Goal: Task Accomplishment & Management: Manage account settings

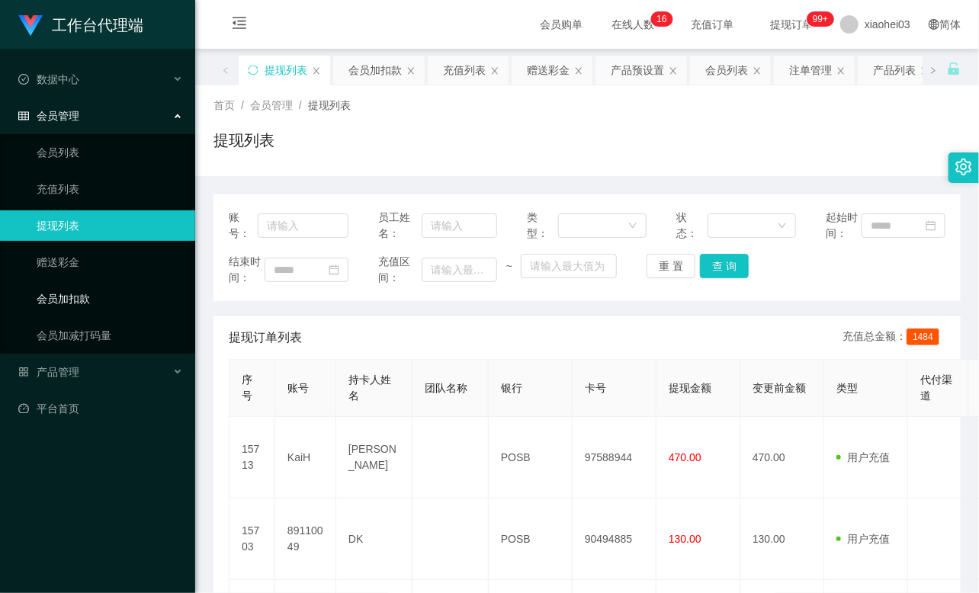
click at [64, 302] on link "会员加扣款" at bounding box center [110, 299] width 146 height 30
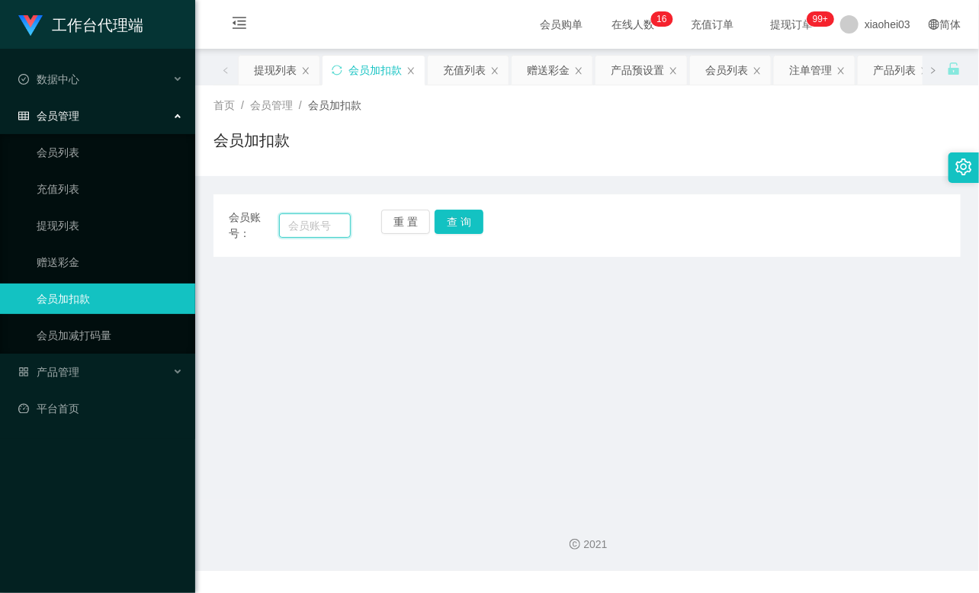
click at [315, 229] on input "text" at bounding box center [315, 225] width 72 height 24
paste input "89110049"
type input "89110049"
click at [466, 221] on button "查 询" at bounding box center [458, 222] width 49 height 24
click at [466, 220] on button "查 询" at bounding box center [467, 222] width 66 height 24
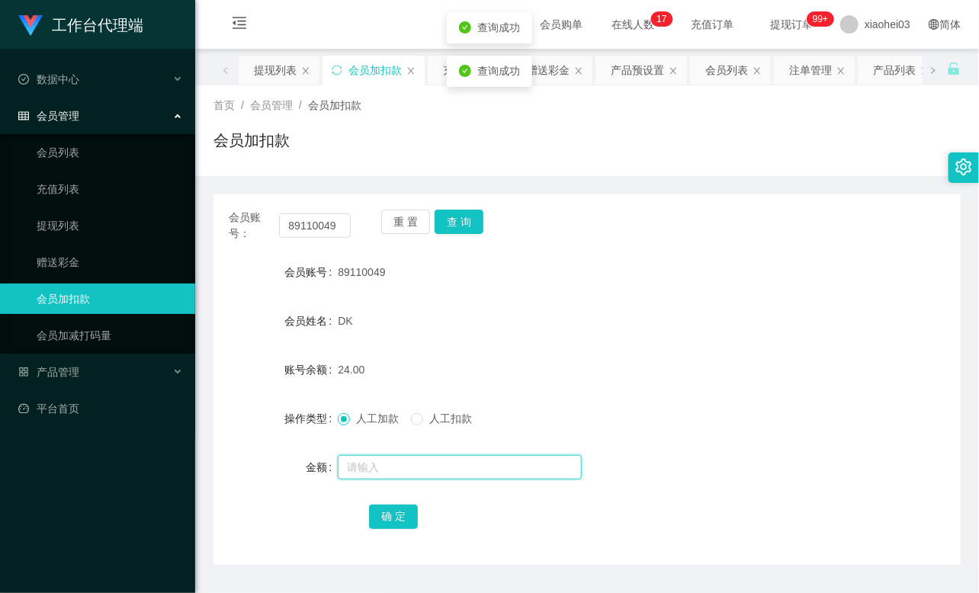
click at [393, 461] on input "text" at bounding box center [460, 467] width 244 height 24
type input "8"
drag, startPoint x: 383, startPoint y: 512, endPoint x: 391, endPoint y: 506, distance: 10.4
click at [383, 512] on button "确 定" at bounding box center [393, 517] width 49 height 24
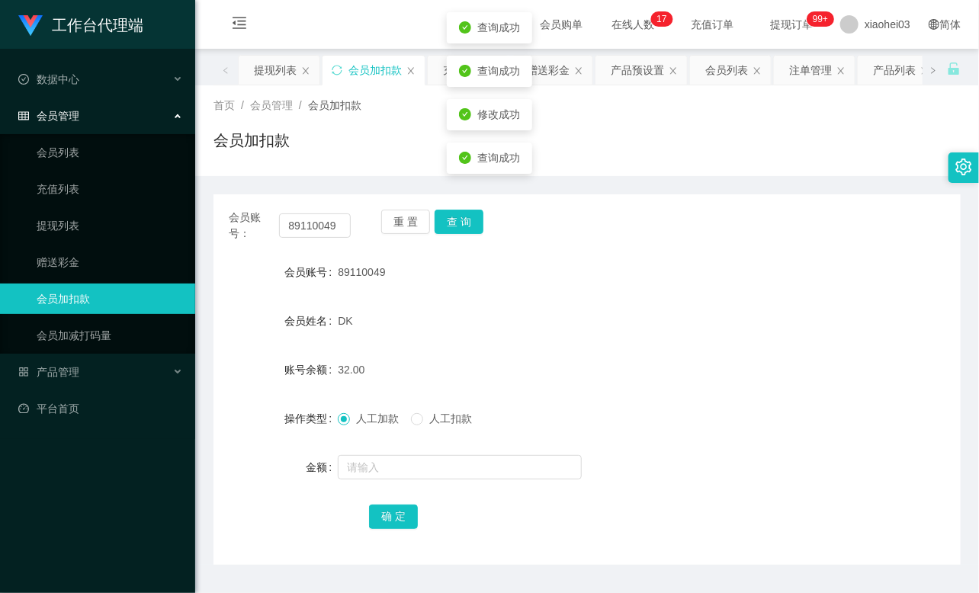
click at [562, 347] on form "会员账号 89110049 会员姓名 DK 账号余额 32.00 操作类型 人工加款 人工扣款 金额 确 定" at bounding box center [586, 394] width 747 height 274
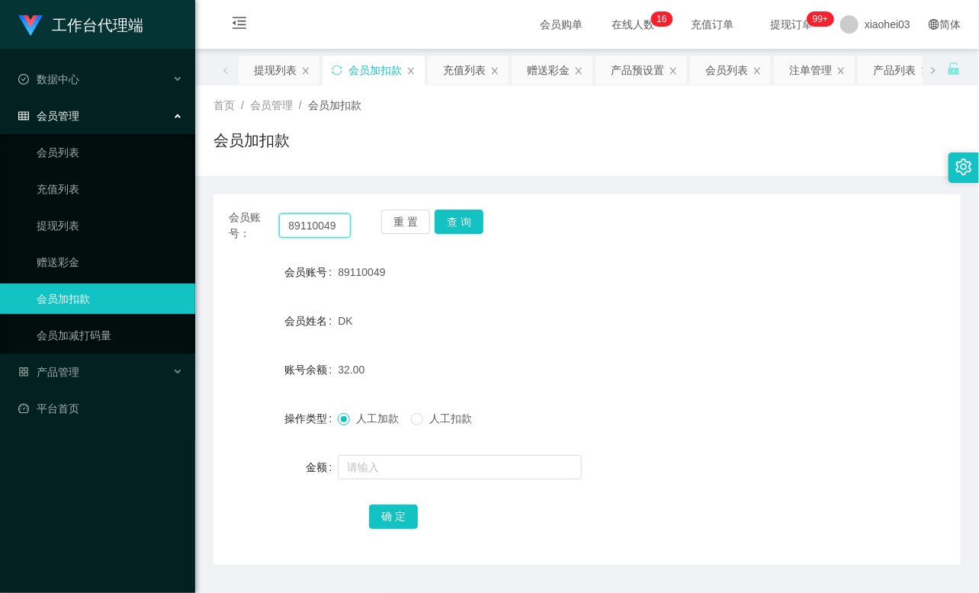
click at [320, 231] on input "89110049" at bounding box center [315, 225] width 72 height 24
paste input "96248953"
click at [316, 227] on input "891109624895349" at bounding box center [315, 225] width 72 height 24
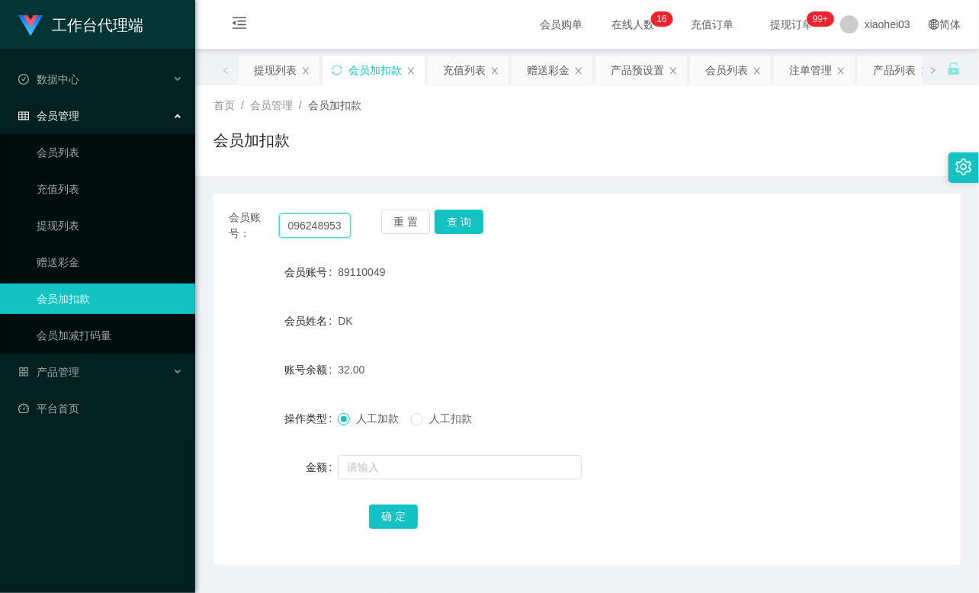
click at [316, 227] on input "891109624895349" at bounding box center [315, 225] width 72 height 24
paste input "96248953"
type input "96248953"
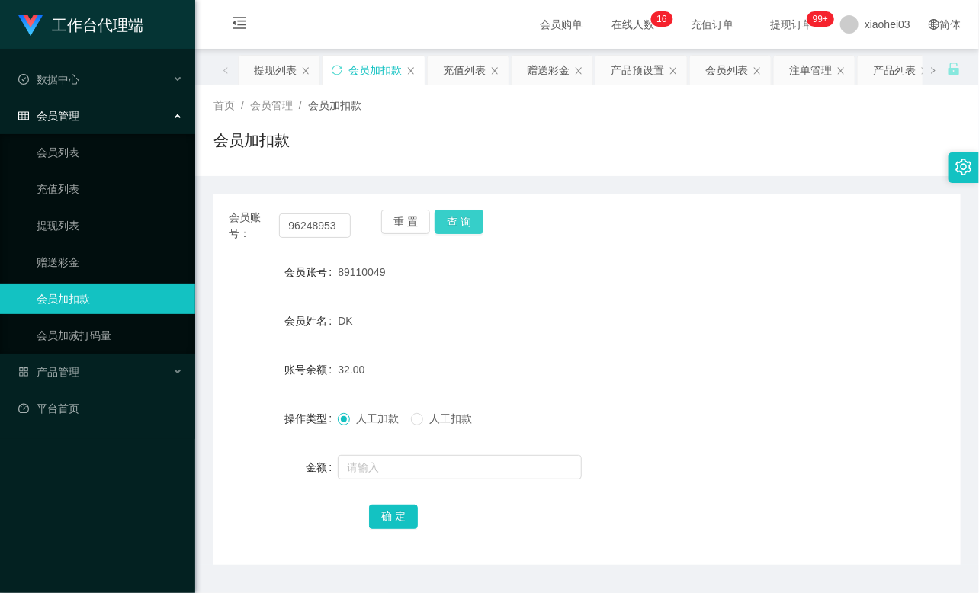
click at [469, 221] on button "查 询" at bounding box center [458, 222] width 49 height 24
click at [469, 221] on div "重 置 查 询" at bounding box center [442, 226] width 122 height 32
drag, startPoint x: 469, startPoint y: 221, endPoint x: 455, endPoint y: 344, distance: 124.3
click at [469, 223] on button "查 询" at bounding box center [458, 222] width 49 height 24
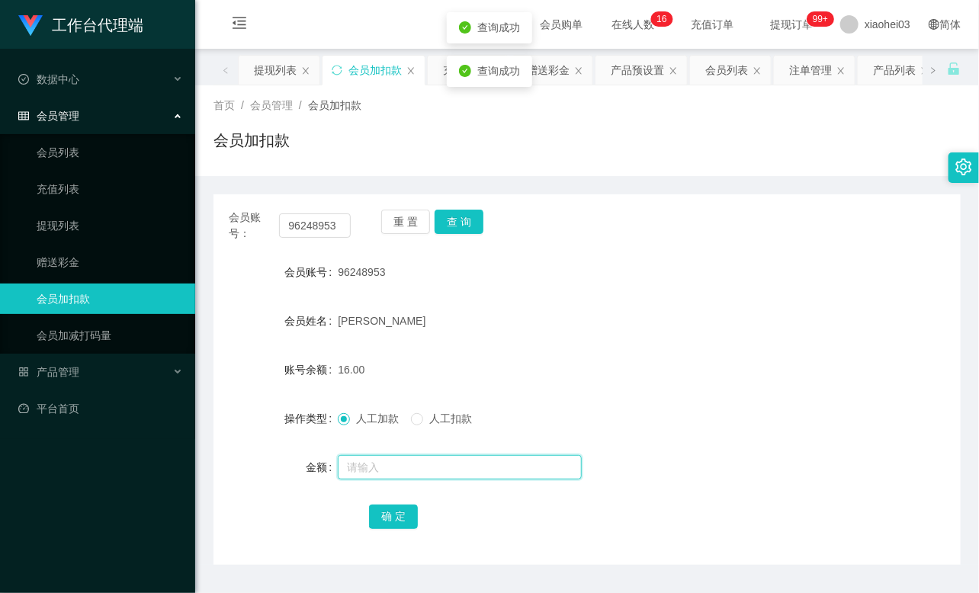
click at [415, 460] on input "text" at bounding box center [460, 467] width 244 height 24
type input "8"
click at [405, 514] on button "确 定" at bounding box center [393, 517] width 49 height 24
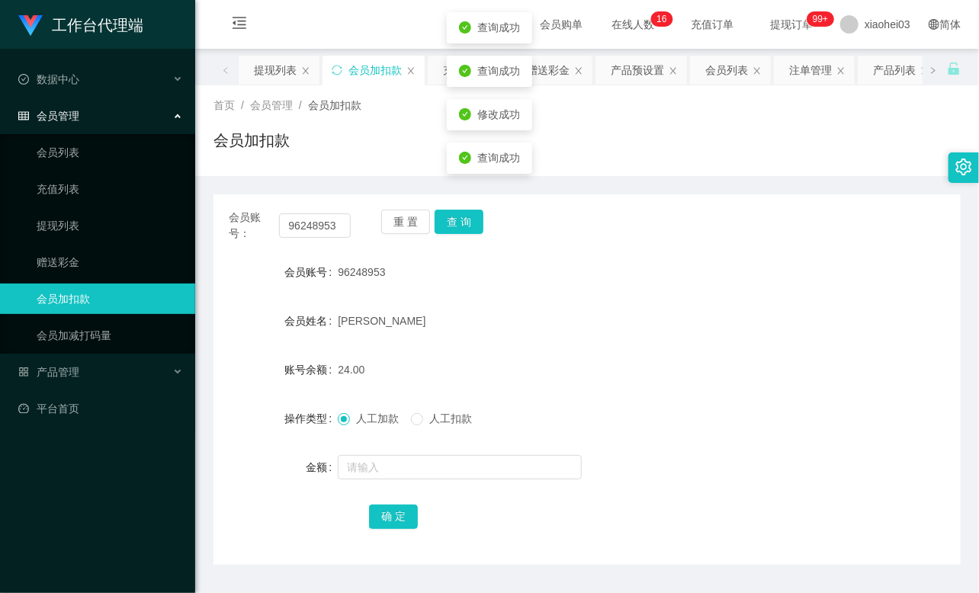
click at [515, 338] on form "会员账号 96248953 会员姓名 LI PING 账号余额 24.00 操作类型 人工加款 人工扣款 金额 确 定" at bounding box center [586, 394] width 747 height 274
click at [459, 216] on button "查 询" at bounding box center [458, 222] width 49 height 24
click at [459, 216] on div "重 置 查 询" at bounding box center [442, 226] width 122 height 32
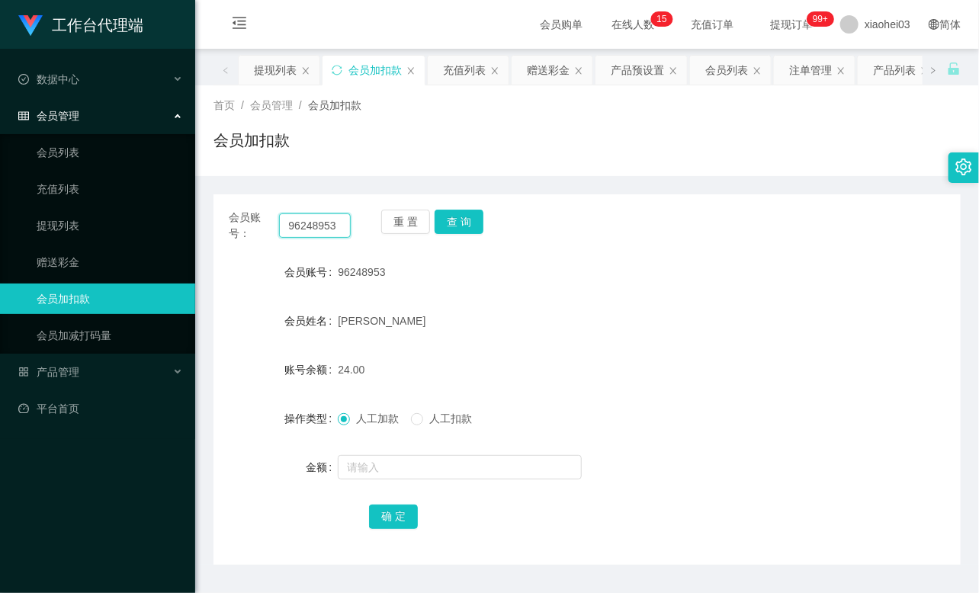
click at [310, 229] on input "96248953" at bounding box center [315, 225] width 72 height 24
click at [473, 226] on button "查 询" at bounding box center [458, 222] width 49 height 24
click at [473, 226] on div "重 置 查 询" at bounding box center [442, 226] width 122 height 32
click at [473, 226] on button "查 询" at bounding box center [458, 222] width 49 height 24
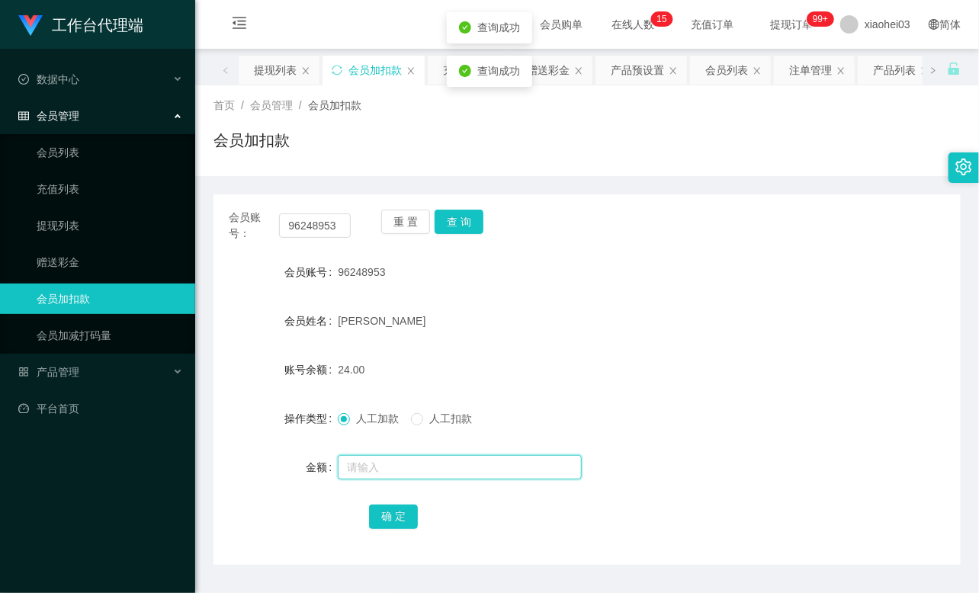
click at [396, 473] on input "text" at bounding box center [460, 467] width 244 height 24
type input "8"
drag, startPoint x: 397, startPoint y: 512, endPoint x: 455, endPoint y: 463, distance: 75.7
click at [398, 512] on button "确 定" at bounding box center [393, 517] width 49 height 24
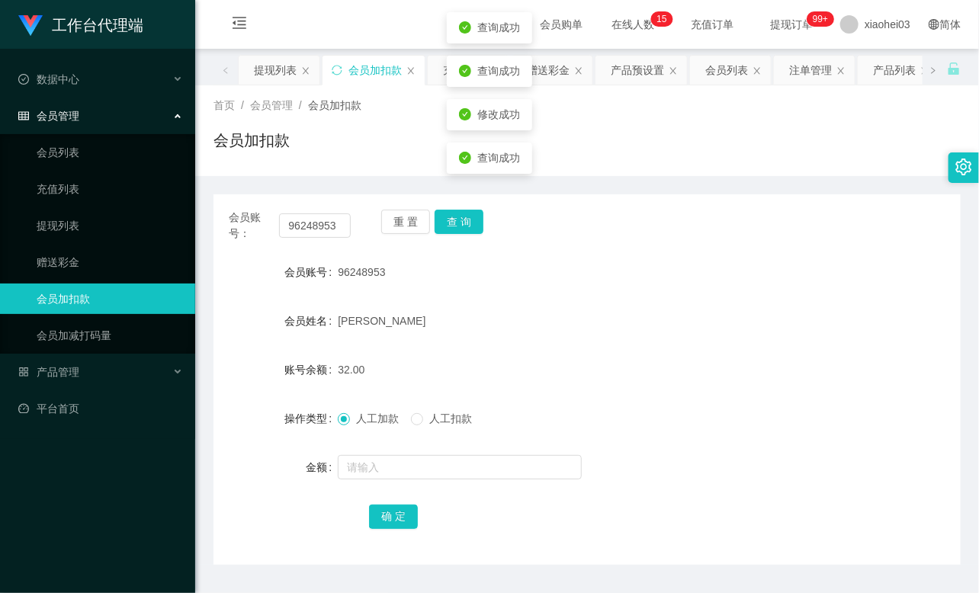
drag, startPoint x: 550, startPoint y: 346, endPoint x: 713, endPoint y: 146, distance: 257.3
click at [551, 345] on form "会员账号 96248953 会员姓名 LI PING 账号余额 32.00 操作类型 人工加款 人工扣款 金额 确 定" at bounding box center [586, 394] width 747 height 274
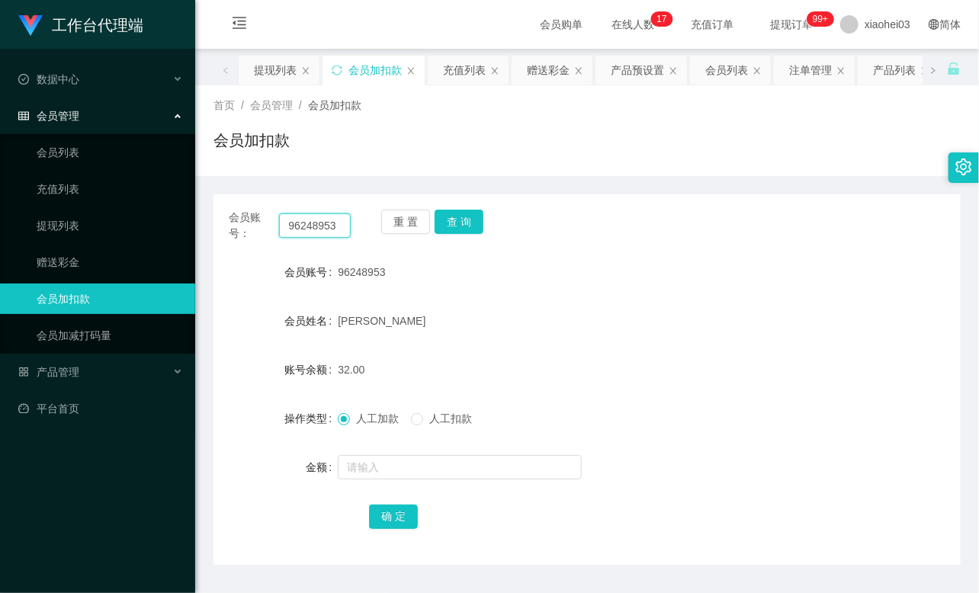
click at [299, 227] on input "96248953" at bounding box center [315, 225] width 72 height 24
click at [457, 219] on button "查 询" at bounding box center [458, 222] width 49 height 24
click at [457, 219] on div "重 置 查 询" at bounding box center [442, 226] width 122 height 32
click at [419, 452] on div at bounding box center [556, 467] width 436 height 30
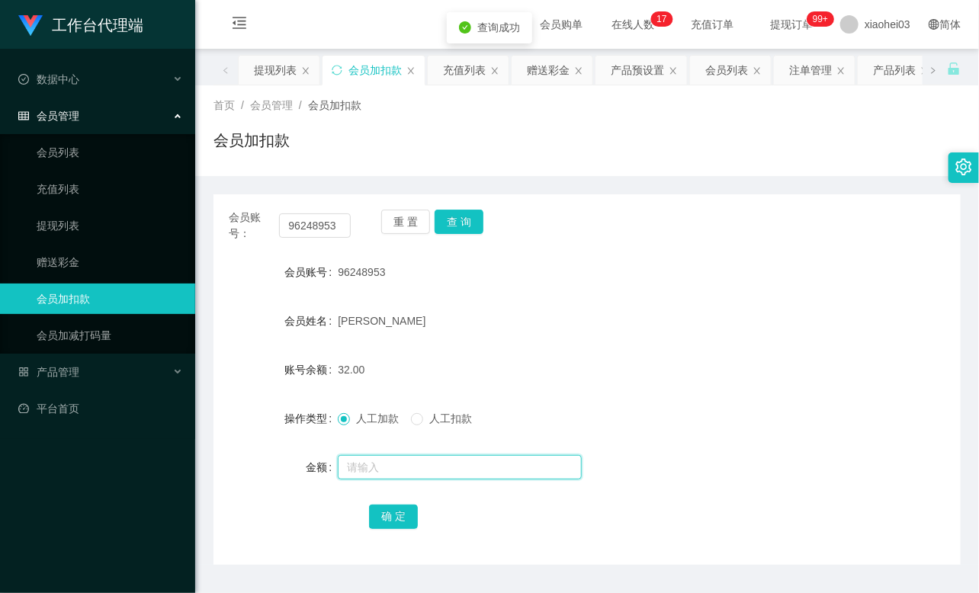
click at [423, 460] on input "text" at bounding box center [460, 467] width 244 height 24
type input "8"
click at [393, 517] on button "确 定" at bounding box center [393, 517] width 49 height 24
drag, startPoint x: 523, startPoint y: 354, endPoint x: 659, endPoint y: 193, distance: 210.4
click at [524, 354] on div "40.00" at bounding box center [556, 369] width 436 height 30
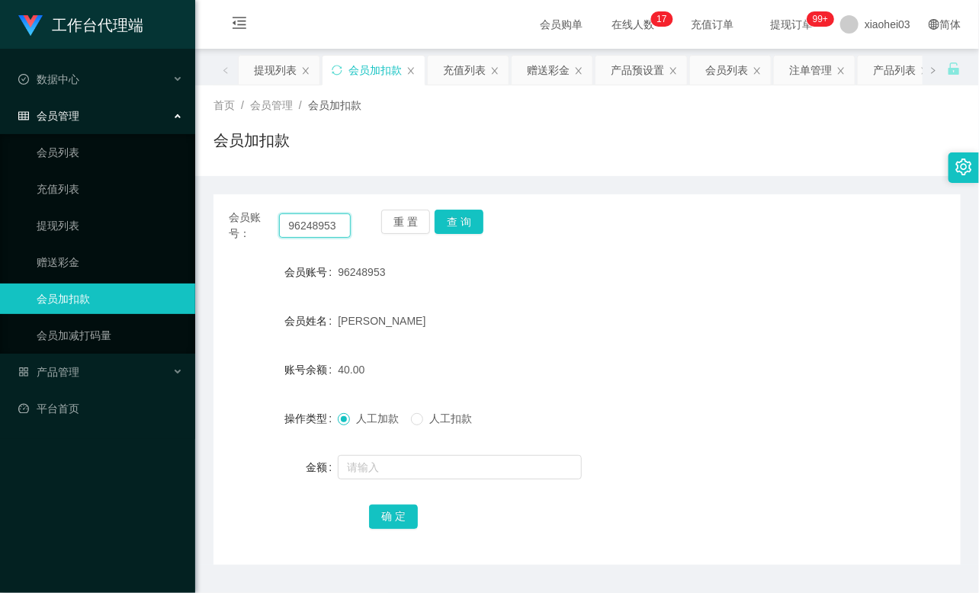
click at [314, 232] on input "96248953" at bounding box center [315, 225] width 72 height 24
paste input "yongthye"
type input "yongthye"
click at [469, 226] on button "查 询" at bounding box center [458, 222] width 49 height 24
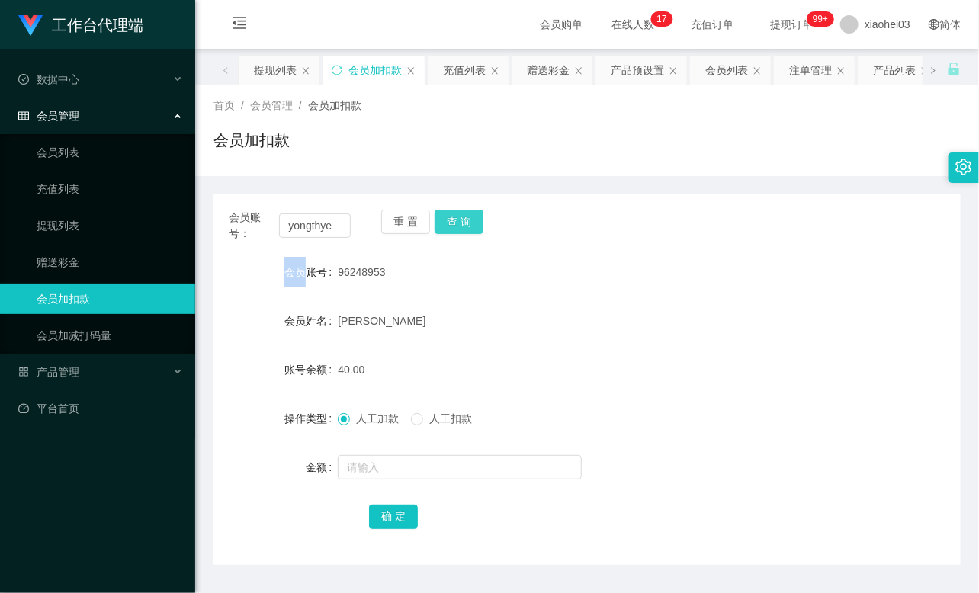
click at [469, 226] on div "重 置 查 询" at bounding box center [442, 226] width 122 height 32
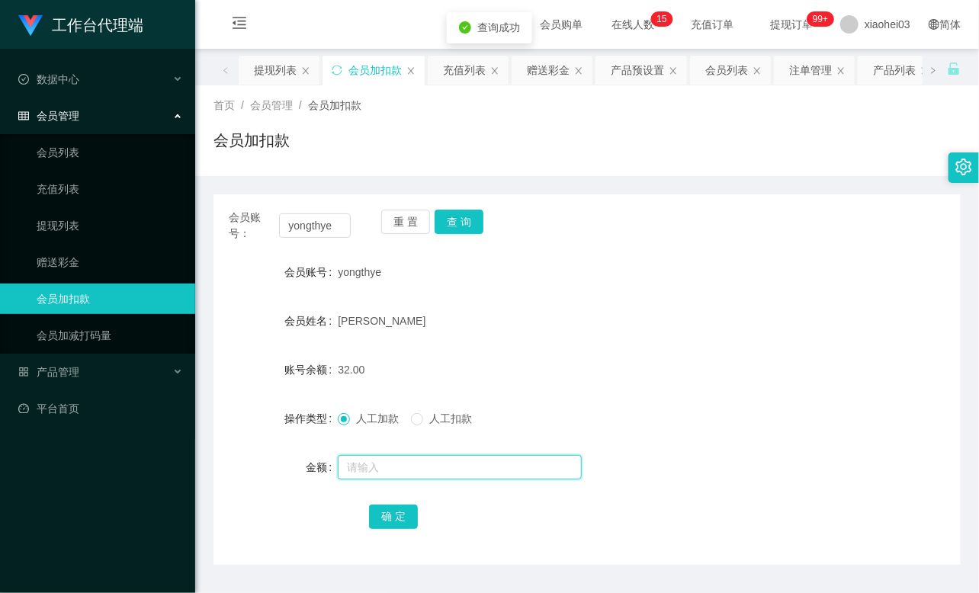
click at [425, 466] on input "text" at bounding box center [460, 467] width 244 height 24
type input "8"
click at [405, 514] on button "确 定" at bounding box center [393, 517] width 49 height 24
drag, startPoint x: 499, startPoint y: 362, endPoint x: 546, endPoint y: 316, distance: 65.8
click at [499, 362] on div "40.00" at bounding box center [556, 369] width 436 height 30
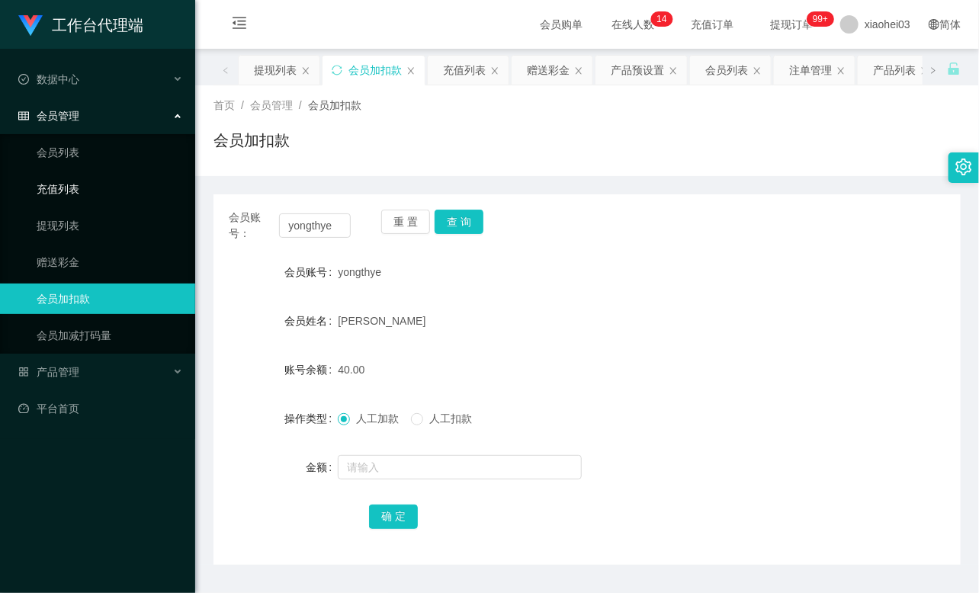
click at [64, 185] on link "充值列表" at bounding box center [110, 189] width 146 height 30
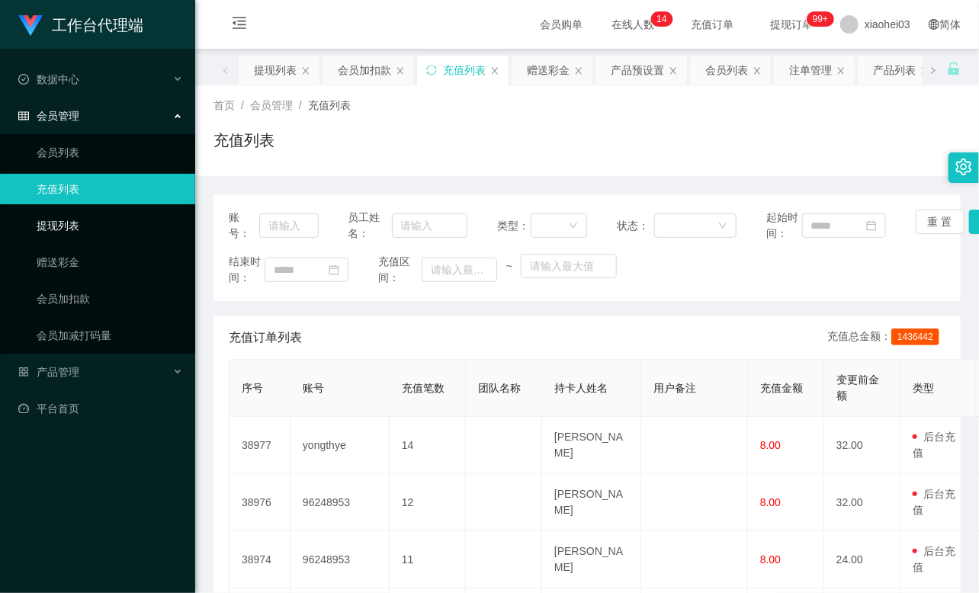
click at [77, 223] on link "提现列表" at bounding box center [110, 225] width 146 height 30
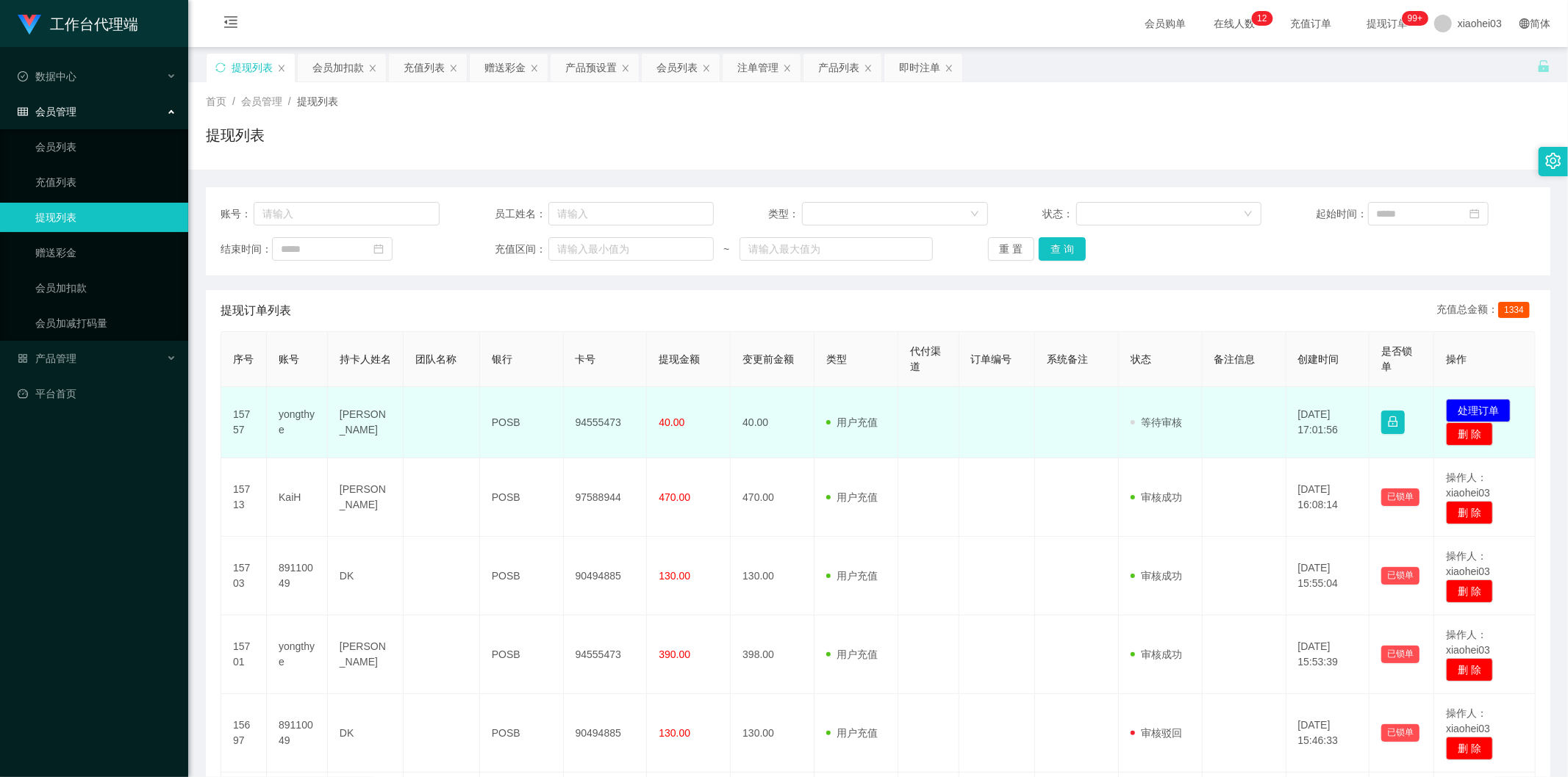
click at [295, 413] on td "yongthye" at bounding box center [297, 423] width 61 height 71
copy td "yongthye"
click at [676, 428] on span "40.00" at bounding box center [671, 422] width 26 height 12
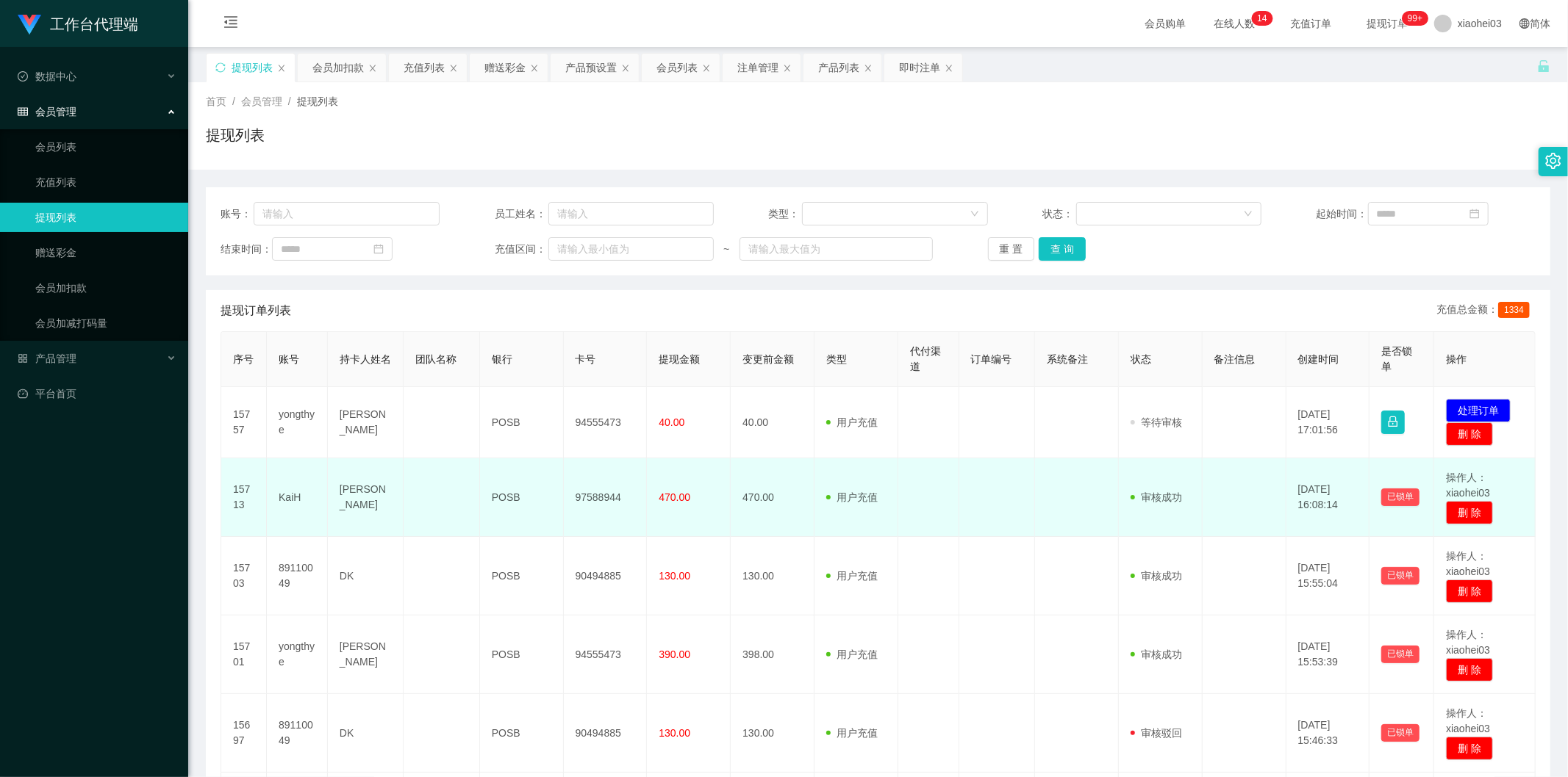
drag, startPoint x: 686, startPoint y: 480, endPoint x: 694, endPoint y: 511, distance: 32.0
click at [686, 480] on td "470.00" at bounding box center [689, 498] width 84 height 79
click at [737, 515] on td "470.00" at bounding box center [772, 498] width 84 height 79
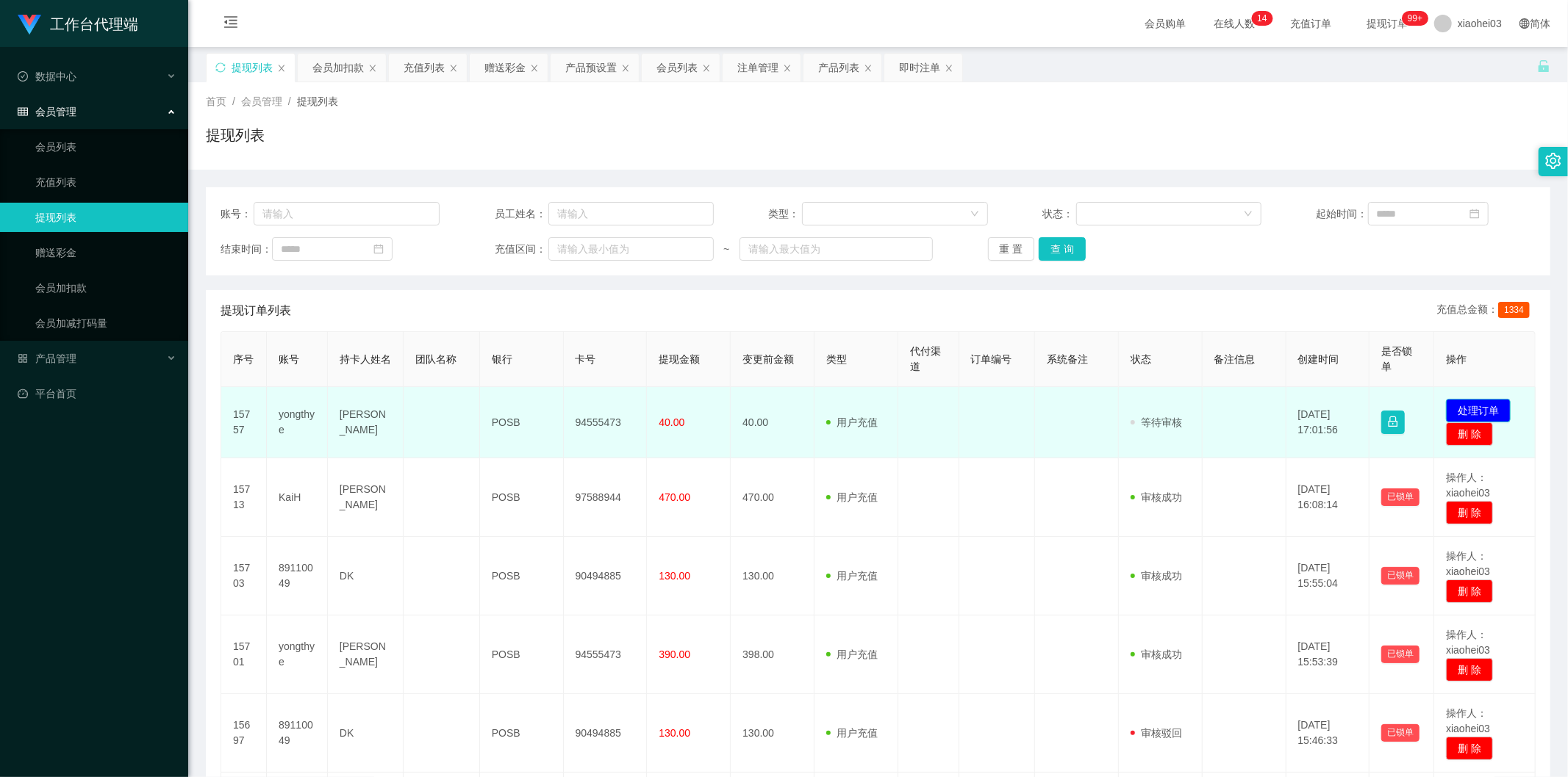
click at [943, 410] on button "处理订单" at bounding box center [1477, 411] width 65 height 23
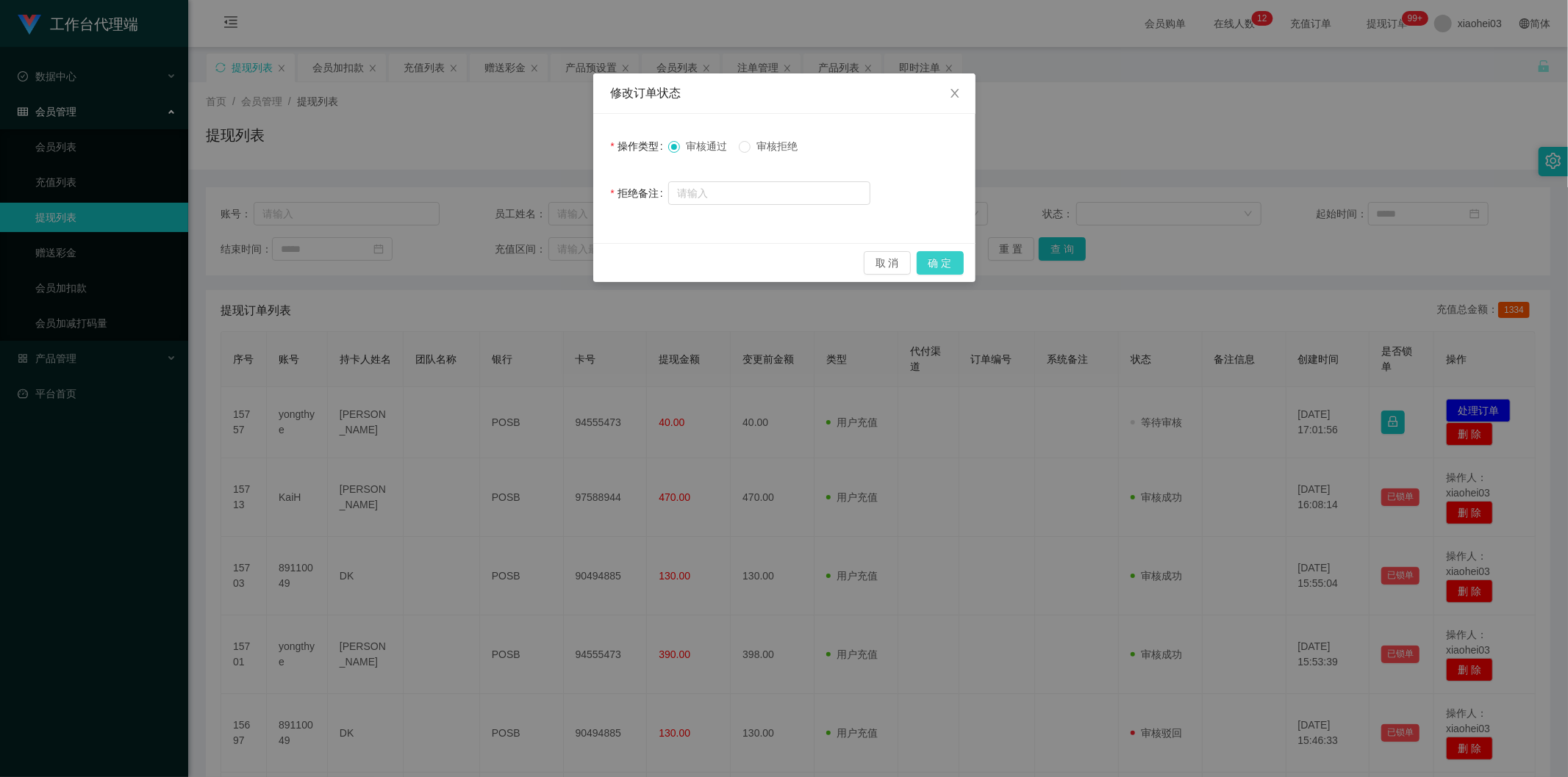
click at [943, 259] on button "确 定" at bounding box center [939, 263] width 47 height 23
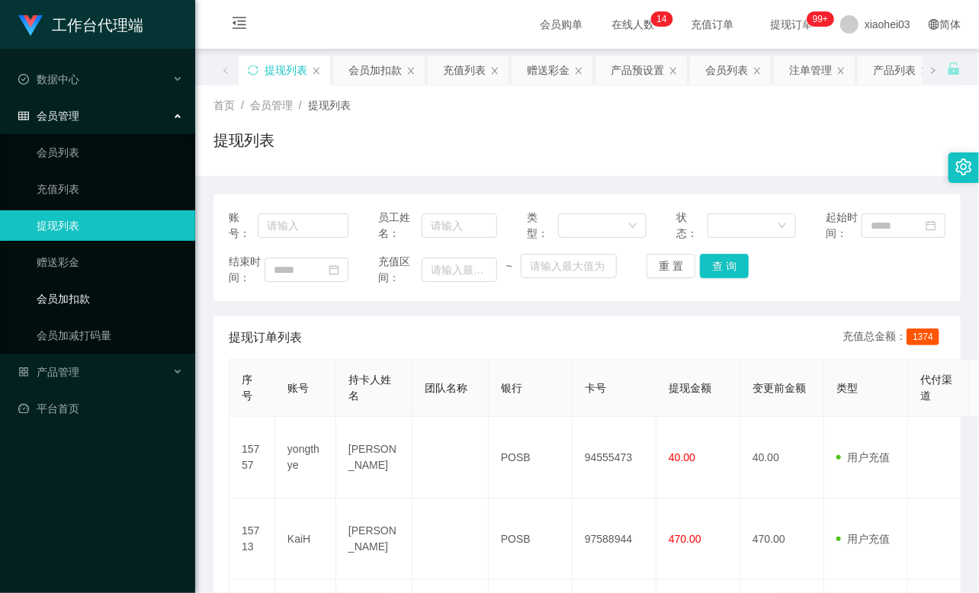
click at [78, 303] on link "会员加扣款" at bounding box center [110, 299] width 146 height 30
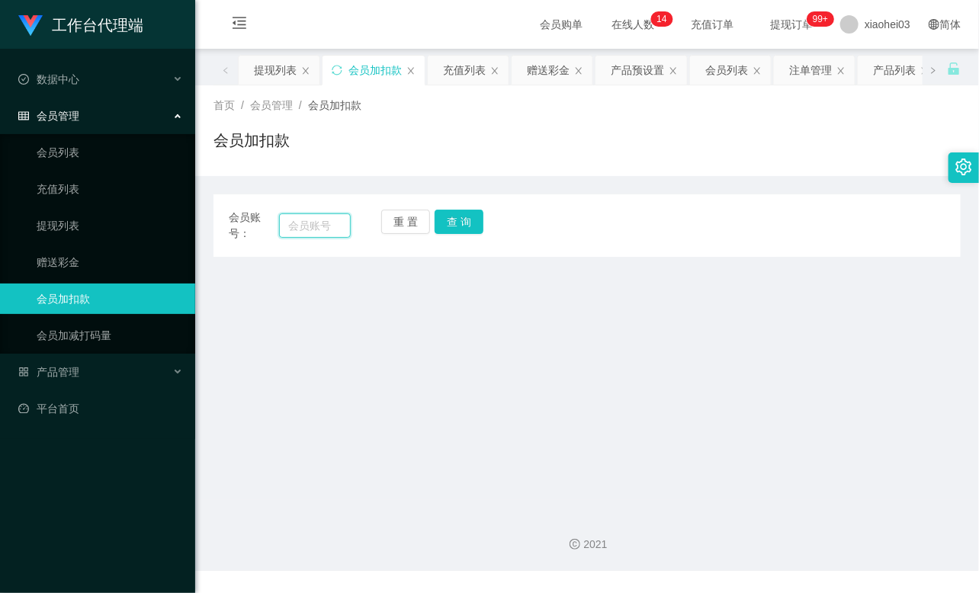
click at [302, 218] on input "text" at bounding box center [315, 225] width 72 height 24
paste input "KaiH"
type input "KaiH"
click at [463, 225] on button "查 询" at bounding box center [458, 222] width 49 height 24
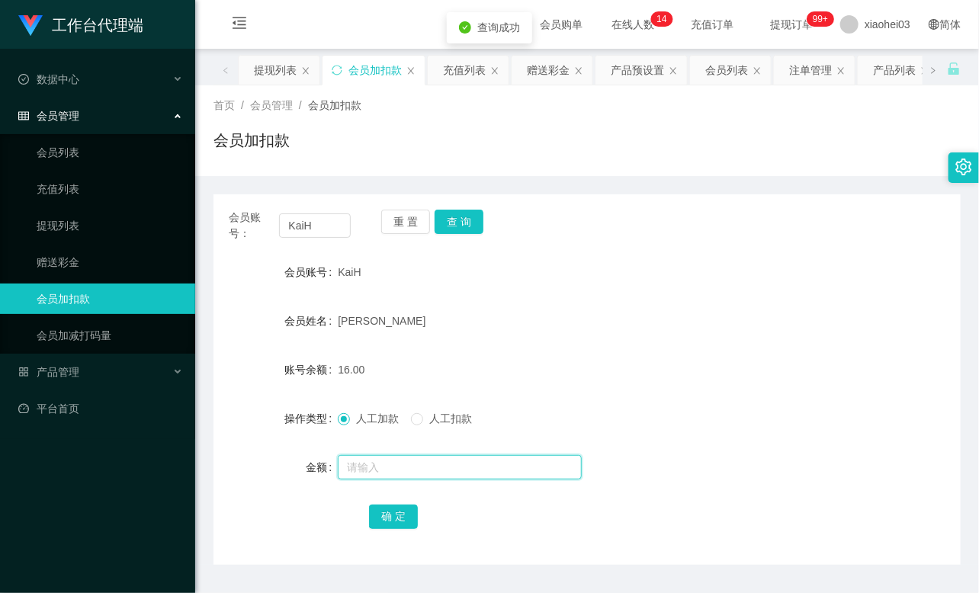
drag, startPoint x: 420, startPoint y: 460, endPoint x: 419, endPoint y: 453, distance: 7.7
click at [419, 456] on input "text" at bounding box center [460, 467] width 244 height 24
type input "8"
click at [397, 521] on button "确 定" at bounding box center [393, 517] width 49 height 24
click at [544, 322] on div "[PERSON_NAME]" at bounding box center [556, 321] width 436 height 30
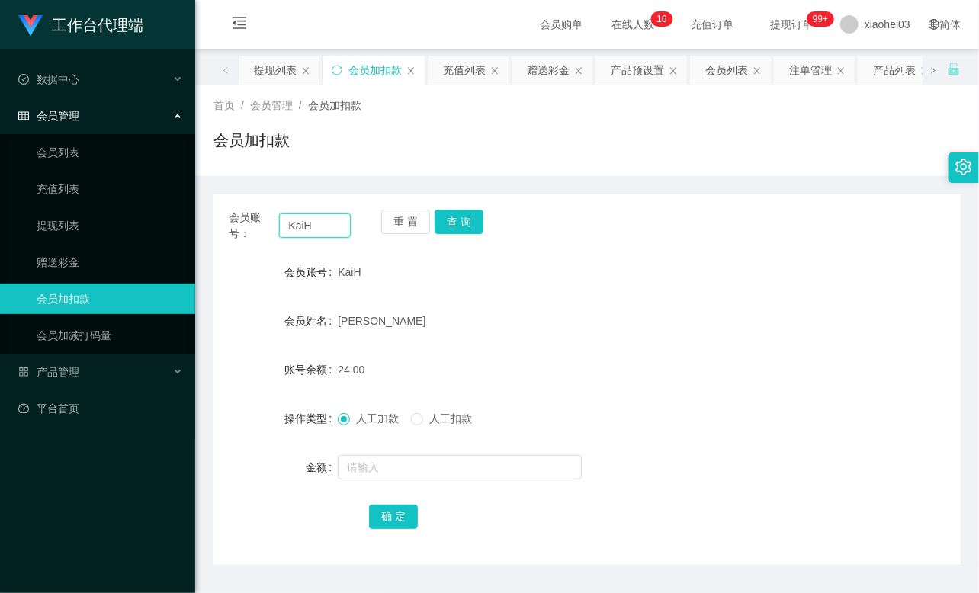
click at [330, 223] on input "KaiH" at bounding box center [315, 225] width 72 height 24
paste input "89110049"
type input "89110049"
click at [470, 220] on button "查 询" at bounding box center [458, 222] width 49 height 24
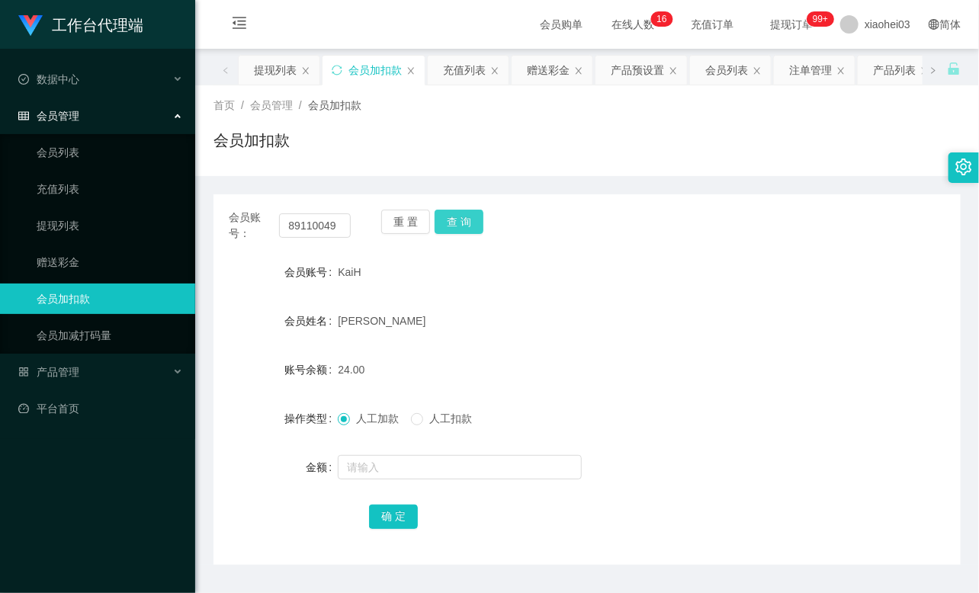
click at [470, 220] on button "查 询" at bounding box center [458, 222] width 49 height 24
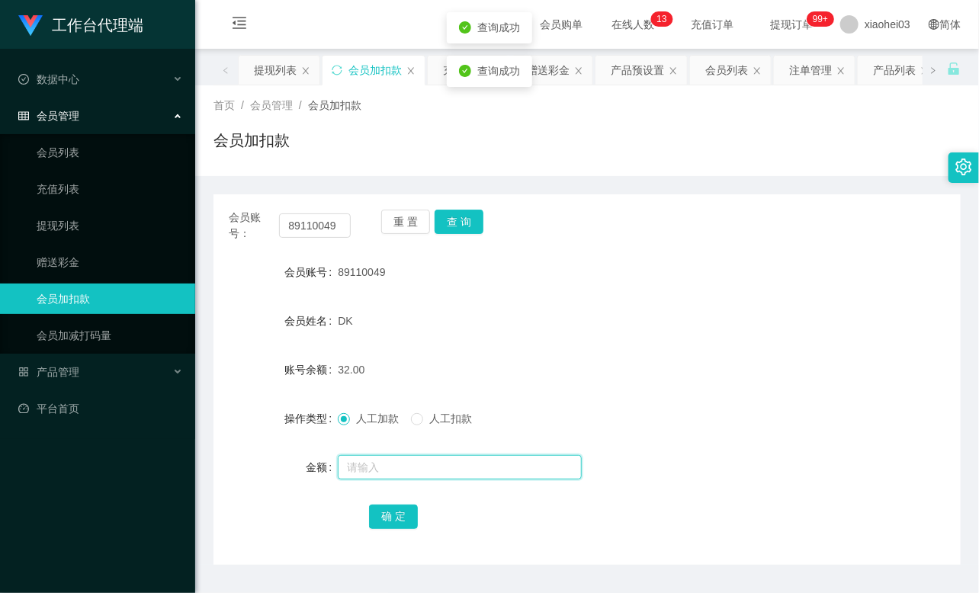
click at [381, 467] on input "text" at bounding box center [460, 467] width 244 height 24
type input "8"
click at [394, 516] on button "确 定" at bounding box center [393, 517] width 49 height 24
drag, startPoint x: 457, startPoint y: 312, endPoint x: 391, endPoint y: 299, distance: 67.7
click at [447, 308] on div "DK" at bounding box center [556, 321] width 436 height 30
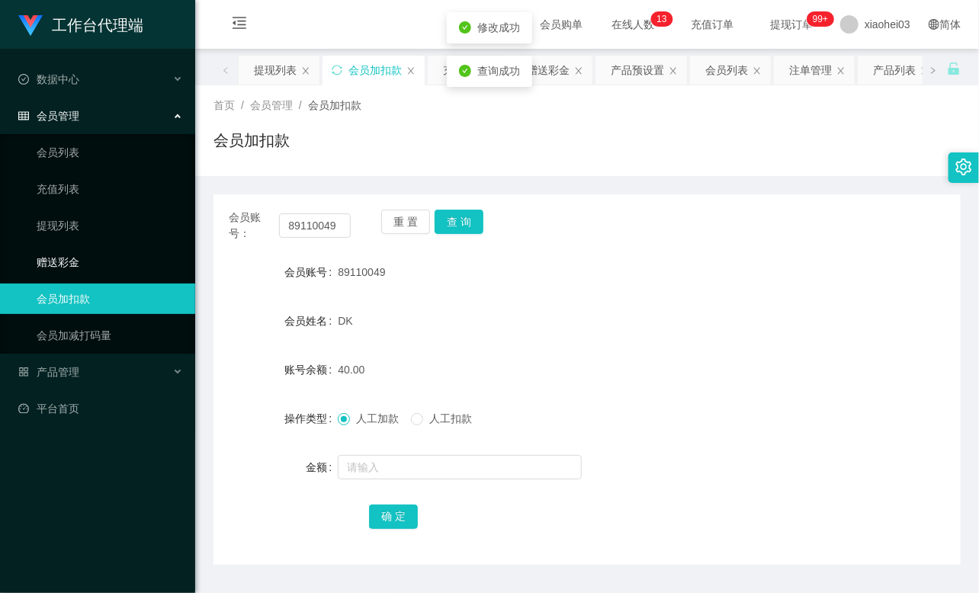
click at [73, 267] on link "赠送彩金" at bounding box center [110, 262] width 146 height 30
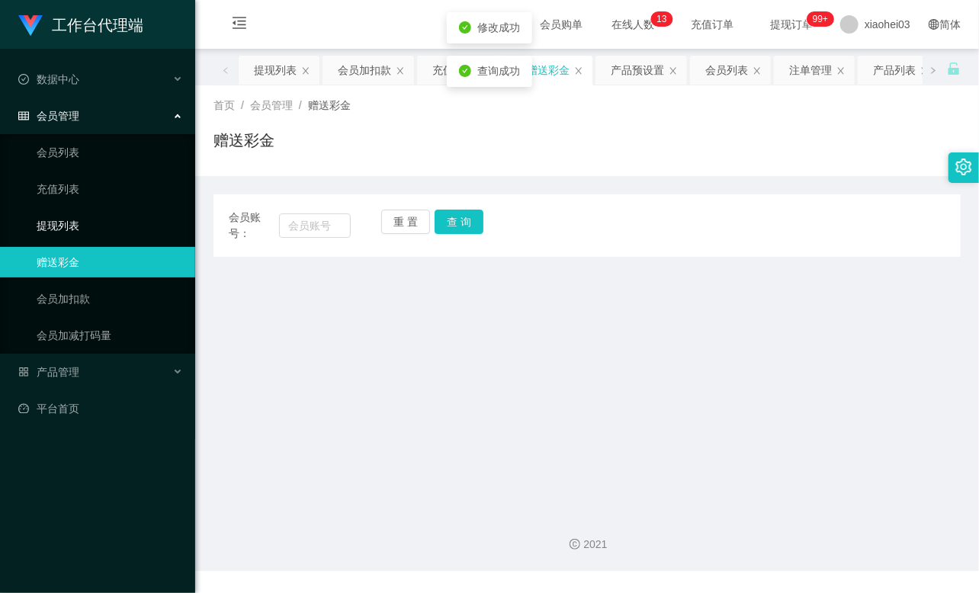
click at [76, 233] on link "提现列表" at bounding box center [110, 225] width 146 height 30
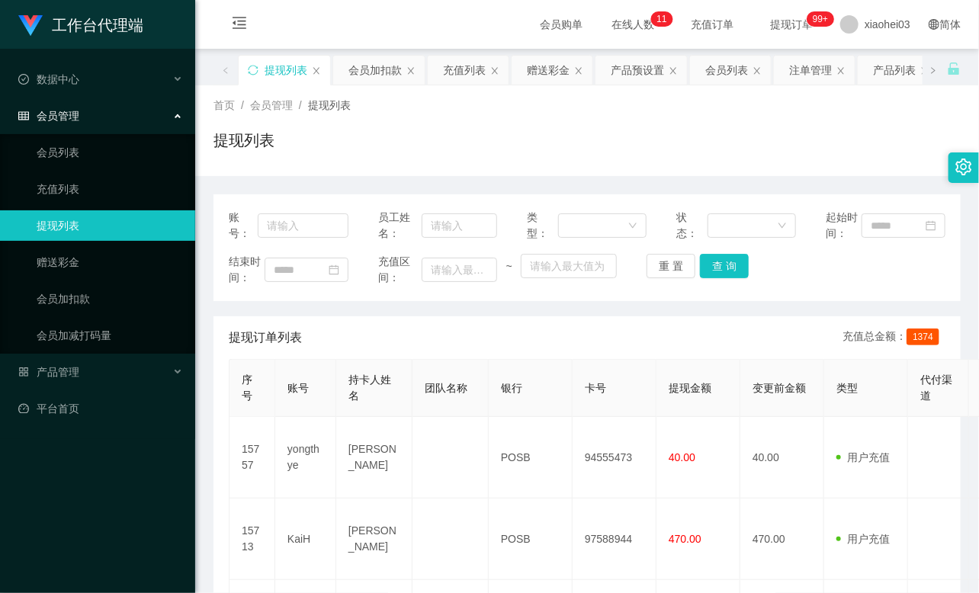
drag, startPoint x: 550, startPoint y: 123, endPoint x: 505, endPoint y: 119, distance: 45.1
click at [550, 123] on div "首页 / 会员管理 / 提现列表 / 提现列表" at bounding box center [586, 131] width 747 height 66
click at [742, 145] on div "提现列表" at bounding box center [586, 146] width 747 height 35
click at [85, 293] on link "会员加扣款" at bounding box center [110, 299] width 146 height 30
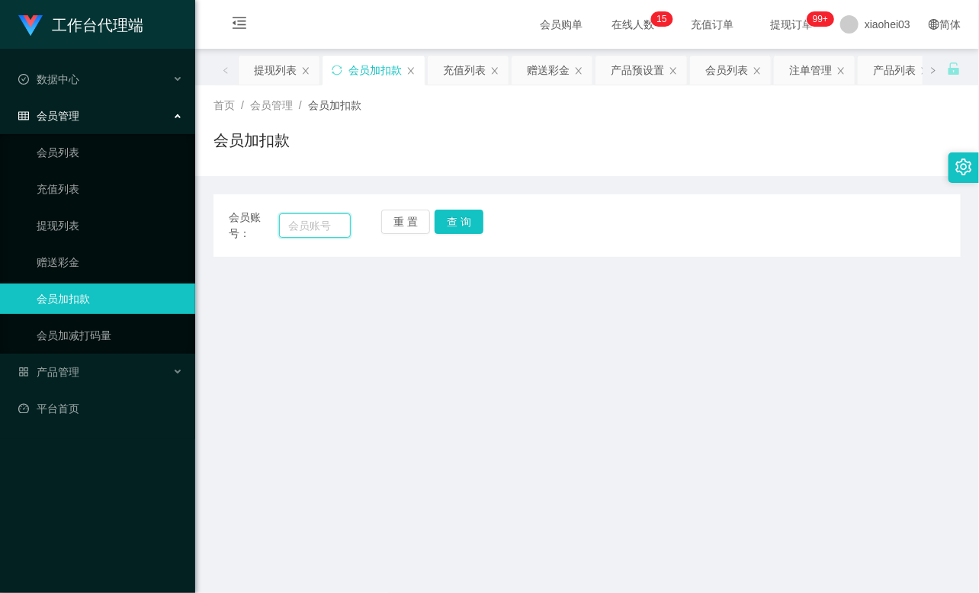
click at [341, 214] on input "text" at bounding box center [315, 225] width 72 height 24
paste input "yongthye"
type input "yongthye"
click at [459, 217] on button "查 询" at bounding box center [458, 222] width 49 height 24
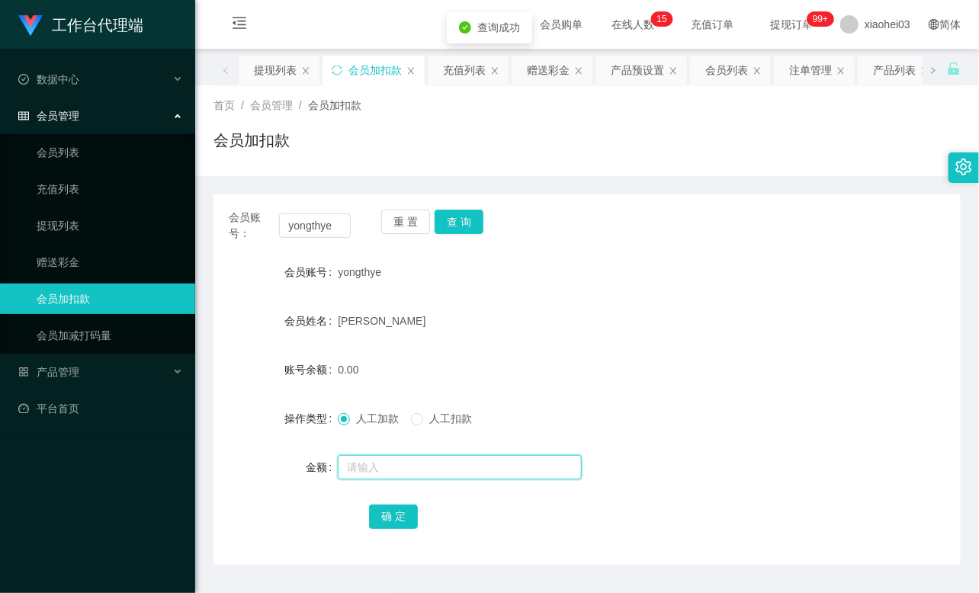
click at [386, 475] on input "text" at bounding box center [460, 467] width 244 height 24
type input "8"
click at [389, 524] on button "确 定" at bounding box center [393, 517] width 49 height 24
click at [50, 184] on link "充值列表" at bounding box center [110, 189] width 146 height 30
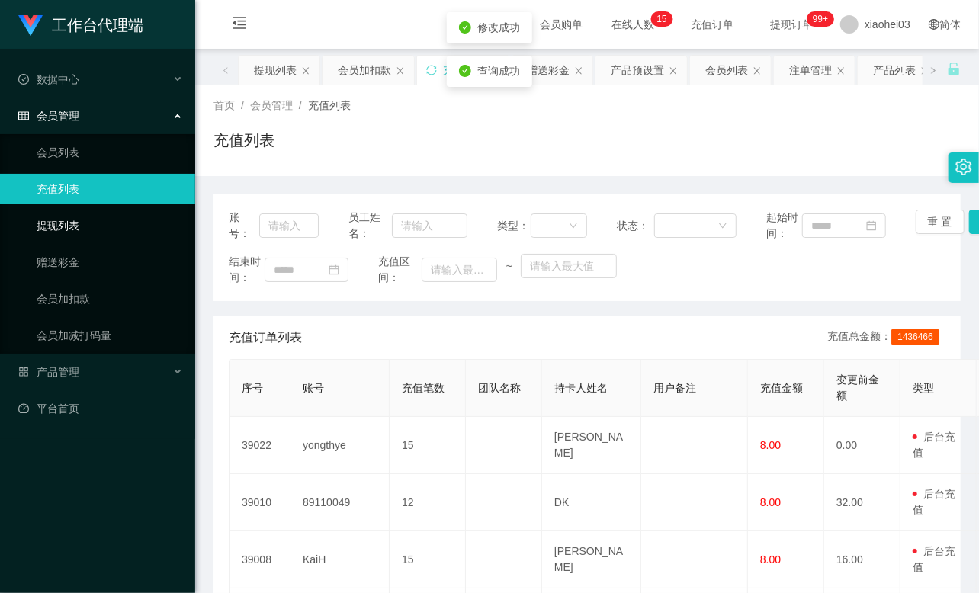
click at [62, 220] on link "提现列表" at bounding box center [110, 225] width 146 height 30
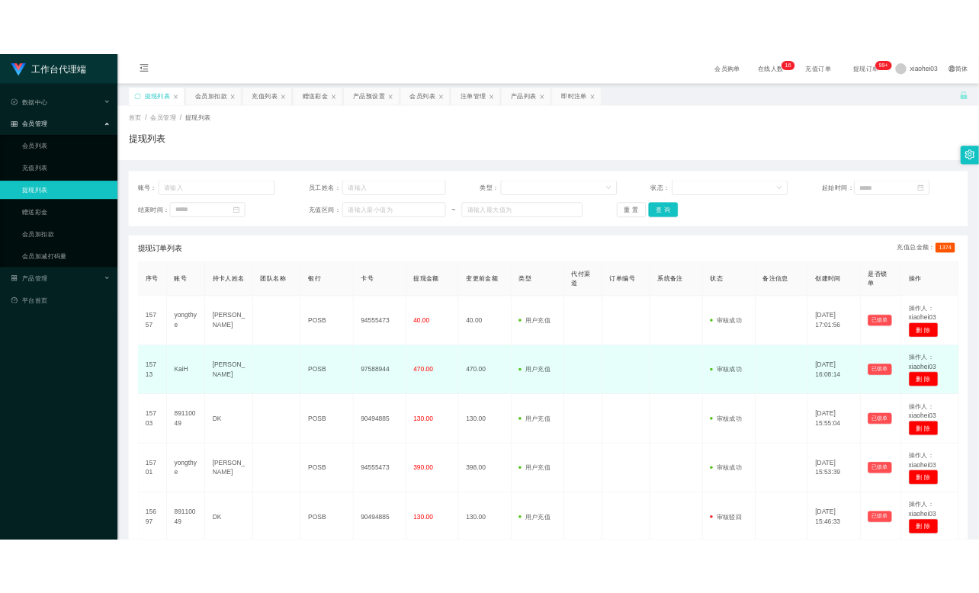
scroll to position [85, 0]
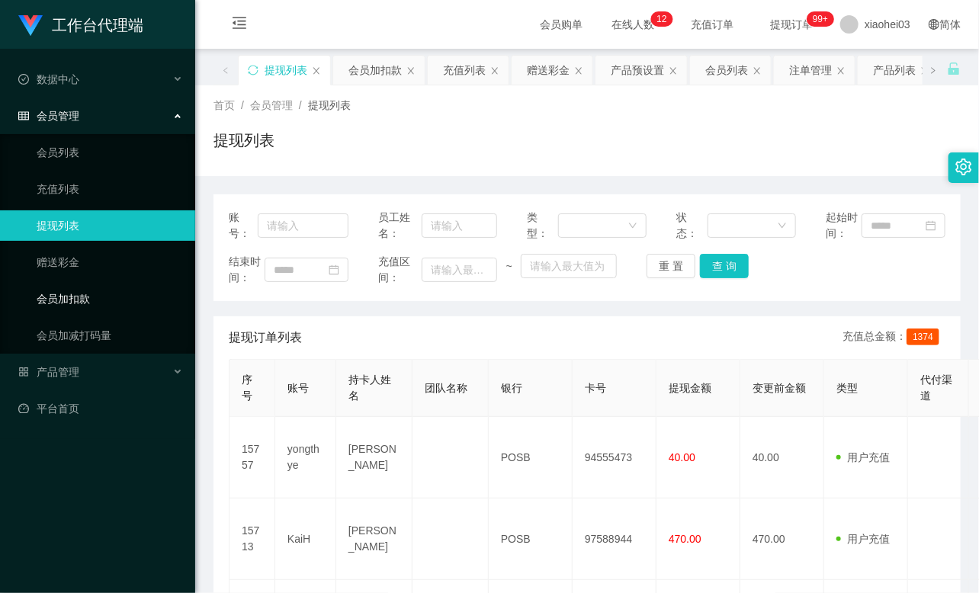
click at [80, 295] on link "会员加扣款" at bounding box center [110, 299] width 146 height 30
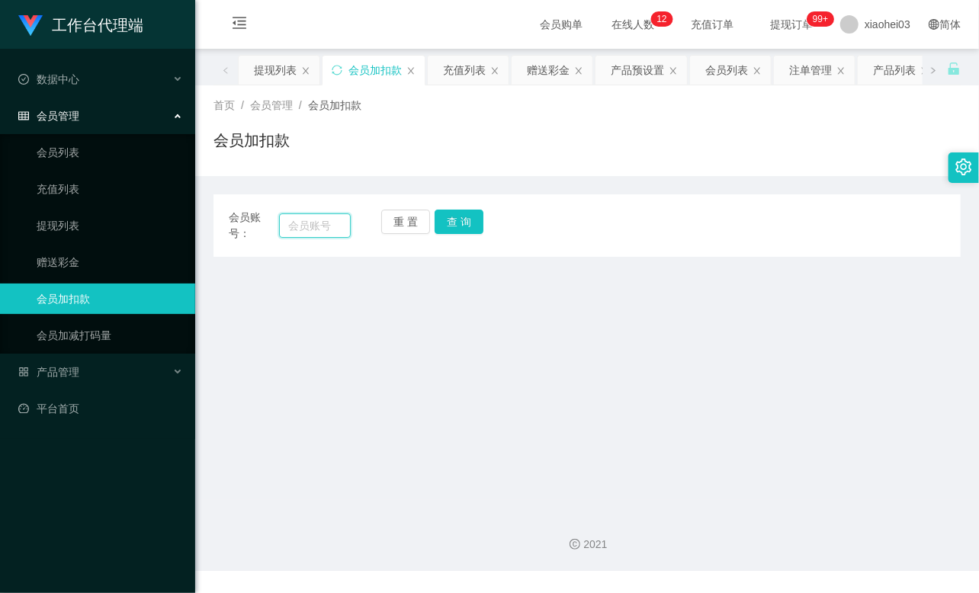
click at [315, 227] on input "text" at bounding box center [315, 225] width 72 height 24
paste input "96248953"
type input "96248953"
click at [476, 229] on button "查 询" at bounding box center [458, 222] width 49 height 24
click at [476, 229] on div "重 置 查 询" at bounding box center [442, 226] width 122 height 32
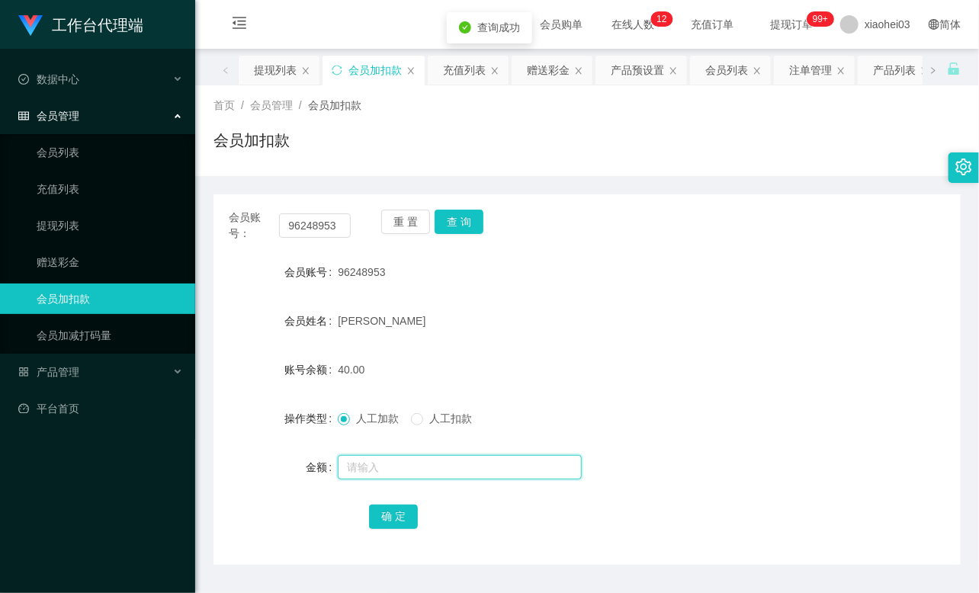
click at [402, 468] on input "text" at bounding box center [460, 467] width 244 height 24
type input "8"
click at [395, 520] on button "确 定" at bounding box center [393, 517] width 49 height 24
click at [481, 353] on form "会员账号 96248953 会员姓名 LI PING 账号余额 48.00 操作类型 人工加款 人工扣款 金额 确 定" at bounding box center [586, 394] width 747 height 274
click at [85, 223] on link "提现列表" at bounding box center [110, 225] width 146 height 30
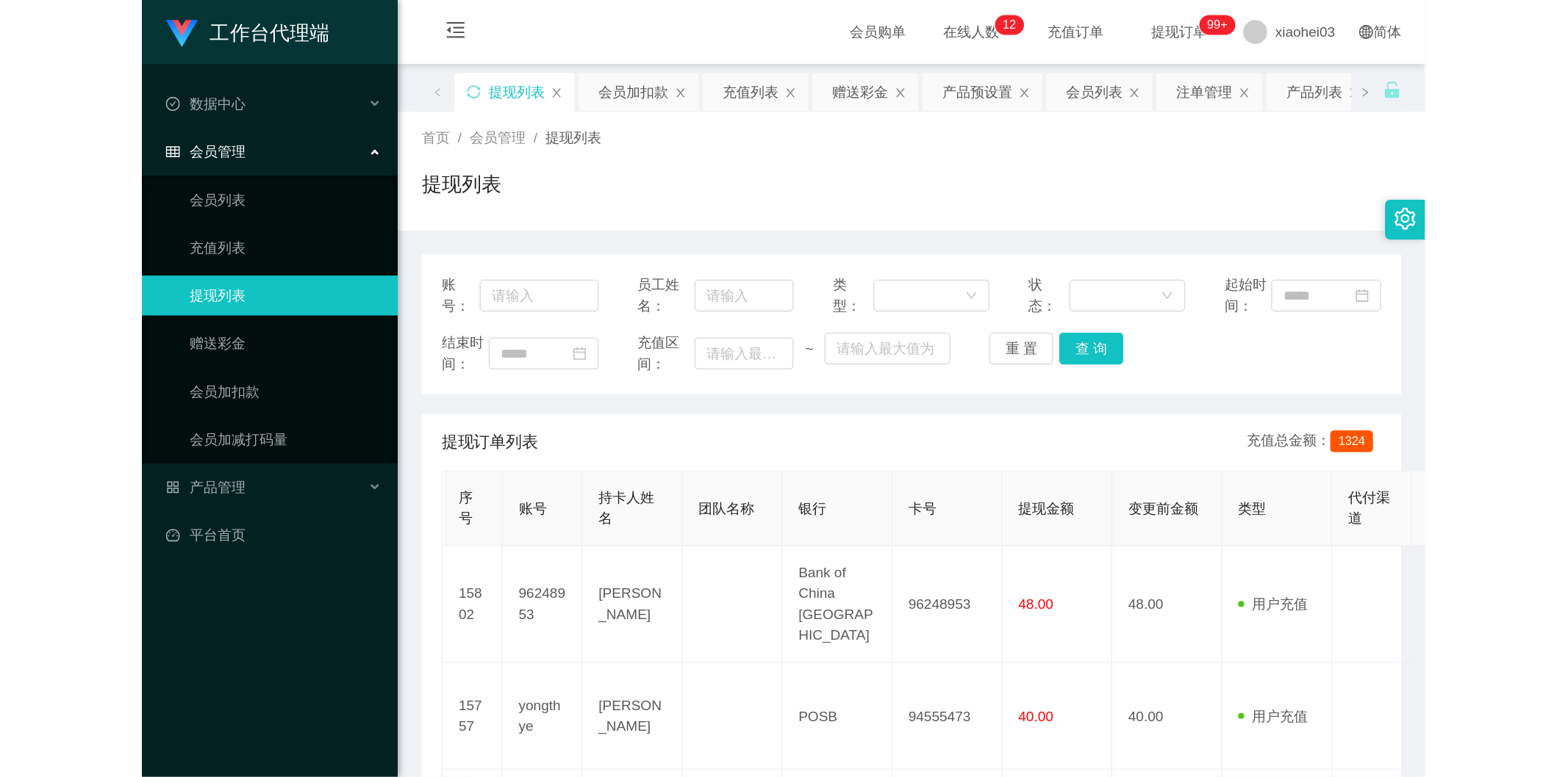
scroll to position [82, 0]
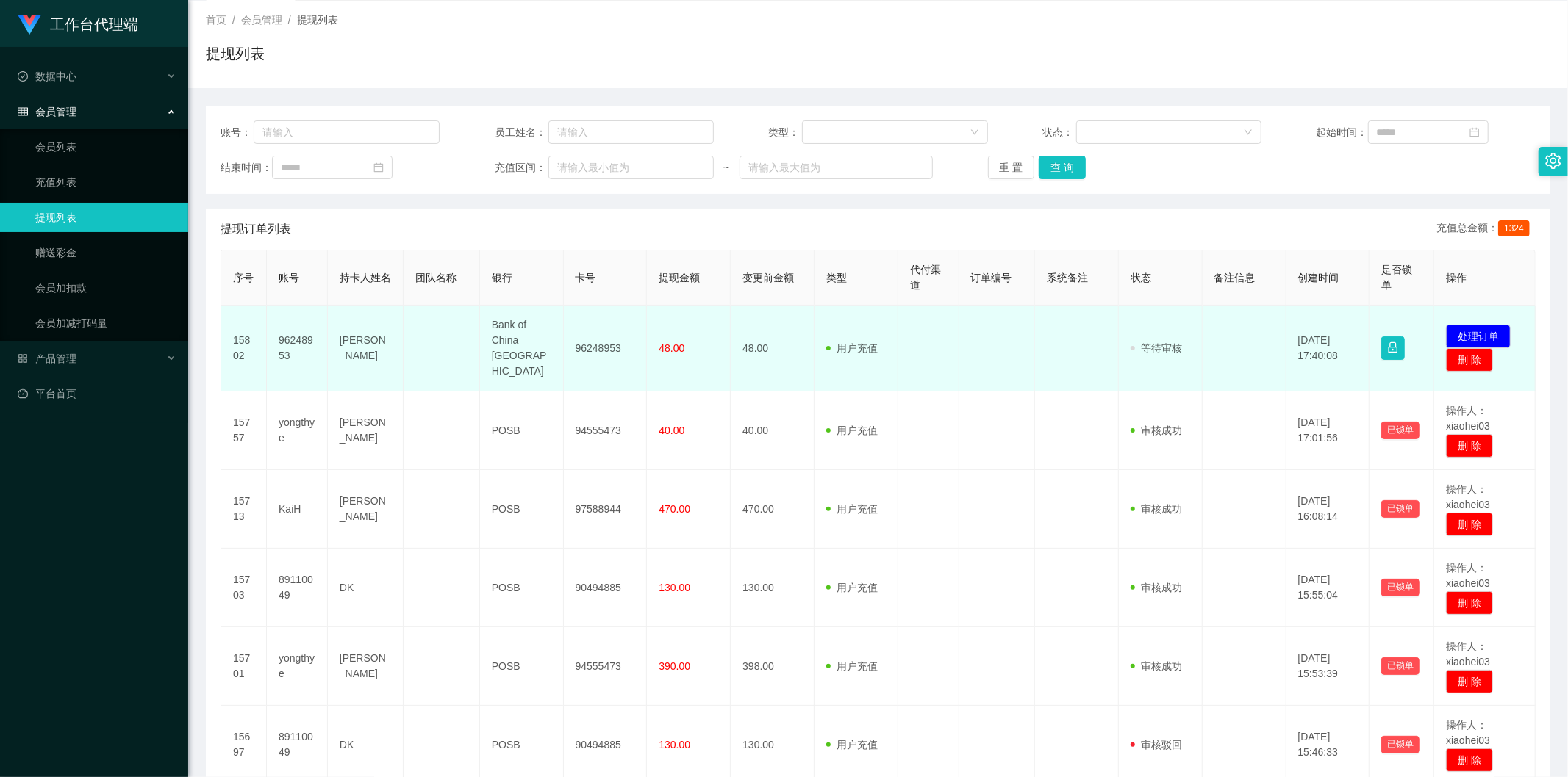
click at [295, 335] on td "96248953" at bounding box center [297, 348] width 61 height 86
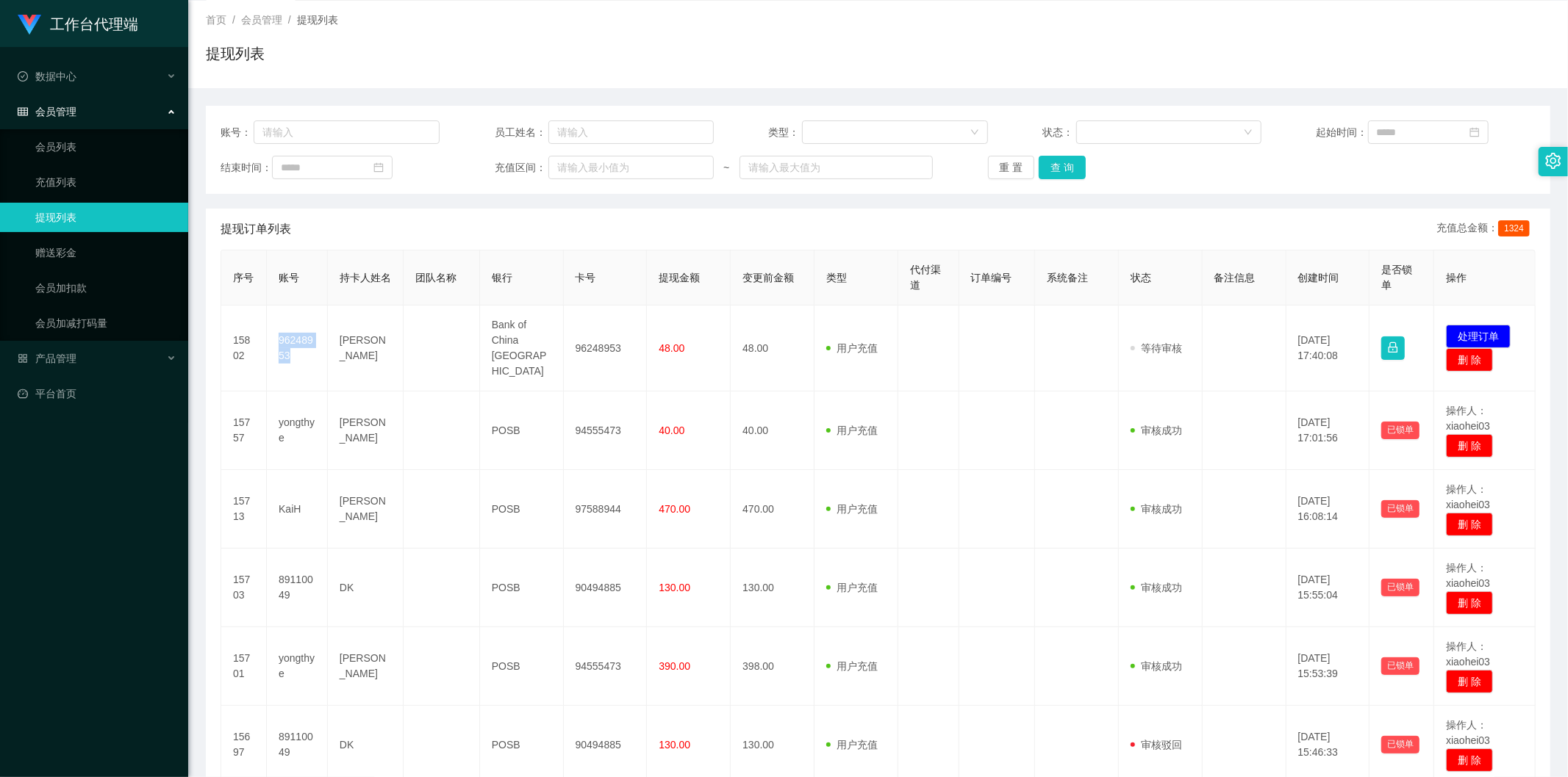
copy td "96248953"
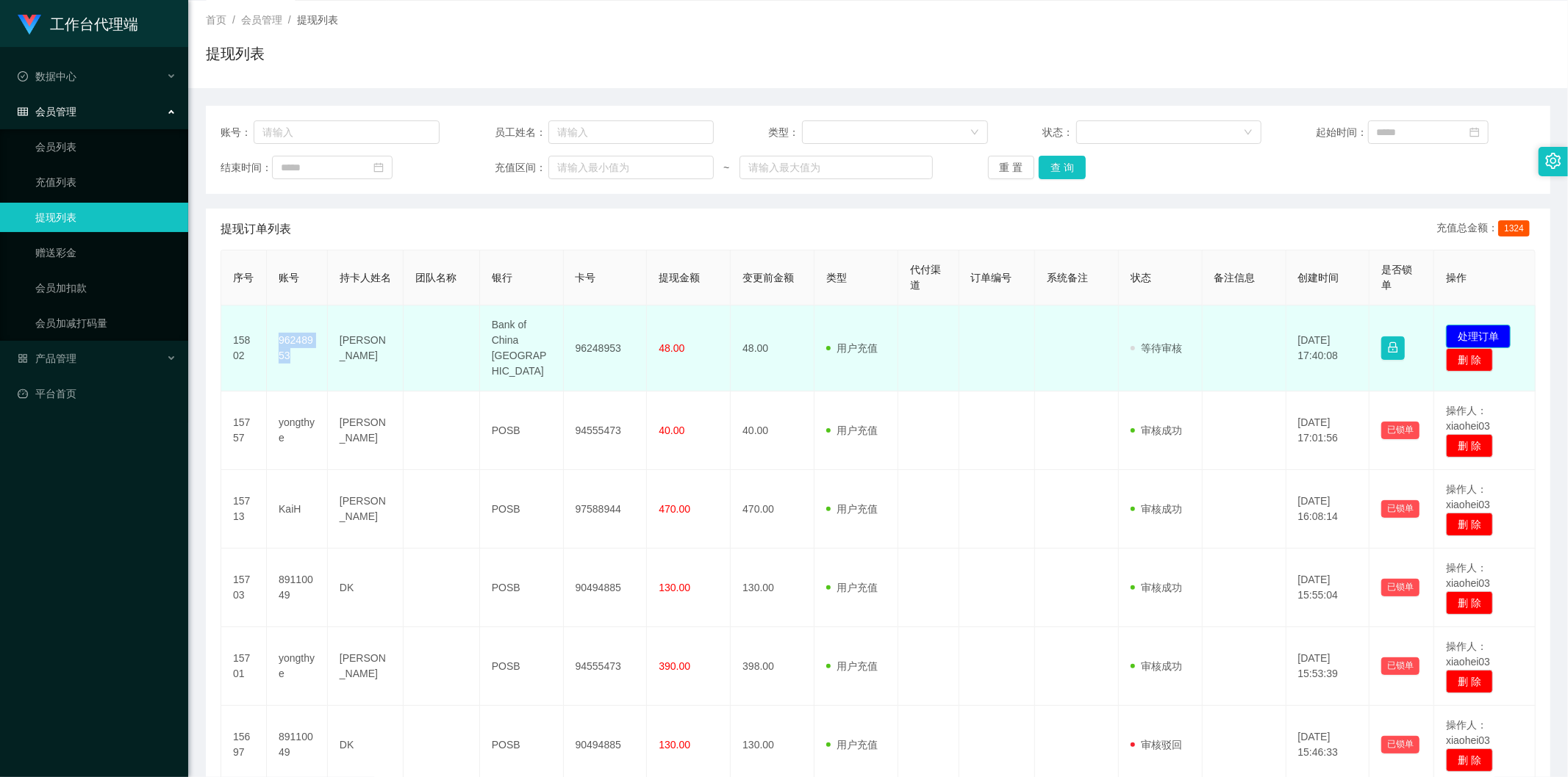
click at [943, 325] on button "处理订单" at bounding box center [1477, 336] width 65 height 23
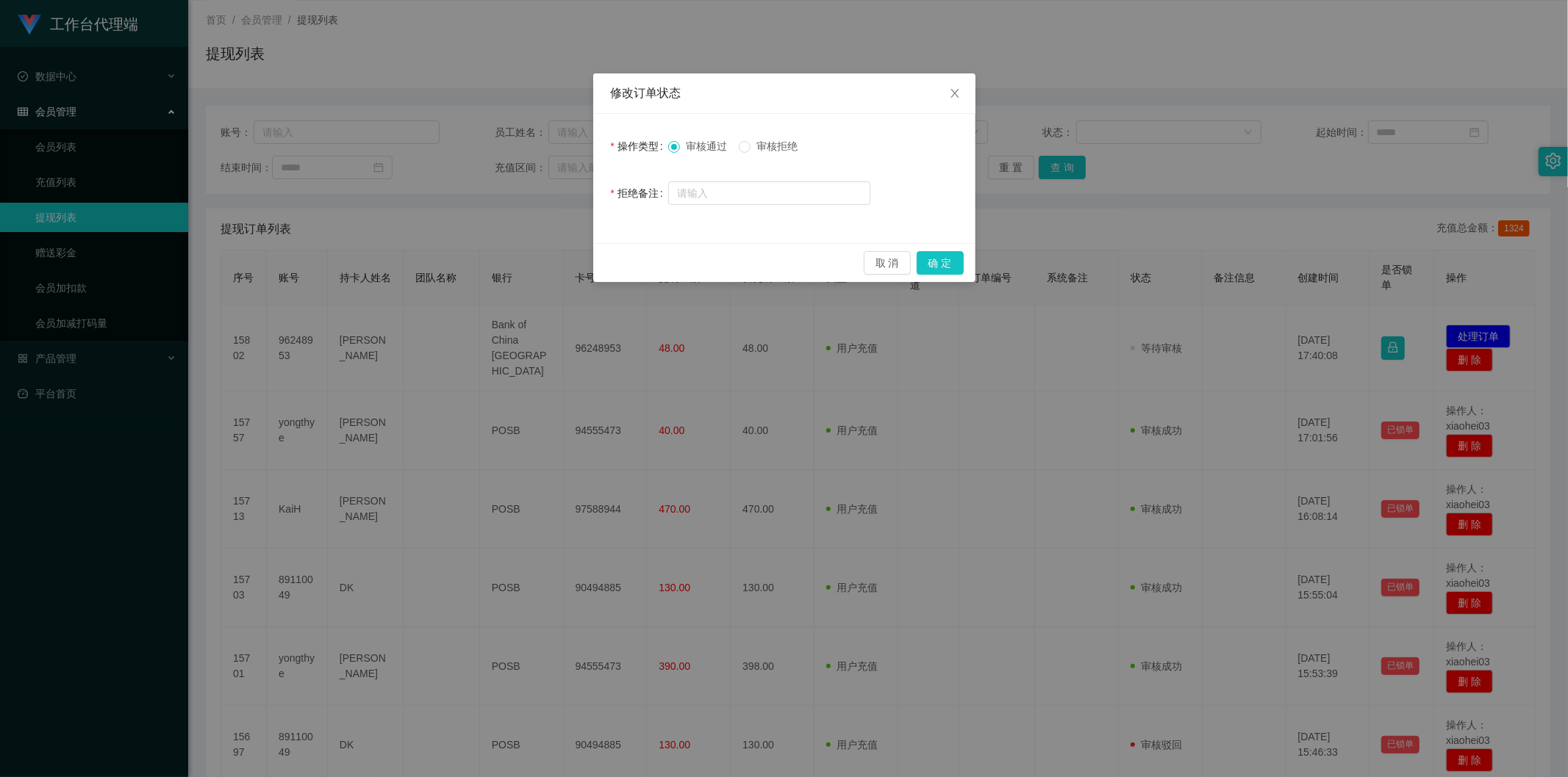
click at [943, 266] on div "取 消 确 定" at bounding box center [784, 262] width 382 height 39
click at [943, 262] on button "确 定" at bounding box center [939, 263] width 47 height 23
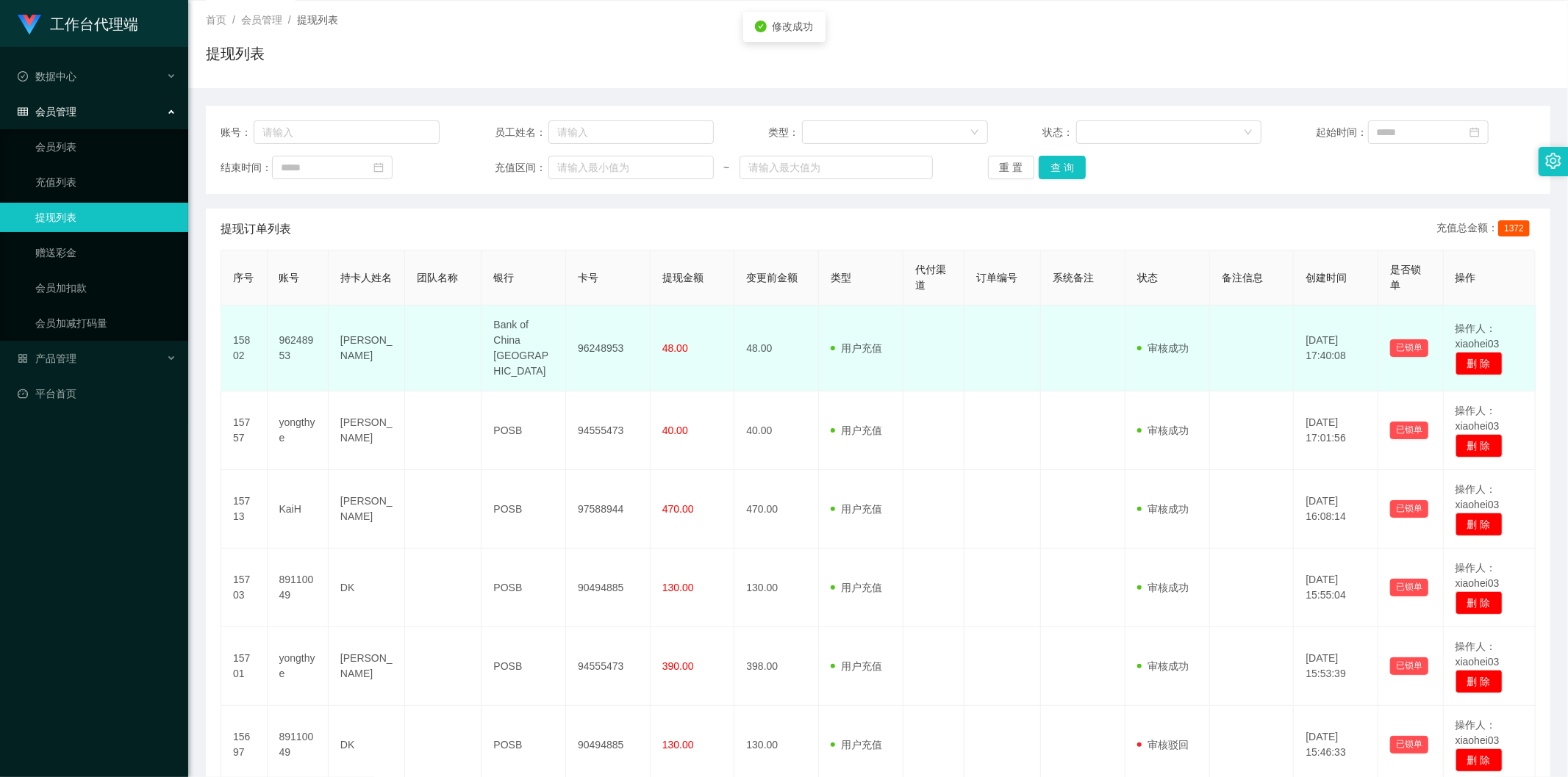
click at [825, 344] on td "用户充值 人工扣款" at bounding box center [861, 348] width 85 height 86
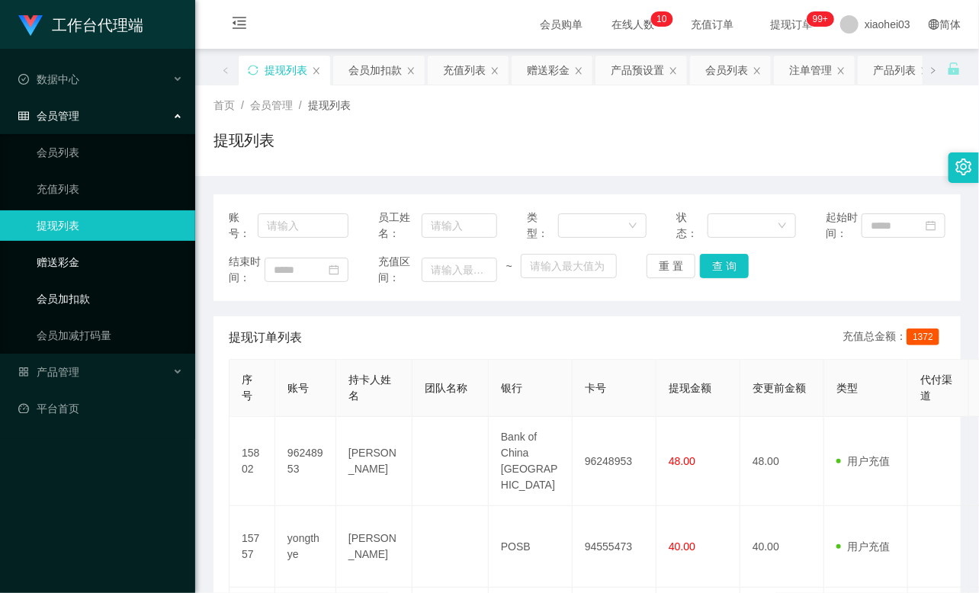
drag, startPoint x: 86, startPoint y: 306, endPoint x: 171, endPoint y: 275, distance: 90.2
click at [86, 306] on link "会员加扣款" at bounding box center [110, 299] width 146 height 30
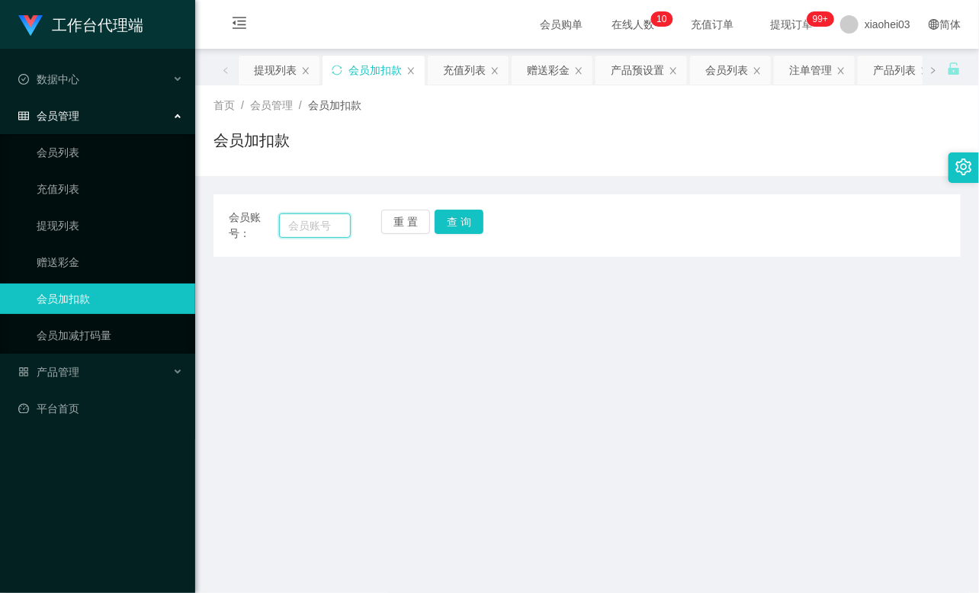
drag, startPoint x: 270, startPoint y: 229, endPoint x: 294, endPoint y: 225, distance: 24.7
paste input "yongthye"
type input "yongthye"
click at [459, 210] on button "查 询" at bounding box center [458, 222] width 49 height 24
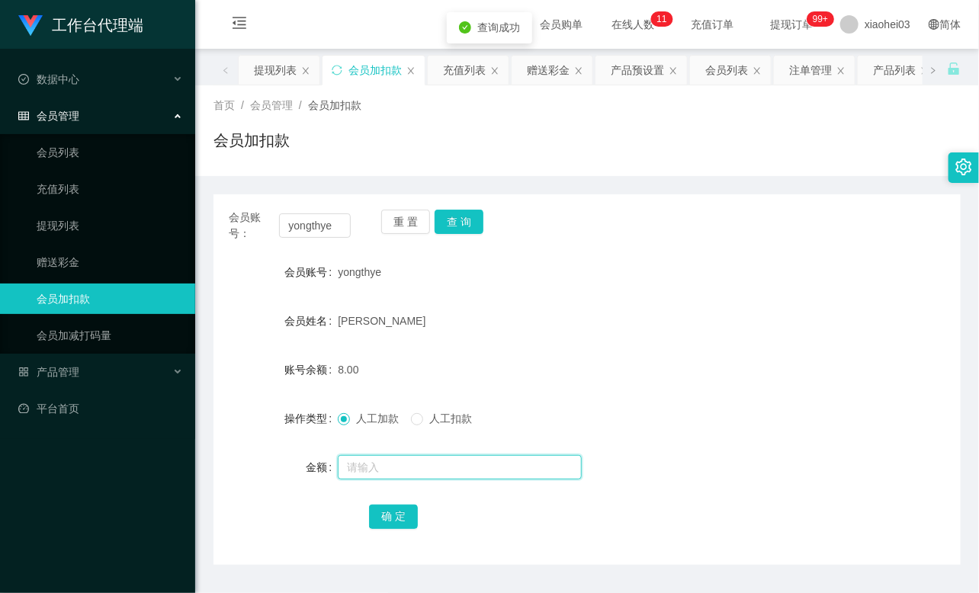
click at [389, 465] on input "text" at bounding box center [460, 467] width 244 height 24
type input "8"
drag, startPoint x: 399, startPoint y: 506, endPoint x: 406, endPoint y: 498, distance: 10.8
click at [399, 506] on button "确 定" at bounding box center [393, 517] width 49 height 24
click at [635, 325] on div "[PERSON_NAME]" at bounding box center [556, 321] width 436 height 30
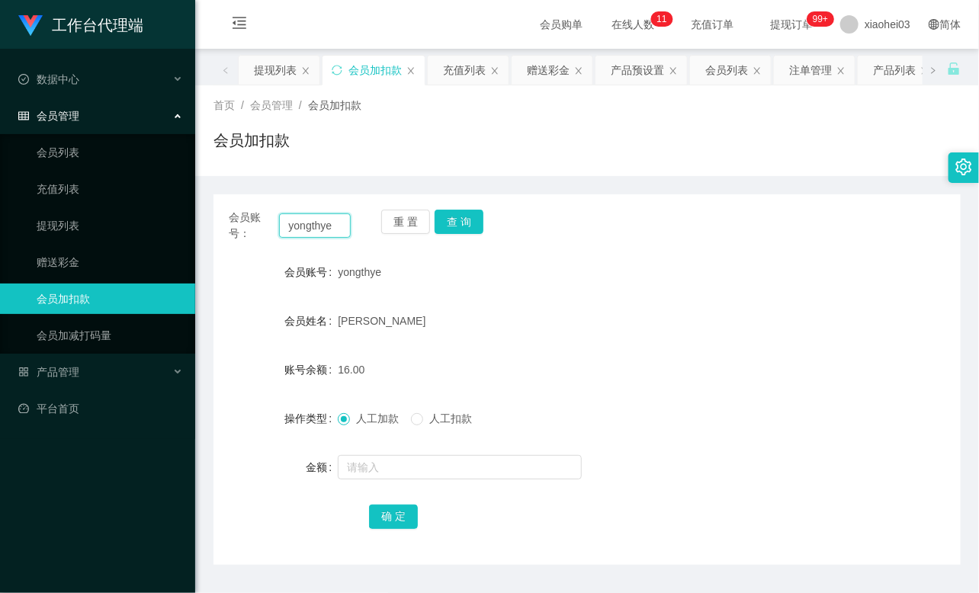
click at [318, 220] on input "yongthye" at bounding box center [315, 225] width 72 height 24
paste input "KaiH"
type input "KaiH"
click at [476, 225] on button "查 询" at bounding box center [458, 222] width 49 height 24
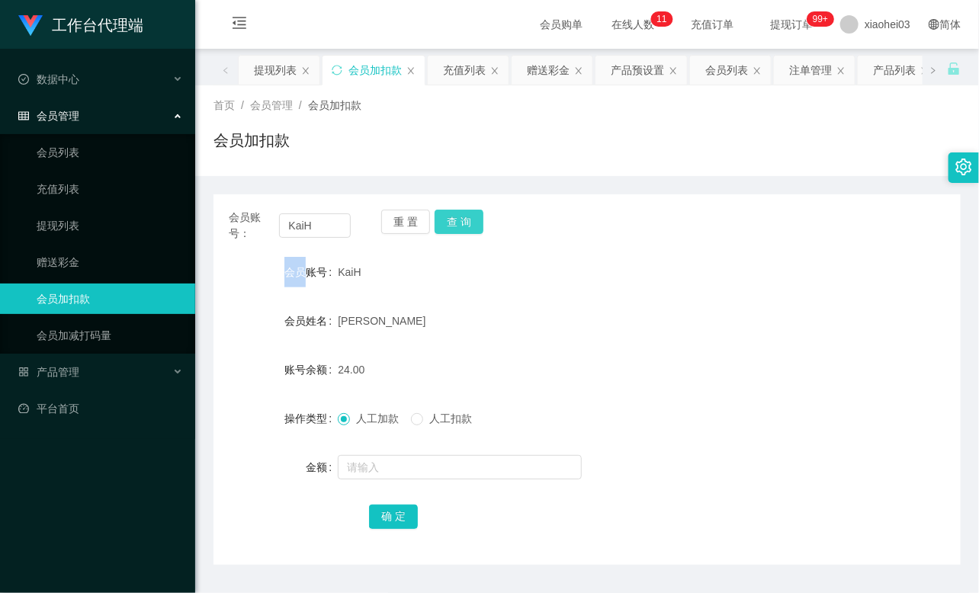
click at [476, 225] on div "重 置 查 询" at bounding box center [442, 226] width 122 height 32
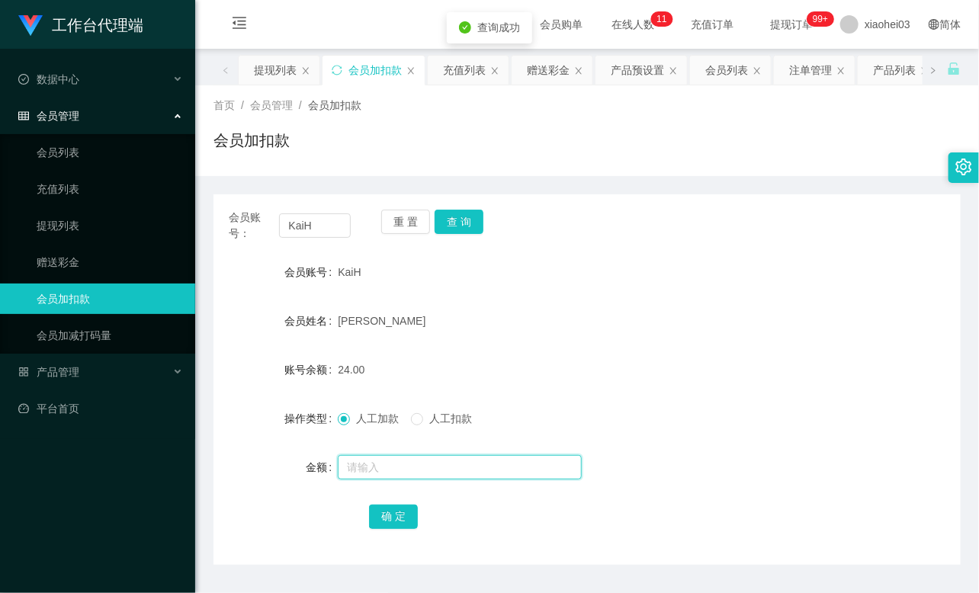
click at [405, 463] on input "text" at bounding box center [460, 467] width 244 height 24
type input "8"
click at [384, 523] on button "确 定" at bounding box center [393, 517] width 49 height 24
click at [538, 358] on div "32.00" at bounding box center [556, 369] width 436 height 30
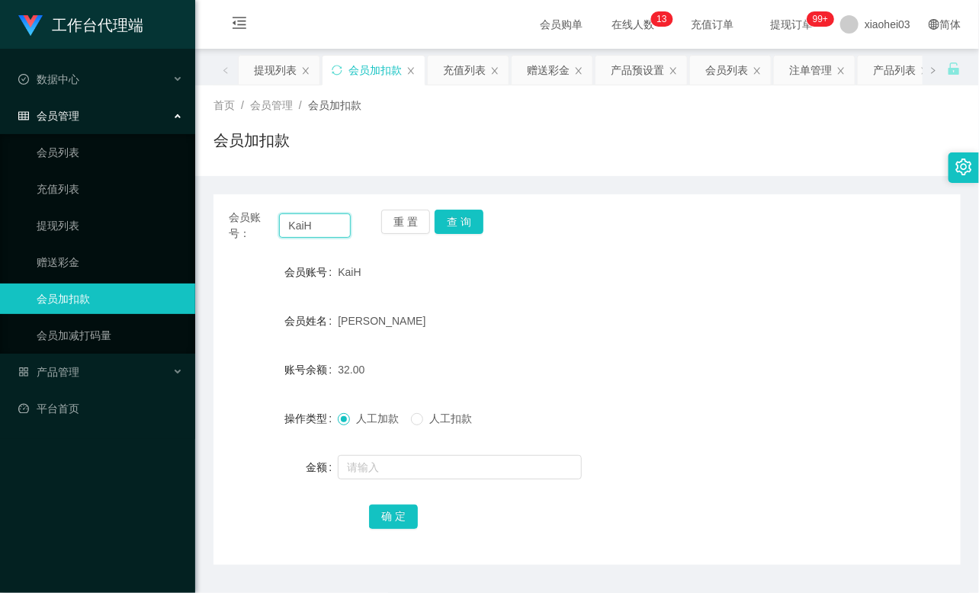
click at [324, 227] on input "KaiH" at bounding box center [315, 225] width 72 height 24
paste input "89110049"
type input "89110049"
click at [450, 216] on button "查 询" at bounding box center [458, 222] width 49 height 24
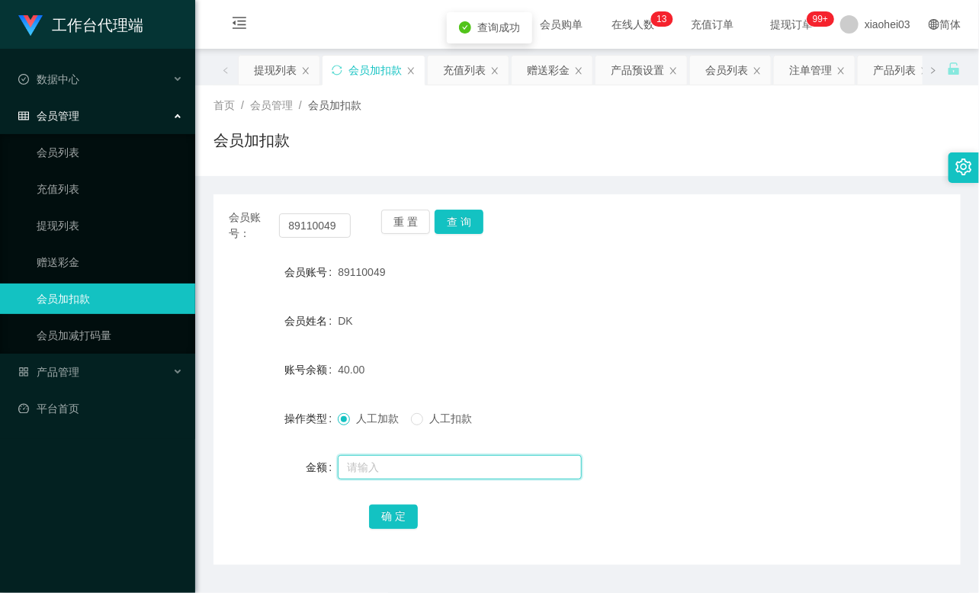
click at [418, 474] on input "text" at bounding box center [460, 467] width 244 height 24
type input "8"
click at [408, 515] on button "确 定" at bounding box center [393, 517] width 49 height 24
click at [498, 315] on div "DK" at bounding box center [556, 321] width 436 height 30
drag, startPoint x: 781, startPoint y: 292, endPoint x: 657, endPoint y: 287, distance: 124.3
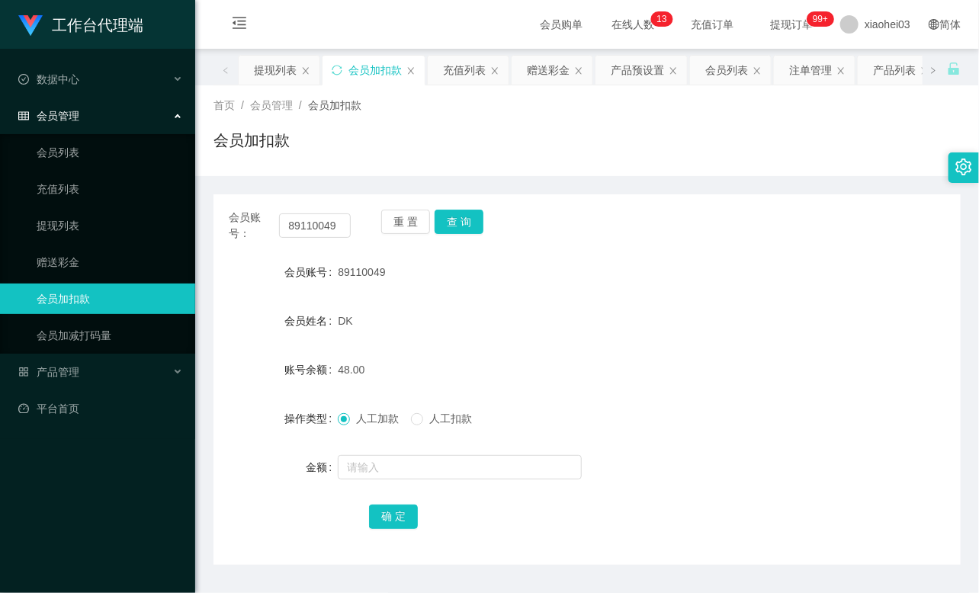
click at [781, 292] on form "会员账号 89110049 会员姓名 DK 账号余额 48.00 操作类型 人工加款 人工扣款 金额 确 定" at bounding box center [586, 394] width 747 height 274
click at [307, 223] on input "89110049" at bounding box center [315, 225] width 72 height 24
paste input "96248953"
type input "96248953"
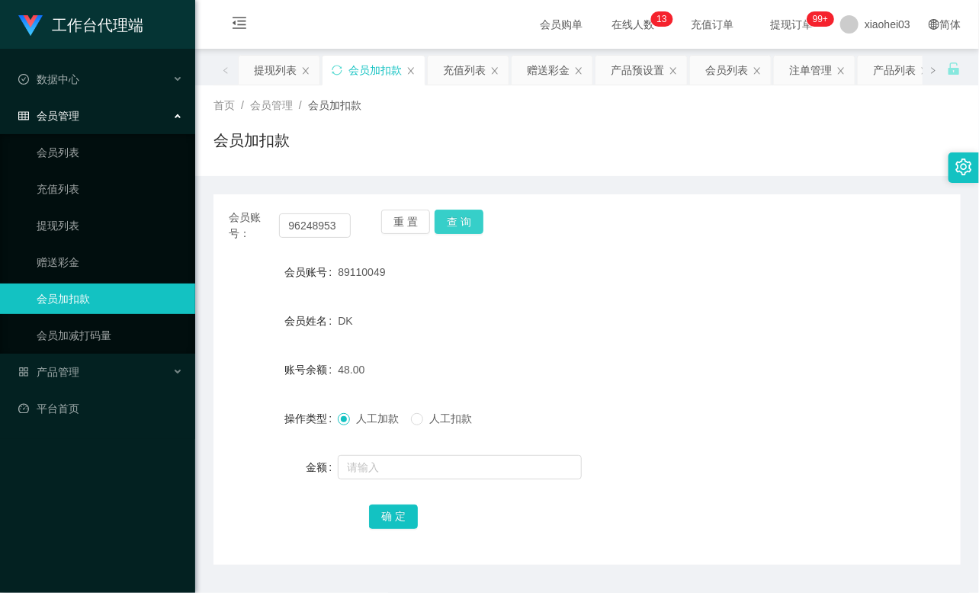
click at [460, 229] on button "查 询" at bounding box center [458, 222] width 49 height 24
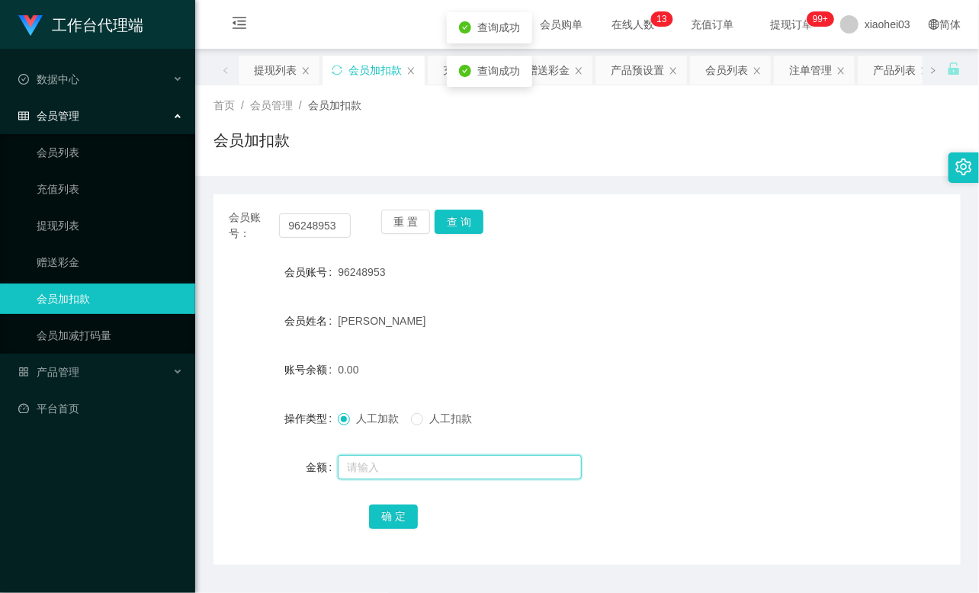
click at [424, 459] on input "text" at bounding box center [460, 467] width 244 height 24
type input "8"
click at [401, 515] on button "确 定" at bounding box center [393, 517] width 49 height 24
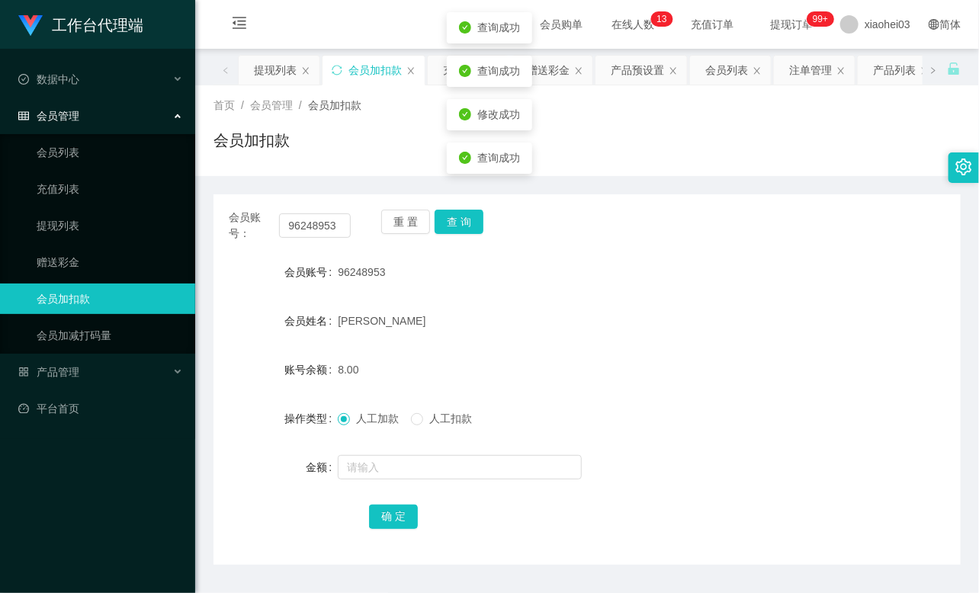
click at [508, 355] on div "8.00" at bounding box center [556, 369] width 436 height 30
drag, startPoint x: 556, startPoint y: 236, endPoint x: 572, endPoint y: 225, distance: 19.1
click at [556, 236] on div "会员账号： 96248953 重 置 查 询" at bounding box center [586, 226] width 747 height 32
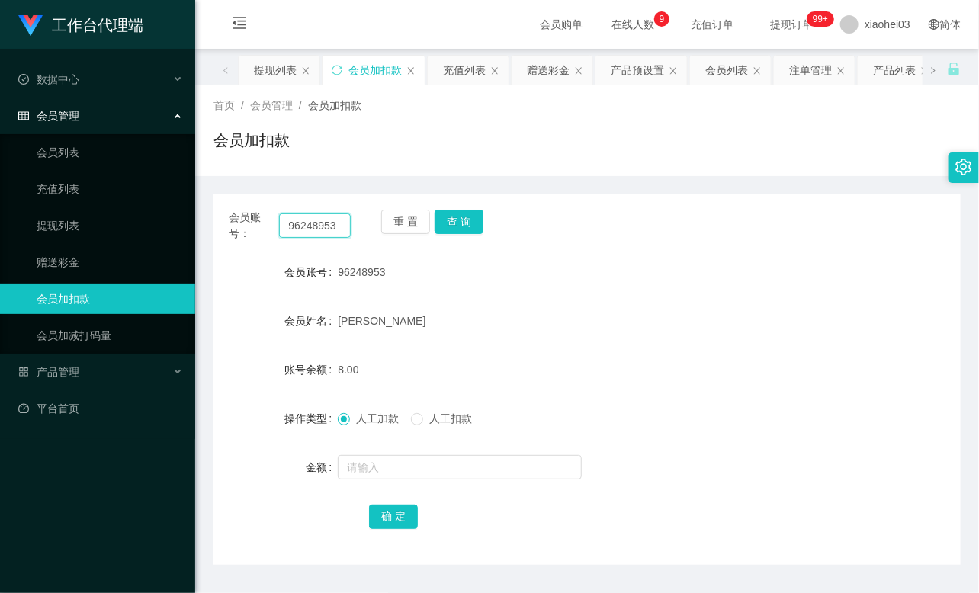
click at [319, 224] on input "96248953" at bounding box center [315, 225] width 72 height 24
paste input "KaiH"
type input "KaiH"
click at [453, 216] on button "查 询" at bounding box center [458, 222] width 49 height 24
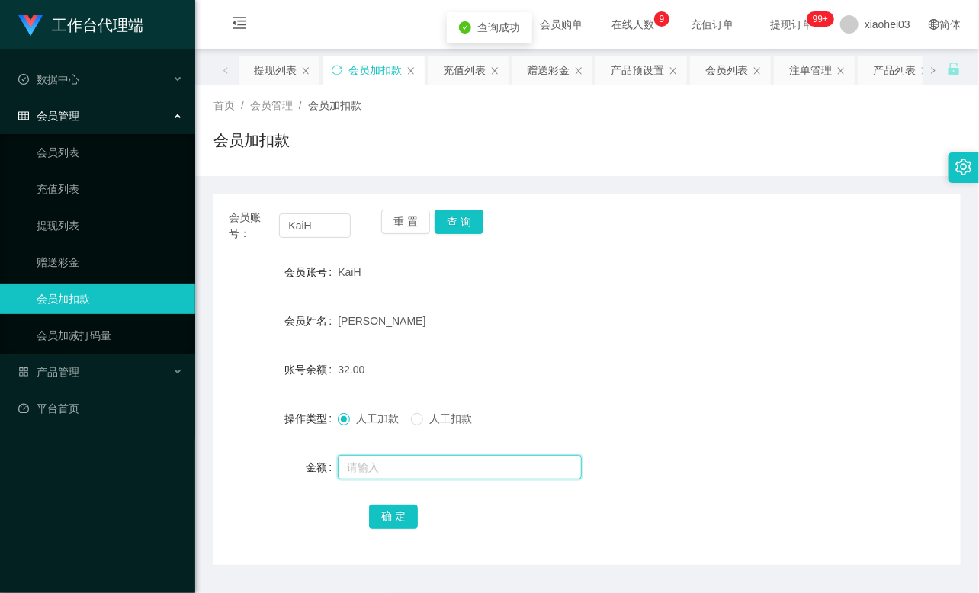
click at [379, 469] on input "text" at bounding box center [460, 467] width 244 height 24
type input "8"
click at [405, 518] on button "确 定" at bounding box center [393, 517] width 49 height 24
click at [537, 275] on div "KaiH" at bounding box center [556, 272] width 436 height 30
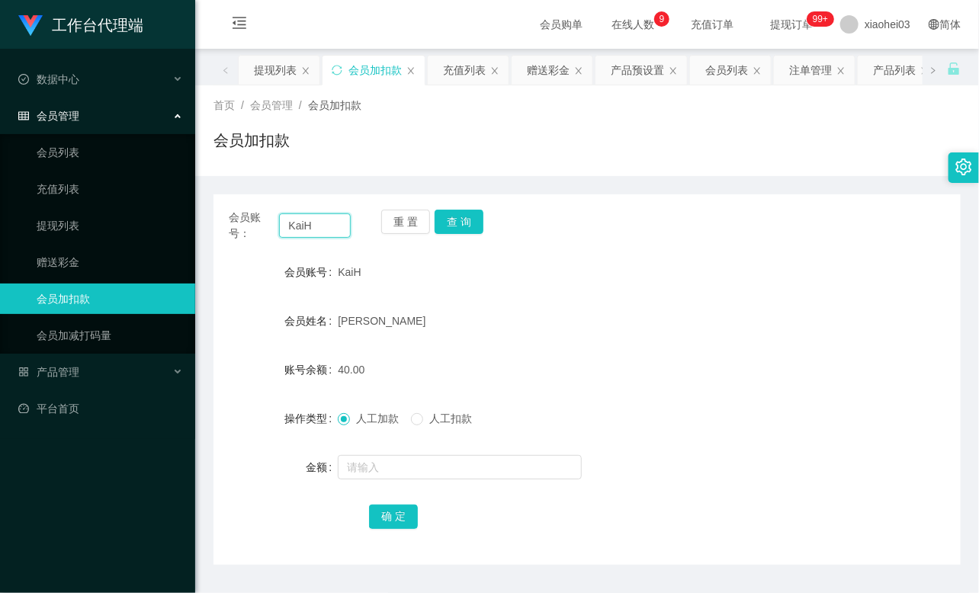
click at [326, 222] on input "KaiH" at bounding box center [315, 225] width 72 height 24
paste input "89110049"
type input "89110049"
click at [444, 225] on button "查 询" at bounding box center [458, 222] width 49 height 24
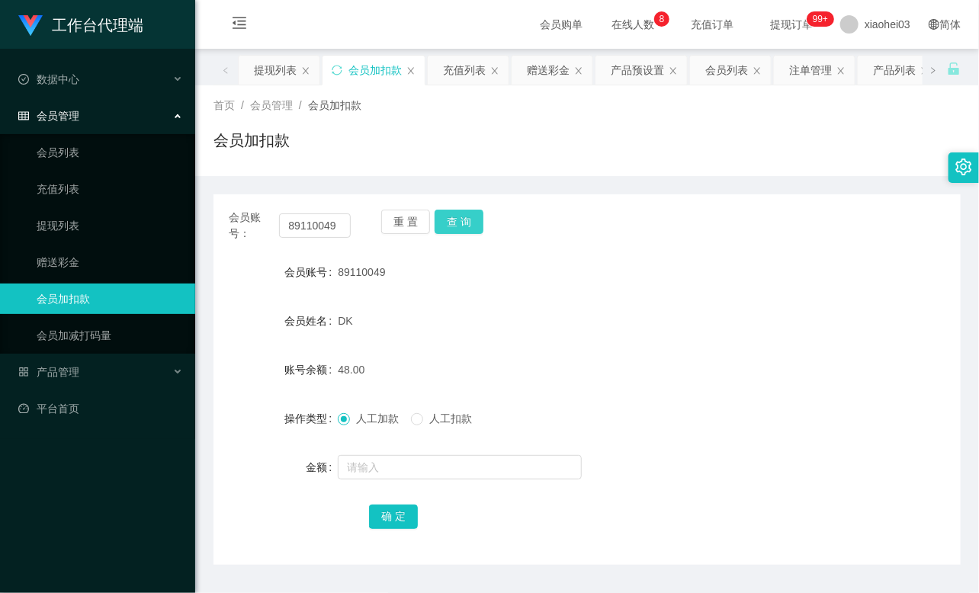
click at [444, 225] on button "查 询" at bounding box center [458, 222] width 49 height 24
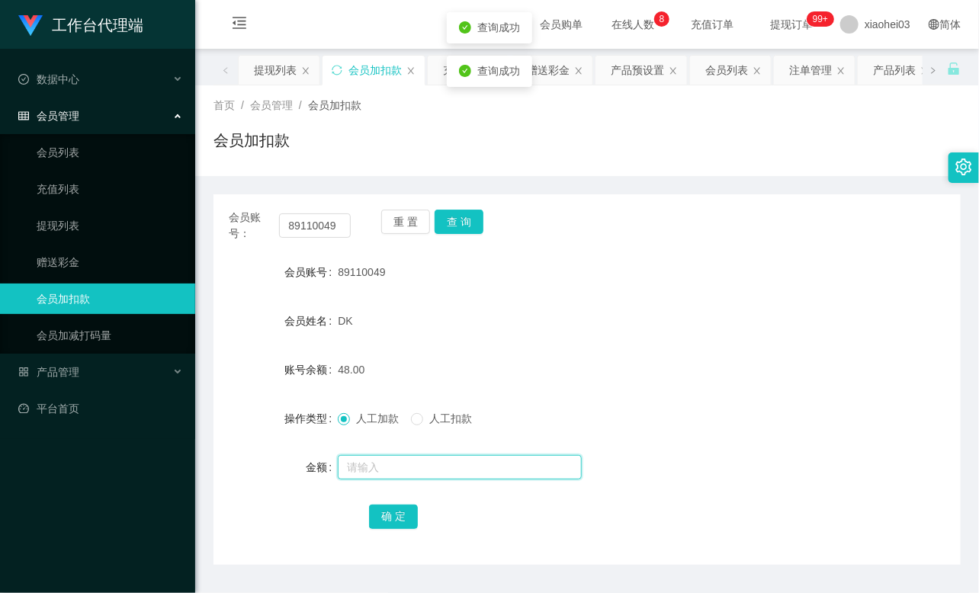
click at [359, 473] on input "text" at bounding box center [460, 467] width 244 height 24
type input "8"
click at [376, 514] on button "确 定" at bounding box center [393, 517] width 49 height 24
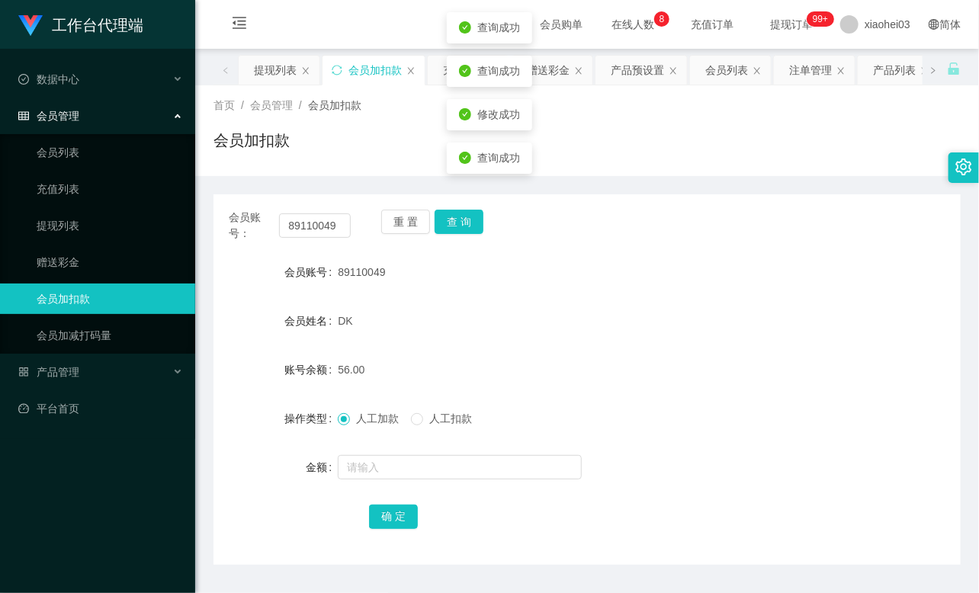
click at [501, 339] on form "会员账号 89110049 会员姓名 DK 账号余额 56.00 操作类型 人工加款 人工扣款 金额 确 定" at bounding box center [586, 394] width 747 height 274
click at [797, 261] on div "会员账号 89110049" at bounding box center [586, 272] width 747 height 30
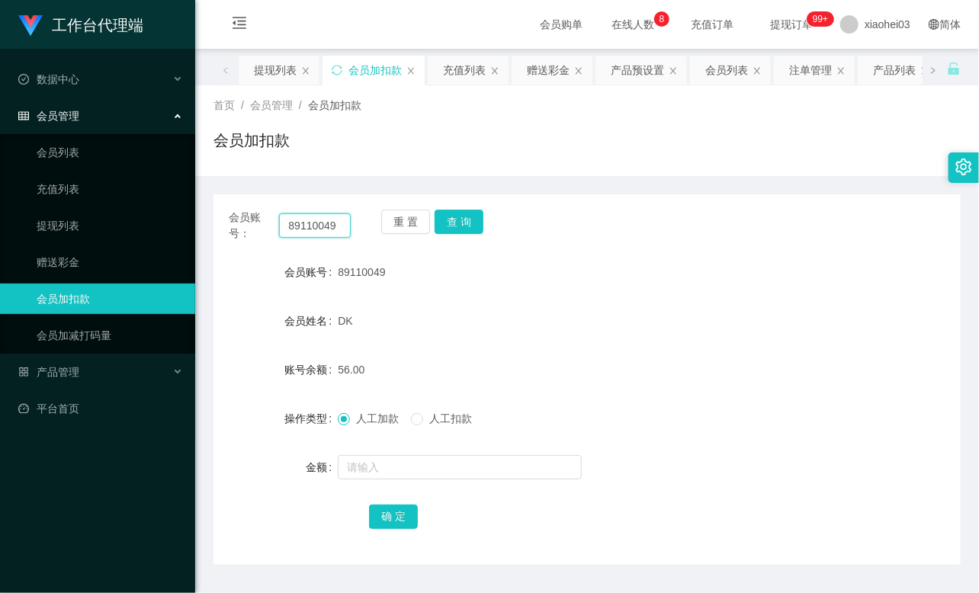
click at [292, 230] on input "89110049" at bounding box center [315, 225] width 72 height 24
paste input "yongthye"
type input "yongthye"
click at [460, 225] on button "查 询" at bounding box center [458, 222] width 49 height 24
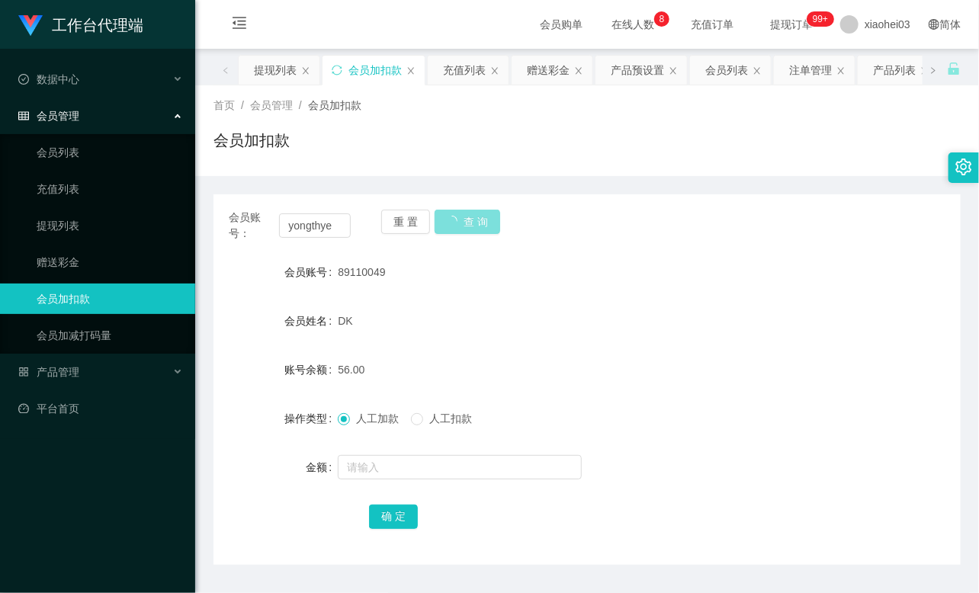
drag, startPoint x: 460, startPoint y: 225, endPoint x: 444, endPoint y: 277, distance: 54.2
click at [460, 225] on button "查 询" at bounding box center [467, 222] width 66 height 24
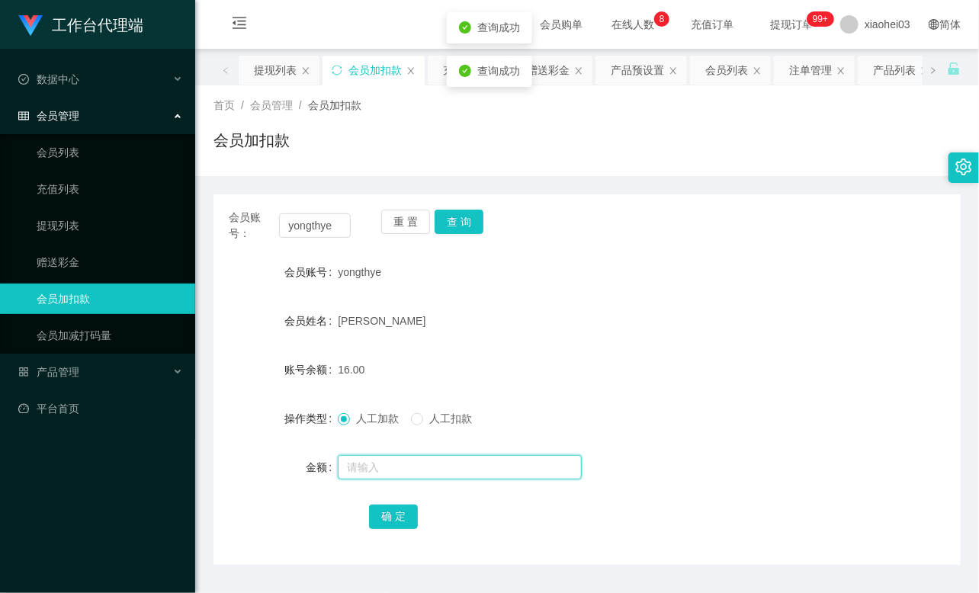
click at [409, 466] on input "text" at bounding box center [460, 467] width 244 height 24
type input "8"
drag, startPoint x: 402, startPoint y: 513, endPoint x: 427, endPoint y: 482, distance: 39.0
click at [404, 515] on button "确 定" at bounding box center [393, 517] width 49 height 24
click at [536, 309] on div "[PERSON_NAME]" at bounding box center [556, 321] width 436 height 30
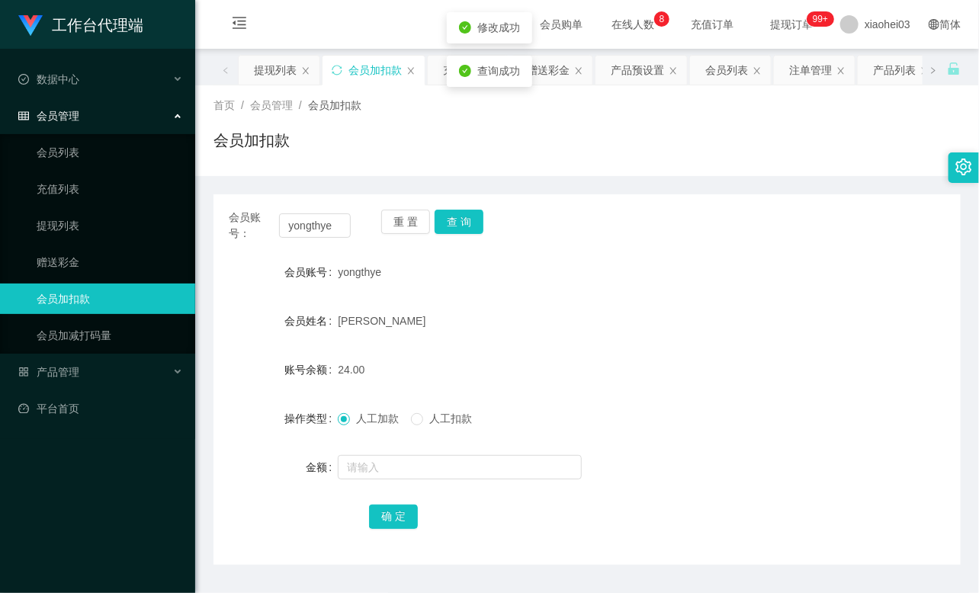
click at [734, 249] on div "会员账号： yongthye 重 置 查 询 会员账号 yongthye 会员姓名 TAN YONG THYE 账号余额 24.00 操作类型 人工加款 人工…" at bounding box center [586, 379] width 747 height 370
click at [69, 221] on link "提现列表" at bounding box center [110, 225] width 146 height 30
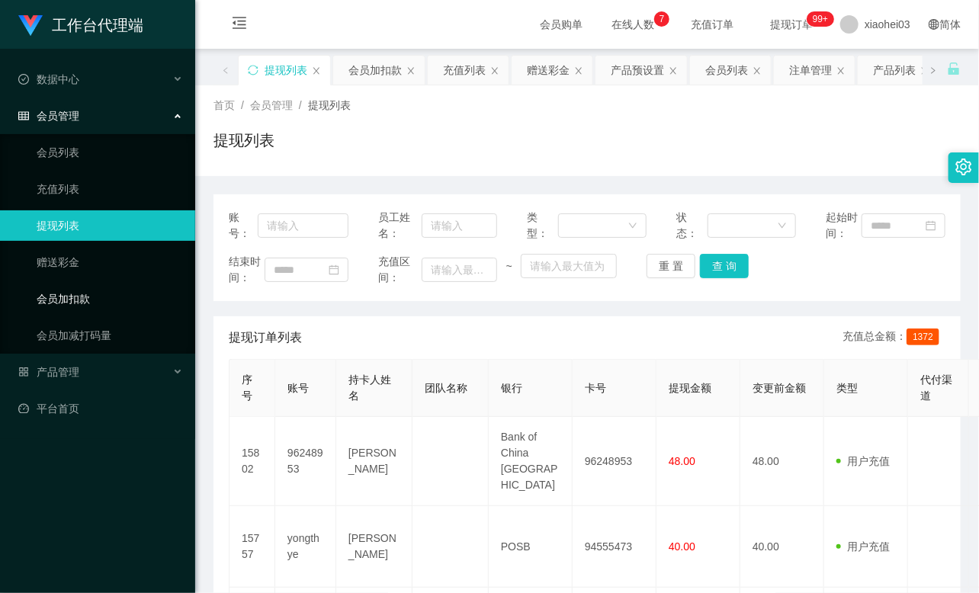
click at [67, 295] on link "会员加扣款" at bounding box center [110, 299] width 146 height 30
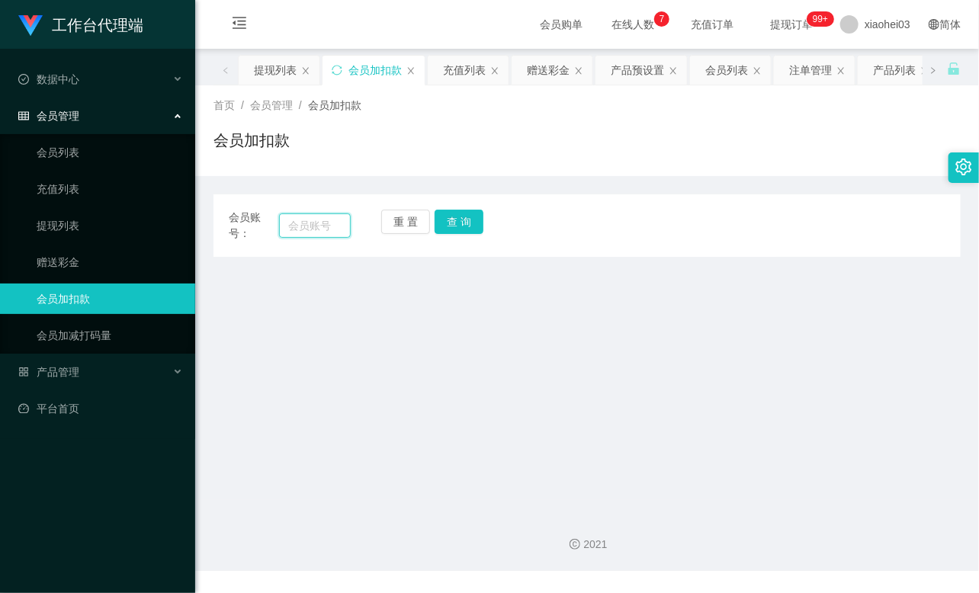
paste input "KaiH"
type input "KaiH"
click at [461, 225] on button "查 询" at bounding box center [458, 222] width 49 height 24
click at [461, 225] on button "查 询" at bounding box center [467, 222] width 66 height 24
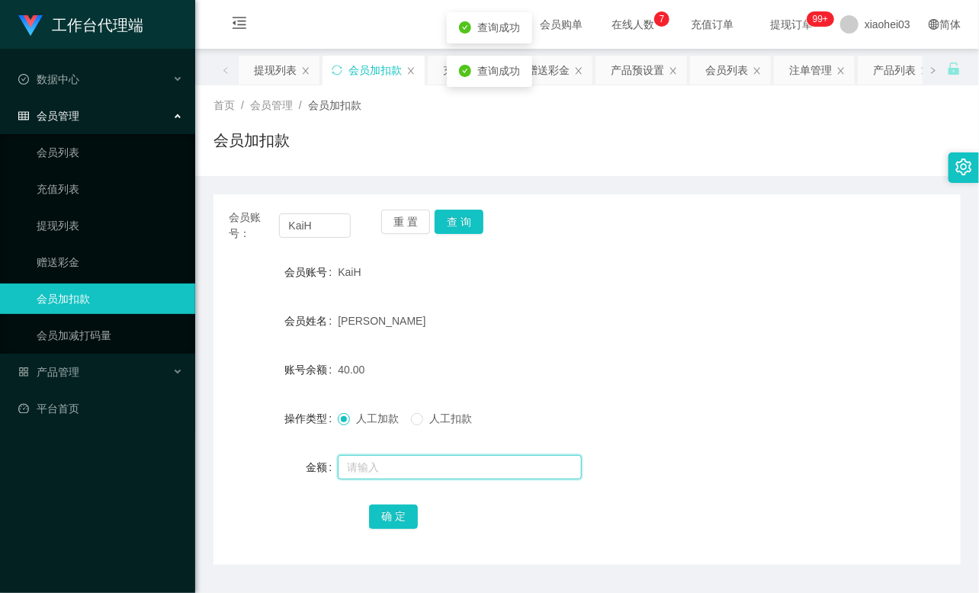
drag, startPoint x: 417, startPoint y: 469, endPoint x: 408, endPoint y: 454, distance: 17.8
click at [416, 469] on input "text" at bounding box center [460, 467] width 244 height 24
type input "8"
drag, startPoint x: 393, startPoint y: 507, endPoint x: 409, endPoint y: 473, distance: 37.2
click at [393, 507] on button "确 定" at bounding box center [393, 517] width 49 height 24
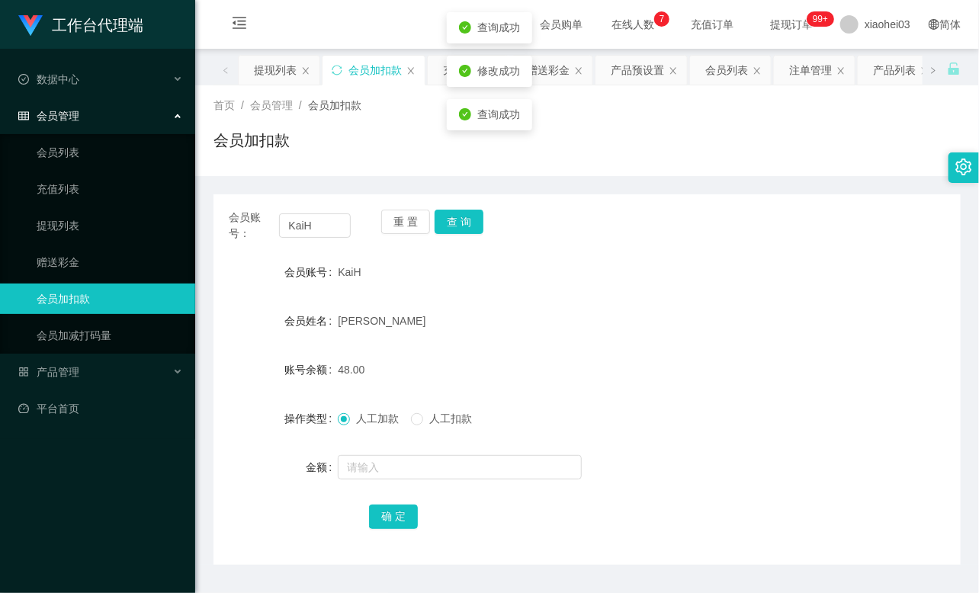
click at [498, 363] on div "48.00" at bounding box center [556, 369] width 436 height 30
click at [66, 218] on link "提现列表" at bounding box center [110, 225] width 146 height 30
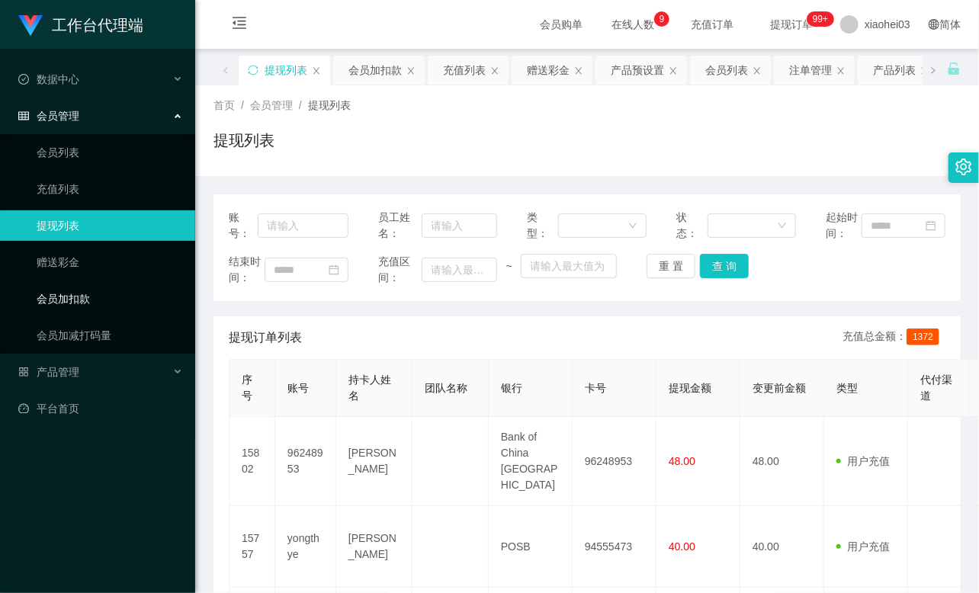
click at [69, 299] on link "会员加扣款" at bounding box center [110, 299] width 146 height 30
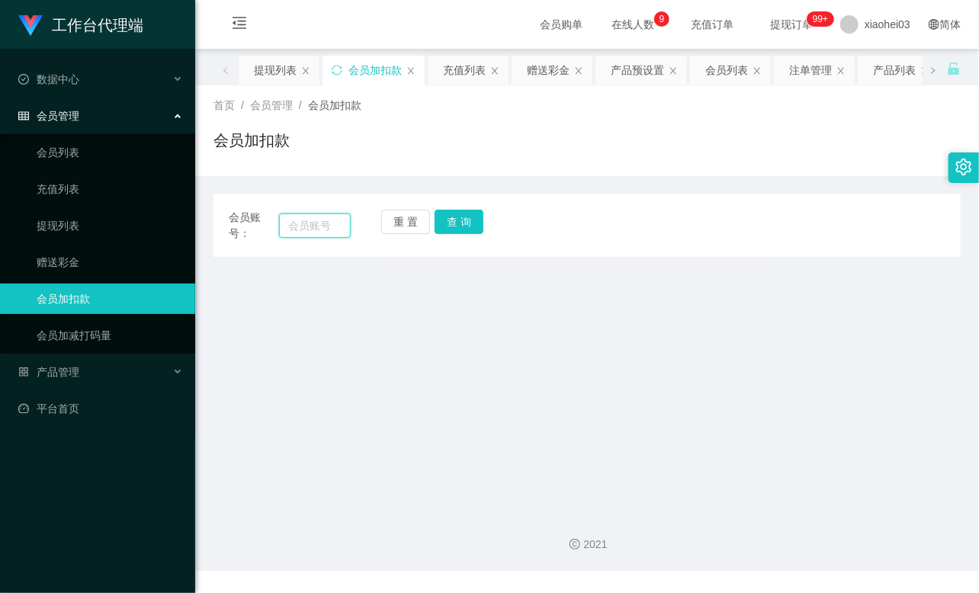
paste input "yongthye"
type input "yongthye"
click at [468, 218] on button "查 询" at bounding box center [458, 222] width 49 height 24
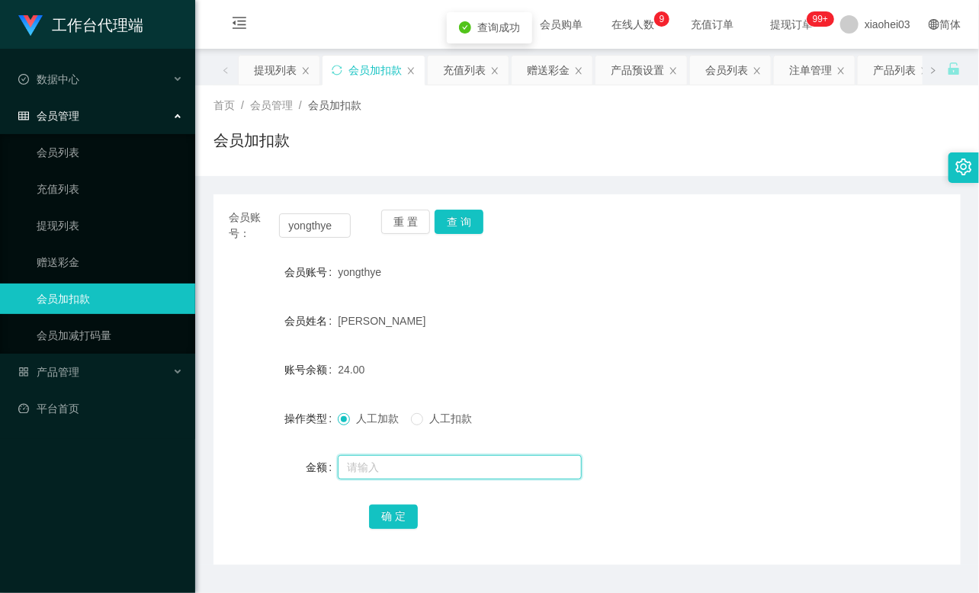
click at [383, 475] on input "text" at bounding box center [460, 467] width 244 height 24
type input "8"
click at [397, 501] on div "确 定" at bounding box center [587, 516] width 436 height 30
click at [397, 507] on button "确 定" at bounding box center [393, 517] width 49 height 24
click at [551, 306] on div "[PERSON_NAME]" at bounding box center [556, 321] width 436 height 30
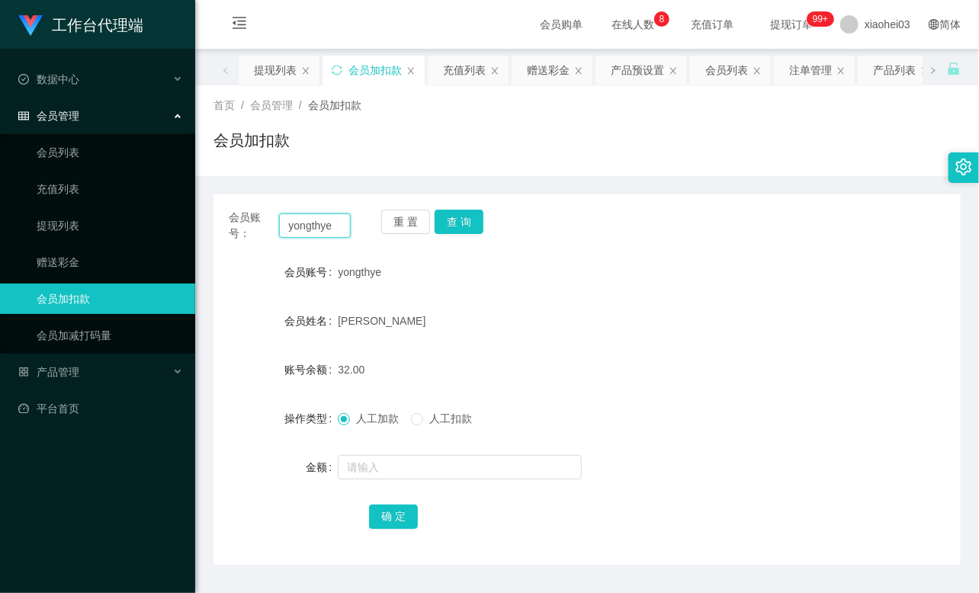
drag, startPoint x: 313, startPoint y: 226, endPoint x: 300, endPoint y: 223, distance: 14.1
click at [300, 223] on input "yongthye" at bounding box center [315, 225] width 72 height 24
paste input "89110049"
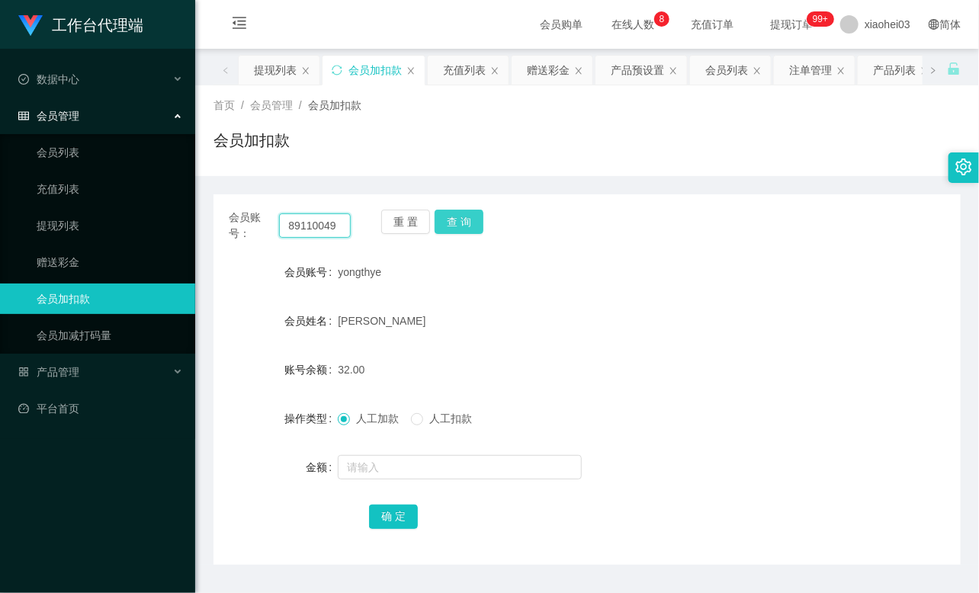
type input "89110049"
click at [457, 223] on button "查 询" at bounding box center [458, 222] width 49 height 24
click at [415, 479] on div at bounding box center [556, 467] width 436 height 30
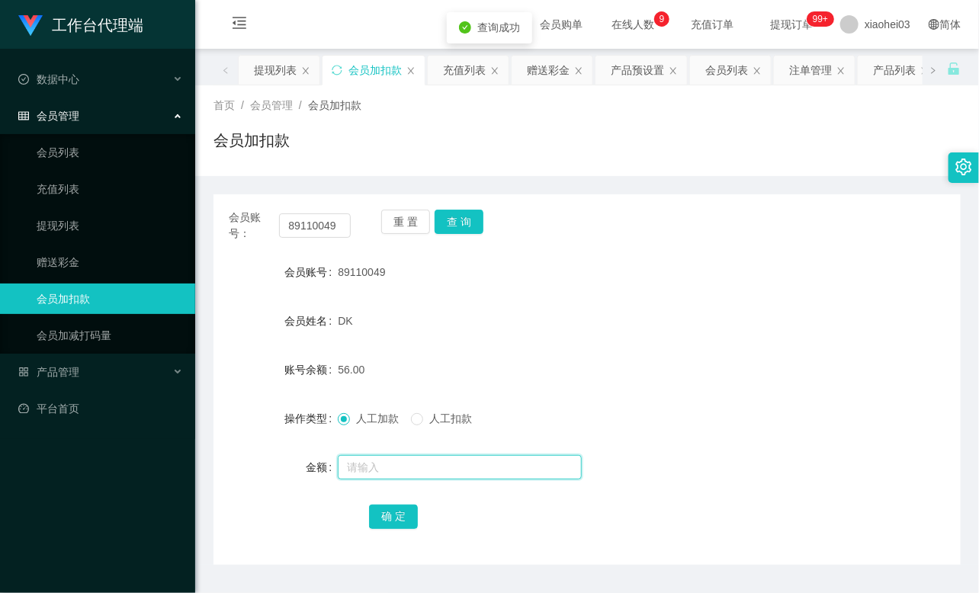
click at [408, 462] on input "text" at bounding box center [460, 467] width 244 height 24
type input "8"
click at [392, 514] on button "确 定" at bounding box center [393, 517] width 49 height 24
click at [515, 284] on div "89110049" at bounding box center [556, 272] width 436 height 30
click at [57, 225] on link "提现列表" at bounding box center [110, 225] width 146 height 30
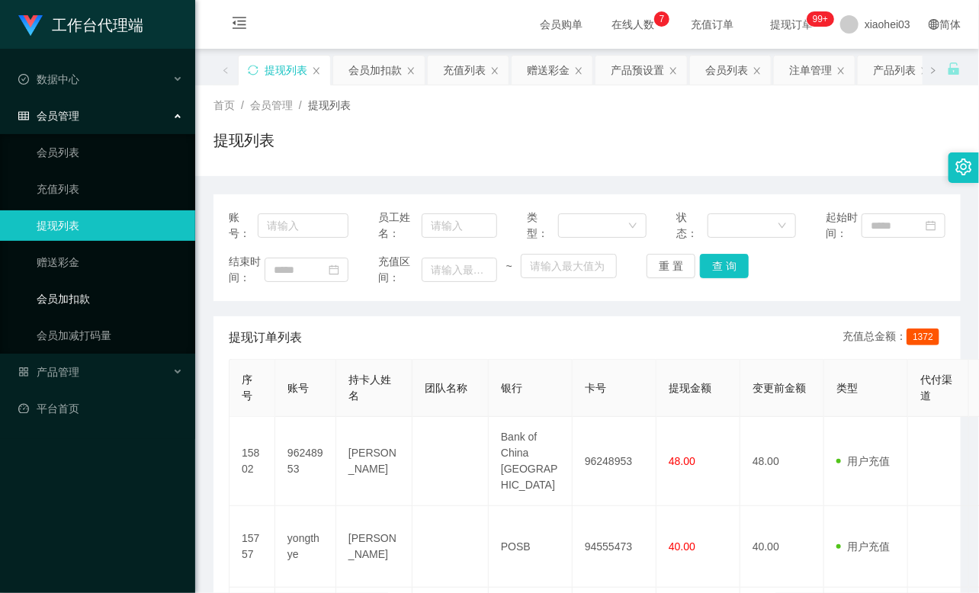
click at [99, 296] on link "会员加扣款" at bounding box center [110, 299] width 146 height 30
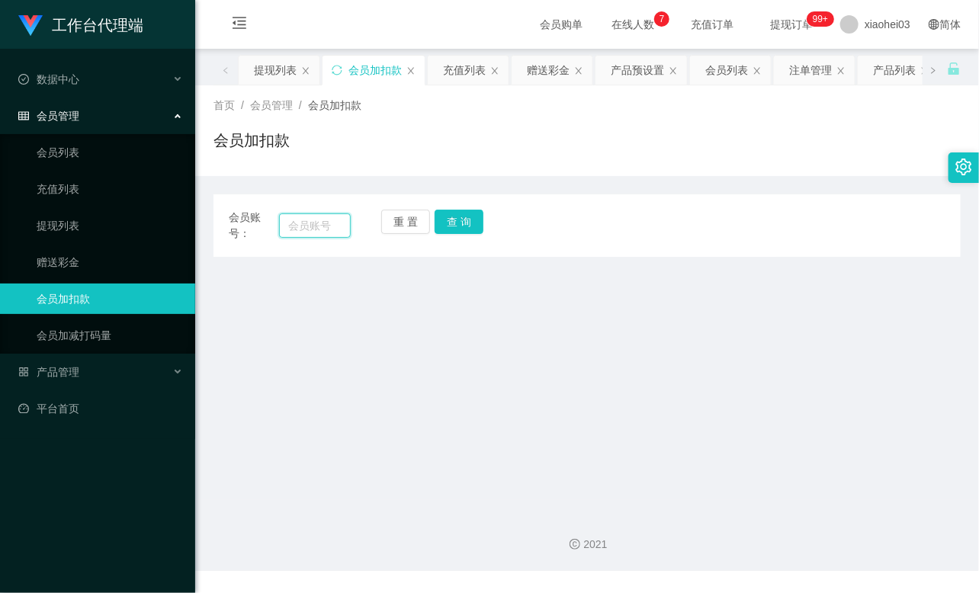
click at [333, 229] on input "text" at bounding box center [315, 225] width 72 height 24
paste input "96248953"
type input "96248953"
click at [473, 229] on button "查 询" at bounding box center [458, 222] width 49 height 24
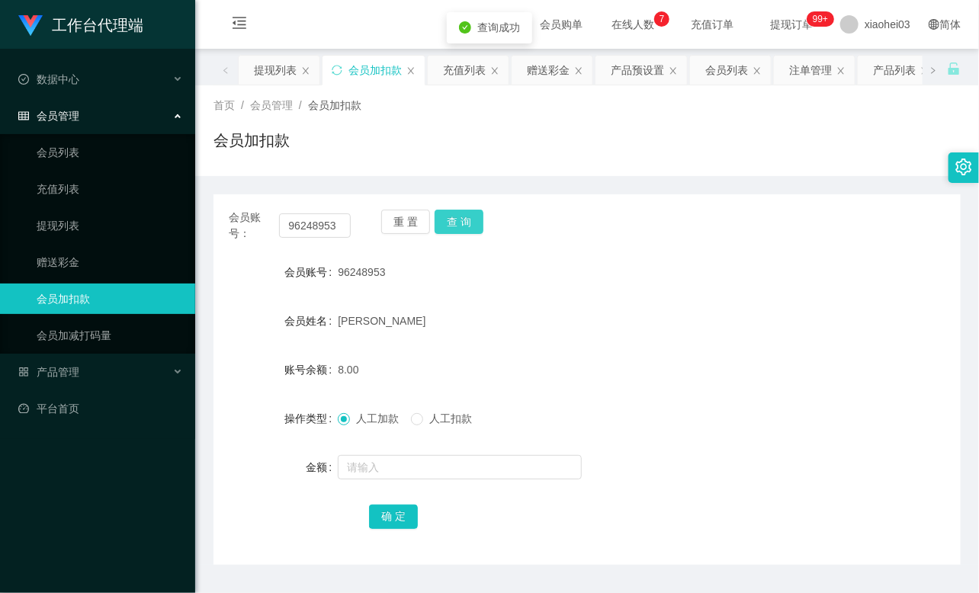
click at [466, 217] on button "查 询" at bounding box center [458, 222] width 49 height 24
drag, startPoint x: 385, startPoint y: 466, endPoint x: 390, endPoint y: 450, distance: 16.1
click at [385, 466] on input "text" at bounding box center [460, 467] width 244 height 24
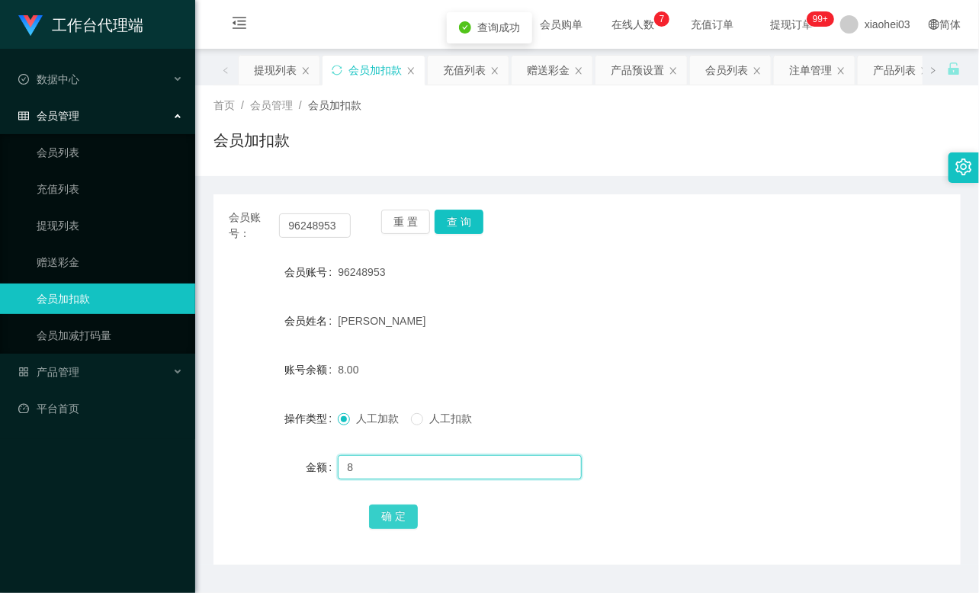
type input "8"
click at [392, 515] on button "确 定" at bounding box center [393, 517] width 49 height 24
click at [509, 324] on div "[PERSON_NAME]" at bounding box center [556, 321] width 436 height 30
click at [407, 469] on input "text" at bounding box center [460, 467] width 244 height 24
type input "8"
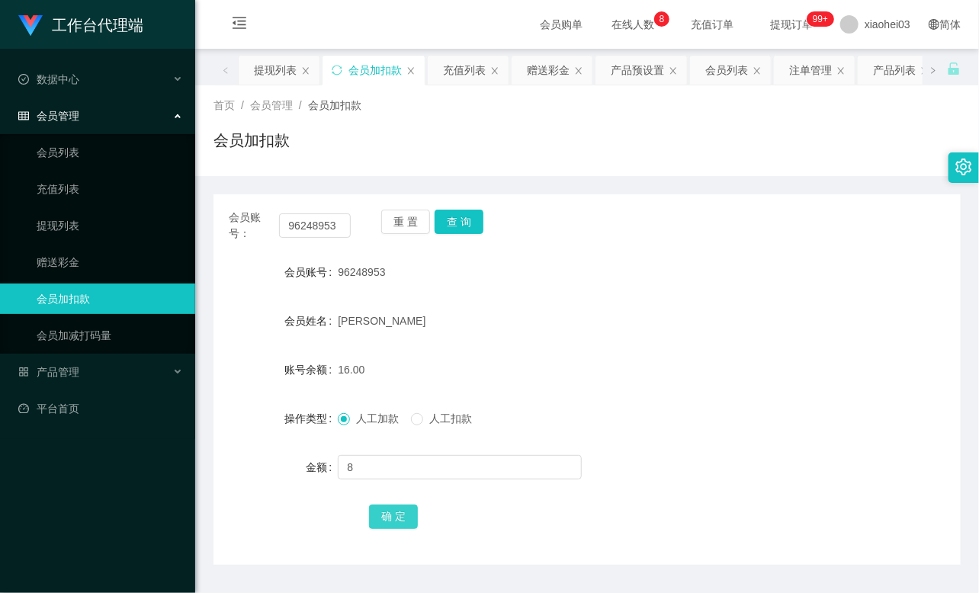
click at [400, 514] on button "确 定" at bounding box center [393, 517] width 49 height 24
click at [803, 131] on div "会员加扣款" at bounding box center [586, 146] width 747 height 35
click at [334, 224] on input "96248953" at bounding box center [315, 225] width 72 height 24
paste input "KaiH"
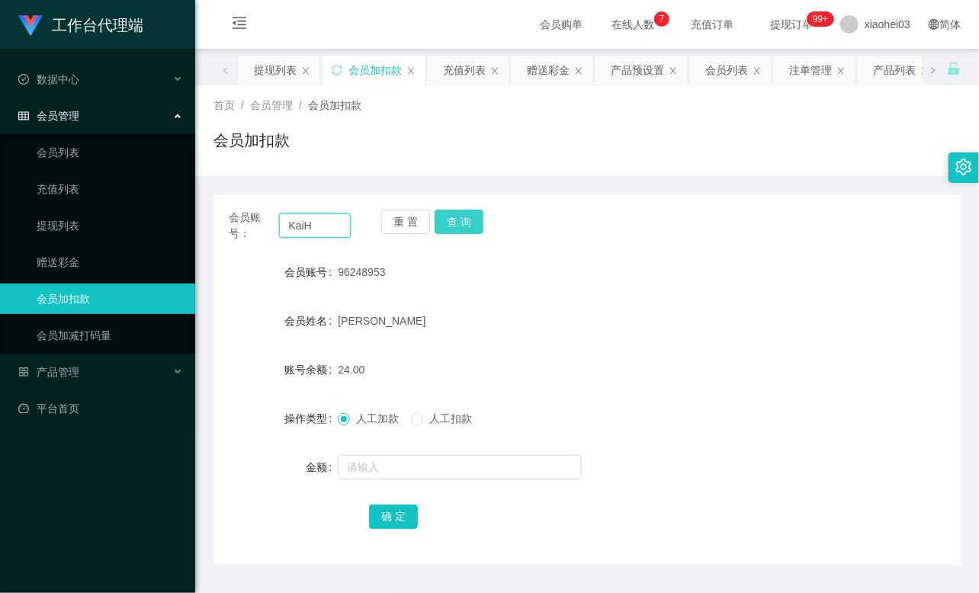
type input "KaiH"
click at [450, 216] on button "查 询" at bounding box center [458, 222] width 49 height 24
click at [450, 216] on div "重 置 查 询" at bounding box center [442, 226] width 122 height 32
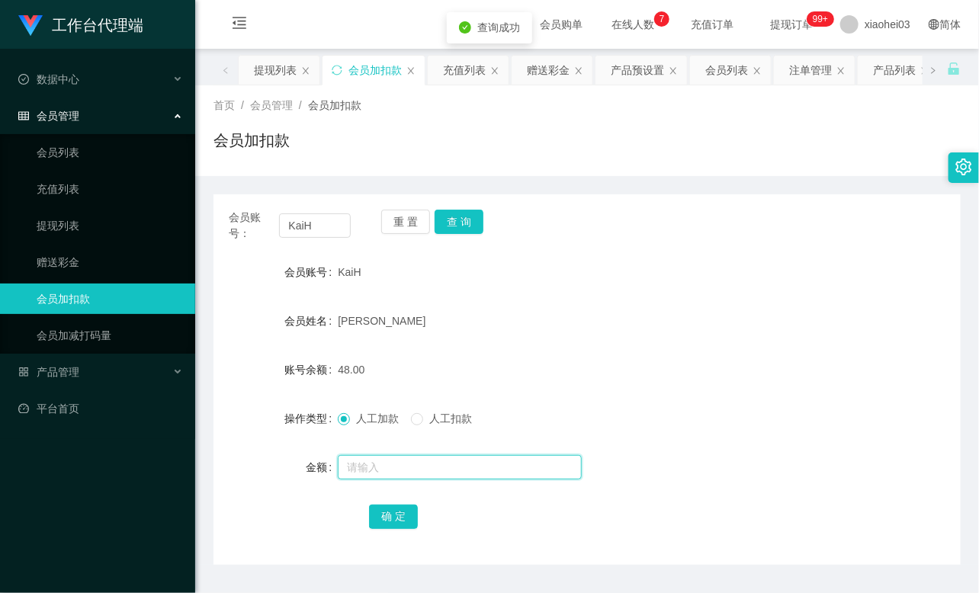
click at [387, 469] on input "text" at bounding box center [460, 467] width 244 height 24
type input "8"
click at [397, 508] on button "确 定" at bounding box center [393, 517] width 49 height 24
drag, startPoint x: 485, startPoint y: 355, endPoint x: 379, endPoint y: 316, distance: 113.6
click at [485, 354] on div "56.00" at bounding box center [556, 369] width 436 height 30
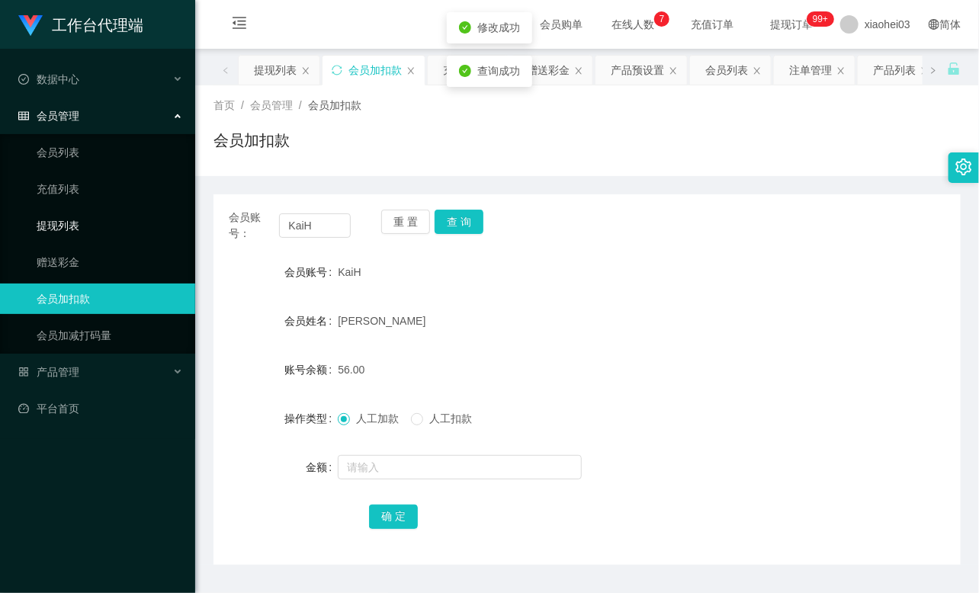
click at [57, 230] on link "提现列表" at bounding box center [110, 225] width 146 height 30
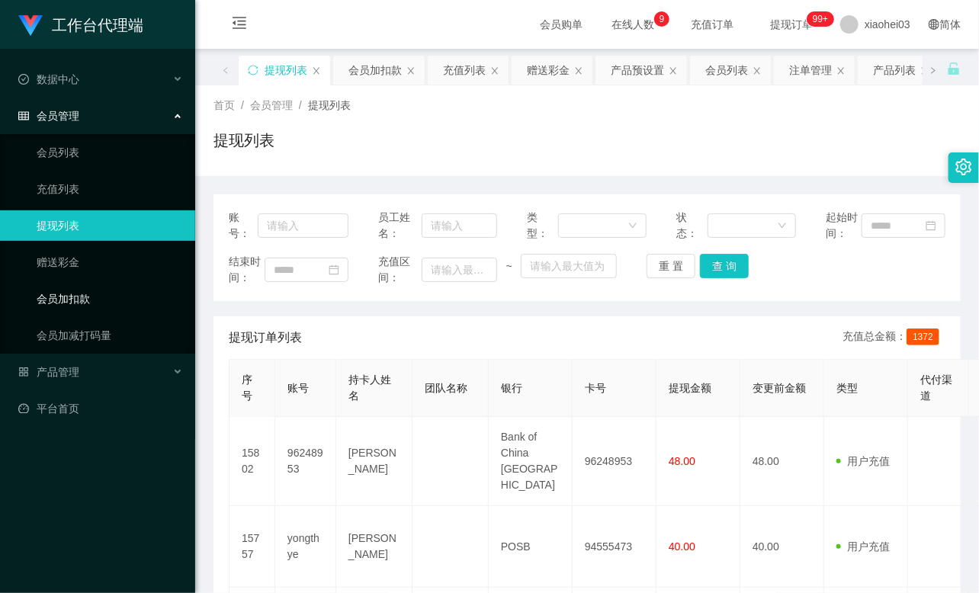
click at [104, 293] on link "会员加扣款" at bounding box center [110, 299] width 146 height 30
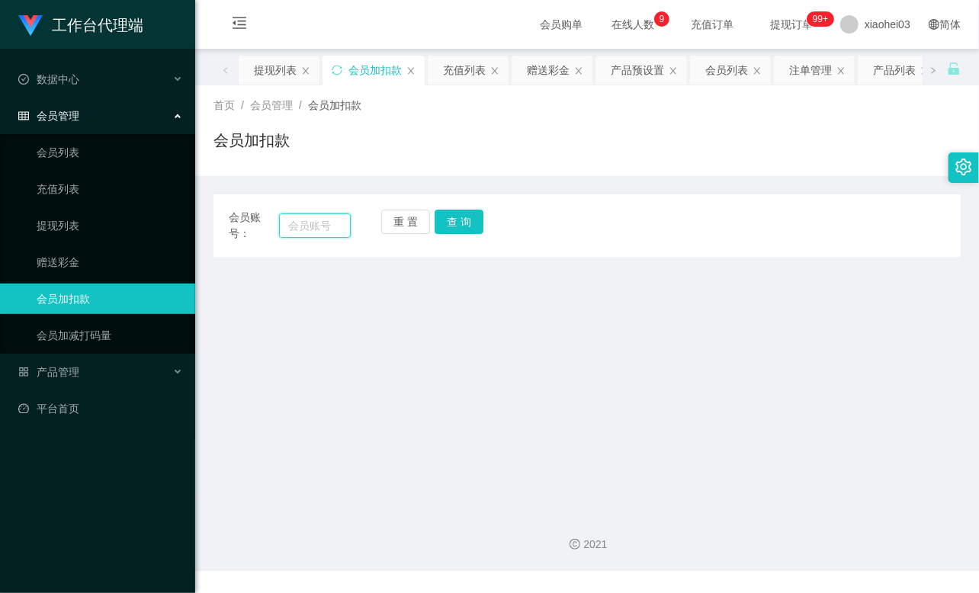
click at [325, 229] on input "text" at bounding box center [315, 225] width 72 height 24
paste input "yongthye"
type input "yongthye"
click at [459, 222] on button "查 询" at bounding box center [458, 222] width 49 height 24
click at [459, 222] on div "重 置 查 询" at bounding box center [442, 226] width 122 height 32
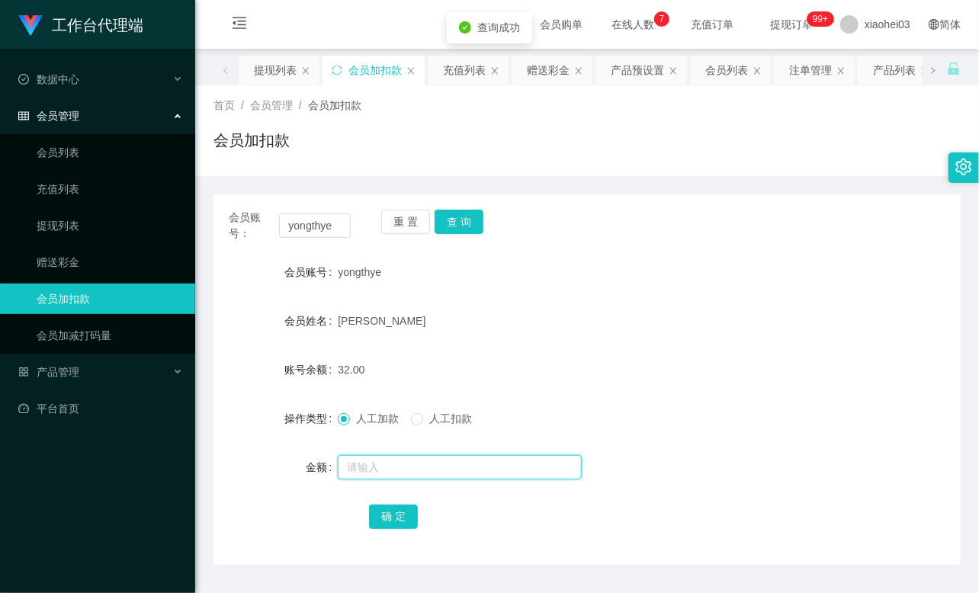
click at [402, 469] on input "text" at bounding box center [460, 467] width 244 height 24
type input "8"
click at [394, 511] on button "确 定" at bounding box center [393, 517] width 49 height 24
click at [455, 219] on button "查 询" at bounding box center [458, 222] width 49 height 24
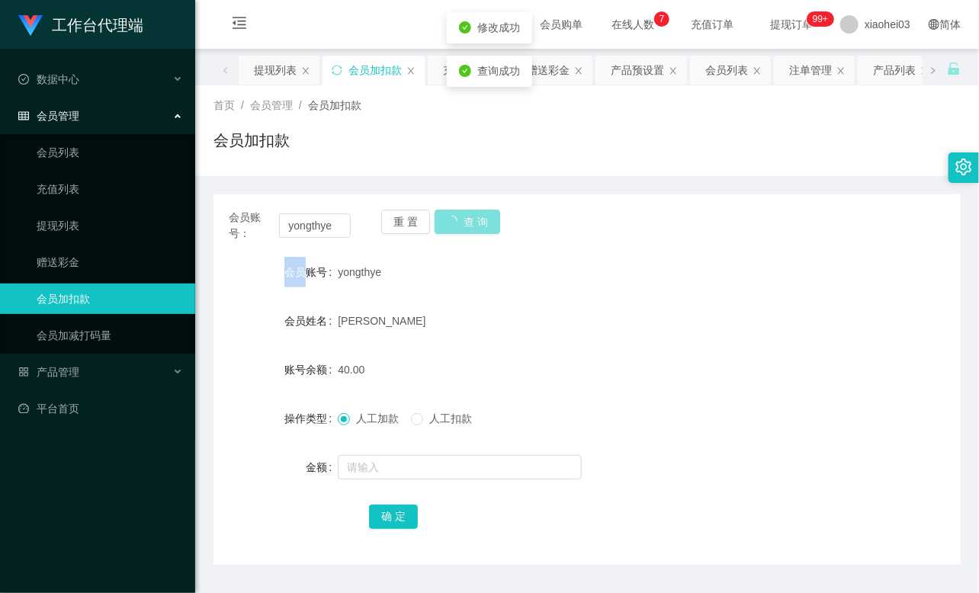
click at [455, 219] on div "重 置 查 询" at bounding box center [442, 226] width 122 height 32
click at [455, 219] on button "查 询" at bounding box center [458, 222] width 49 height 24
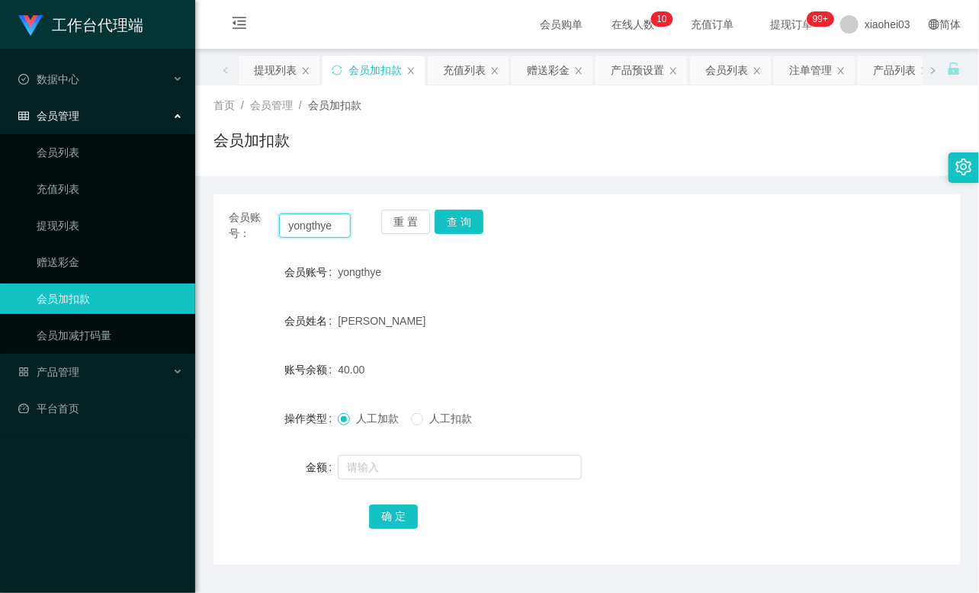
click at [306, 224] on input "yongthye" at bounding box center [315, 225] width 72 height 24
paste input "89110049"
type input "89110049"
click at [466, 217] on button "查 询" at bounding box center [458, 222] width 49 height 24
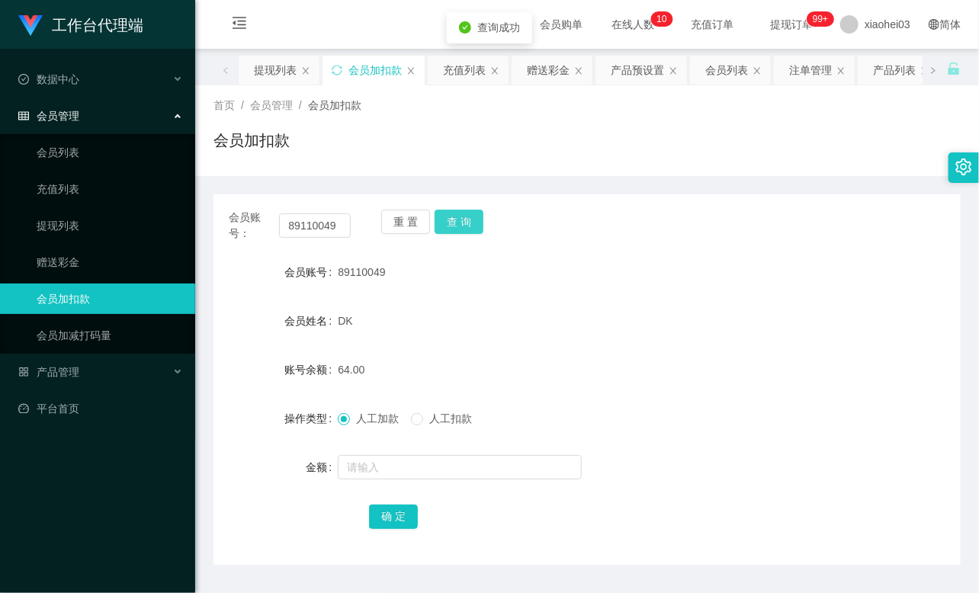
click at [466, 217] on button "查 询" at bounding box center [458, 222] width 49 height 24
click at [417, 468] on input "text" at bounding box center [460, 467] width 244 height 24
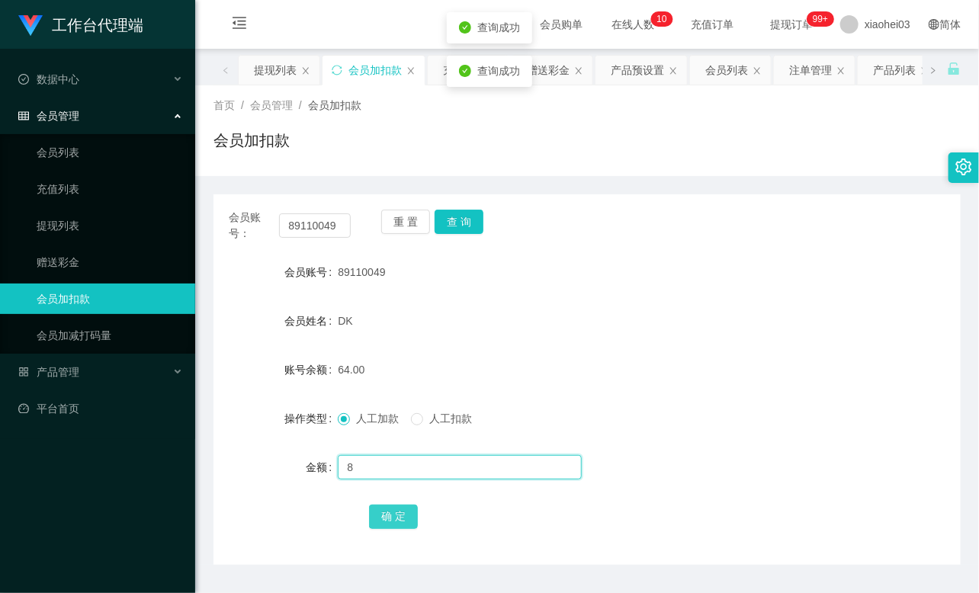
type input "8"
click at [399, 509] on button "确 定" at bounding box center [393, 517] width 49 height 24
click at [481, 355] on div "72.00" at bounding box center [556, 369] width 436 height 30
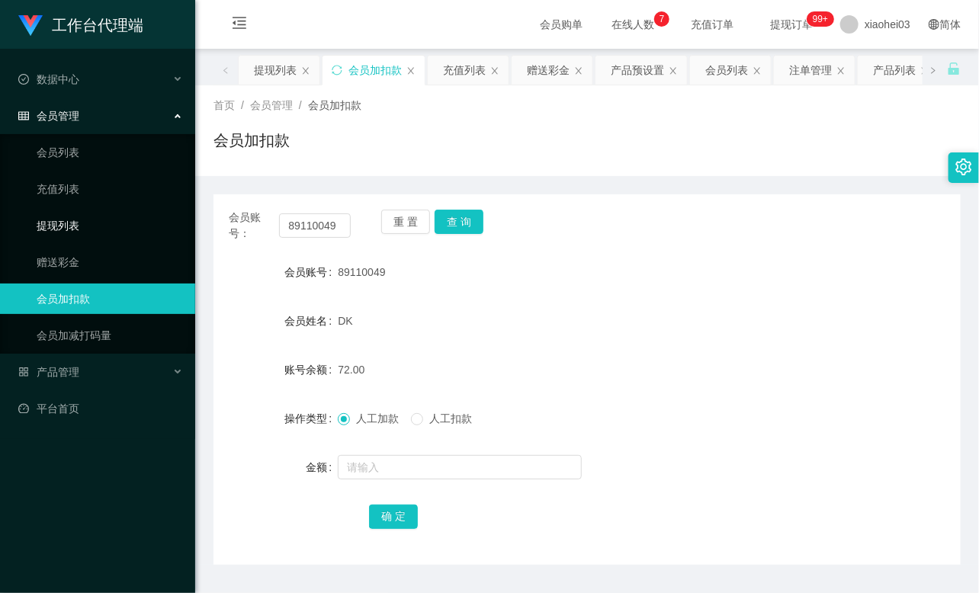
click at [89, 215] on link "提现列表" at bounding box center [110, 225] width 146 height 30
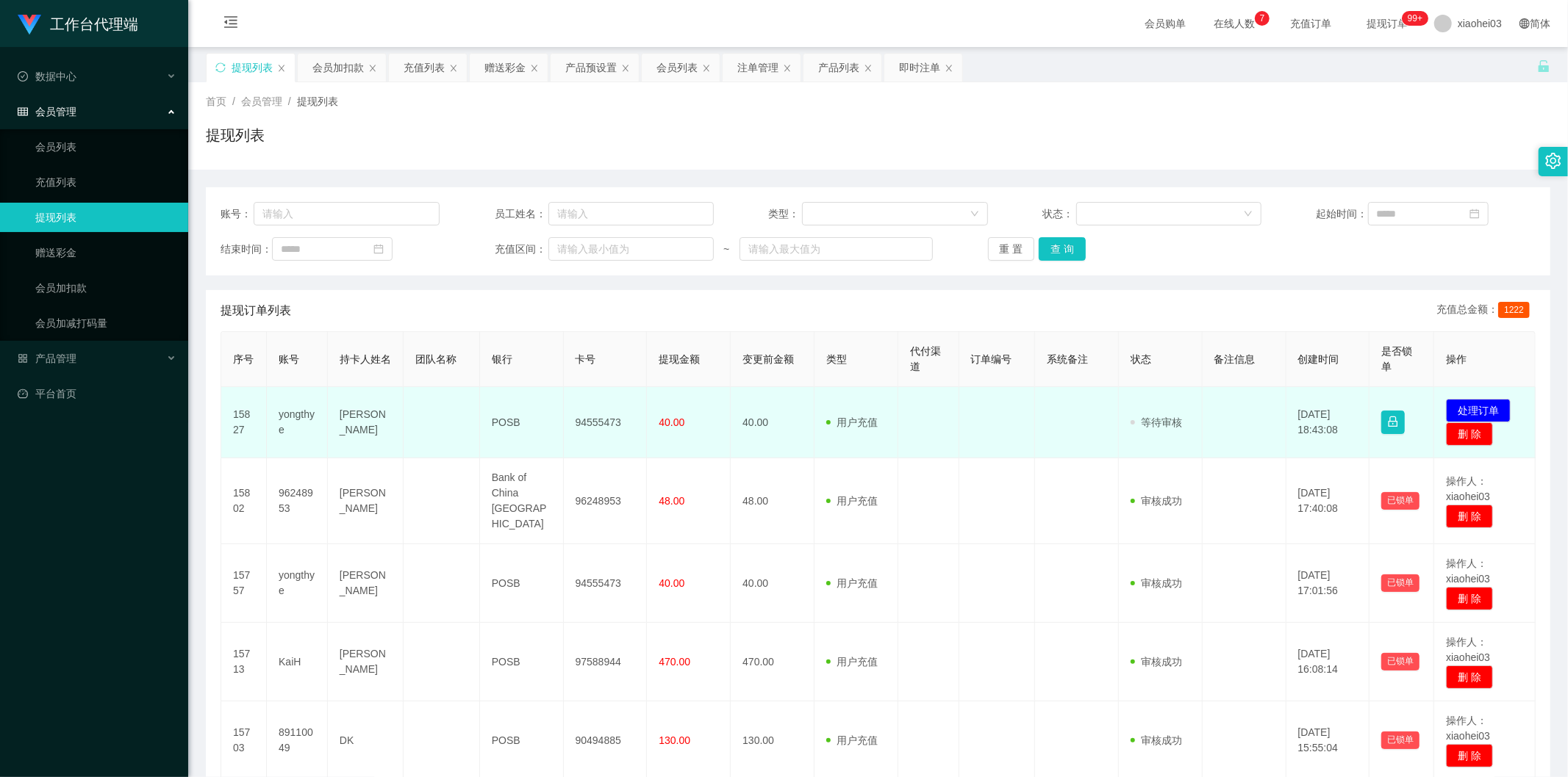
click at [299, 416] on td "yongthye" at bounding box center [297, 423] width 61 height 71
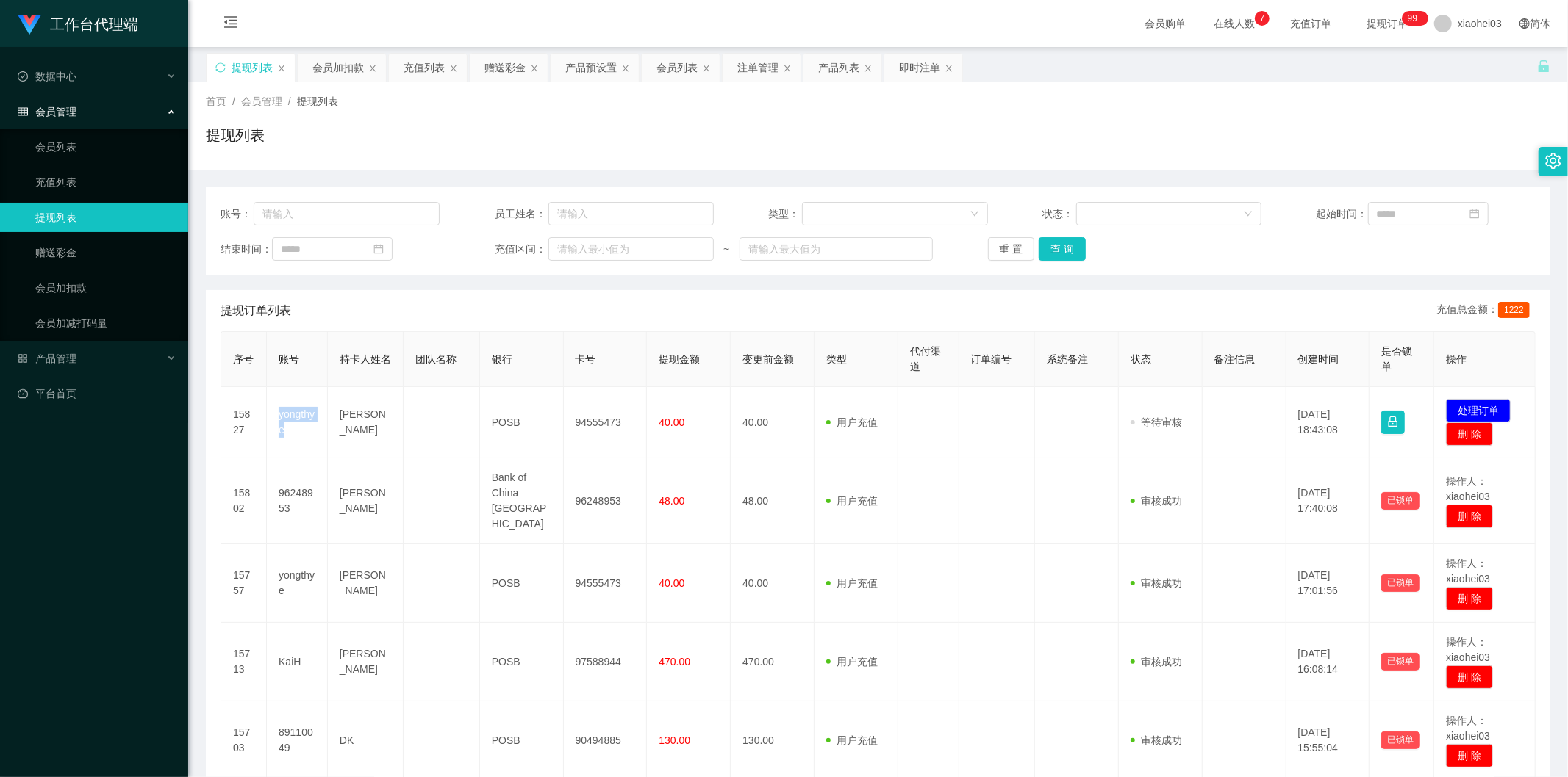
copy td "yongthye"
click at [1479, 404] on button "处理订单" at bounding box center [1477, 411] width 65 height 23
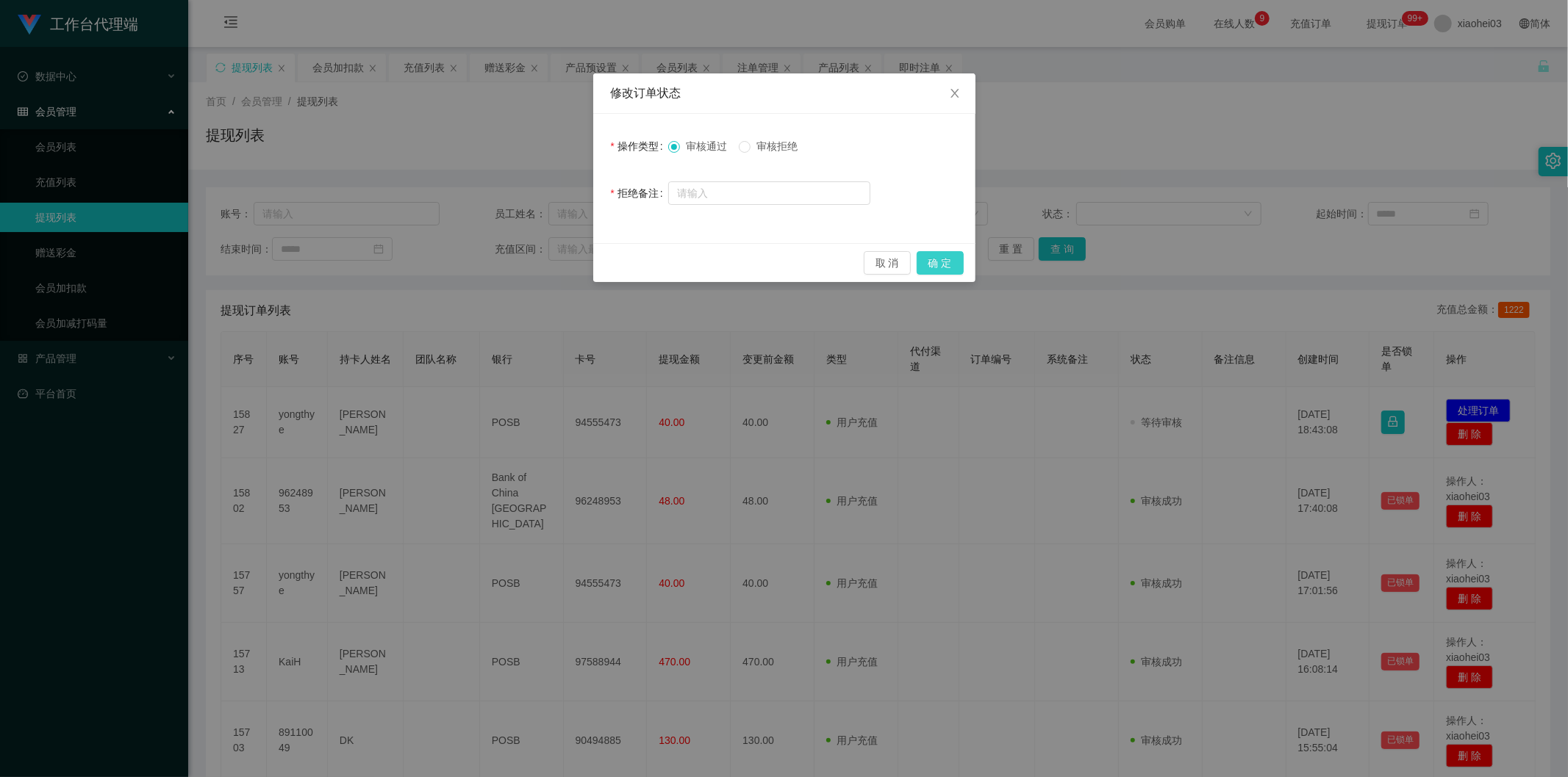
click at [949, 267] on button "确 定" at bounding box center [939, 263] width 47 height 23
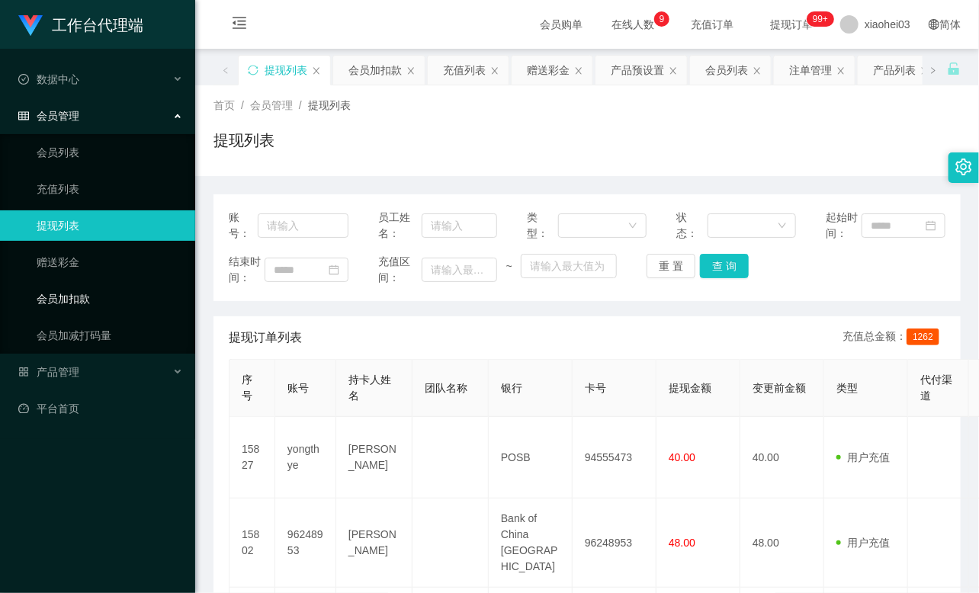
drag, startPoint x: 42, startPoint y: 298, endPoint x: 50, endPoint y: 293, distance: 9.9
click at [42, 298] on link "会员加扣款" at bounding box center [110, 299] width 146 height 30
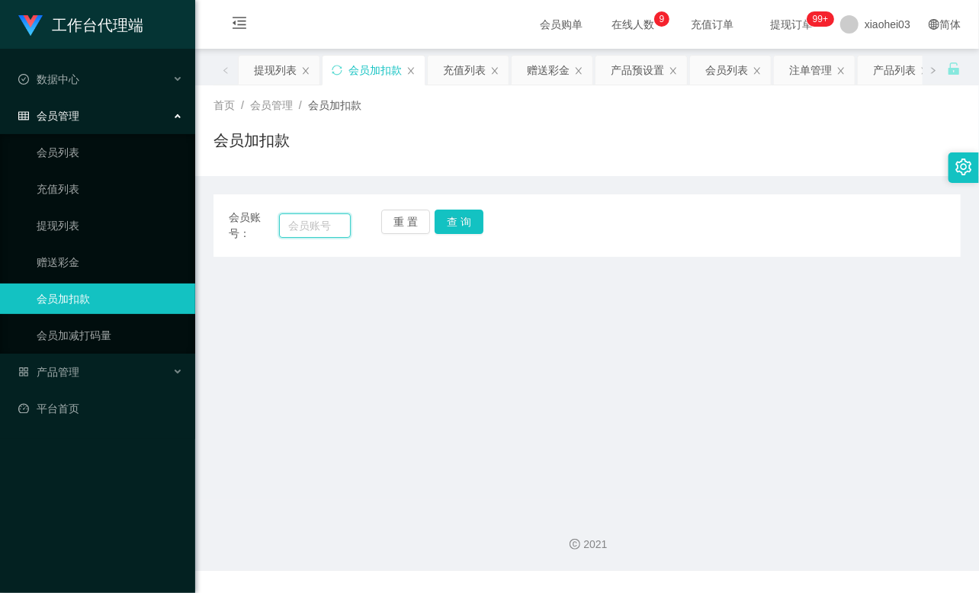
click at [329, 226] on input "text" at bounding box center [315, 225] width 72 height 24
paste input "fonlek"
type input "fonlek"
click at [469, 224] on button "查 询" at bounding box center [458, 222] width 49 height 24
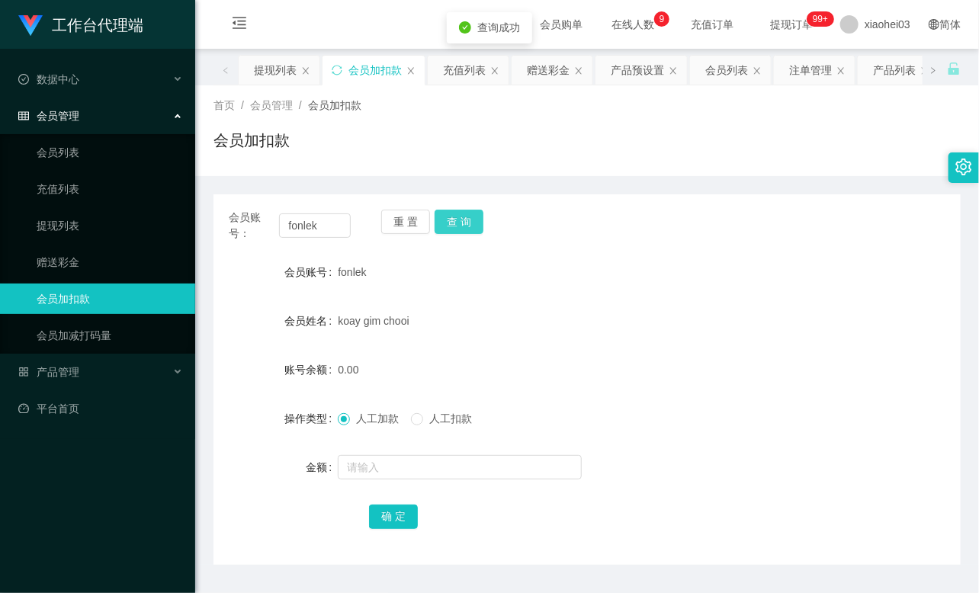
click at [469, 224] on button "查 询" at bounding box center [458, 222] width 49 height 24
click at [805, 146] on div "会员加扣款" at bounding box center [586, 146] width 747 height 35
click at [323, 229] on input "fonlek" at bounding box center [315, 225] width 72 height 24
click at [323, 227] on input "fonlek" at bounding box center [315, 225] width 72 height 24
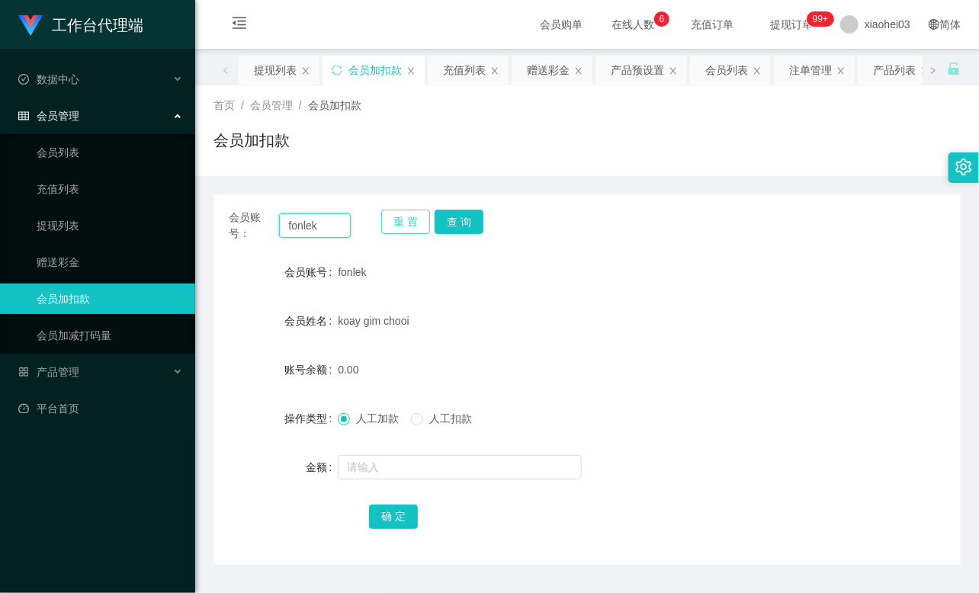
paste input "96248953"
type input "96248953"
click at [455, 219] on button "查 询" at bounding box center [458, 222] width 49 height 24
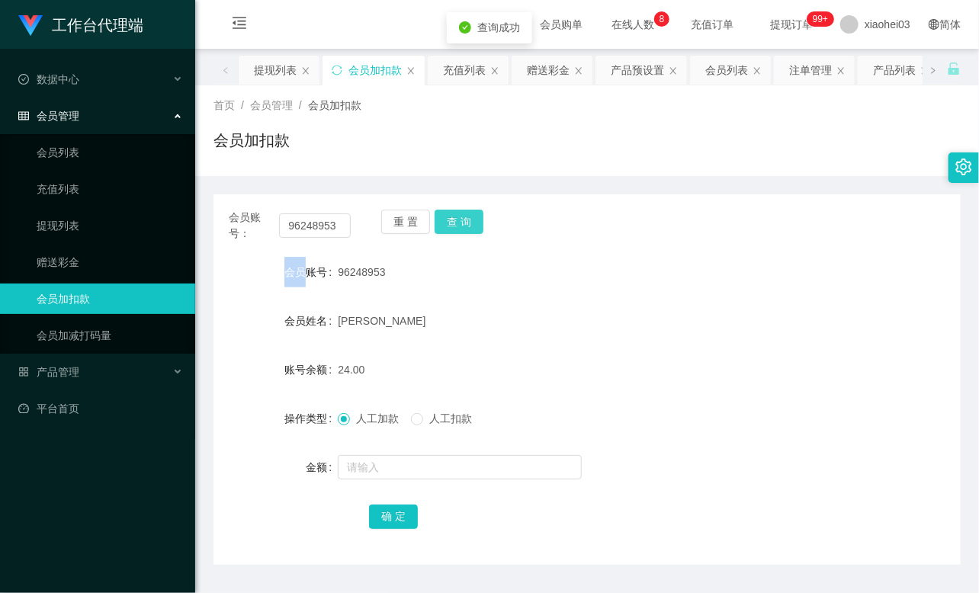
click at [455, 219] on div "重 置 查 询" at bounding box center [442, 226] width 122 height 32
click at [455, 219] on button "查 询" at bounding box center [458, 222] width 49 height 24
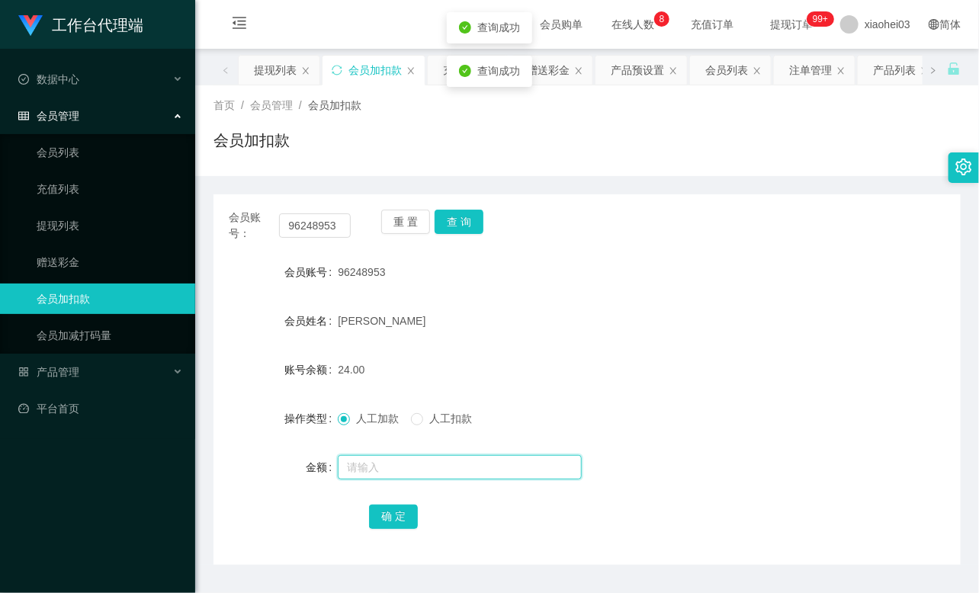
click at [397, 461] on input "text" at bounding box center [460, 467] width 244 height 24
type input "8"
click at [386, 505] on button "确 定" at bounding box center [393, 517] width 49 height 24
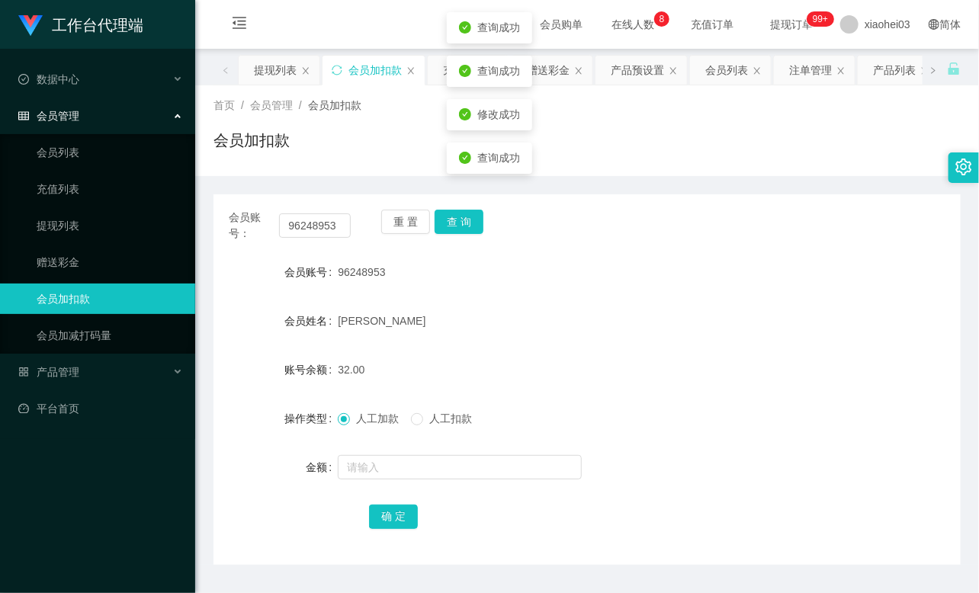
click at [634, 319] on div "[PERSON_NAME]" at bounding box center [556, 321] width 436 height 30
click at [94, 232] on link "提现列表" at bounding box center [110, 225] width 146 height 30
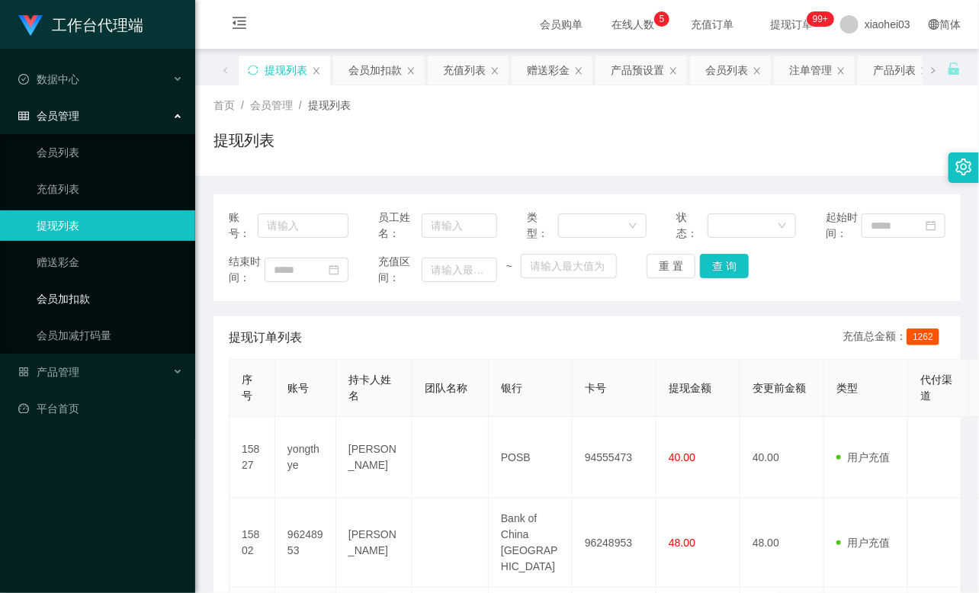
click at [89, 300] on link "会员加扣款" at bounding box center [110, 299] width 146 height 30
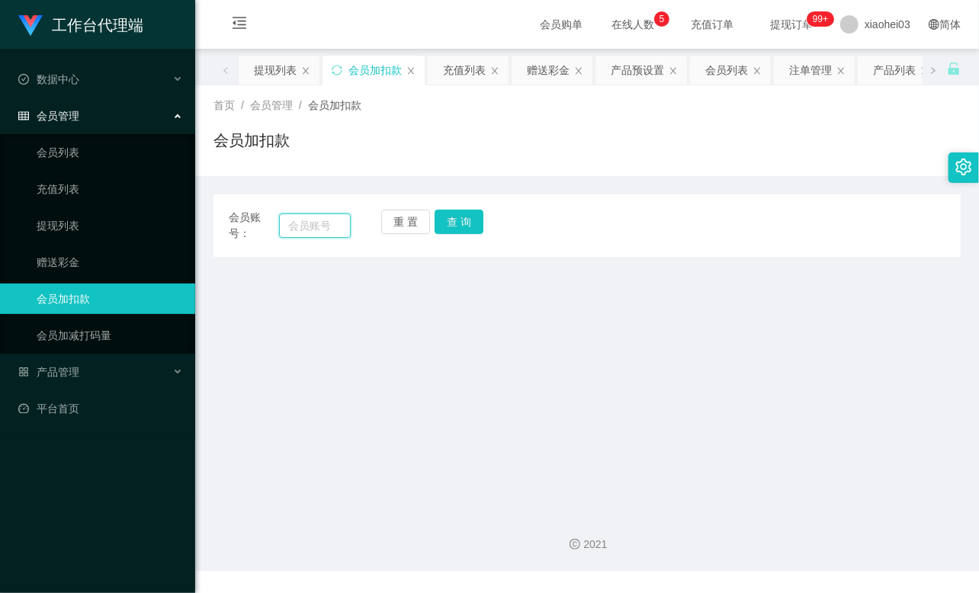
click at [307, 216] on input "text" at bounding box center [315, 225] width 72 height 24
paste input "KaiH"
type input "KaiH"
click at [455, 216] on button "查 询" at bounding box center [458, 222] width 49 height 24
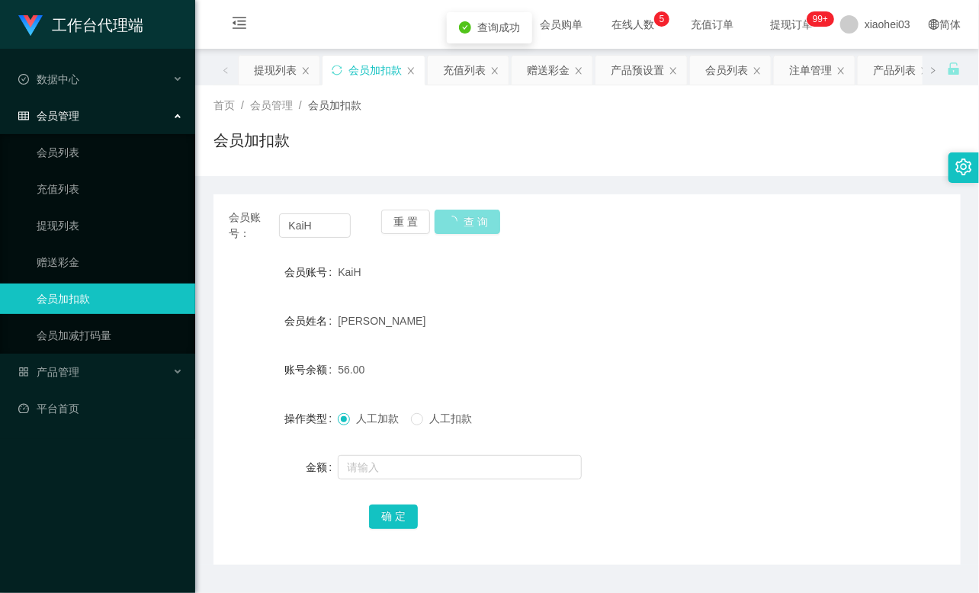
drag, startPoint x: 455, startPoint y: 216, endPoint x: 453, endPoint y: 269, distance: 53.4
click at [456, 217] on button "查 询" at bounding box center [467, 222] width 66 height 24
click at [414, 481] on div at bounding box center [556, 467] width 436 height 30
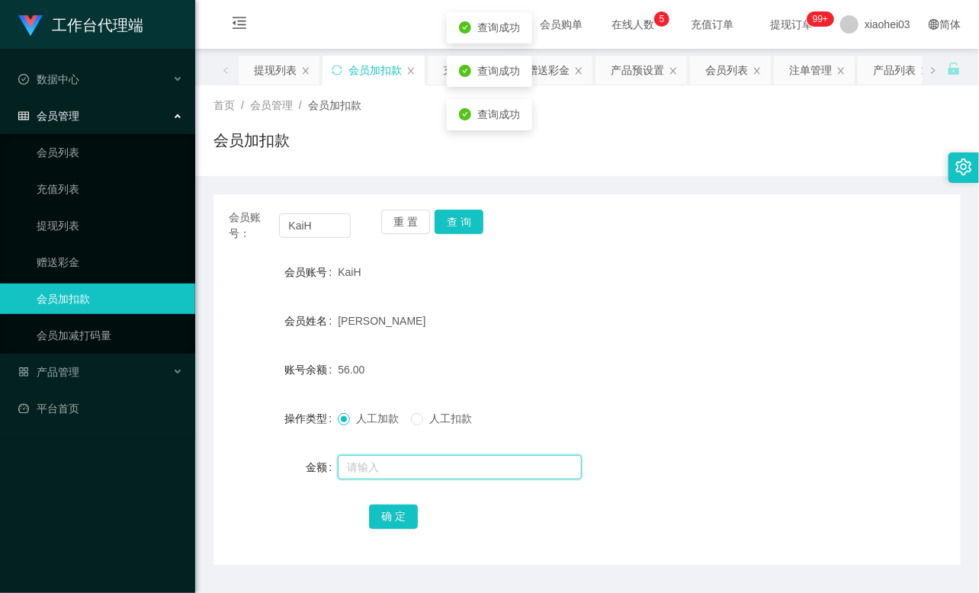
click at [422, 474] on input "text" at bounding box center [460, 467] width 244 height 24
type input "8"
click at [389, 514] on button "确 定" at bounding box center [393, 517] width 49 height 24
drag, startPoint x: 465, startPoint y: 347, endPoint x: 437, endPoint y: 265, distance: 86.0
click at [465, 346] on form "会员账号 KaiH 会员姓名 Kai Hong 账号余额 64.00 操作类型 人工加款 人工扣款 金额 确 定" at bounding box center [586, 394] width 747 height 274
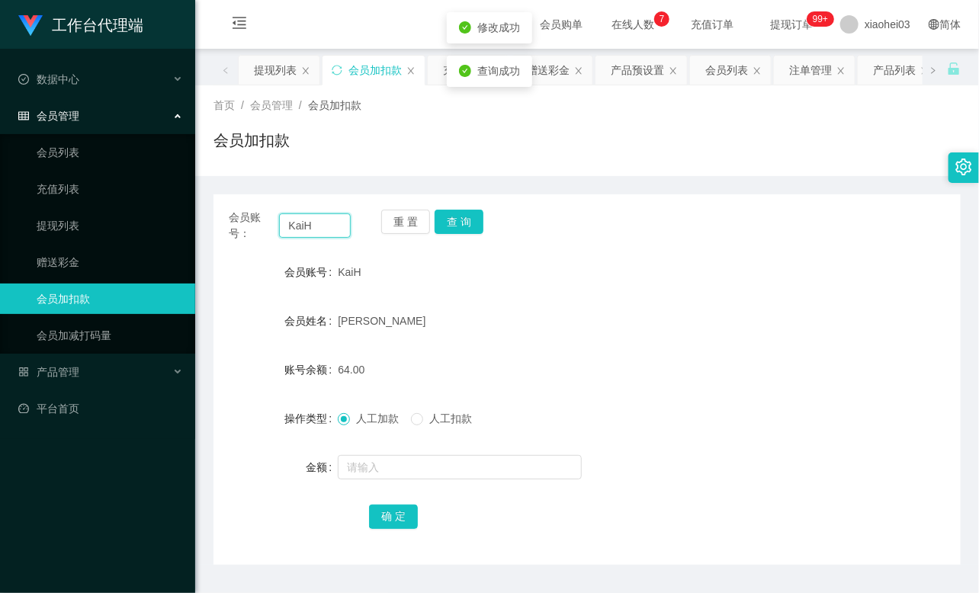
drag, startPoint x: 348, startPoint y: 226, endPoint x: 198, endPoint y: 164, distance: 161.9
click at [151, 184] on section "工作台代理端 数据中心 会员管理 会员列表 充值列表 提现列表 赠送彩金 会员加扣款 会员加减打码量 产品管理 平台首页 保存配置 重置配置 整体风格设置 主…" at bounding box center [489, 318] width 979 height 636
click at [786, 264] on div "会员账号 KaiH" at bounding box center [586, 272] width 747 height 30
click at [316, 221] on input "text" at bounding box center [315, 225] width 72 height 24
paste input "yongthye"
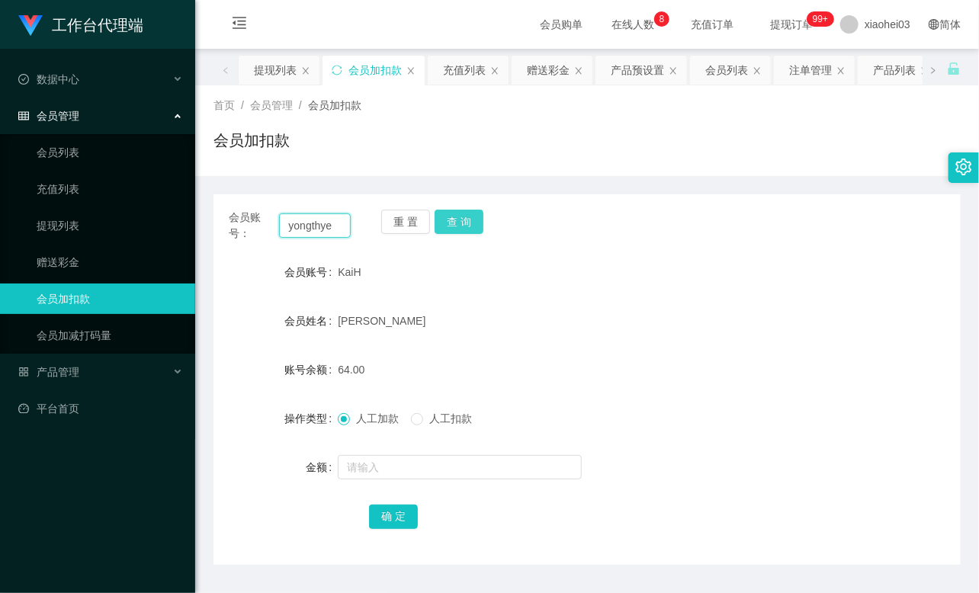
type input "yongthye"
click at [462, 222] on button "查 询" at bounding box center [458, 222] width 49 height 24
click at [462, 222] on div "重 置 查 询" at bounding box center [442, 226] width 122 height 32
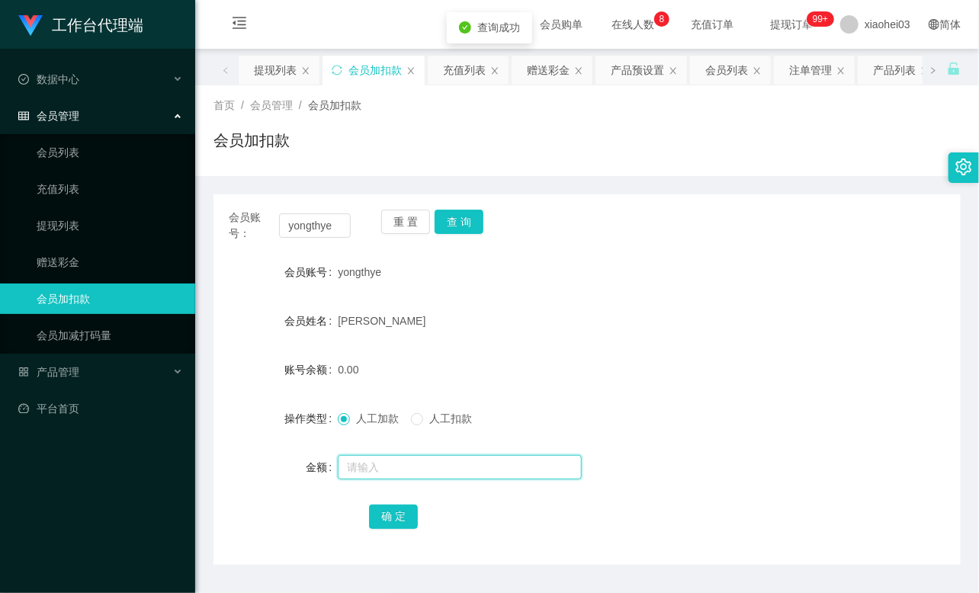
click at [390, 463] on input "text" at bounding box center [460, 467] width 244 height 24
type input "8"
click at [394, 514] on button "确 定" at bounding box center [393, 517] width 49 height 24
click at [535, 364] on div "8.00" at bounding box center [556, 369] width 436 height 30
click at [810, 216] on div "会员账号： yongthye 重 置 查 询" at bounding box center [586, 226] width 747 height 32
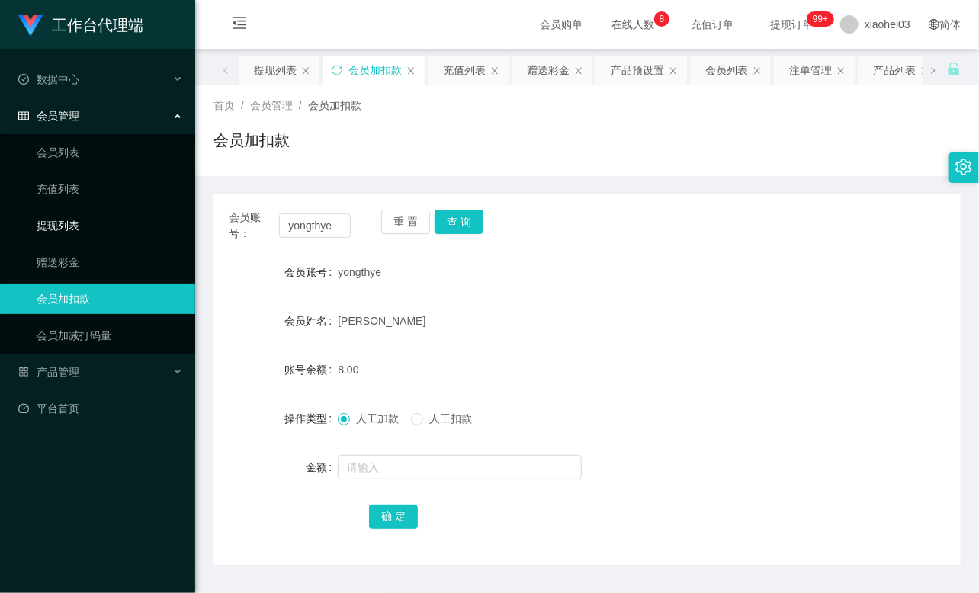
click at [46, 210] on link "提现列表" at bounding box center [110, 225] width 146 height 30
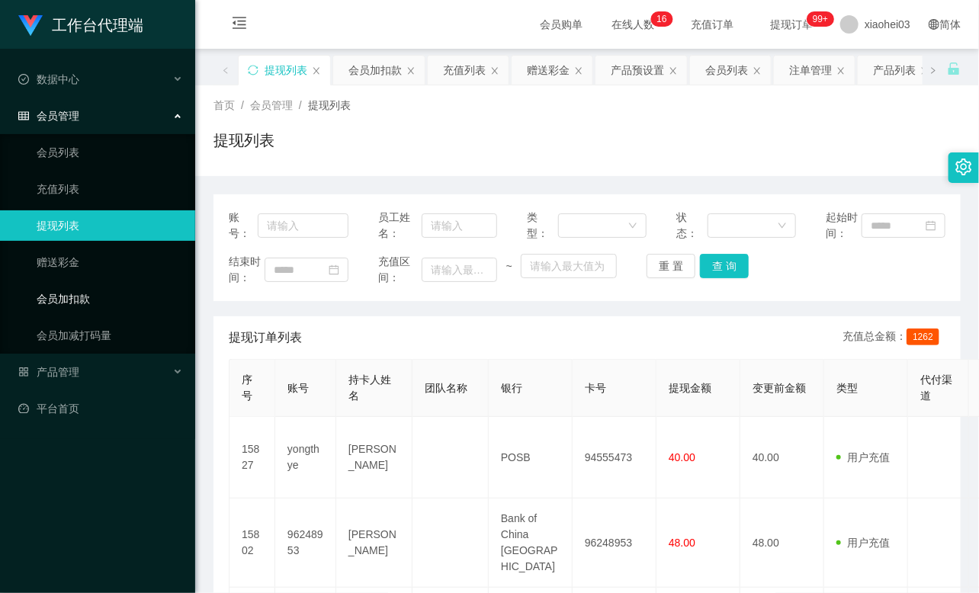
click at [82, 306] on link "会员加扣款" at bounding box center [110, 299] width 146 height 30
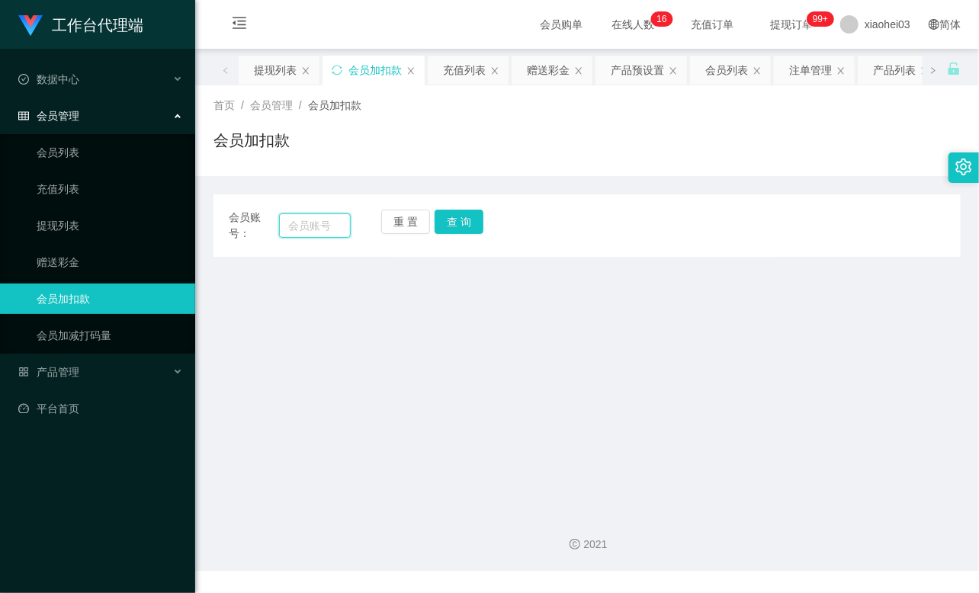
click at [300, 224] on input "text" at bounding box center [315, 225] width 72 height 24
paste input "89110049"
type input "89110049"
click at [475, 223] on button "查 询" at bounding box center [458, 222] width 49 height 24
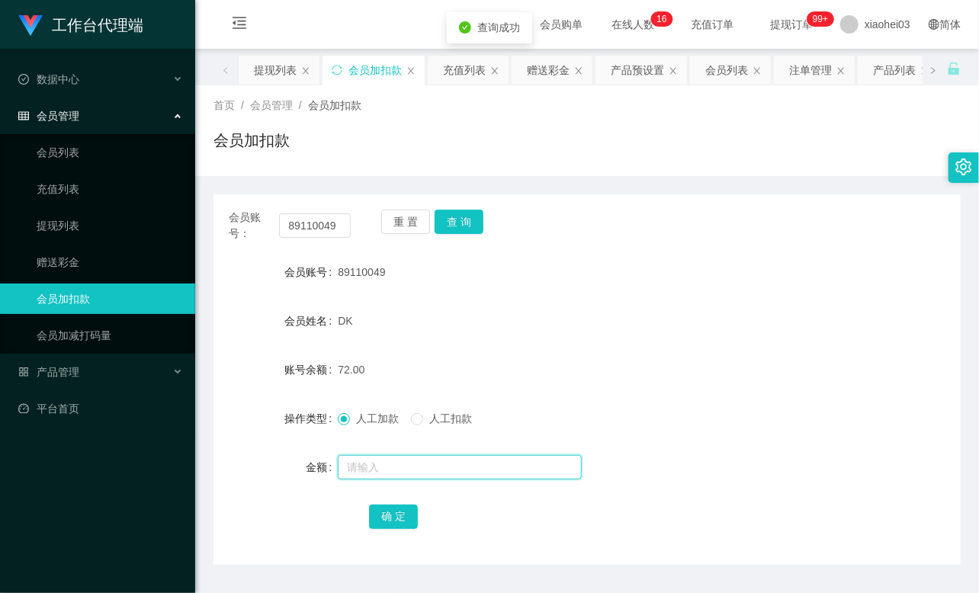
click at [386, 463] on input "text" at bounding box center [460, 467] width 244 height 24
type input "8"
click at [386, 506] on button "确 定" at bounding box center [393, 517] width 49 height 24
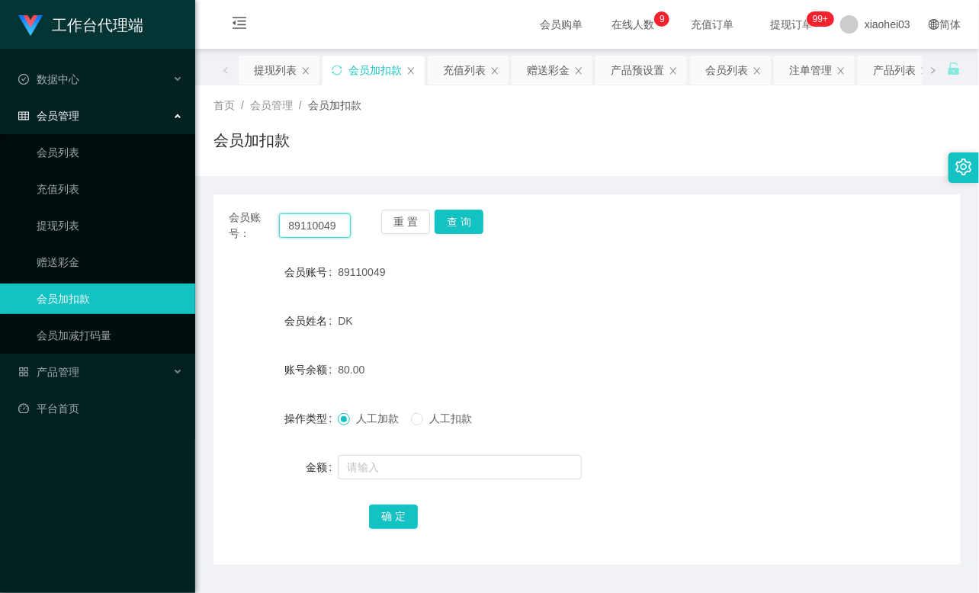
click at [307, 225] on input "89110049" at bounding box center [315, 225] width 72 height 24
paste input "yongthye"
type input "yongthye"
click at [459, 222] on button "查 询" at bounding box center [458, 222] width 49 height 24
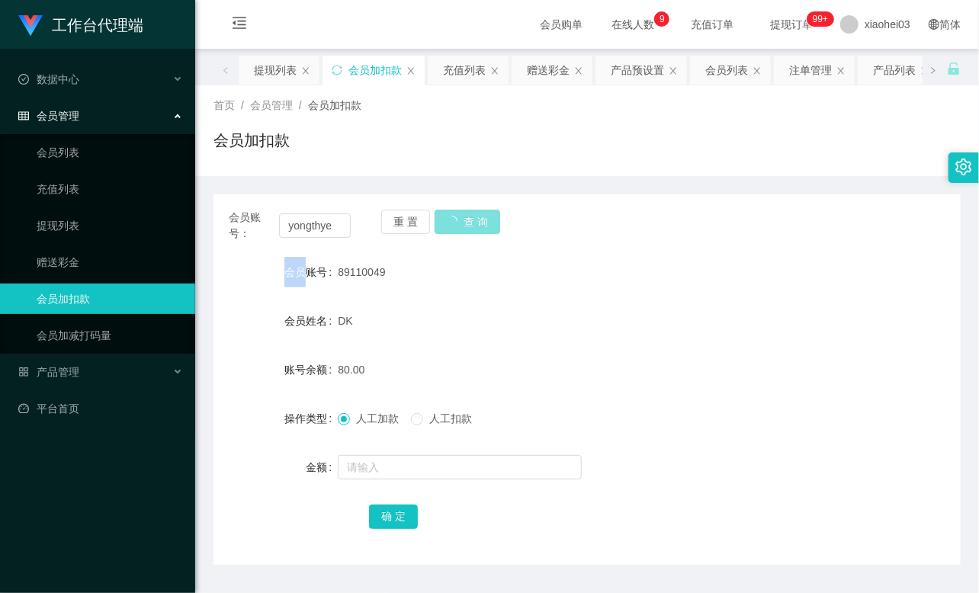
click at [459, 222] on div "重 置 查 询" at bounding box center [442, 226] width 122 height 32
drag, startPoint x: 459, startPoint y: 222, endPoint x: 452, endPoint y: 295, distance: 73.5
click at [458, 222] on button "查 询" at bounding box center [458, 222] width 49 height 24
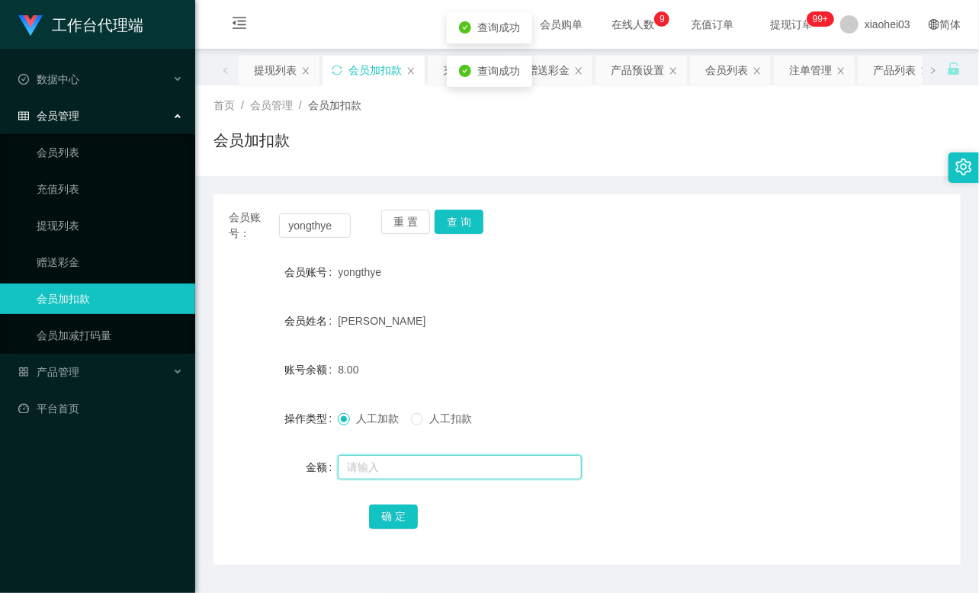
click at [400, 469] on input "text" at bounding box center [460, 467] width 244 height 24
type input "8"
click at [389, 505] on button "确 定" at bounding box center [393, 517] width 49 height 24
drag, startPoint x: 469, startPoint y: 380, endPoint x: 518, endPoint y: 252, distance: 136.3
click at [469, 379] on div "16.00" at bounding box center [556, 369] width 436 height 30
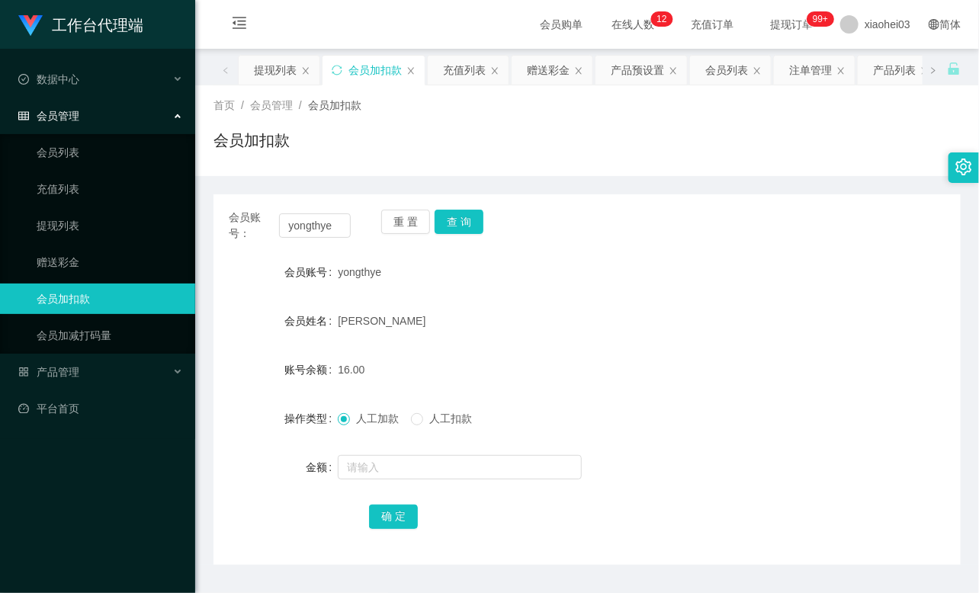
drag, startPoint x: 776, startPoint y: 244, endPoint x: 630, endPoint y: 219, distance: 148.5
click at [776, 244] on div "会员账号： yongthye 重 置 查 询 会员账号 yongthye 会员姓名 TAN YONG THYE 账号余额 16.00 操作类型 人工加款 人工…" at bounding box center [586, 379] width 747 height 370
click at [307, 215] on input "yongthye" at bounding box center [315, 225] width 72 height 24
click at [308, 225] on input "yongthye" at bounding box center [315, 225] width 72 height 24
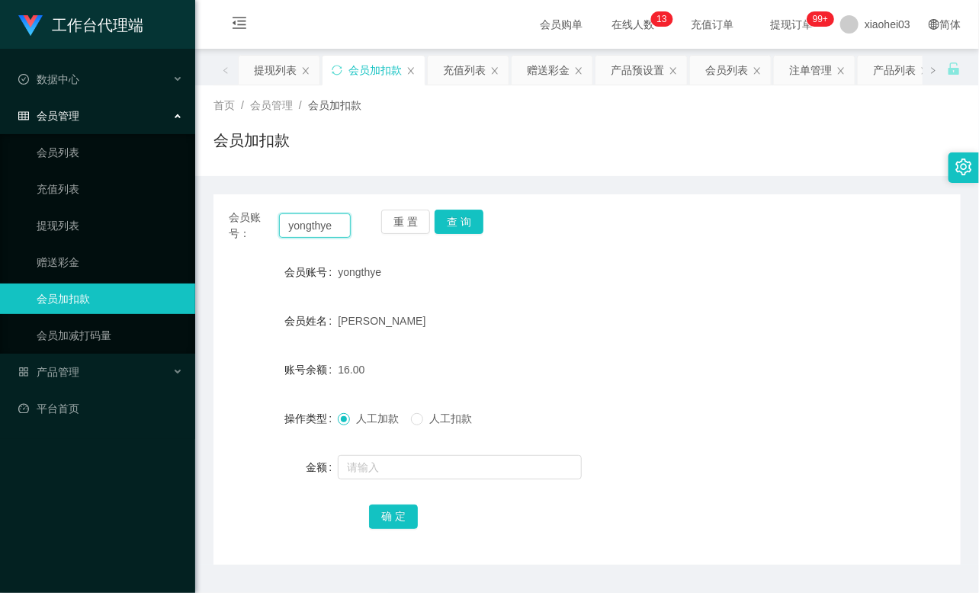
paste input "KaiH"
type input "KaiH"
click at [458, 224] on button "查 询" at bounding box center [458, 222] width 49 height 24
click at [458, 224] on div "重 置 查 询" at bounding box center [442, 226] width 122 height 32
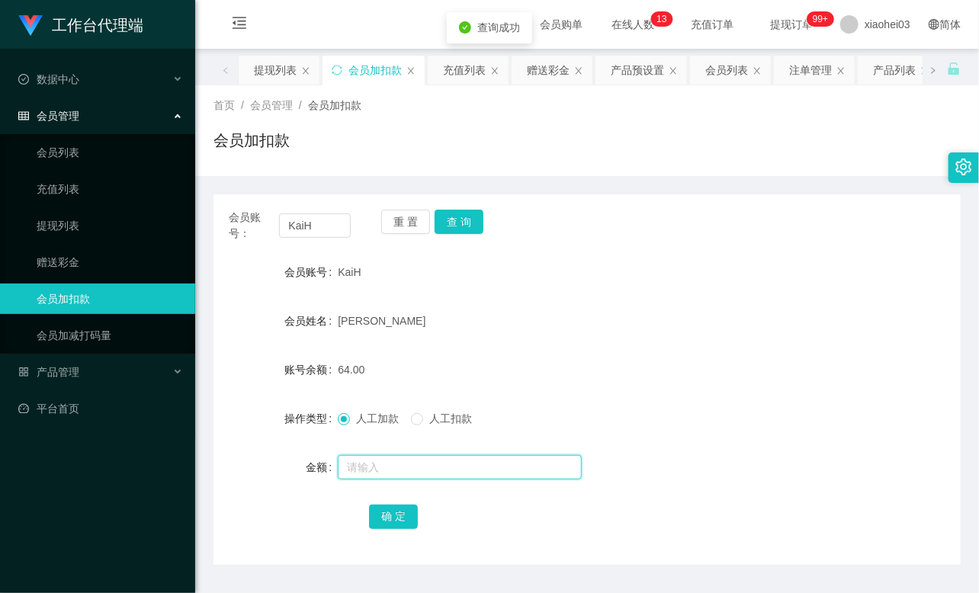
click at [397, 465] on input "text" at bounding box center [460, 467] width 244 height 24
type input "8"
drag, startPoint x: 395, startPoint y: 517, endPoint x: 400, endPoint y: 509, distance: 9.3
click at [395, 517] on button "确 定" at bounding box center [393, 517] width 49 height 24
click at [528, 318] on div "[PERSON_NAME]" at bounding box center [556, 321] width 436 height 30
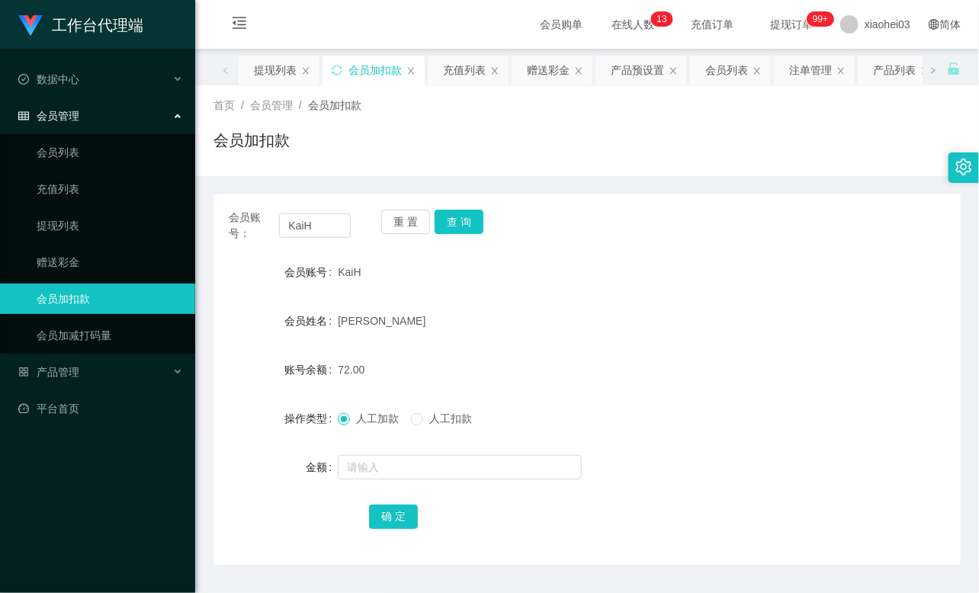
click at [742, 308] on div "[PERSON_NAME]" at bounding box center [556, 321] width 436 height 30
click at [809, 274] on div "会员账号 KaiH" at bounding box center [586, 272] width 747 height 30
click at [80, 158] on link "会员列表" at bounding box center [110, 152] width 146 height 30
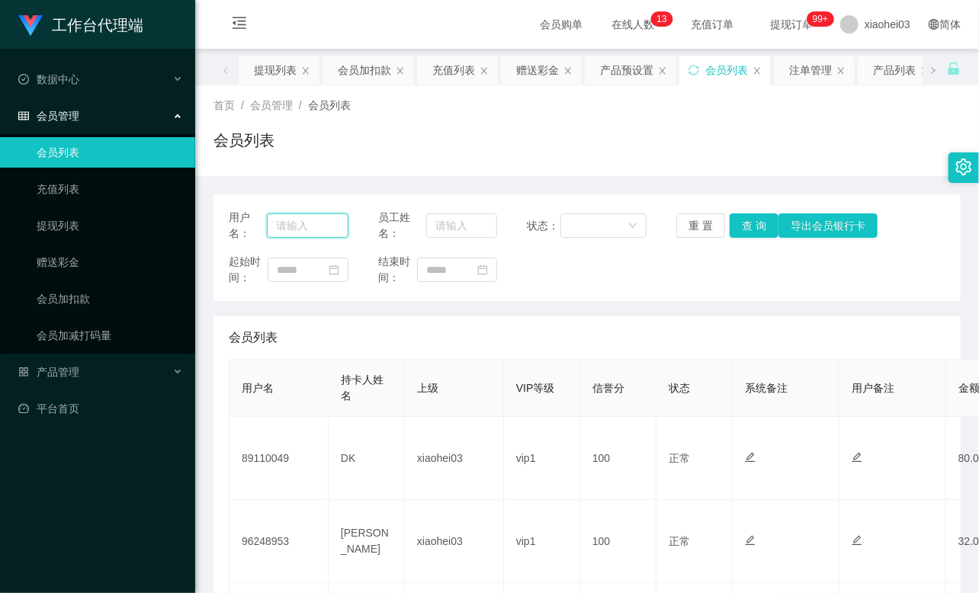
click at [305, 229] on input "text" at bounding box center [308, 225] width 82 height 24
paste input "86710425"
type input "86710425"
click at [748, 216] on button "查 询" at bounding box center [753, 225] width 49 height 24
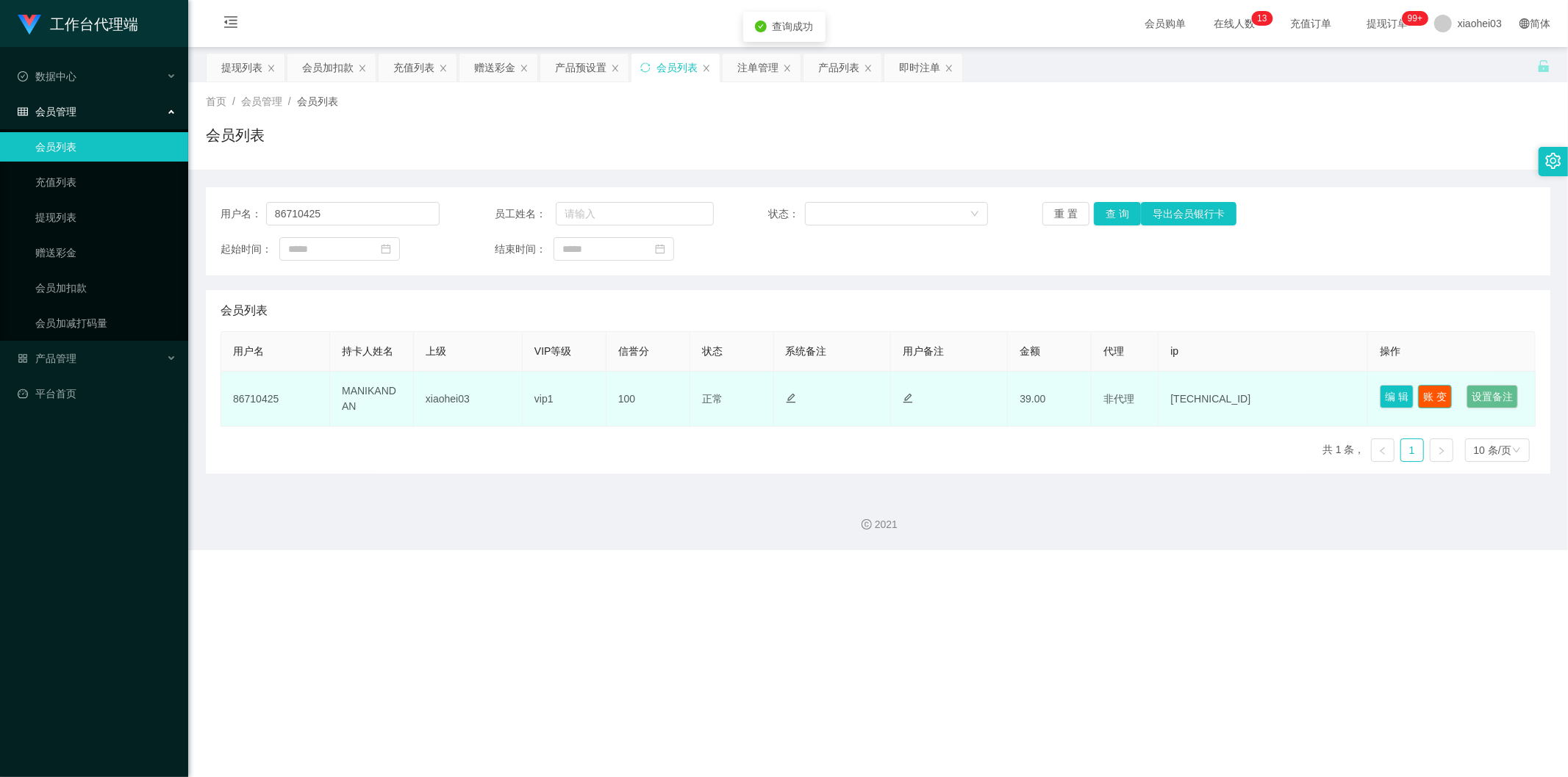
click at [1441, 394] on button "账 变" at bounding box center [1434, 396] width 34 height 23
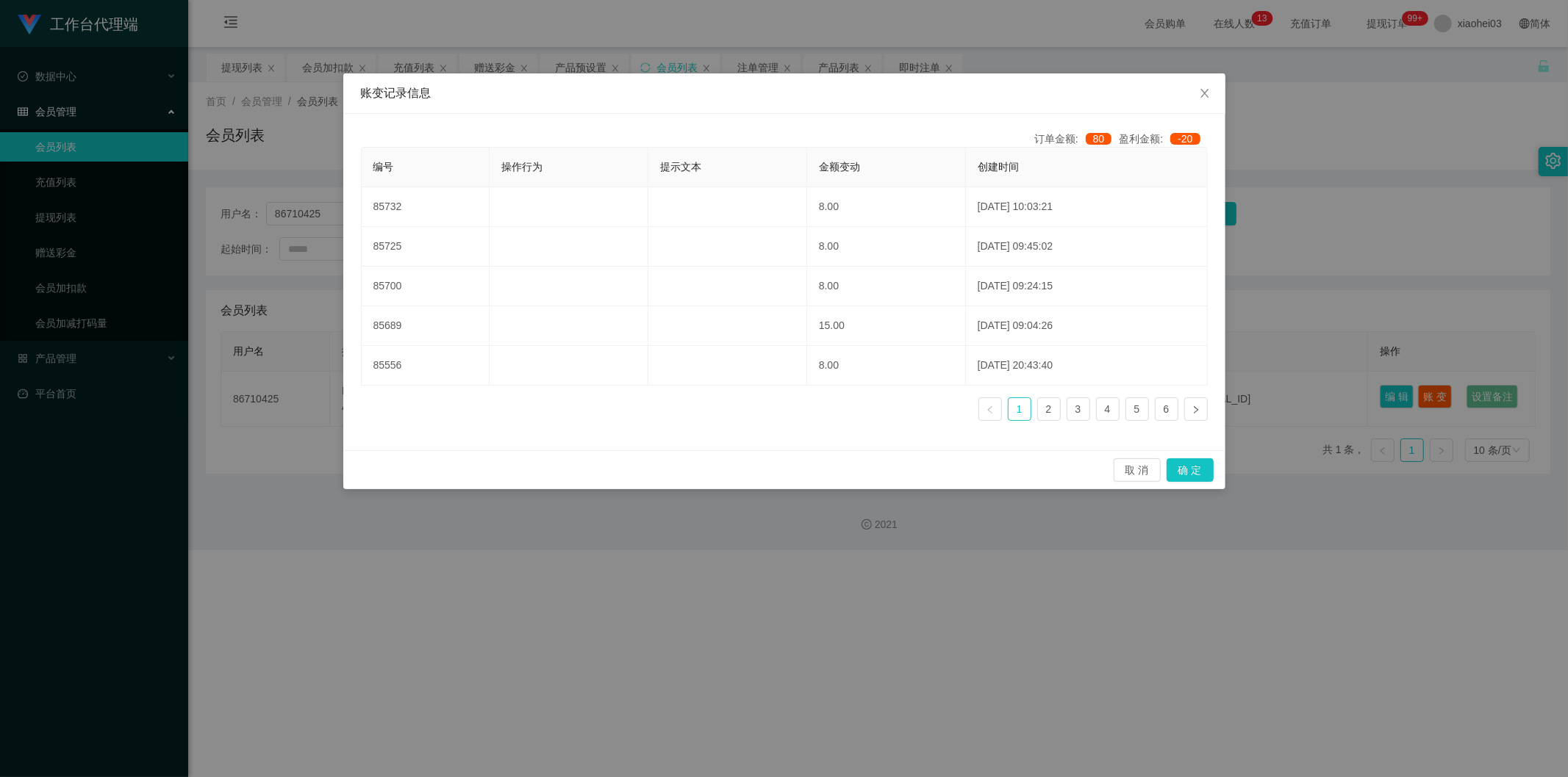
click at [1317, 312] on div "账变记录信息 订单金额: 80 盈利金额: -20 编号 操作行为 提示文本 金额变动 创建时间 85732 8.00 2025-08-21 10:03:21…" at bounding box center [784, 388] width 1568 height 777
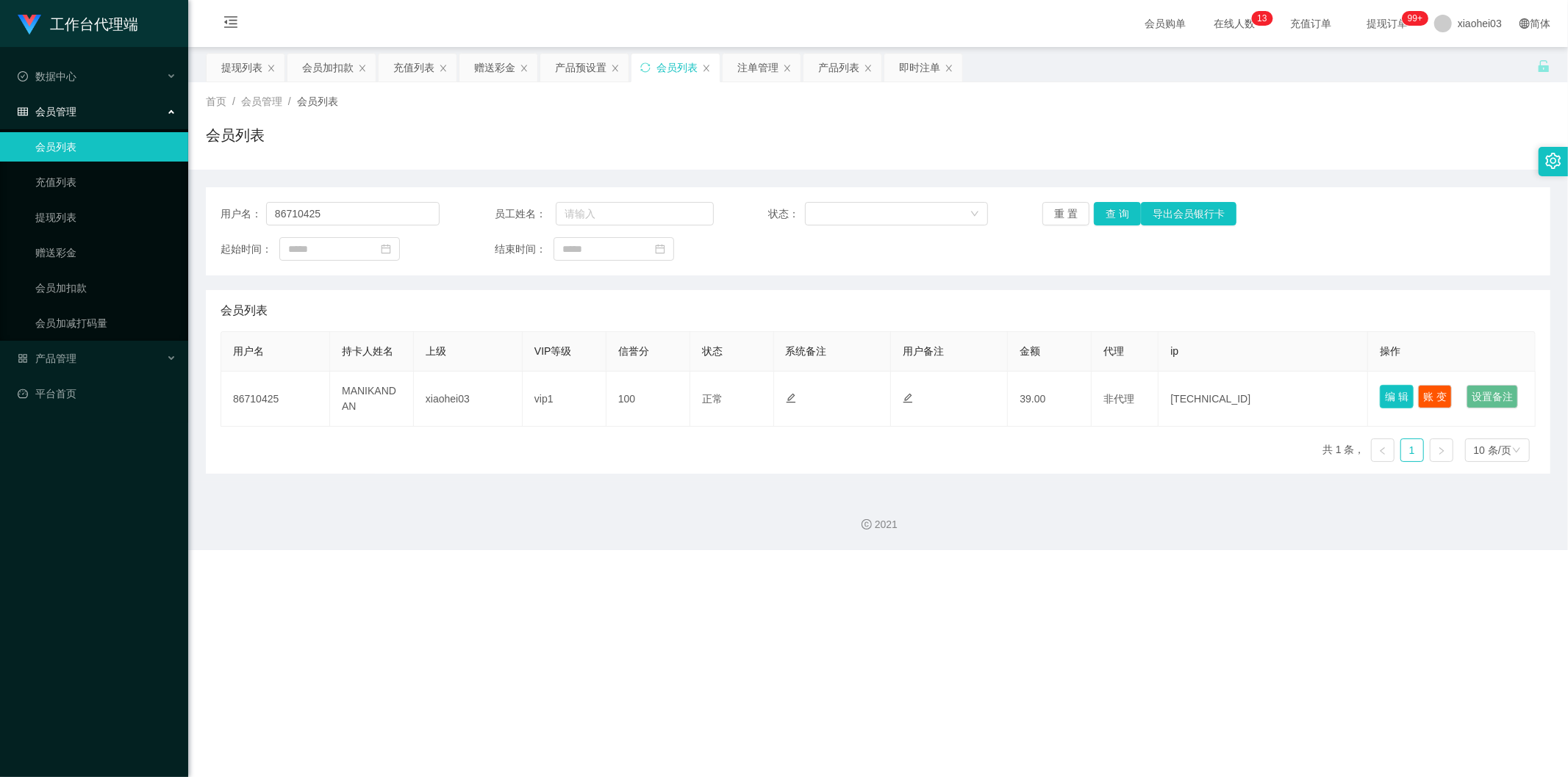
click at [1389, 385] on button "编 辑" at bounding box center [1396, 396] width 34 height 23
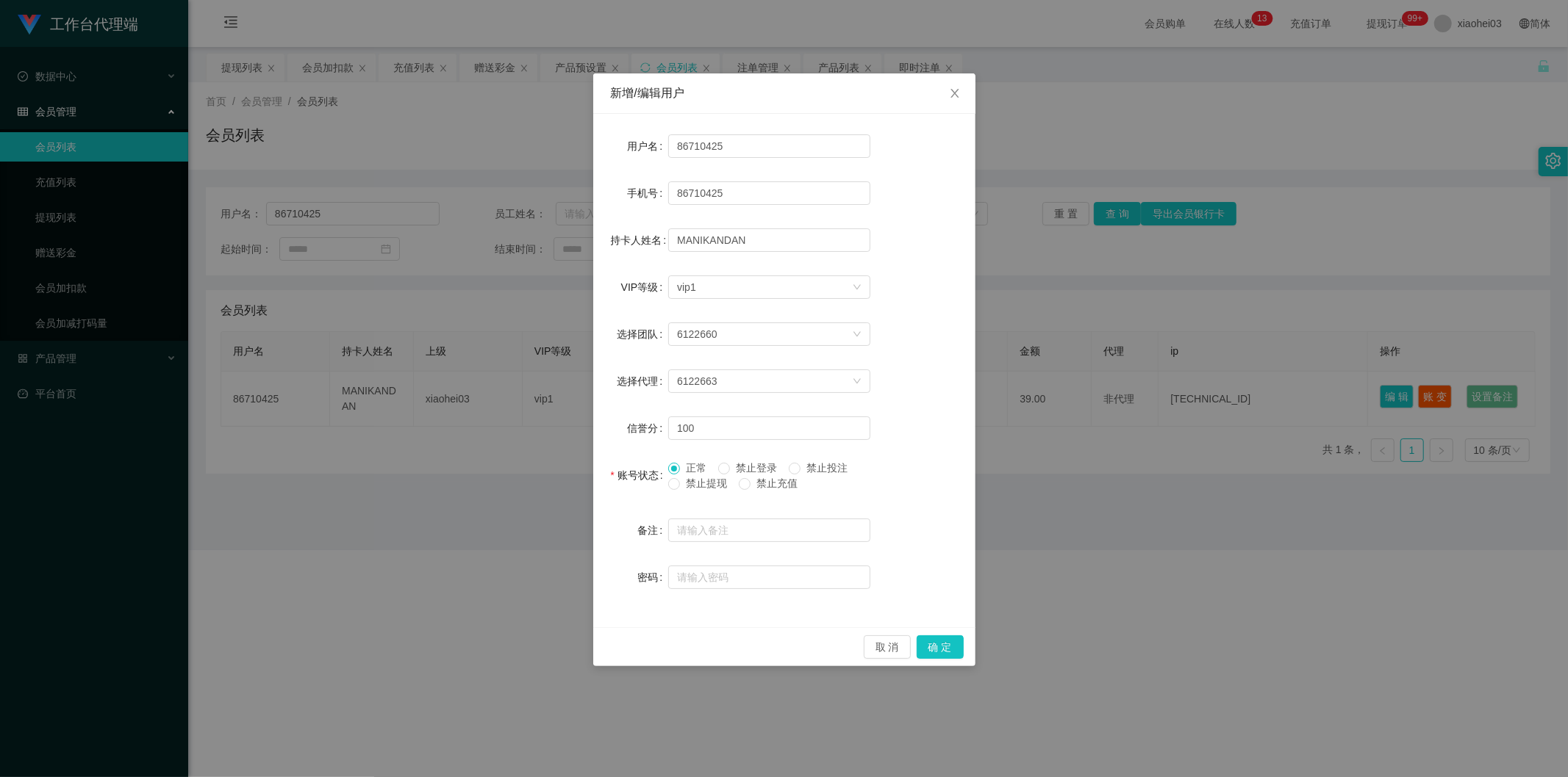
click at [1031, 289] on div "新增/编辑用户 用户名 86710425 手机号 86710425 持卡人姓名 MANIKANDAN VIP等级 选择VIP等级 vip1 选择团队 6122…" at bounding box center [784, 388] width 1568 height 777
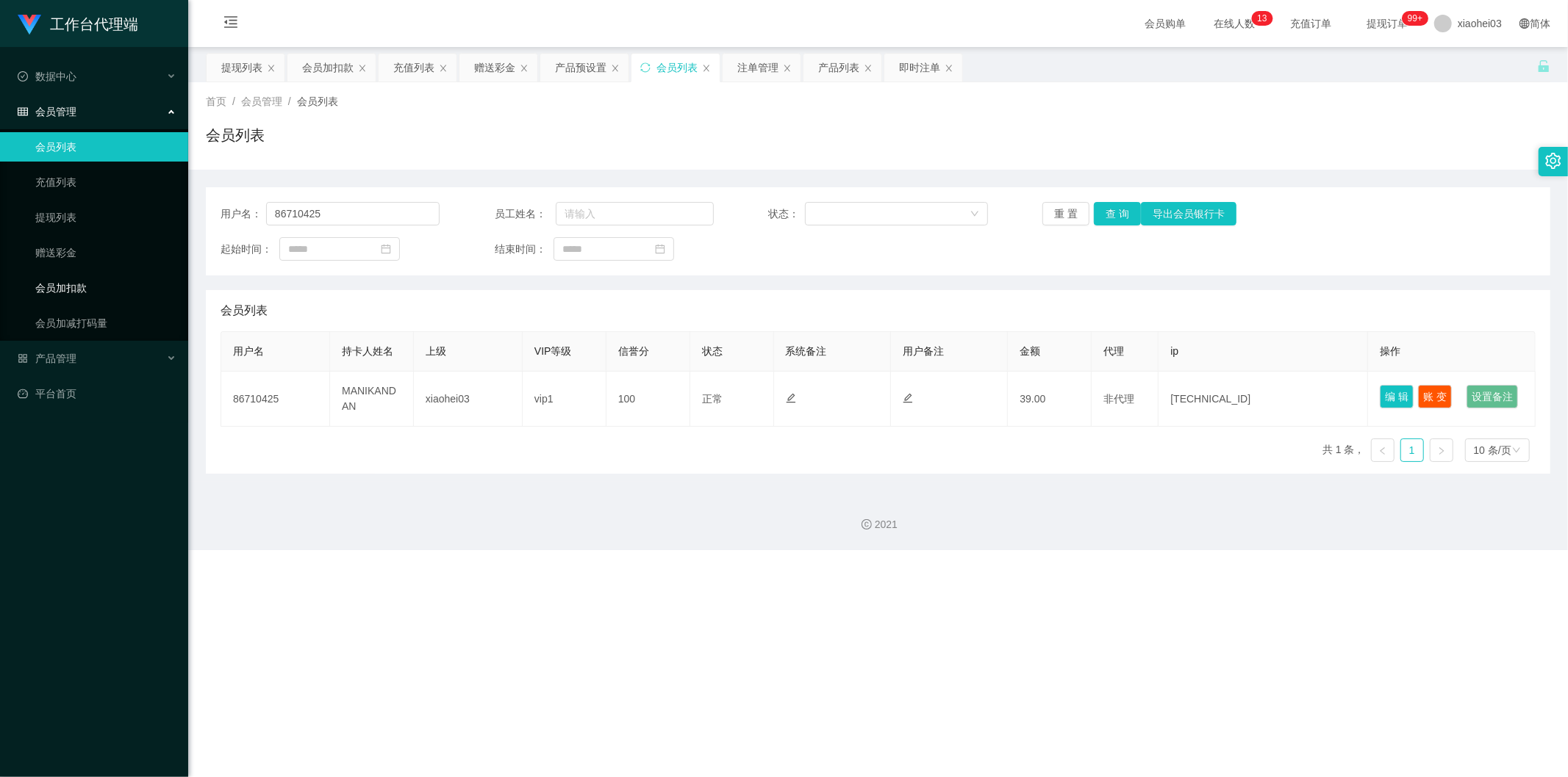
click at [74, 288] on link "会员加扣款" at bounding box center [106, 288] width 141 height 29
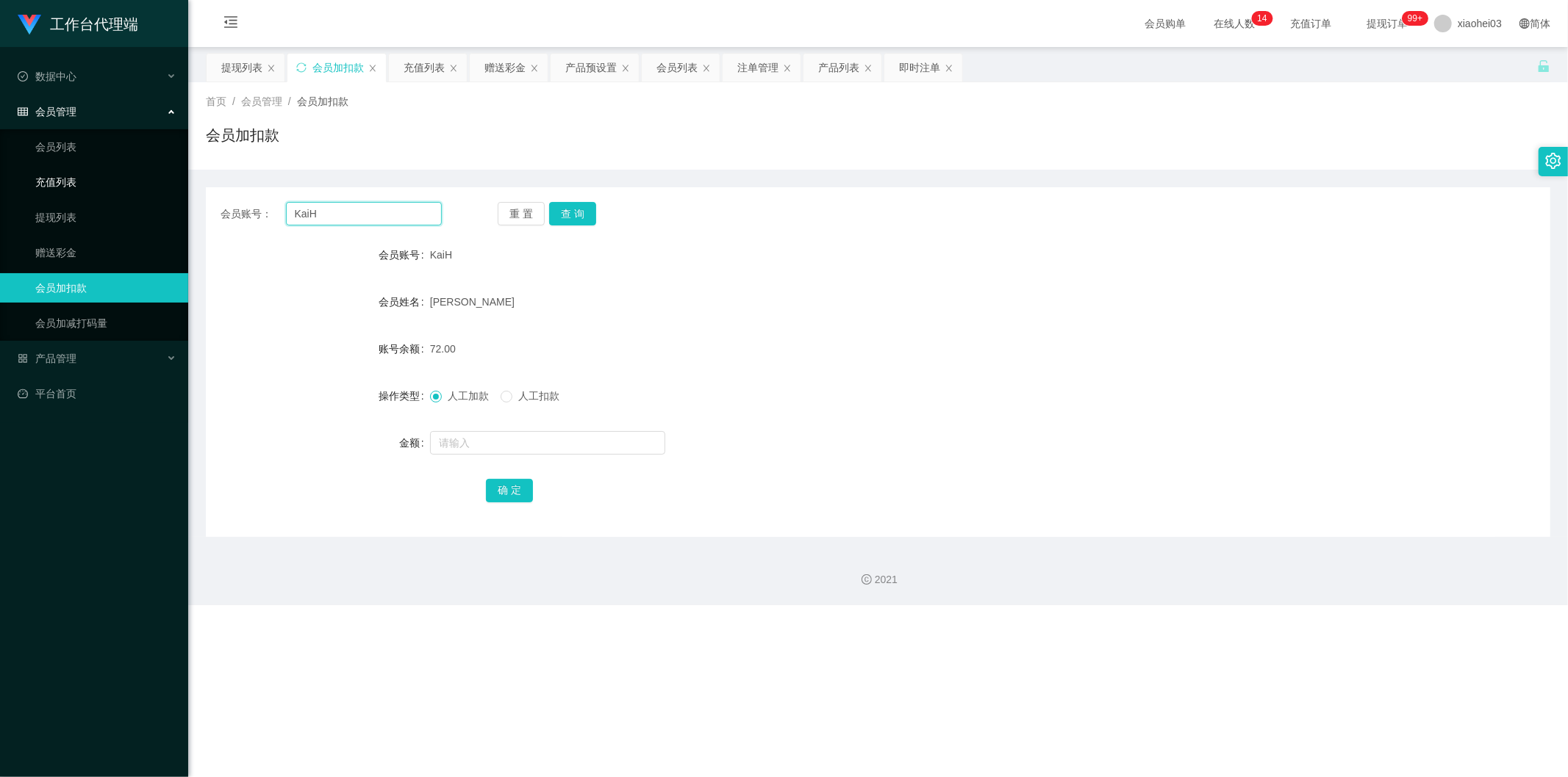
drag, startPoint x: 338, startPoint y: 223, endPoint x: 155, endPoint y: 192, distance: 185.6
click at [155, 192] on section "工作台代理端 数据中心 会员管理 会员列表 充值列表 提现列表 赠送彩金 会员加扣款 会员加减打码量 产品管理 平台首页 保存配置 重置配置 整体风格设置 主…" at bounding box center [784, 303] width 1568 height 605
paste input "86710425"
click at [564, 215] on button "查 询" at bounding box center [572, 214] width 47 height 23
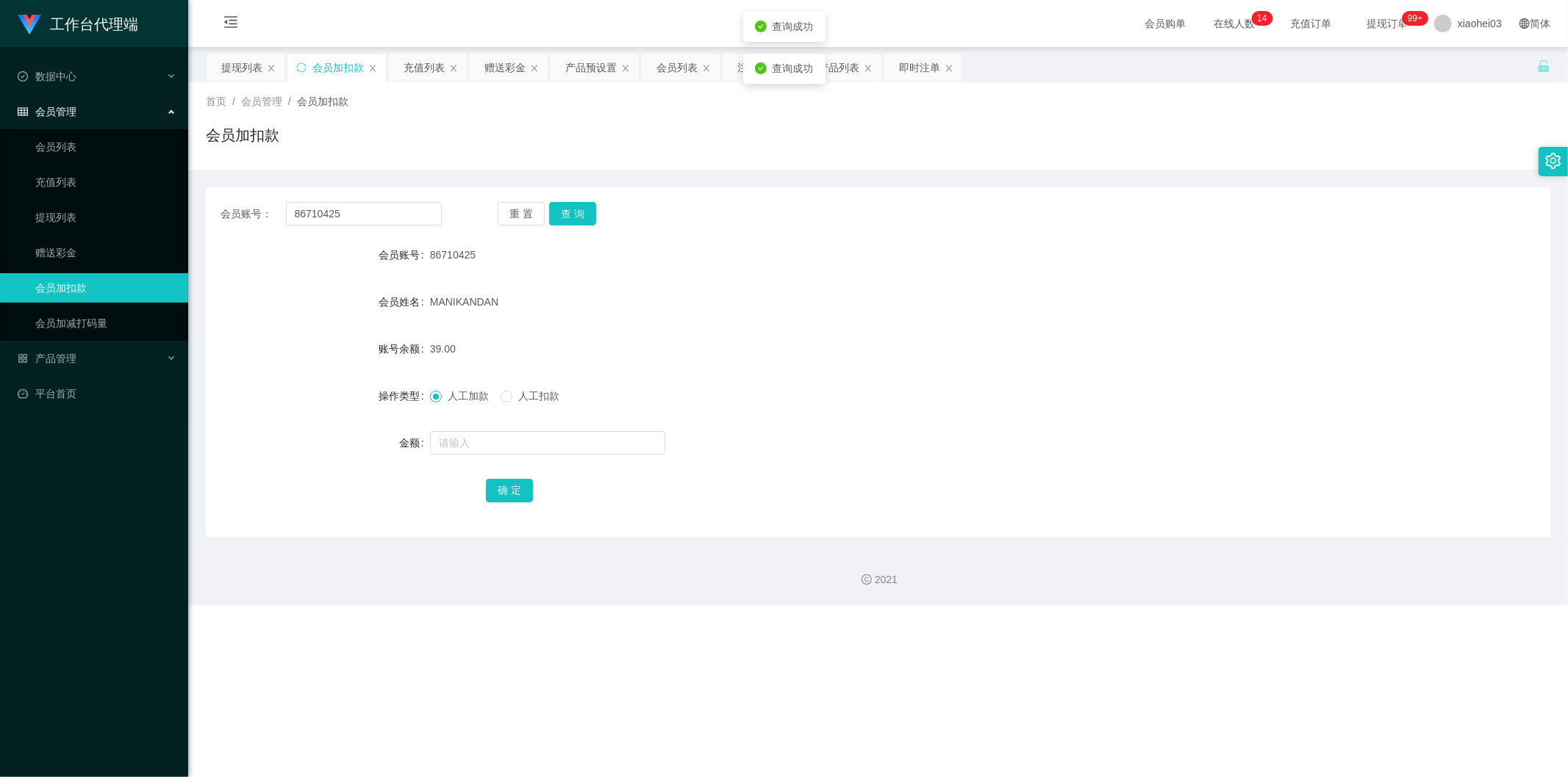
click at [481, 297] on span "MANIKANDAN" at bounding box center [464, 302] width 68 height 12
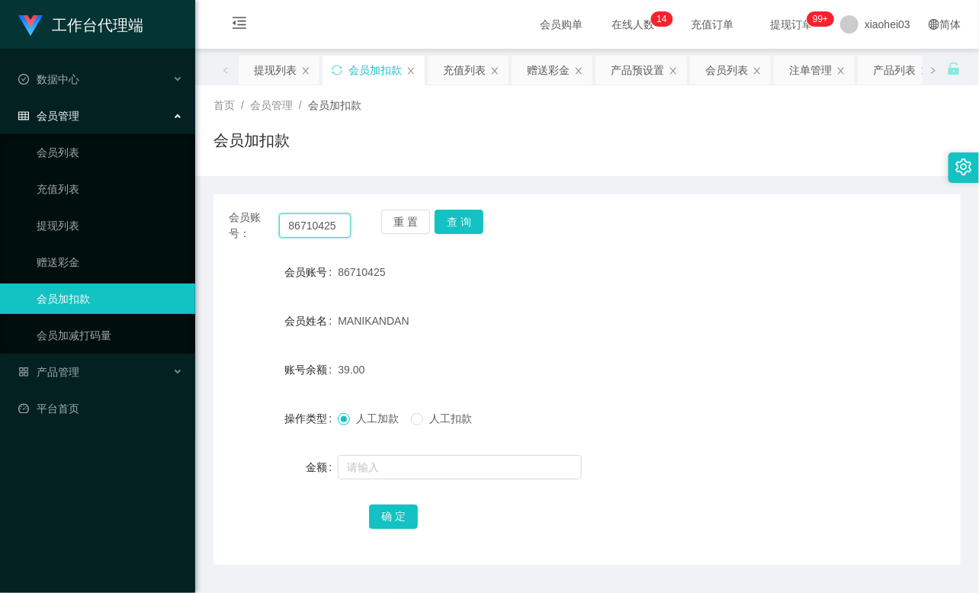
click at [292, 232] on input "86710425" at bounding box center [315, 225] width 72 height 24
paste input "9110049"
type input "89110049"
click at [453, 225] on button "查 询" at bounding box center [458, 222] width 49 height 24
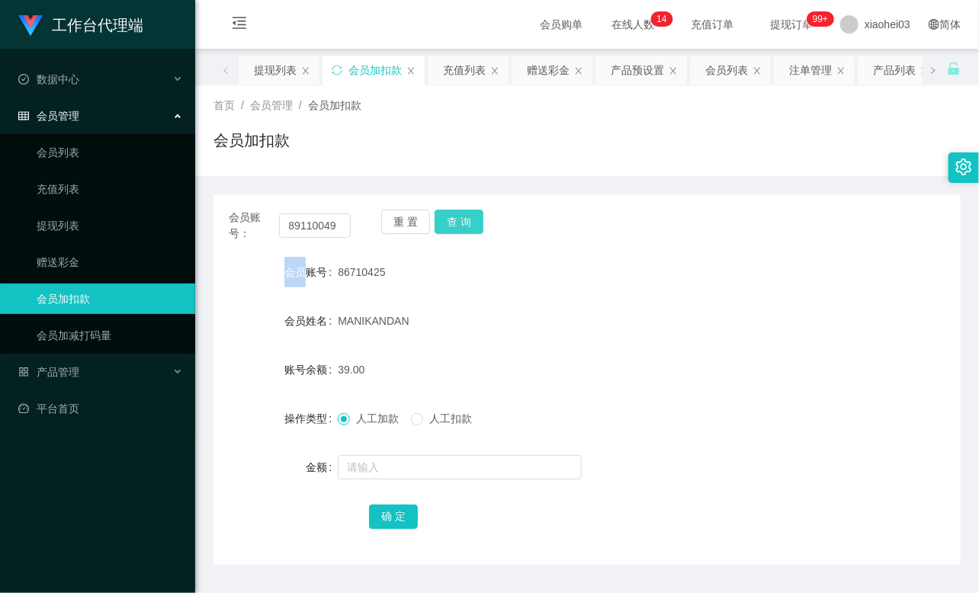
click at [453, 225] on div "重 置 查 询" at bounding box center [442, 226] width 122 height 32
click at [453, 225] on button "查 询" at bounding box center [458, 222] width 49 height 24
click at [362, 482] on form "会员账号 89110049 会员姓名 DK 账号余额 80.00 操作类型 人工加款 人工扣款 金额 确 定" at bounding box center [586, 394] width 747 height 274
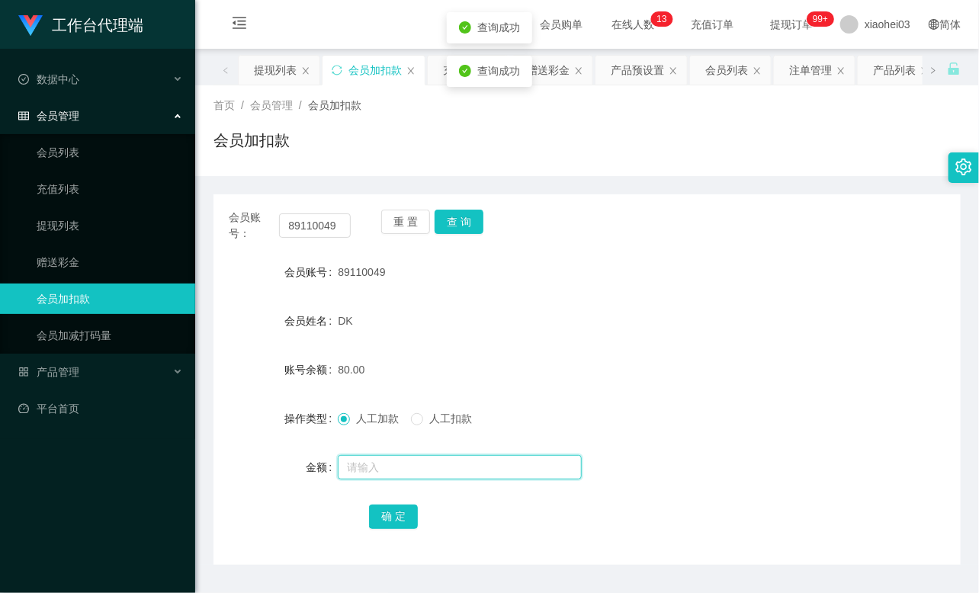
click at [370, 466] on input "text" at bounding box center [460, 467] width 244 height 24
type input "8"
click at [390, 514] on button "确 定" at bounding box center [393, 517] width 49 height 24
click at [501, 323] on div "DK" at bounding box center [556, 321] width 436 height 30
click at [82, 222] on link "提现列表" at bounding box center [110, 225] width 146 height 30
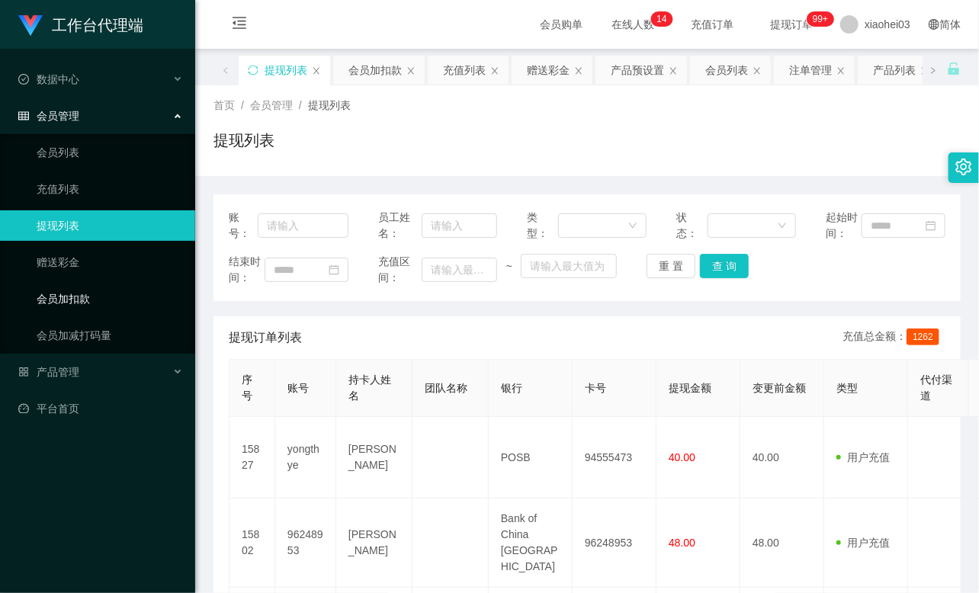
drag, startPoint x: 93, startPoint y: 288, endPoint x: 195, endPoint y: 291, distance: 102.2
click at [92, 288] on link "会员加扣款" at bounding box center [110, 299] width 146 height 30
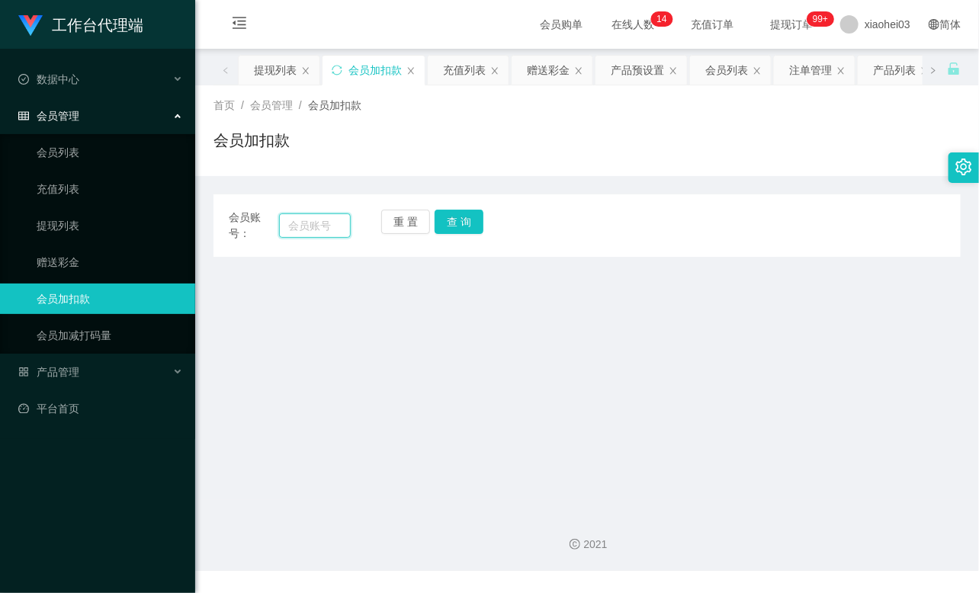
click at [321, 225] on input "text" at bounding box center [315, 225] width 72 height 24
paste input "96248953"
type input "96248953"
click at [469, 227] on button "查 询" at bounding box center [458, 222] width 49 height 24
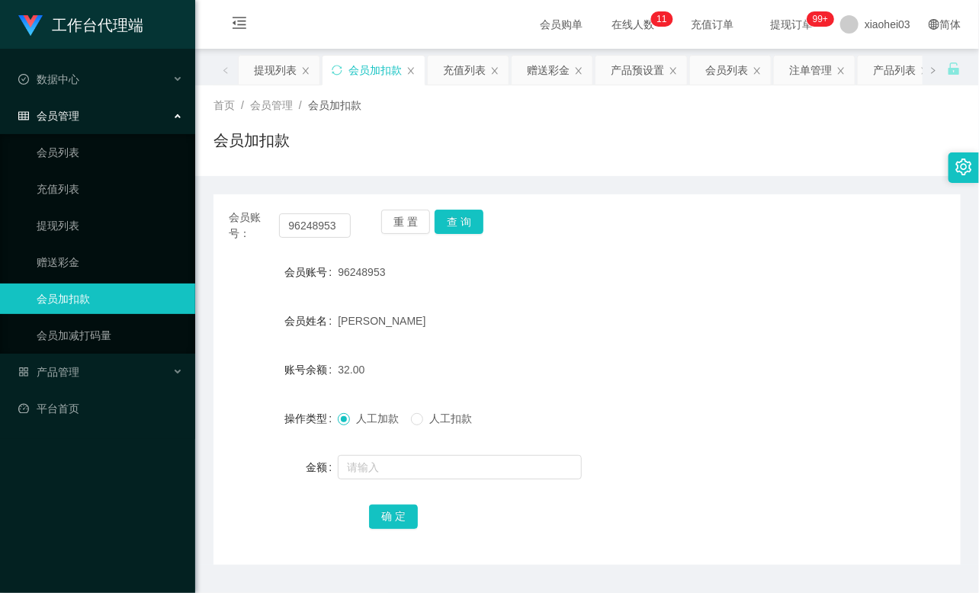
click at [666, 264] on div "96248953" at bounding box center [556, 272] width 436 height 30
click at [73, 300] on link "会员加扣款" at bounding box center [110, 299] width 146 height 30
click at [314, 223] on input "96248953" at bounding box center [315, 225] width 72 height 24
paste input "yongthye"
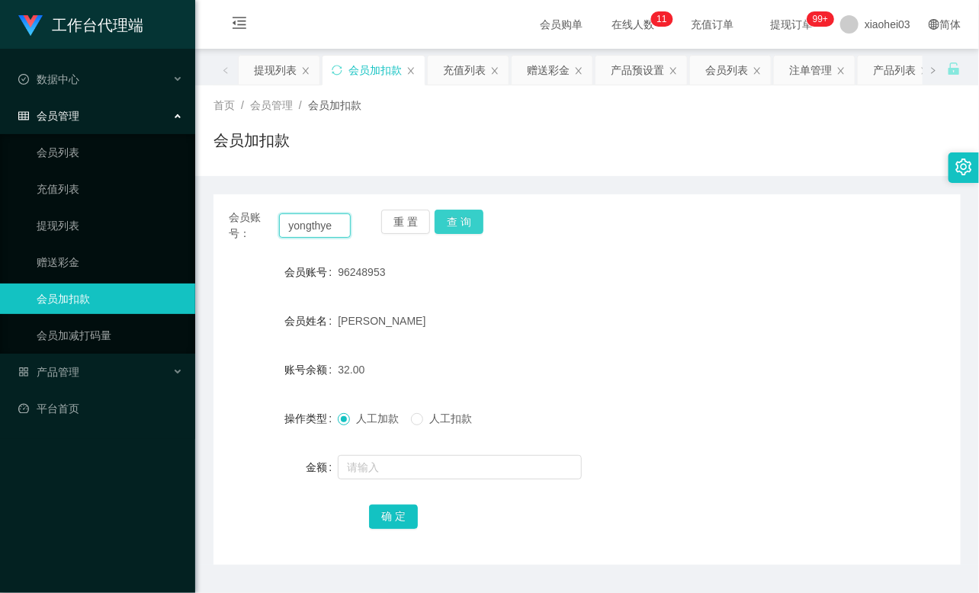
type input "yongthye"
click at [450, 214] on button "查 询" at bounding box center [458, 222] width 49 height 24
click at [450, 214] on div "重 置 查 询" at bounding box center [442, 226] width 122 height 32
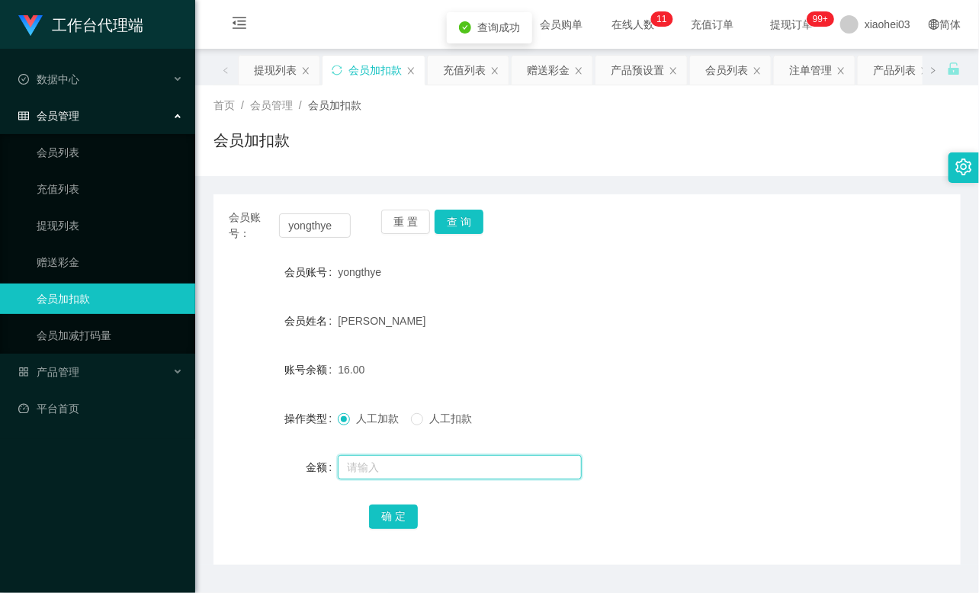
click at [434, 466] on input "text" at bounding box center [460, 467] width 244 height 24
type input "8"
click at [383, 516] on button "确 定" at bounding box center [393, 517] width 49 height 24
click at [612, 291] on form "会员账号 yongthye 会员姓名 TAN YONG THYE 账号余额 24.00 操作类型 人工加款 人工扣款 金额 确 定" at bounding box center [586, 394] width 747 height 274
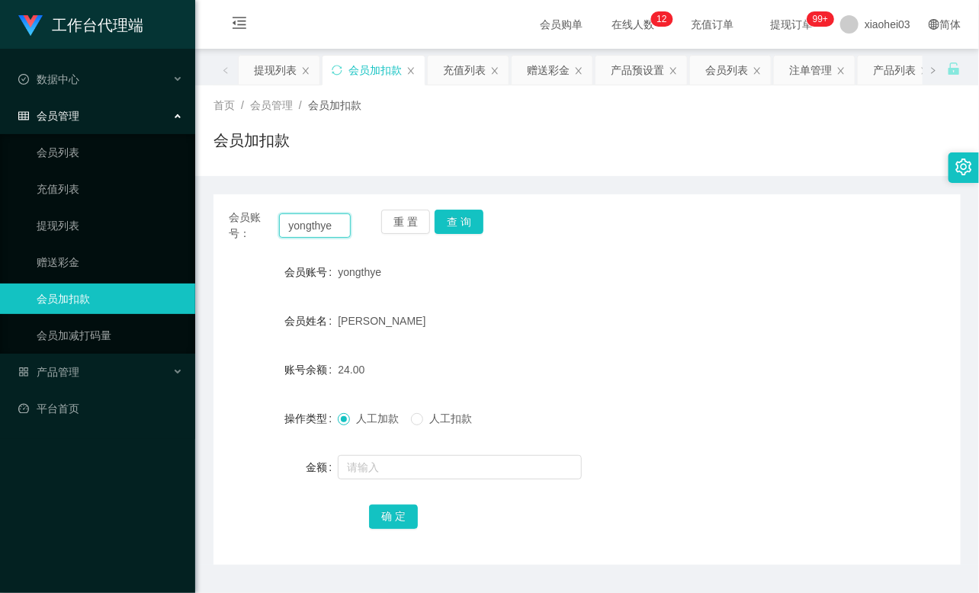
click at [305, 220] on input "yongthye" at bounding box center [315, 225] width 72 height 24
click at [305, 219] on input "yongthye" at bounding box center [315, 225] width 72 height 24
paste input "KaiH"
type input "KaiH"
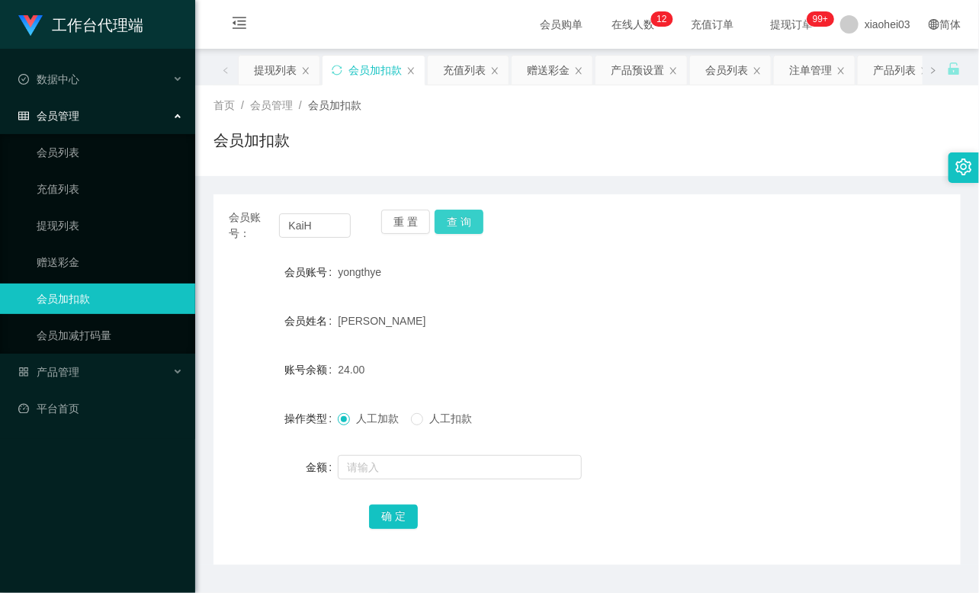
click at [450, 219] on button "查 询" at bounding box center [458, 222] width 49 height 24
click at [450, 219] on div "重 置 查 询" at bounding box center [442, 226] width 122 height 32
click at [450, 219] on button "查 询" at bounding box center [458, 222] width 49 height 24
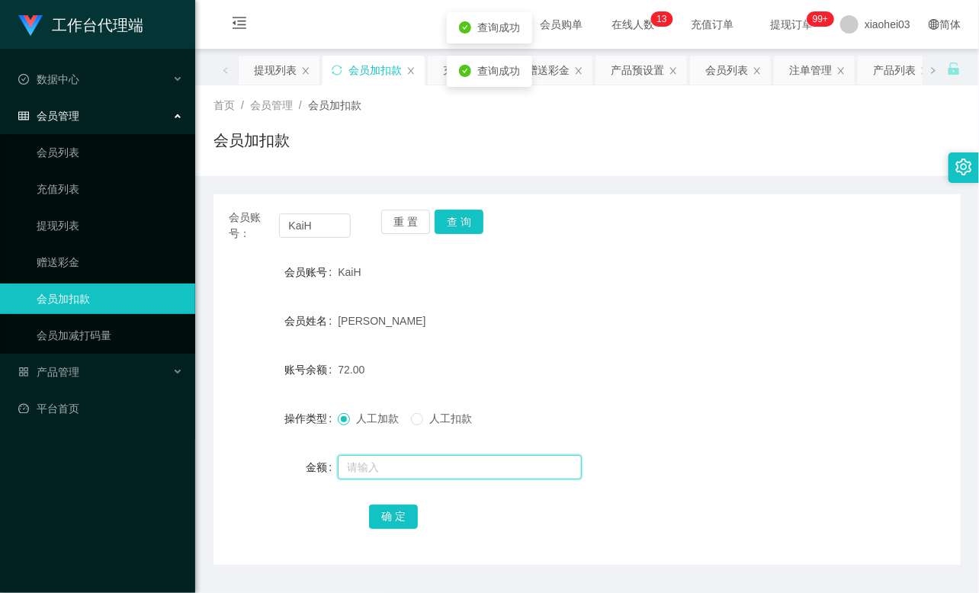
click at [415, 460] on input "text" at bounding box center [460, 467] width 244 height 24
type input "8"
click at [396, 516] on button "确 定" at bounding box center [393, 517] width 49 height 24
drag, startPoint x: 85, startPoint y: 229, endPoint x: 82, endPoint y: 166, distance: 62.6
click at [84, 229] on link "提现列表" at bounding box center [110, 225] width 146 height 30
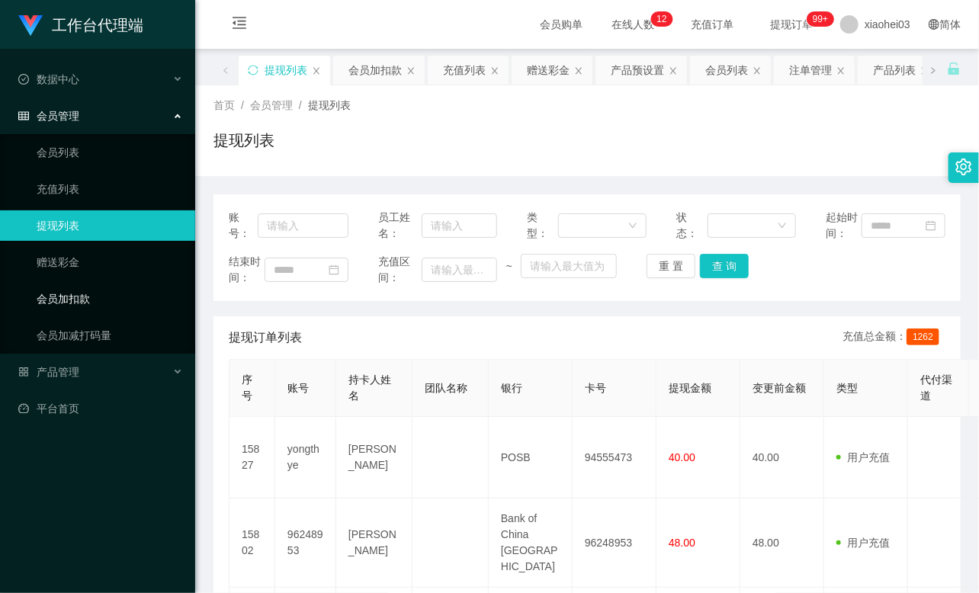
click at [81, 300] on link "会员加扣款" at bounding box center [110, 299] width 146 height 30
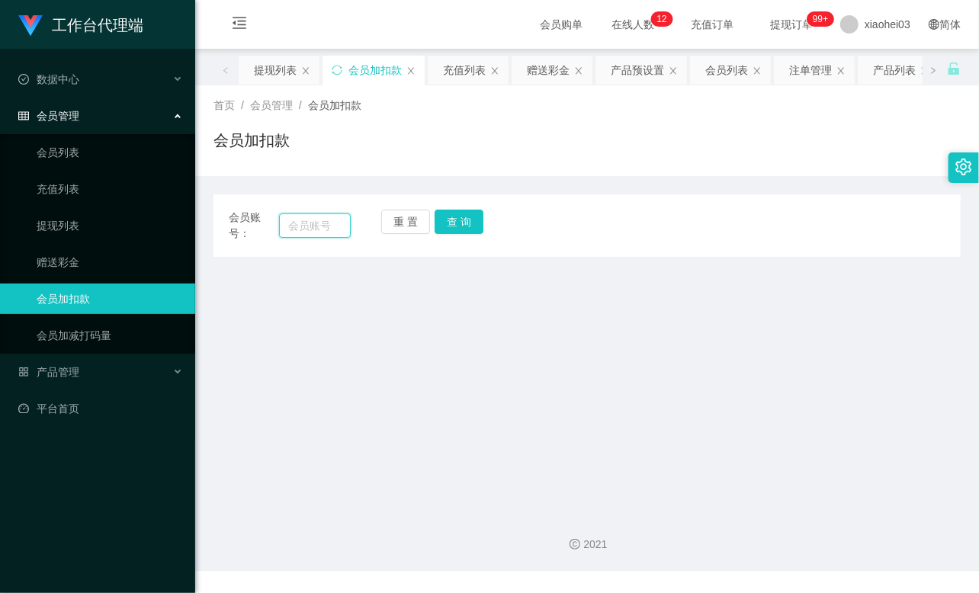
click at [316, 221] on input "text" at bounding box center [315, 225] width 72 height 24
paste input "96248953"
type input "96248953"
click at [471, 223] on button "查 询" at bounding box center [458, 222] width 49 height 24
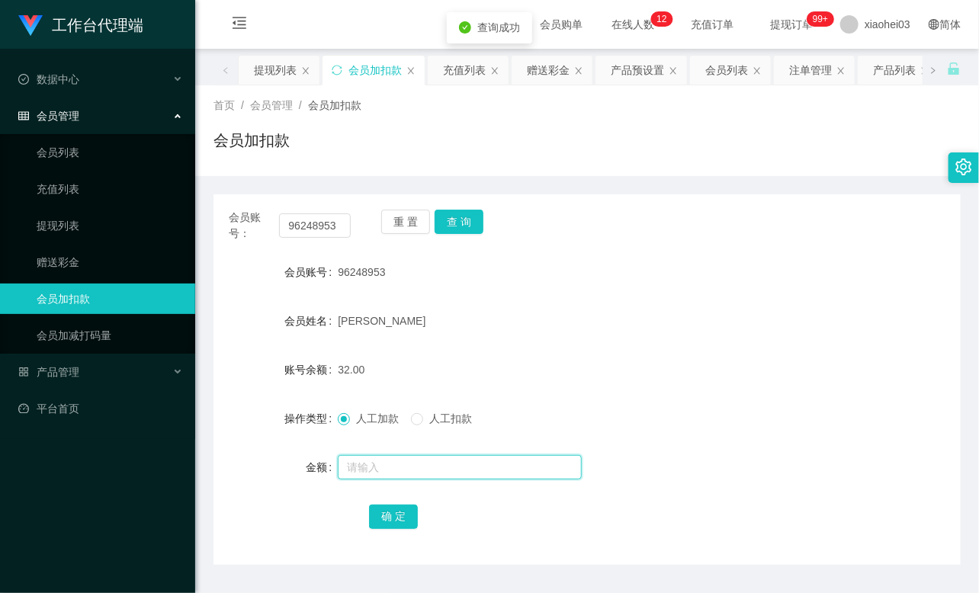
click at [423, 467] on input "text" at bounding box center [460, 467] width 244 height 24
type input "100"
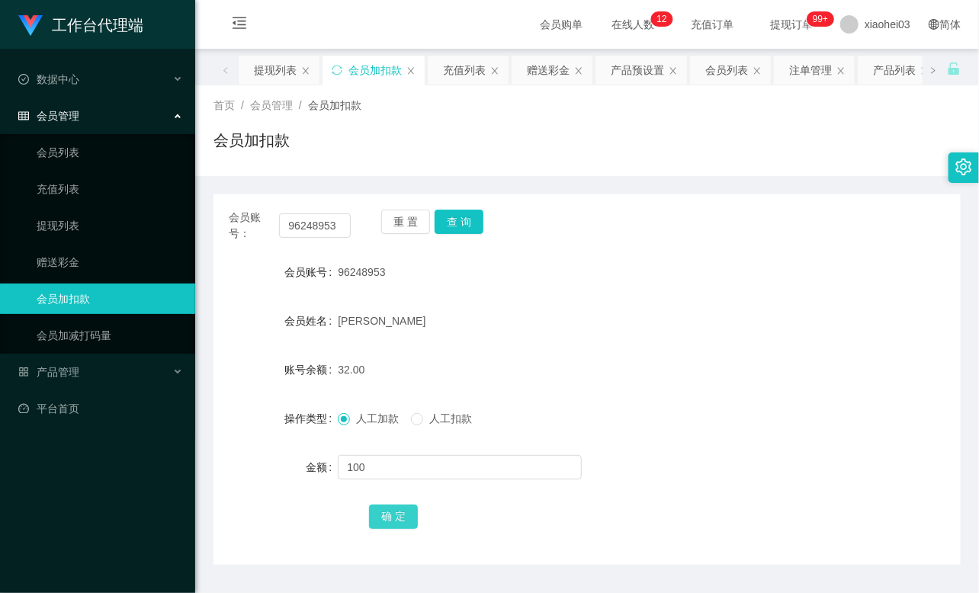
click at [394, 516] on button "确 定" at bounding box center [393, 517] width 49 height 24
click at [488, 312] on div "[PERSON_NAME]" at bounding box center [556, 321] width 436 height 30
click at [455, 235] on div "重 置 查 询" at bounding box center [442, 226] width 122 height 32
click at [455, 231] on button "查 询" at bounding box center [458, 222] width 49 height 24
click at [456, 224] on button "查 询" at bounding box center [458, 222] width 49 height 24
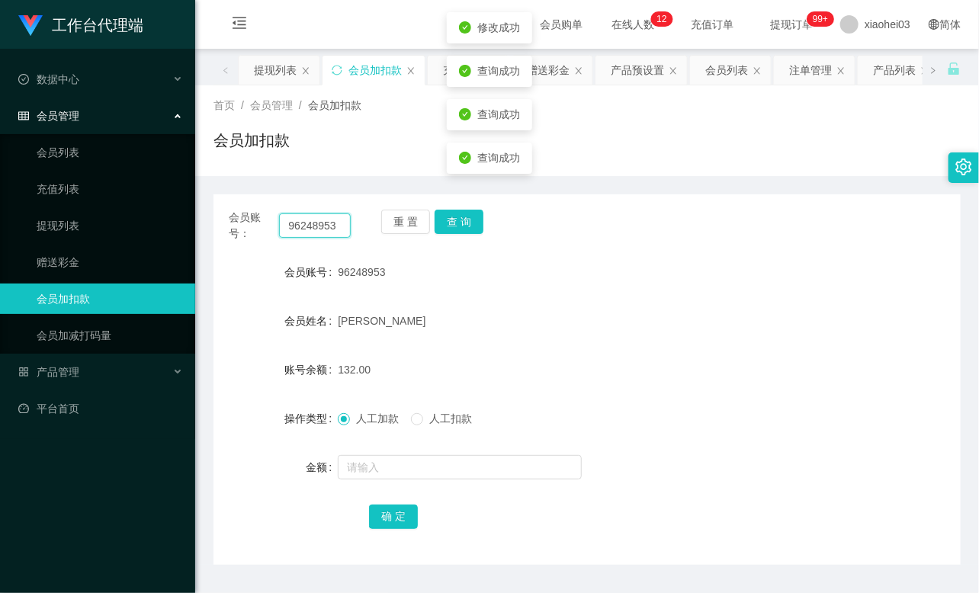
drag, startPoint x: 335, startPoint y: 230, endPoint x: 200, endPoint y: 210, distance: 137.2
click at [219, 213] on div "会员账号： 96248953 重 置 查 询" at bounding box center [586, 226] width 747 height 32
drag, startPoint x: 86, startPoint y: 230, endPoint x: 85, endPoint y: 192, distance: 38.1
click at [86, 230] on link "提现列表" at bounding box center [110, 225] width 146 height 30
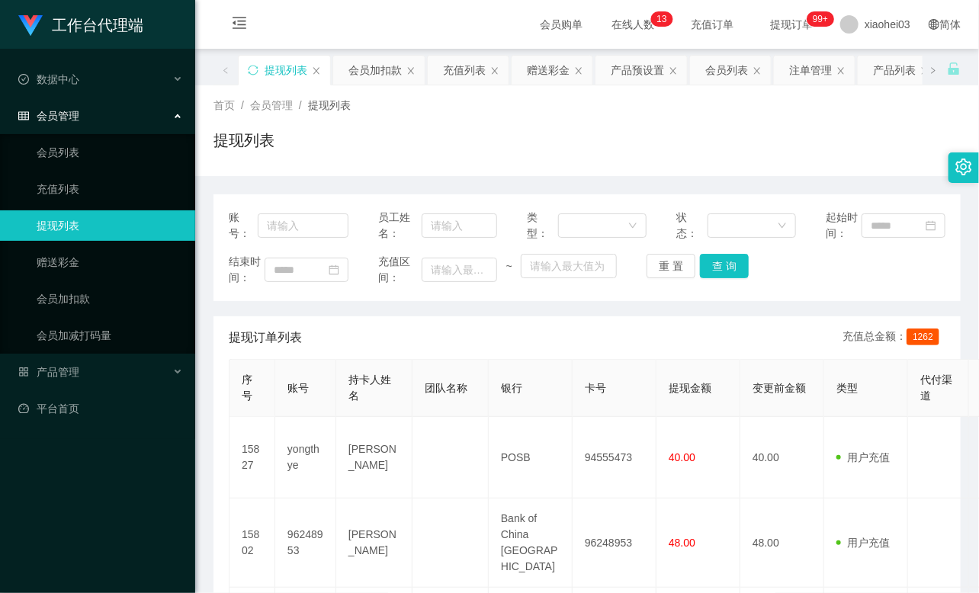
click at [101, 314] on ul "会员列表 充值列表 提现列表 赠送彩金 会员加扣款 会员加减打码量" at bounding box center [97, 244] width 195 height 220
click at [93, 306] on link "会员加扣款" at bounding box center [110, 299] width 146 height 30
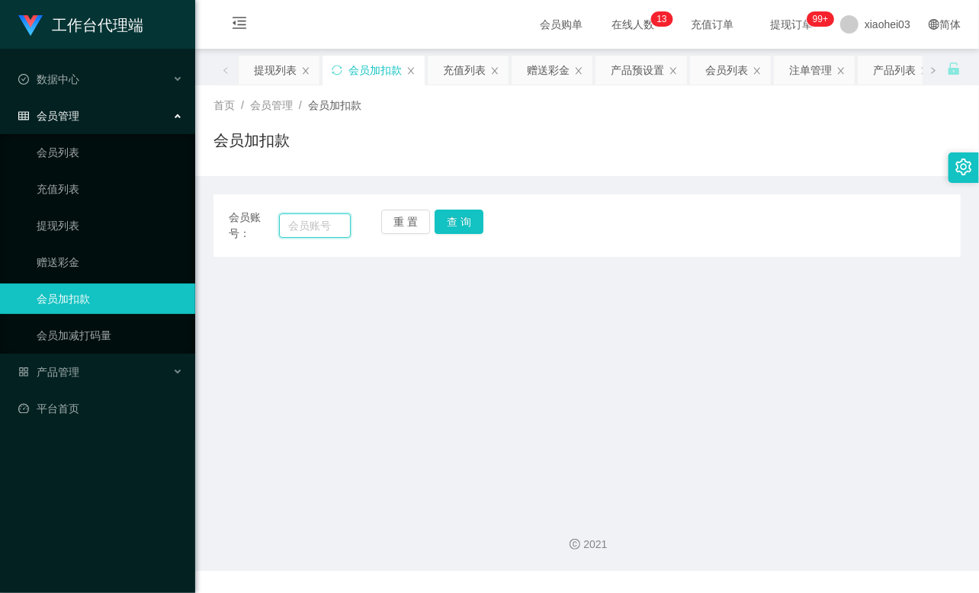
click at [325, 234] on input "text" at bounding box center [315, 225] width 72 height 24
paste input "89110049"
type input "89110049"
click at [460, 223] on button "查 询" at bounding box center [458, 222] width 49 height 24
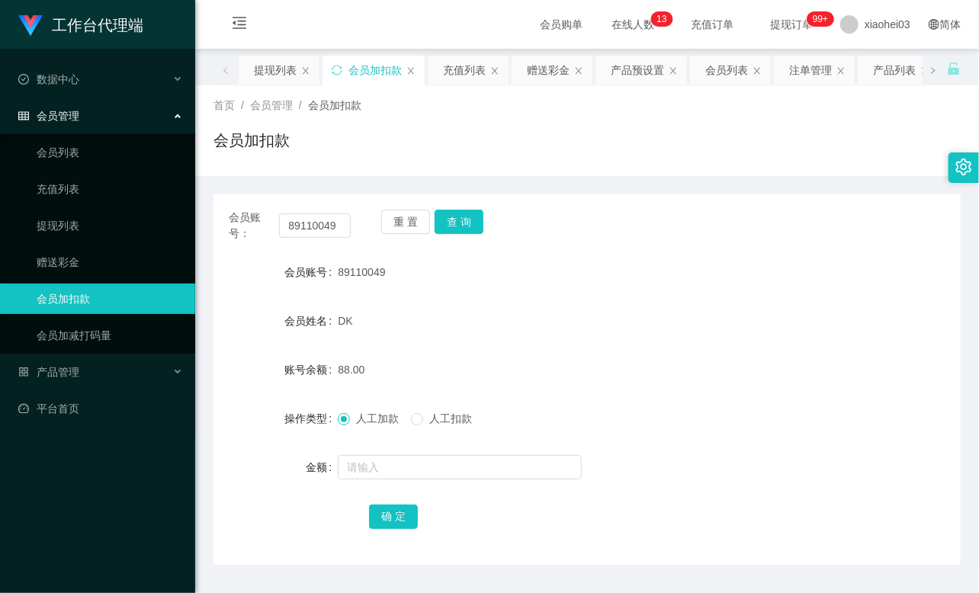
drag, startPoint x: 460, startPoint y: 223, endPoint x: 410, endPoint y: 322, distance: 111.1
click at [460, 223] on div "重 置 查 询" at bounding box center [442, 226] width 122 height 32
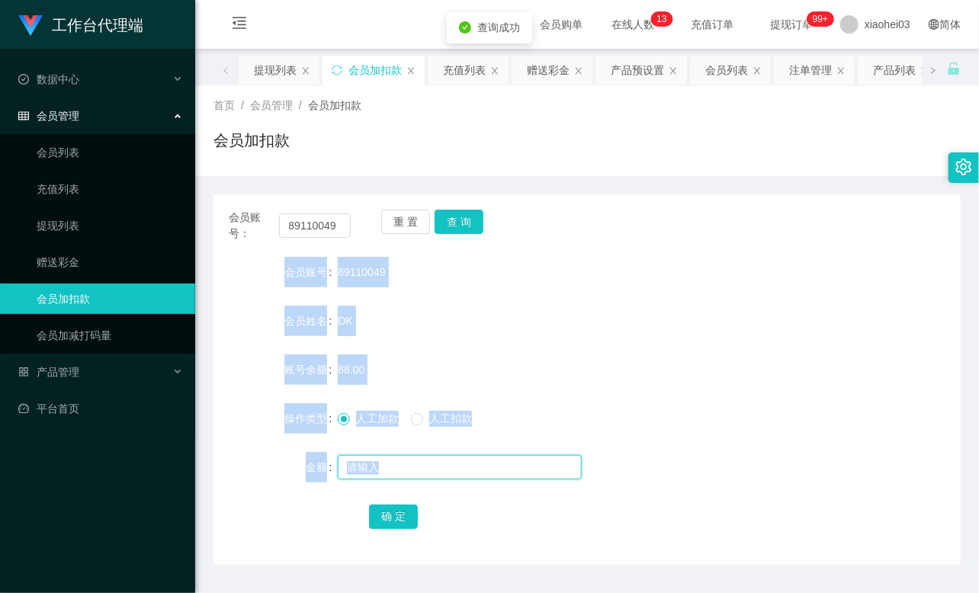
click at [393, 462] on input "text" at bounding box center [460, 467] width 244 height 24
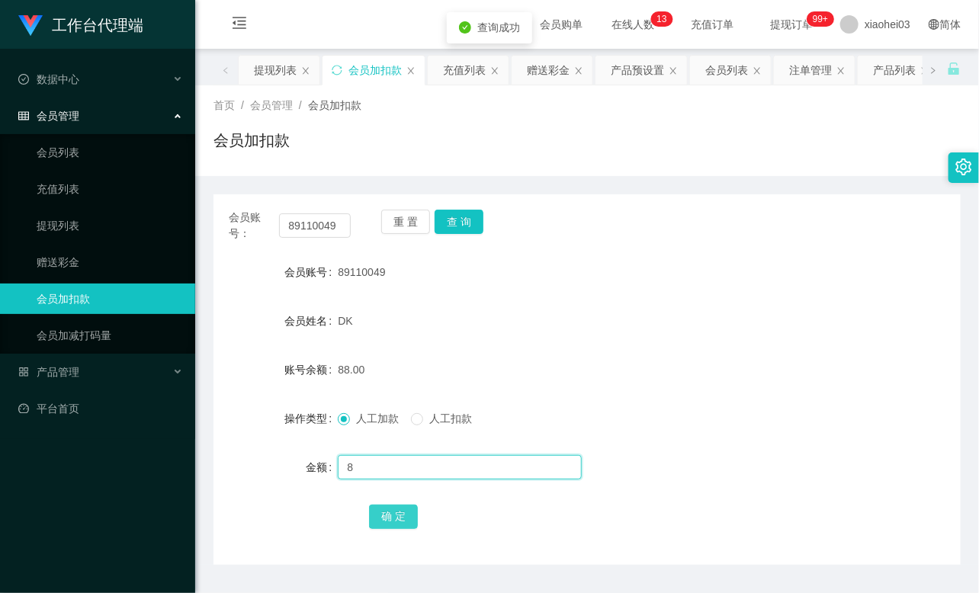
type input "8"
click at [387, 511] on button "确 定" at bounding box center [393, 517] width 49 height 24
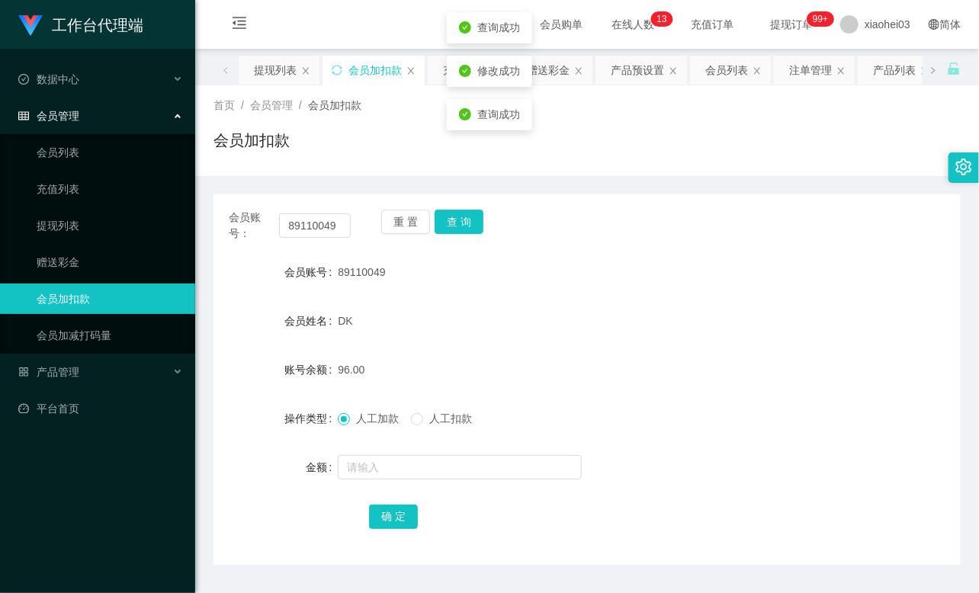
click at [494, 400] on form "会员账号 89110049 会员姓名 DK 账号余额 96.00 操作类型 人工加款 人工扣款 金额 确 定" at bounding box center [586, 394] width 747 height 274
click at [306, 224] on input "89110049" at bounding box center [315, 225] width 72 height 24
paste input "KaiH"
type input "KaiH"
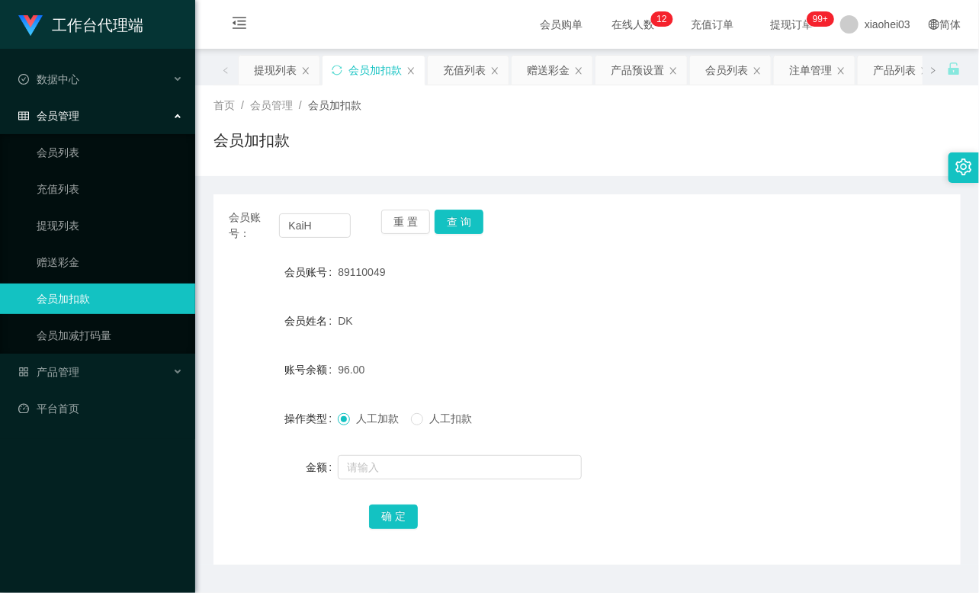
click at [484, 225] on div "重 置 查 询" at bounding box center [442, 226] width 122 height 32
click at [469, 221] on button "查 询" at bounding box center [458, 222] width 49 height 24
drag, startPoint x: 469, startPoint y: 221, endPoint x: 456, endPoint y: 306, distance: 85.6
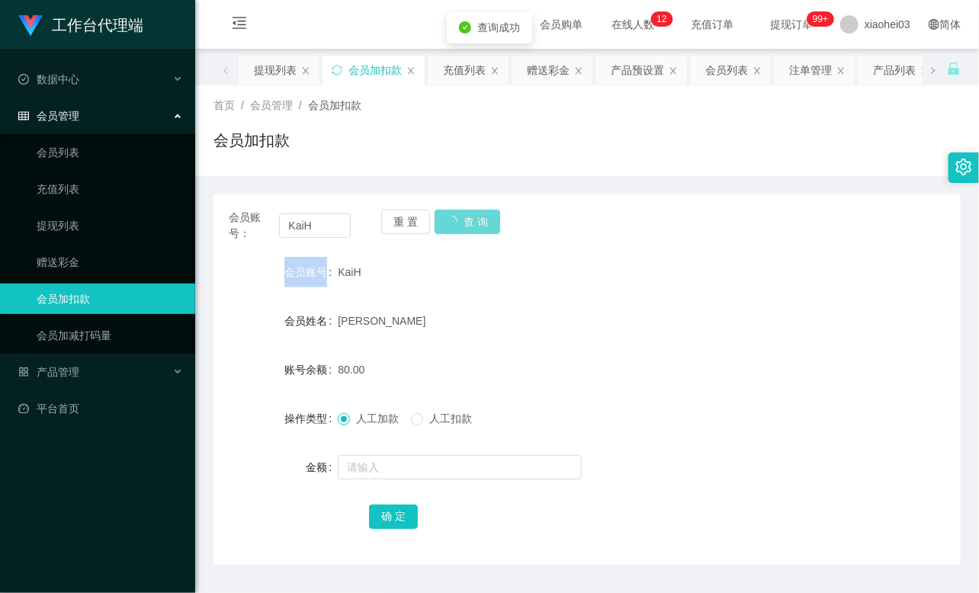
click at [466, 221] on div "重 置 查 询" at bounding box center [442, 226] width 122 height 32
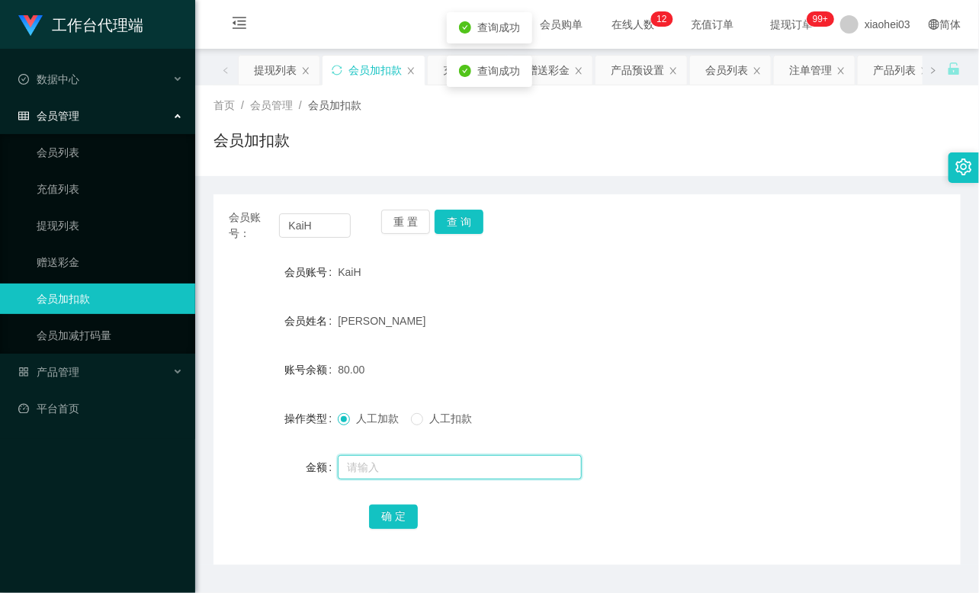
click at [415, 466] on input "text" at bounding box center [460, 467] width 244 height 24
type input "8"
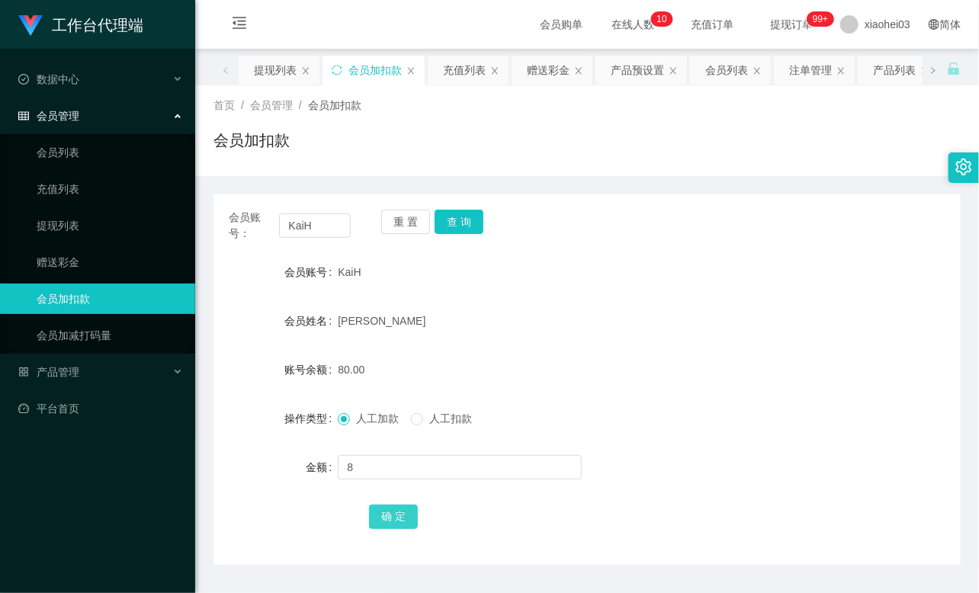
click at [399, 513] on button "确 定" at bounding box center [393, 517] width 49 height 24
click at [582, 344] on form "会员账号 KaiH 会员姓名 Kai Hong 账号余额 88.00 操作类型 人工加款 人工扣款 金额 确 定" at bounding box center [586, 394] width 747 height 274
drag, startPoint x: 776, startPoint y: 274, endPoint x: 511, endPoint y: 278, distance: 265.3
click at [776, 274] on div "会员账号 KaiH" at bounding box center [586, 272] width 747 height 30
click at [325, 222] on input "KaiH" at bounding box center [315, 225] width 72 height 24
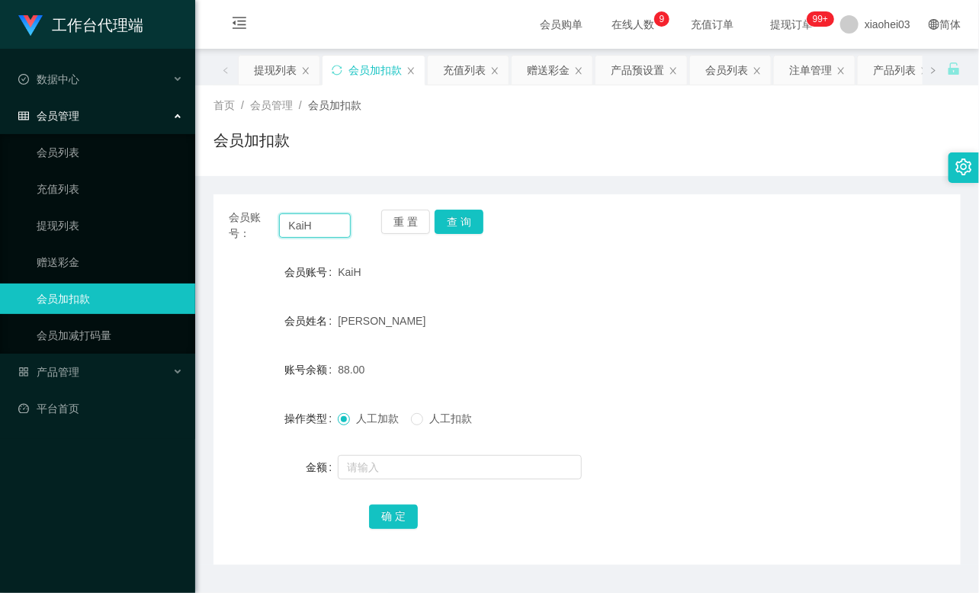
click at [325, 222] on input "KaiH" at bounding box center [315, 225] width 72 height 24
paste input "yongthye"
type input "yongthye"
click at [462, 229] on button "查 询" at bounding box center [458, 222] width 49 height 24
click at [462, 229] on div "重 置 查 询" at bounding box center [442, 226] width 122 height 32
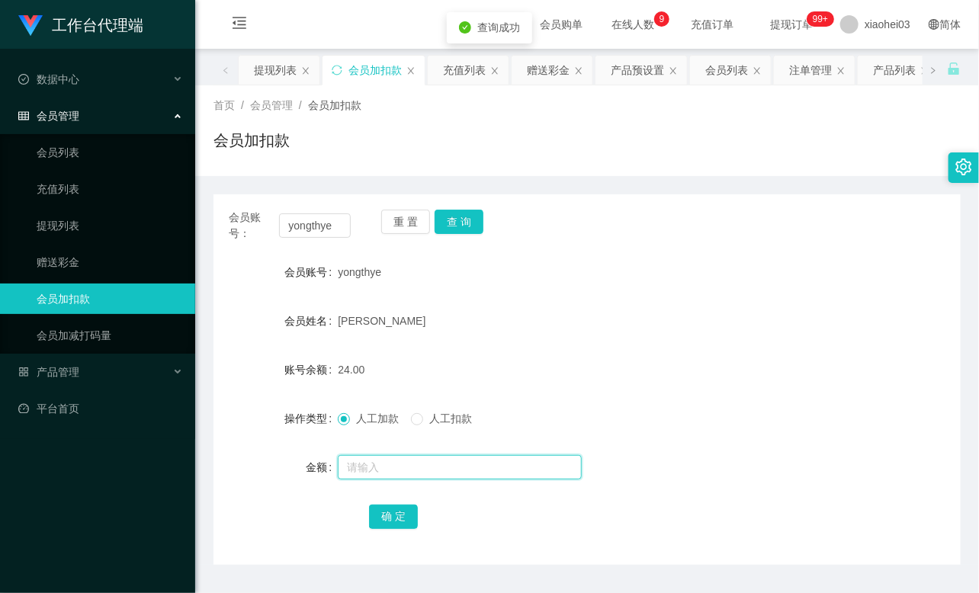
click at [390, 463] on input "text" at bounding box center [460, 467] width 244 height 24
type input "8"
click at [392, 511] on button "确 定" at bounding box center [393, 517] width 49 height 24
click at [559, 329] on div "[PERSON_NAME]" at bounding box center [556, 321] width 436 height 30
drag, startPoint x: 337, startPoint y: 112, endPoint x: 245, endPoint y: 42, distance: 115.8
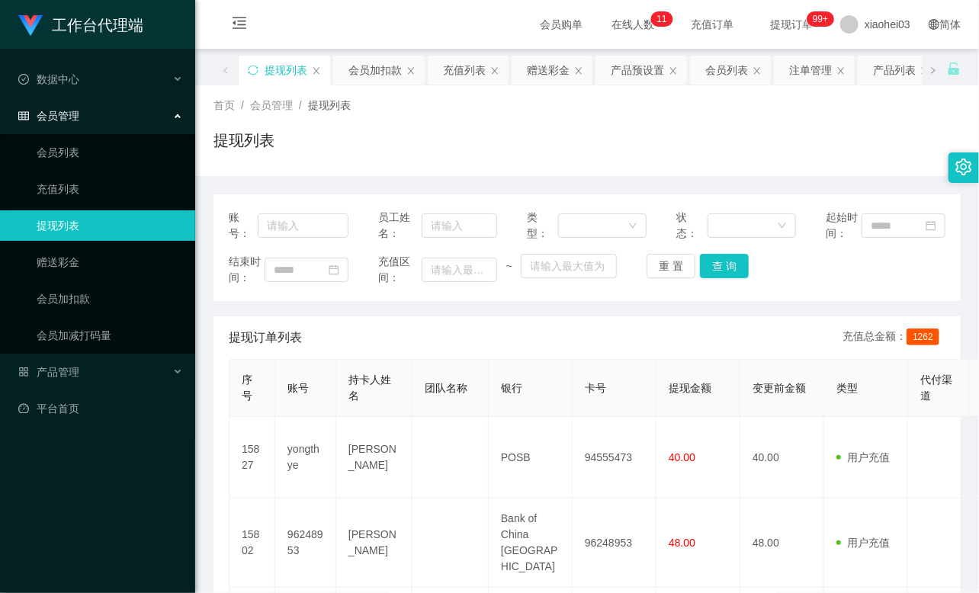
drag, startPoint x: 781, startPoint y: 127, endPoint x: 681, endPoint y: 168, distance: 108.3
click at [781, 127] on div "首页 / 会员管理 / 提现列表 / 提现列表" at bounding box center [586, 131] width 747 height 66
drag, startPoint x: 91, startPoint y: 296, endPoint x: 105, endPoint y: 293, distance: 14.1
click at [89, 297] on link "会员加扣款" at bounding box center [110, 299] width 146 height 30
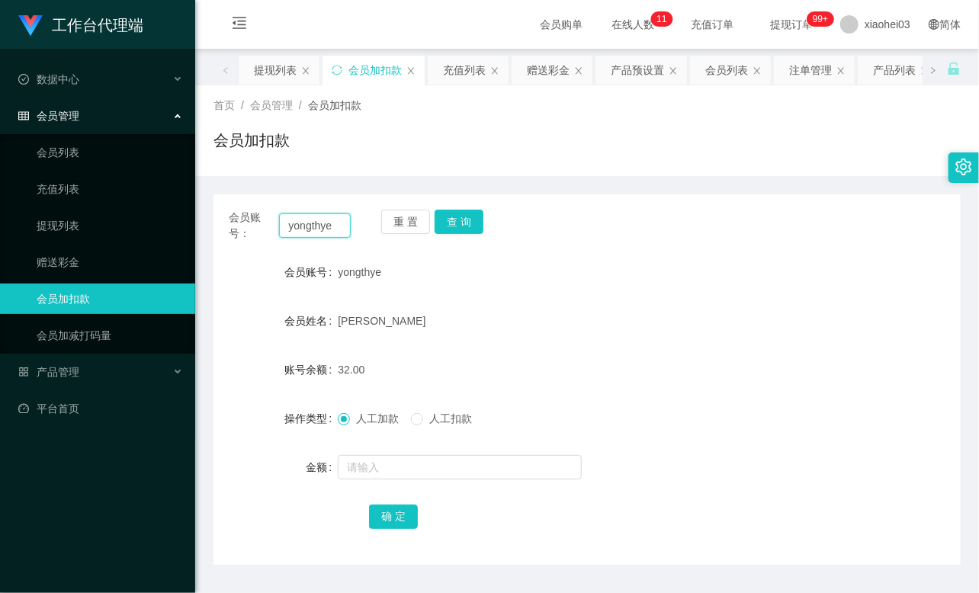
click at [333, 218] on input "yongthye" at bounding box center [315, 225] width 72 height 24
paste input "89110049"
type input "89110049"
click at [463, 229] on button "查 询" at bounding box center [458, 222] width 49 height 24
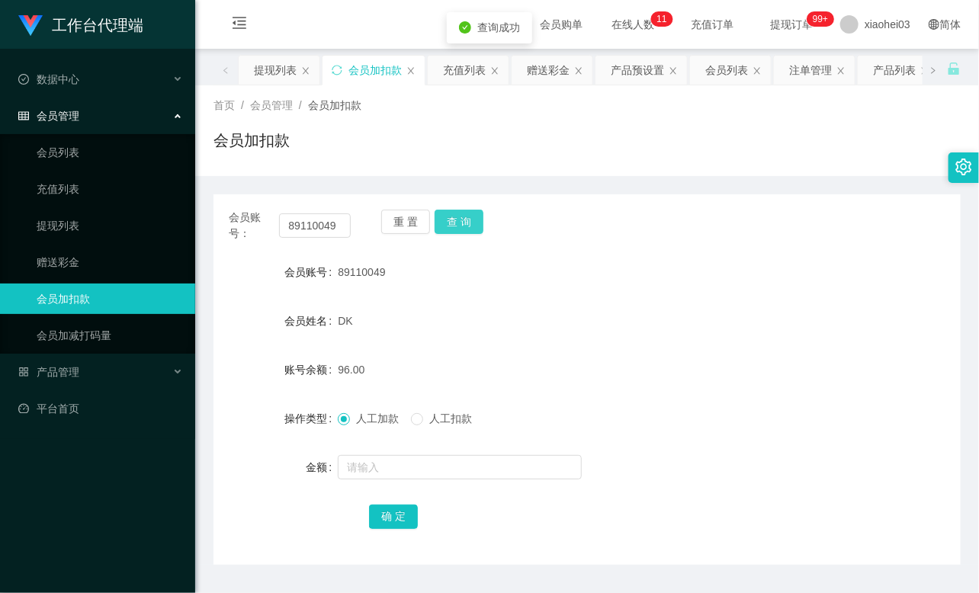
click at [463, 229] on button "查 询" at bounding box center [458, 222] width 49 height 24
click at [463, 229] on div "重 置 查 询" at bounding box center [442, 226] width 122 height 32
click at [400, 473] on input "text" at bounding box center [460, 467] width 244 height 24
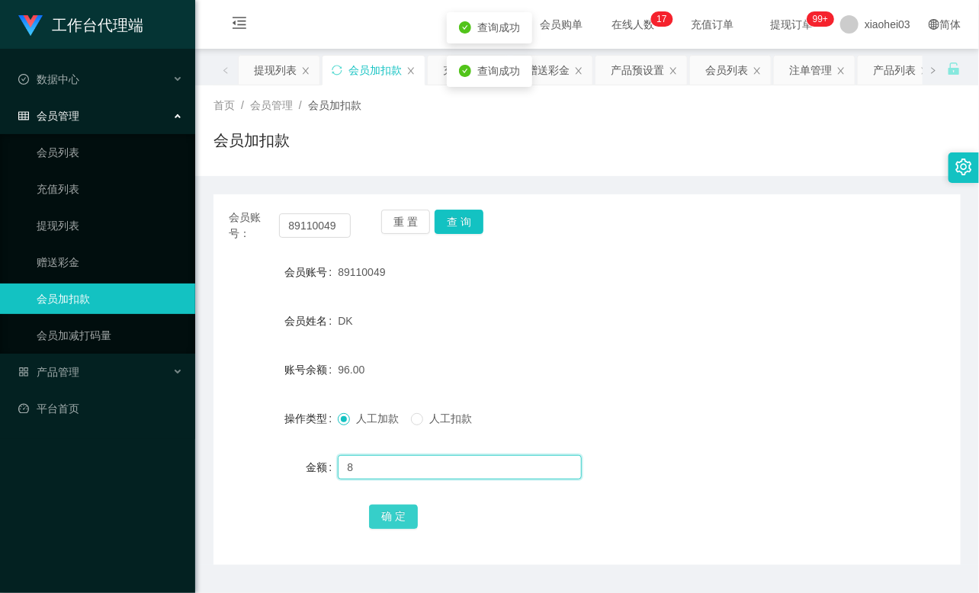
type input "8"
click at [405, 521] on button "确 定" at bounding box center [393, 517] width 49 height 24
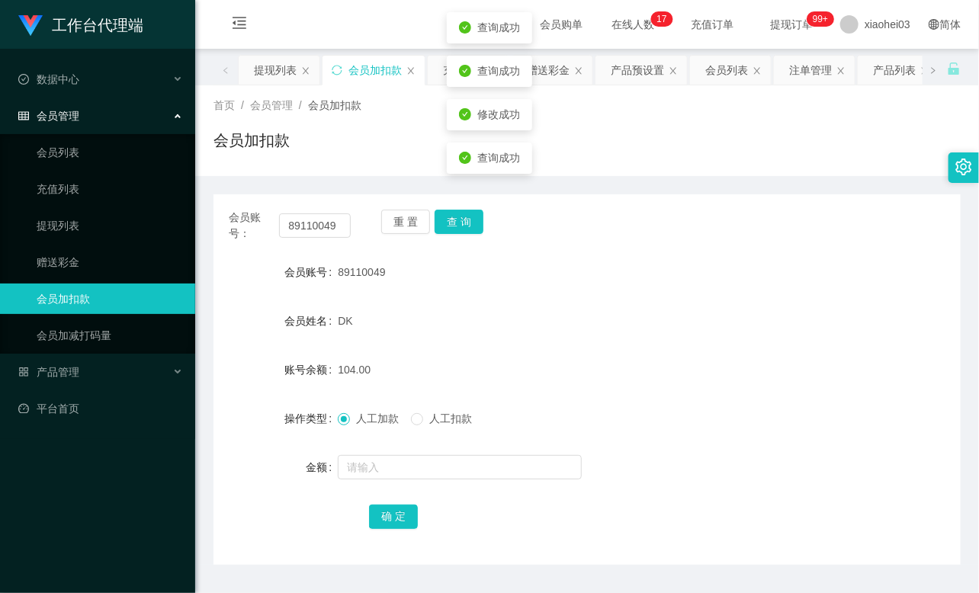
click at [481, 384] on div "104.00" at bounding box center [556, 369] width 436 height 30
click at [875, 303] on form "会员账号 89110049 会员姓名 DK 账号余额 104.00 操作类型 人工加款 人工扣款 金额 确 定" at bounding box center [586, 394] width 747 height 274
click at [322, 211] on div "会员账号： 89110049" at bounding box center [290, 226] width 122 height 32
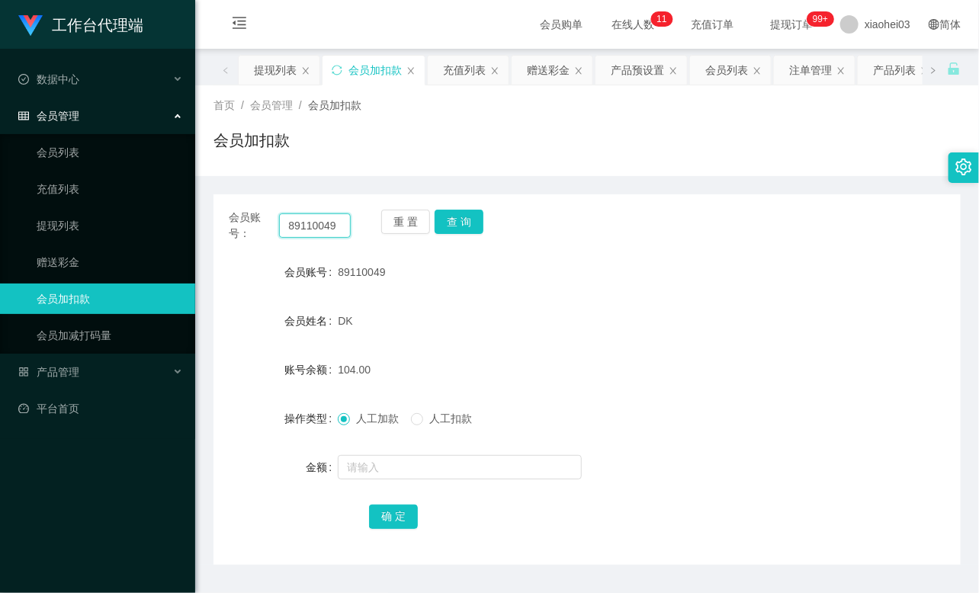
click at [316, 221] on input "89110049" at bounding box center [315, 225] width 72 height 24
paste input "KaiH"
type input "KaiH"
click at [453, 231] on button "查 询" at bounding box center [458, 222] width 49 height 24
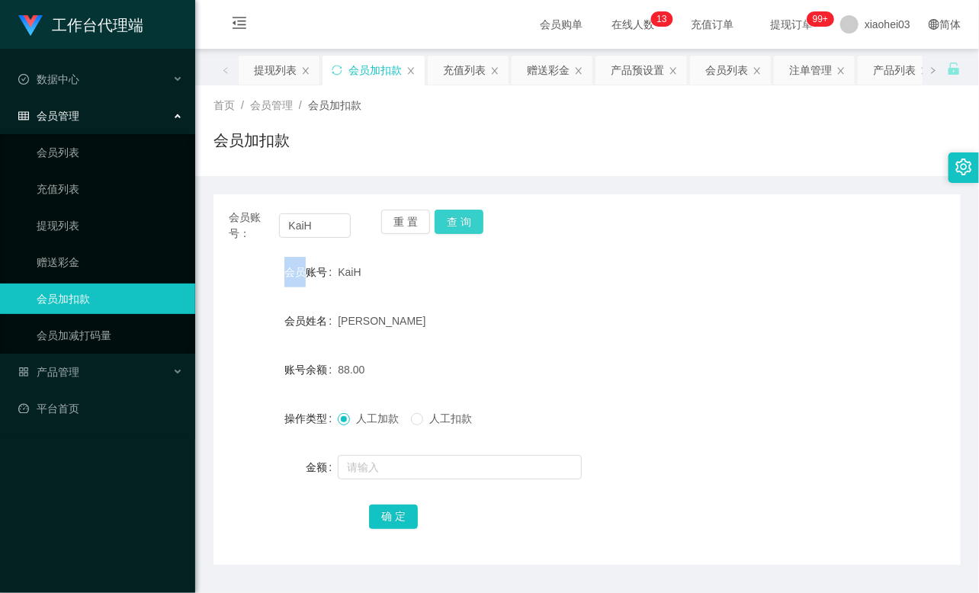
click at [453, 231] on div "重 置 查 询" at bounding box center [442, 226] width 122 height 32
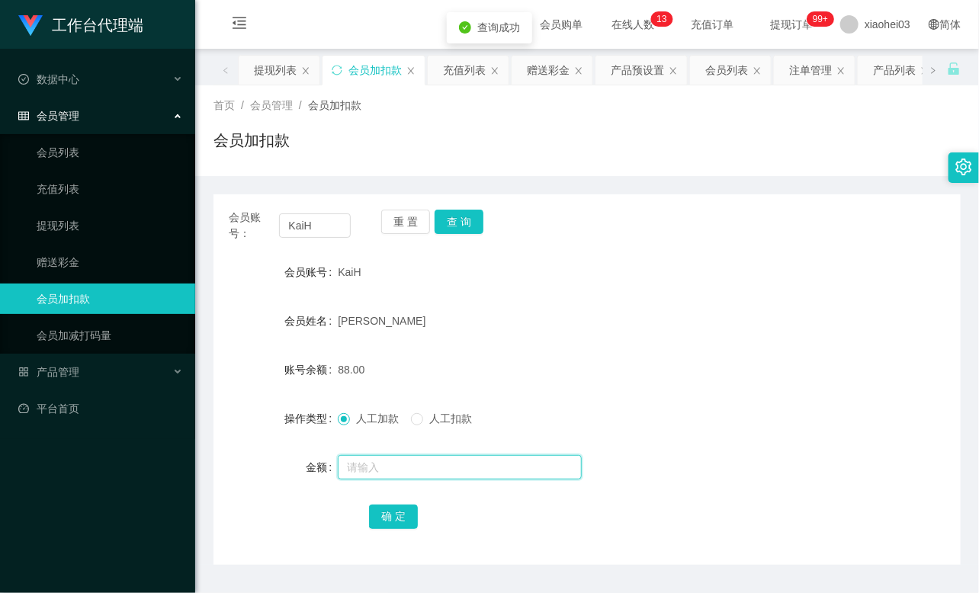
click at [405, 473] on input "text" at bounding box center [460, 467] width 244 height 24
type input "8"
click at [393, 514] on button "确 定" at bounding box center [393, 517] width 49 height 24
click at [511, 322] on div "[PERSON_NAME]" at bounding box center [556, 321] width 436 height 30
drag, startPoint x: 75, startPoint y: 221, endPoint x: 76, endPoint y: 196, distance: 25.2
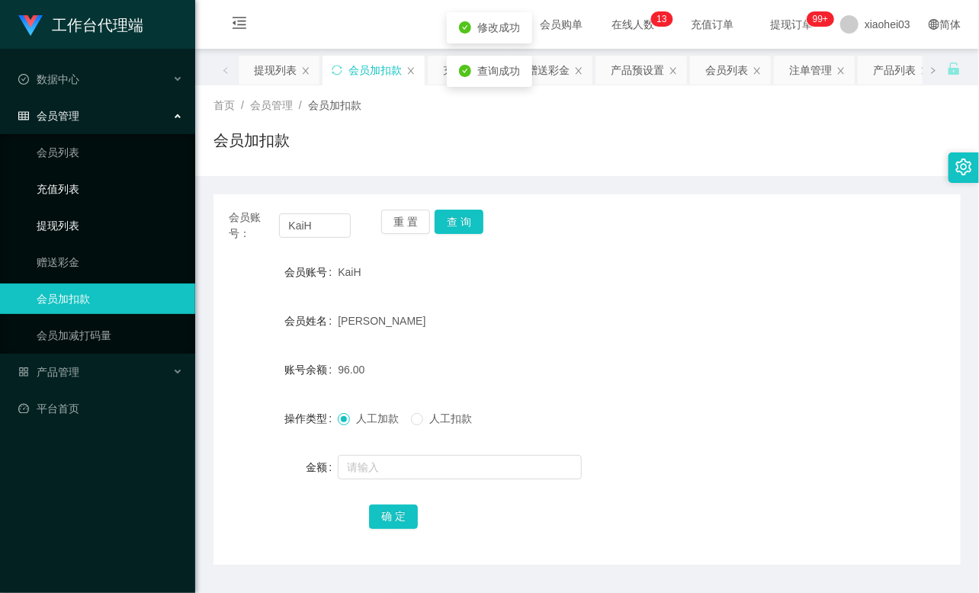
click at [76, 221] on link "提现列表" at bounding box center [110, 225] width 146 height 30
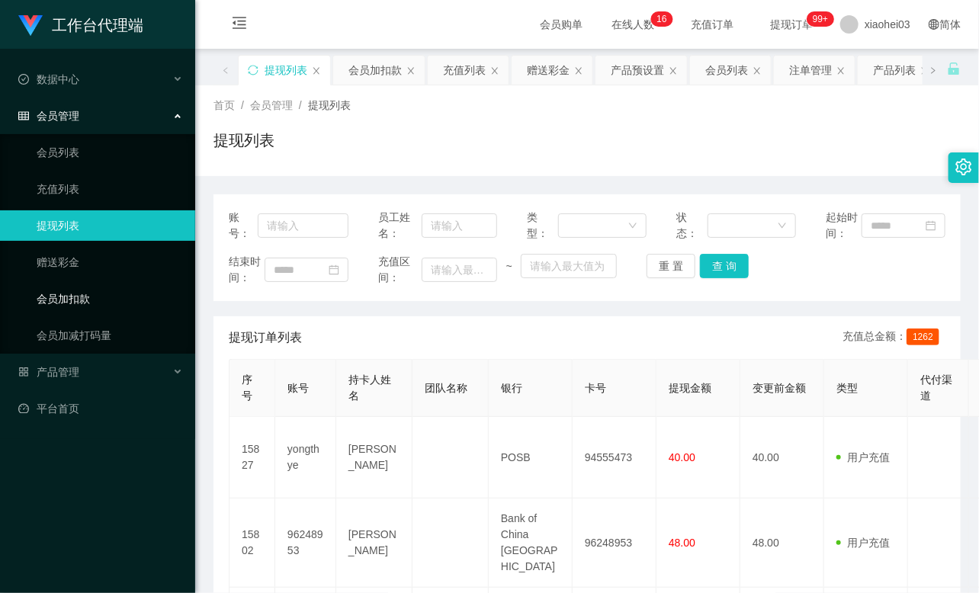
click at [73, 297] on link "会员加扣款" at bounding box center [110, 299] width 146 height 30
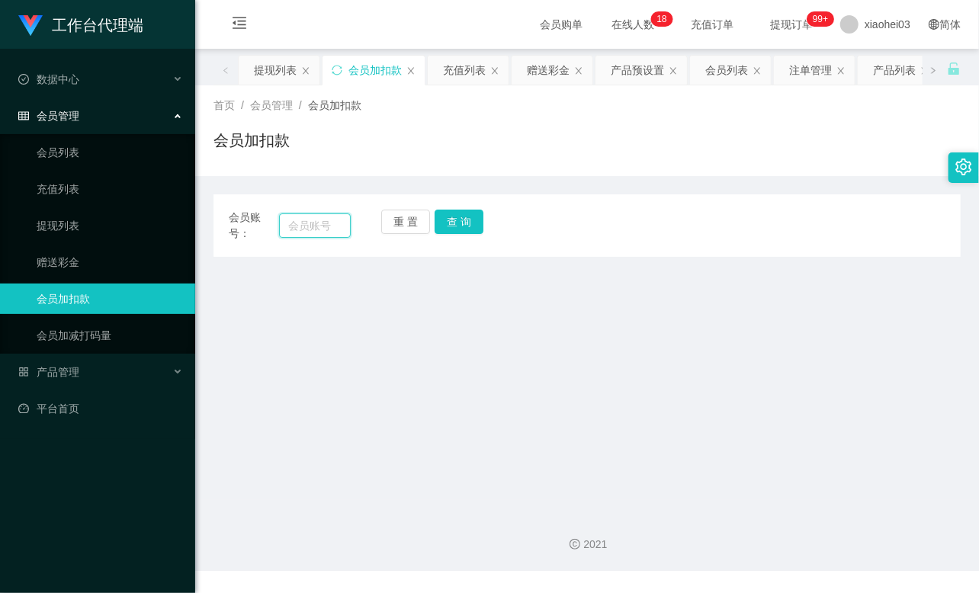
drag, startPoint x: 312, startPoint y: 222, endPoint x: 331, endPoint y: 222, distance: 18.3
click at [312, 222] on input "text" at bounding box center [315, 225] width 72 height 24
paste input "yongthye"
type input "yongthye"
click at [478, 222] on button "查 询" at bounding box center [458, 222] width 49 height 24
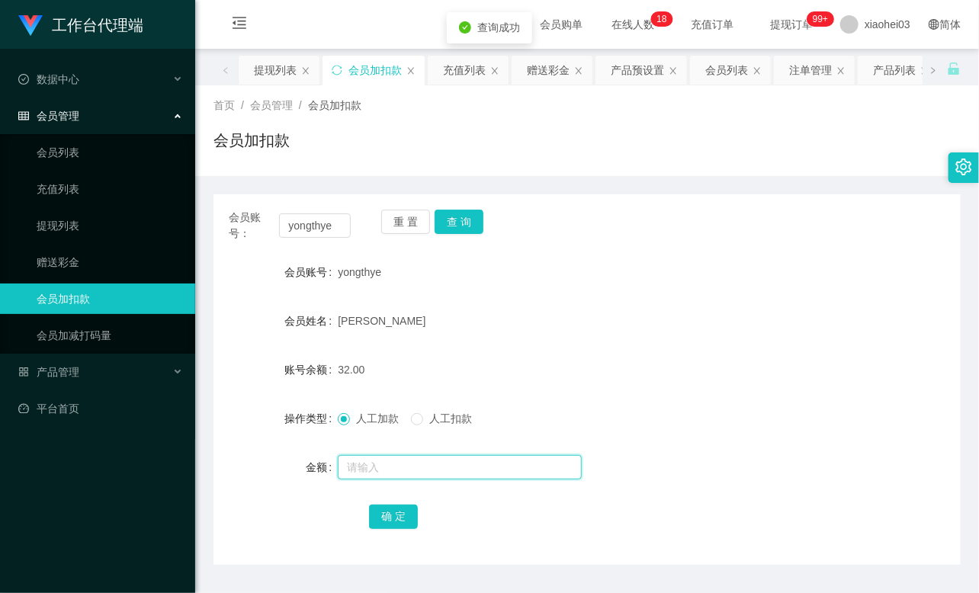
click at [417, 467] on input "text" at bounding box center [460, 467] width 244 height 24
type input "8"
click at [401, 514] on button "确 定" at bounding box center [393, 517] width 49 height 24
click at [84, 224] on link "提现列表" at bounding box center [110, 225] width 146 height 30
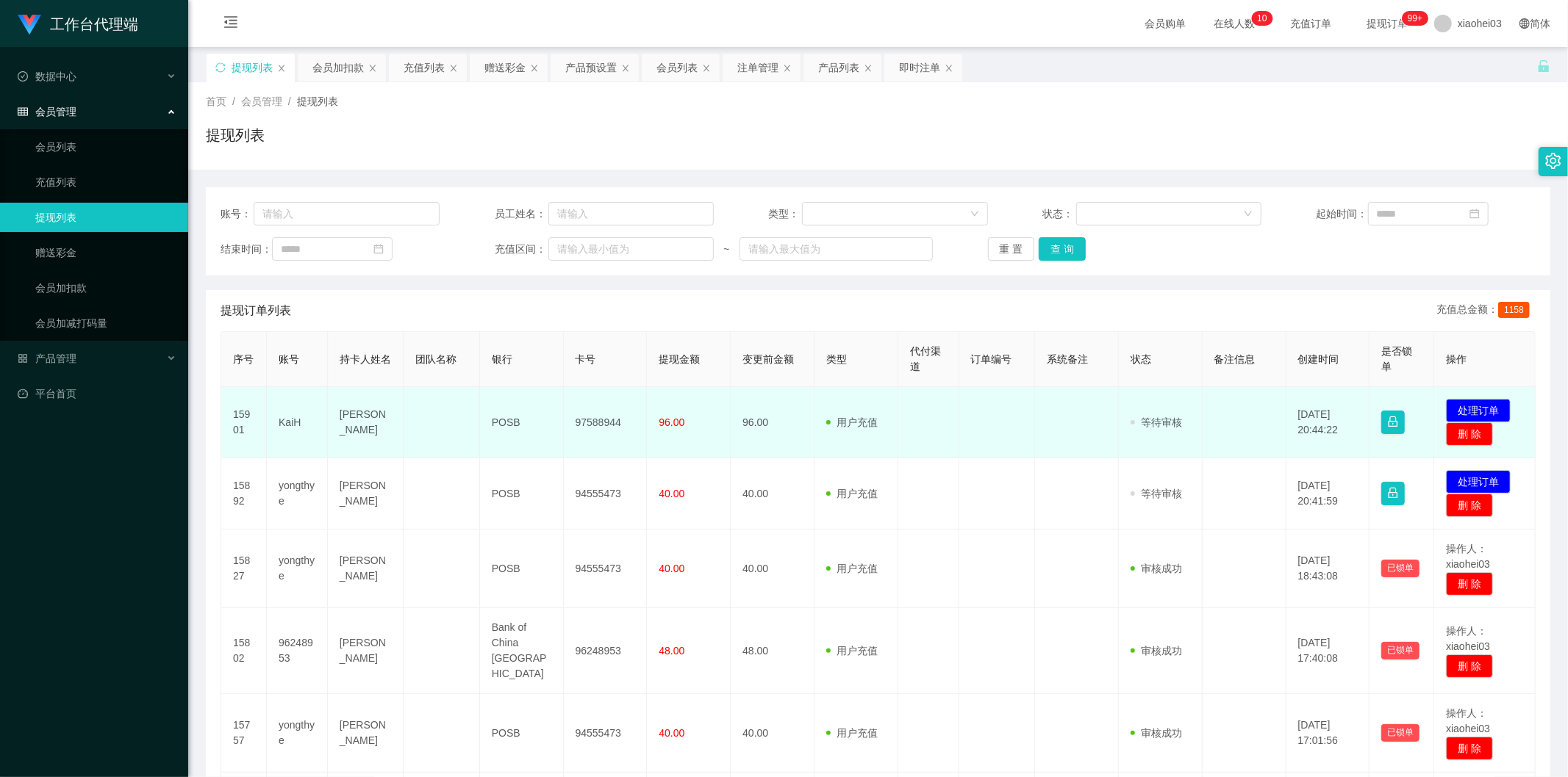
click at [731, 391] on td "96.00" at bounding box center [772, 423] width 84 height 71
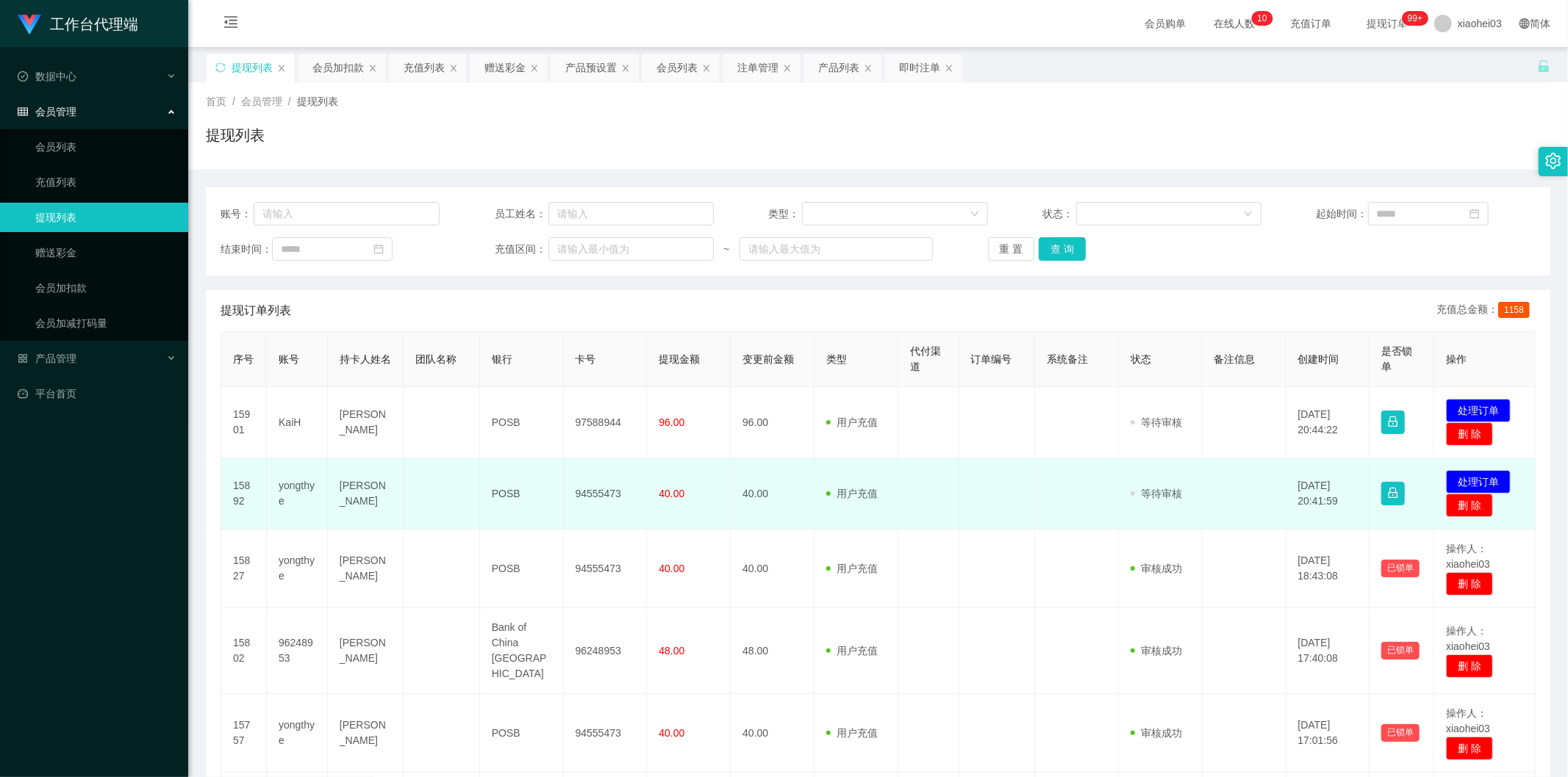
click at [291, 485] on td "yongthye" at bounding box center [297, 495] width 61 height 71
copy td "yongthye"
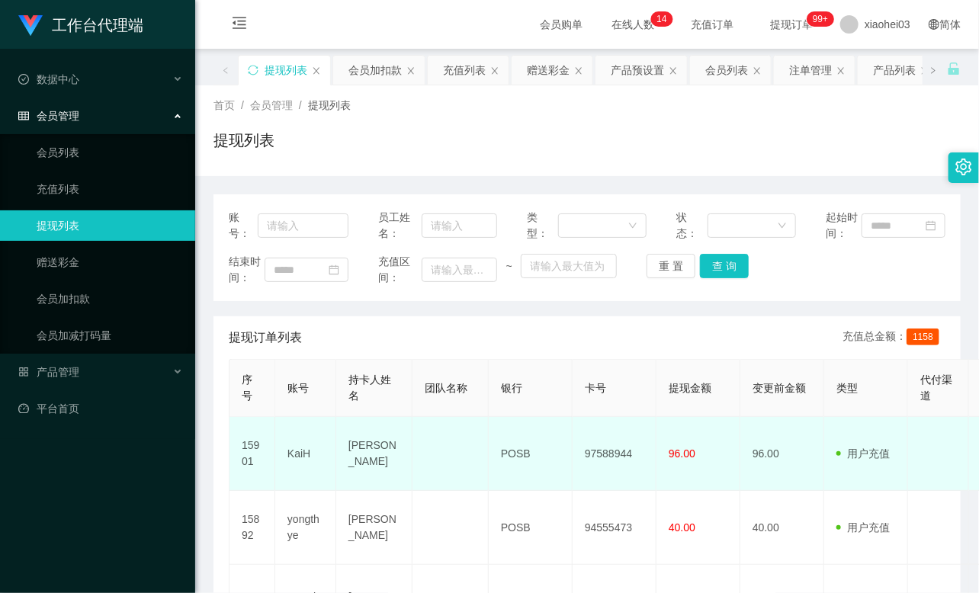
click at [515, 431] on td "POSB" at bounding box center [531, 454] width 84 height 74
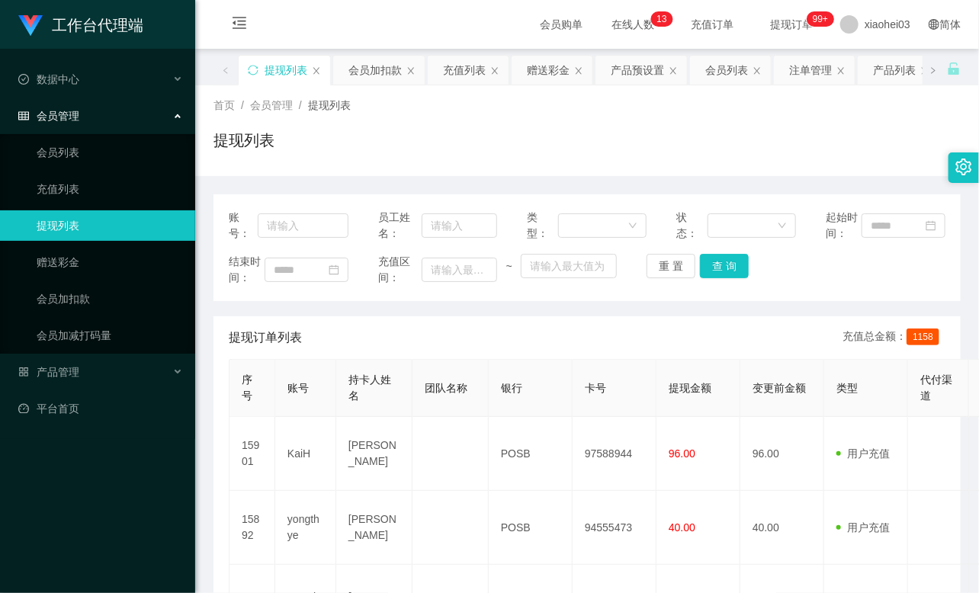
click at [823, 279] on div "结束时间： 充值区间： ~ 重 置 查 询" at bounding box center [587, 270] width 716 height 32
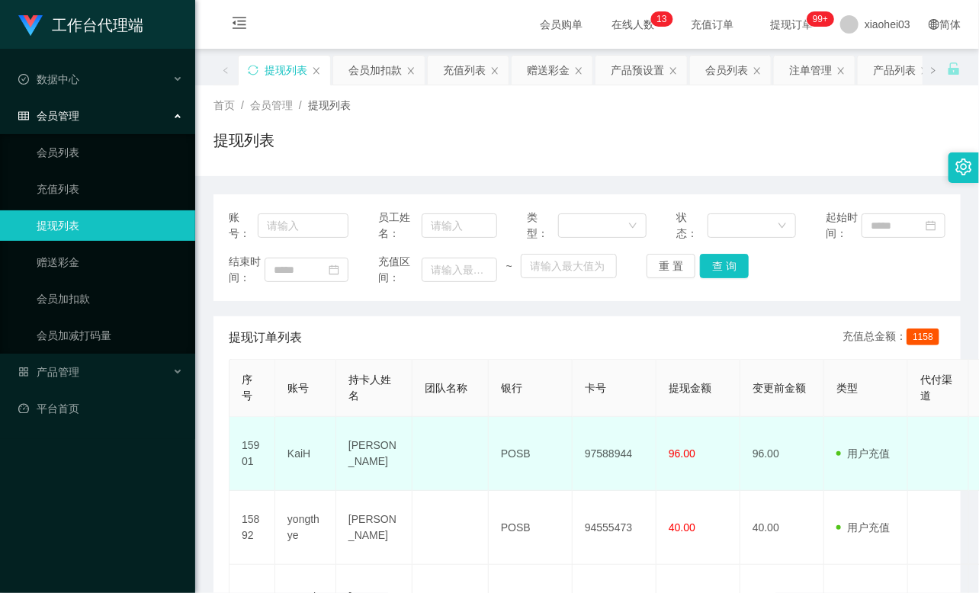
click at [293, 451] on td "KaiH" at bounding box center [305, 454] width 61 height 74
copy td "KaiH"
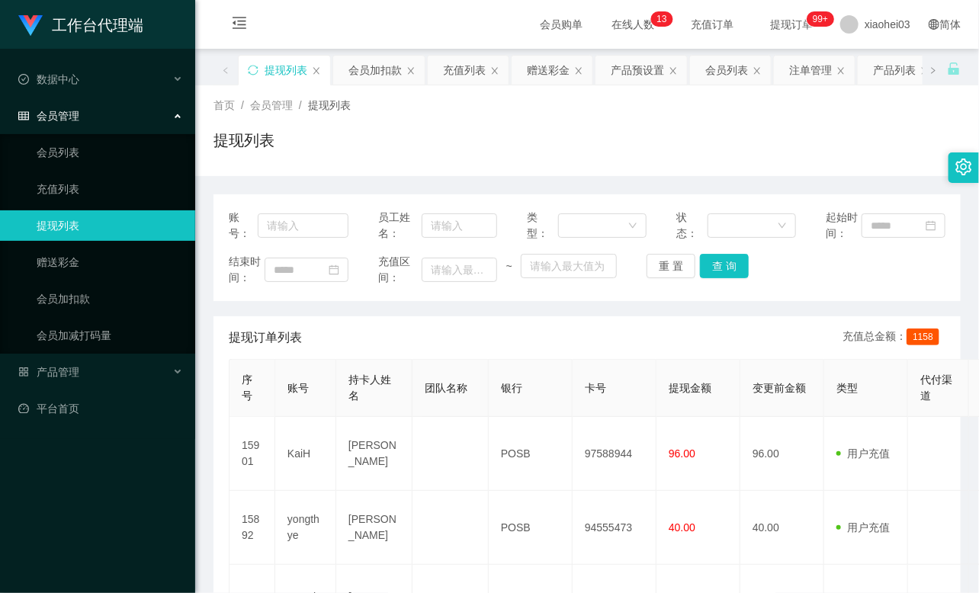
drag, startPoint x: 817, startPoint y: 136, endPoint x: 819, endPoint y: 113, distance: 23.0
click at [819, 132] on div "提现列表" at bounding box center [586, 146] width 747 height 35
click at [95, 294] on link "会员加扣款" at bounding box center [110, 299] width 146 height 30
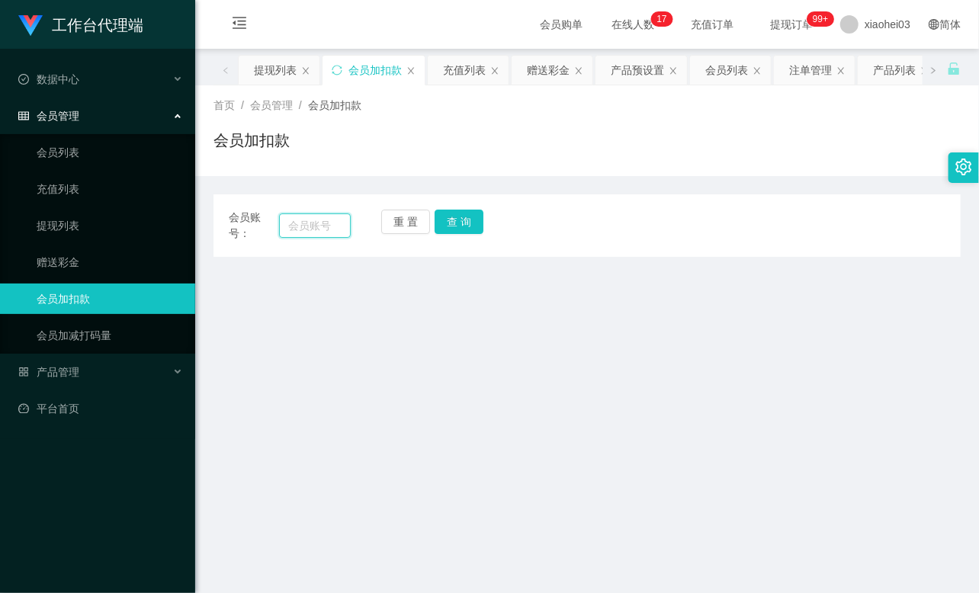
click at [302, 227] on input "text" at bounding box center [315, 225] width 72 height 24
paste input "96248953"
type input "96248953"
click at [453, 221] on button "查 询" at bounding box center [458, 222] width 49 height 24
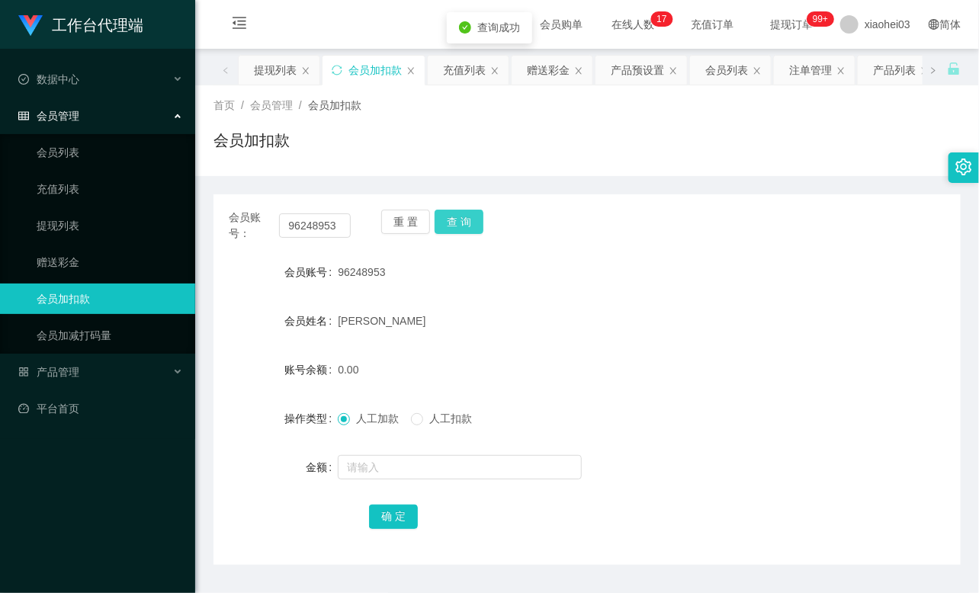
click at [453, 221] on button "查 询" at bounding box center [458, 222] width 49 height 24
click at [453, 221] on div "重 置 查 询" at bounding box center [442, 226] width 122 height 32
click at [461, 214] on button "查 询" at bounding box center [458, 222] width 49 height 24
click at [461, 214] on div "重 置 查 询" at bounding box center [442, 226] width 122 height 32
click at [79, 151] on link "会员列表" at bounding box center [110, 152] width 146 height 30
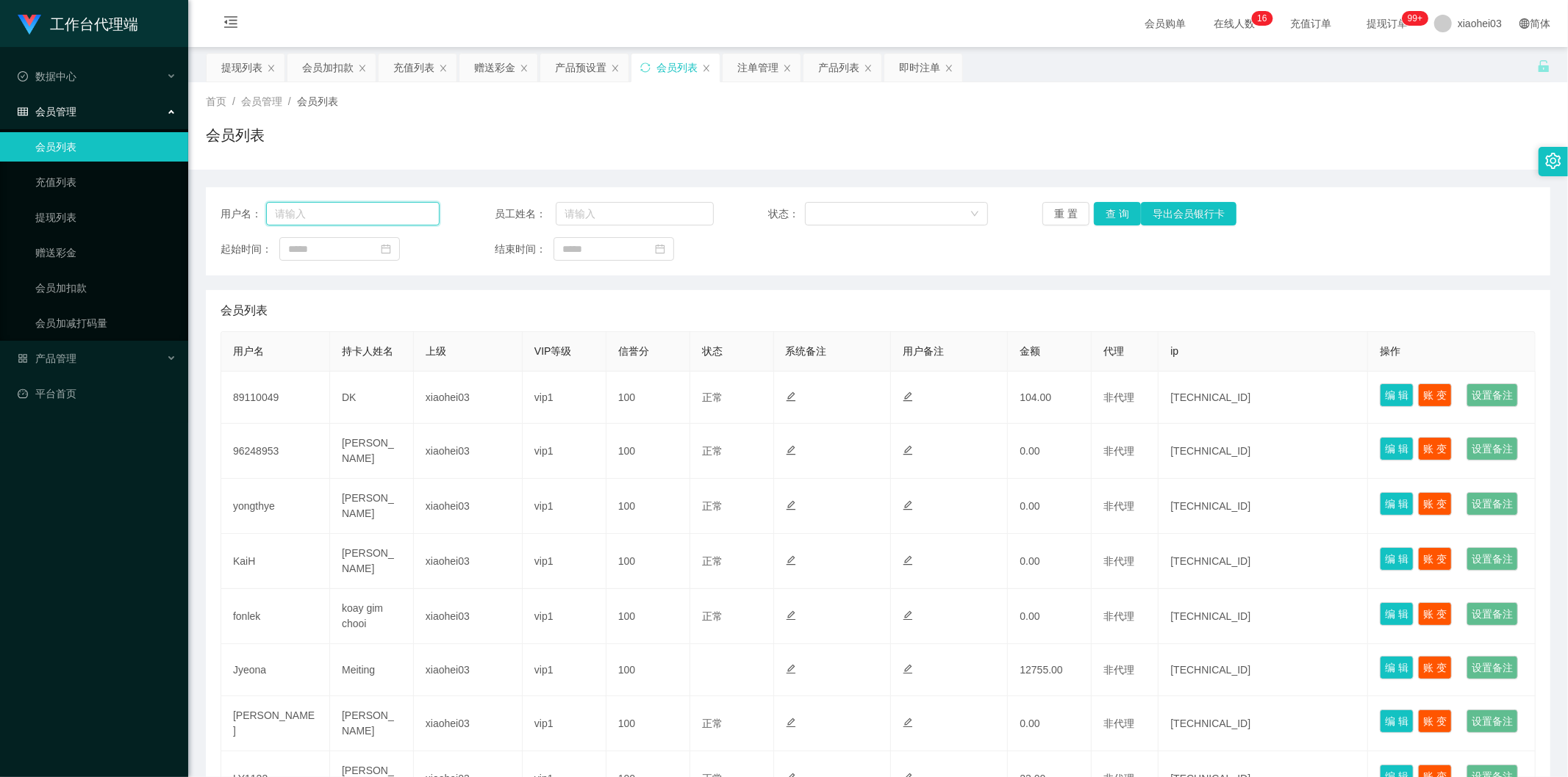
click at [311, 209] on input "text" at bounding box center [353, 214] width 174 height 23
paste input "96248953"
type input "96248953"
click at [943, 215] on button "查 询" at bounding box center [1117, 214] width 47 height 23
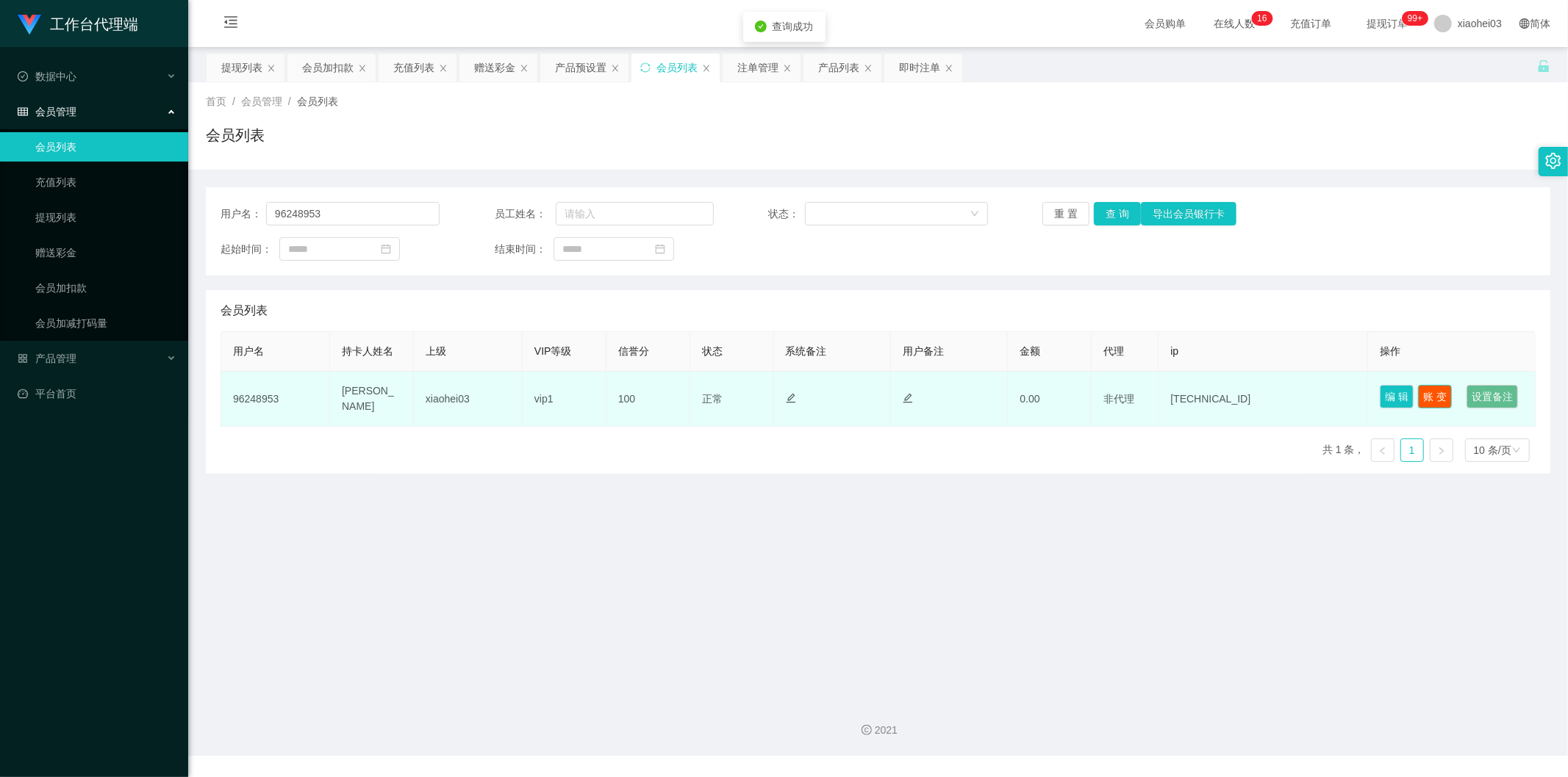
click at [943, 394] on button "账 变" at bounding box center [1434, 396] width 34 height 23
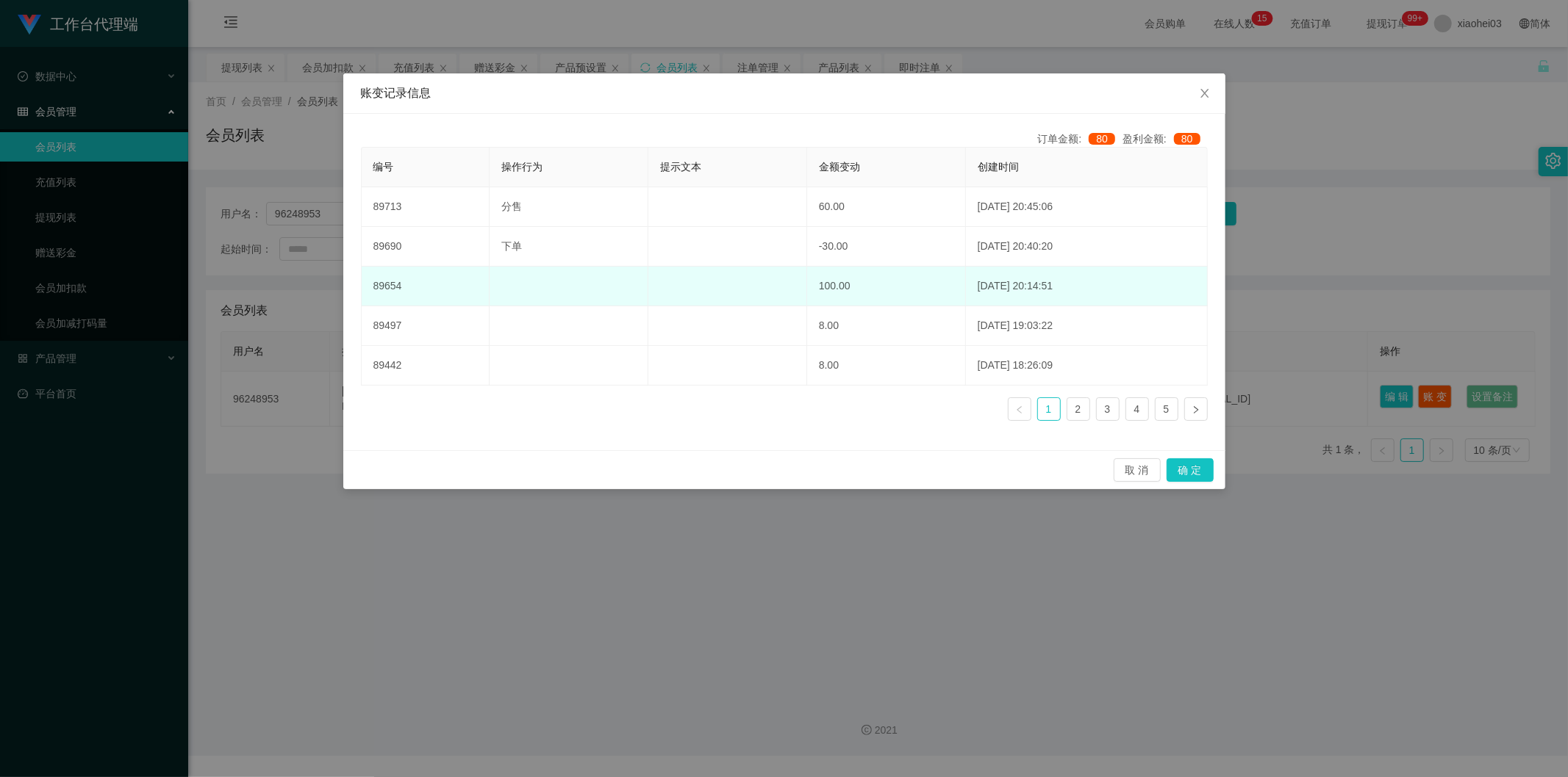
click at [943, 287] on td "2025-08-22 20:14:51" at bounding box center [1086, 286] width 242 height 40
click at [814, 286] on td "100.00" at bounding box center [886, 286] width 159 height 40
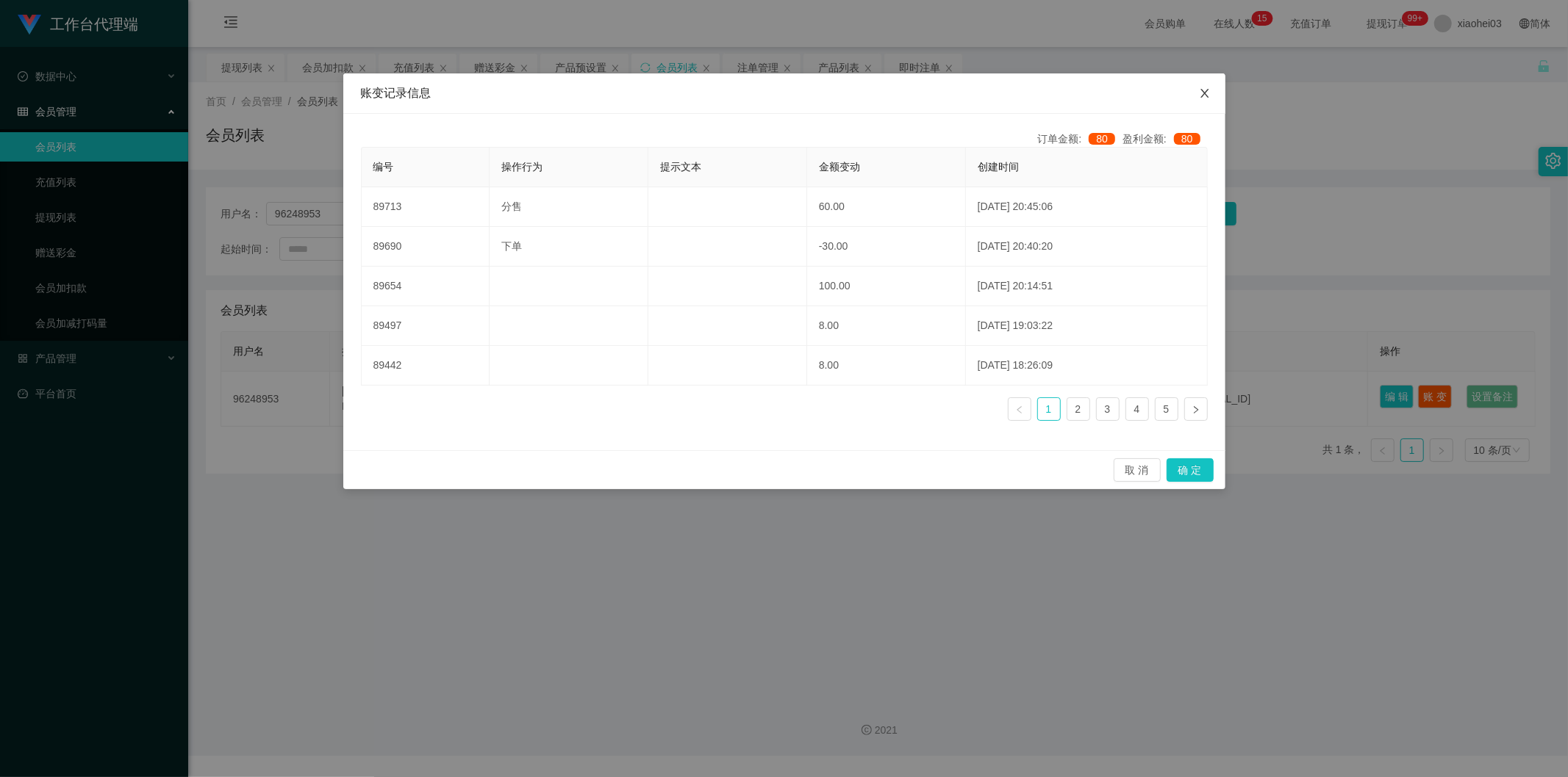
click at [943, 92] on icon "图标: close" at bounding box center [1204, 94] width 12 height 12
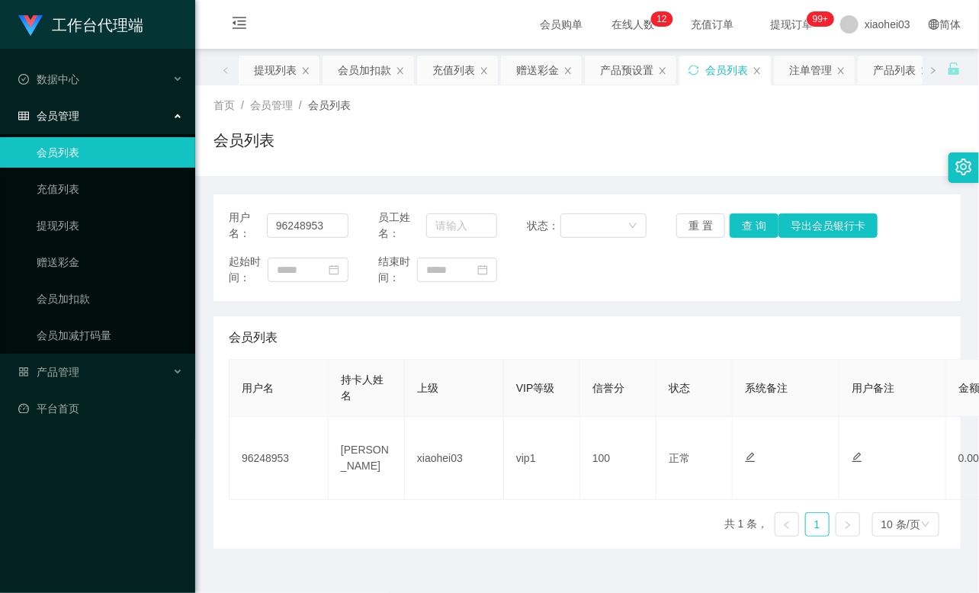
drag, startPoint x: 791, startPoint y: 124, endPoint x: 737, endPoint y: 126, distance: 54.1
click at [791, 124] on div "首页 / 会员管理 / 会员列表 / 会员列表" at bounding box center [586, 131] width 747 height 66
click at [75, 223] on link "提现列表" at bounding box center [110, 225] width 146 height 30
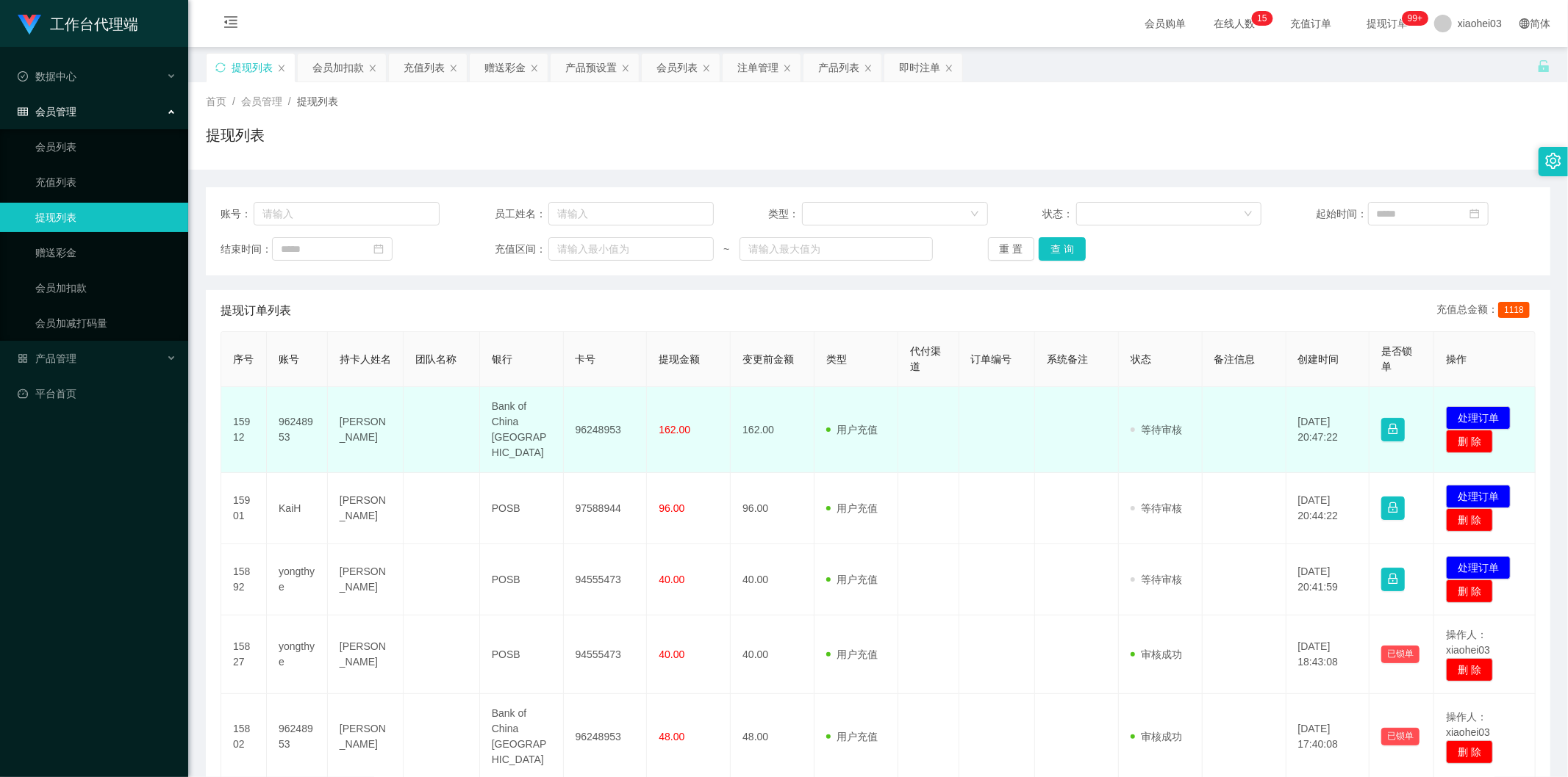
click at [1041, 441] on td at bounding box center [1076, 430] width 84 height 86
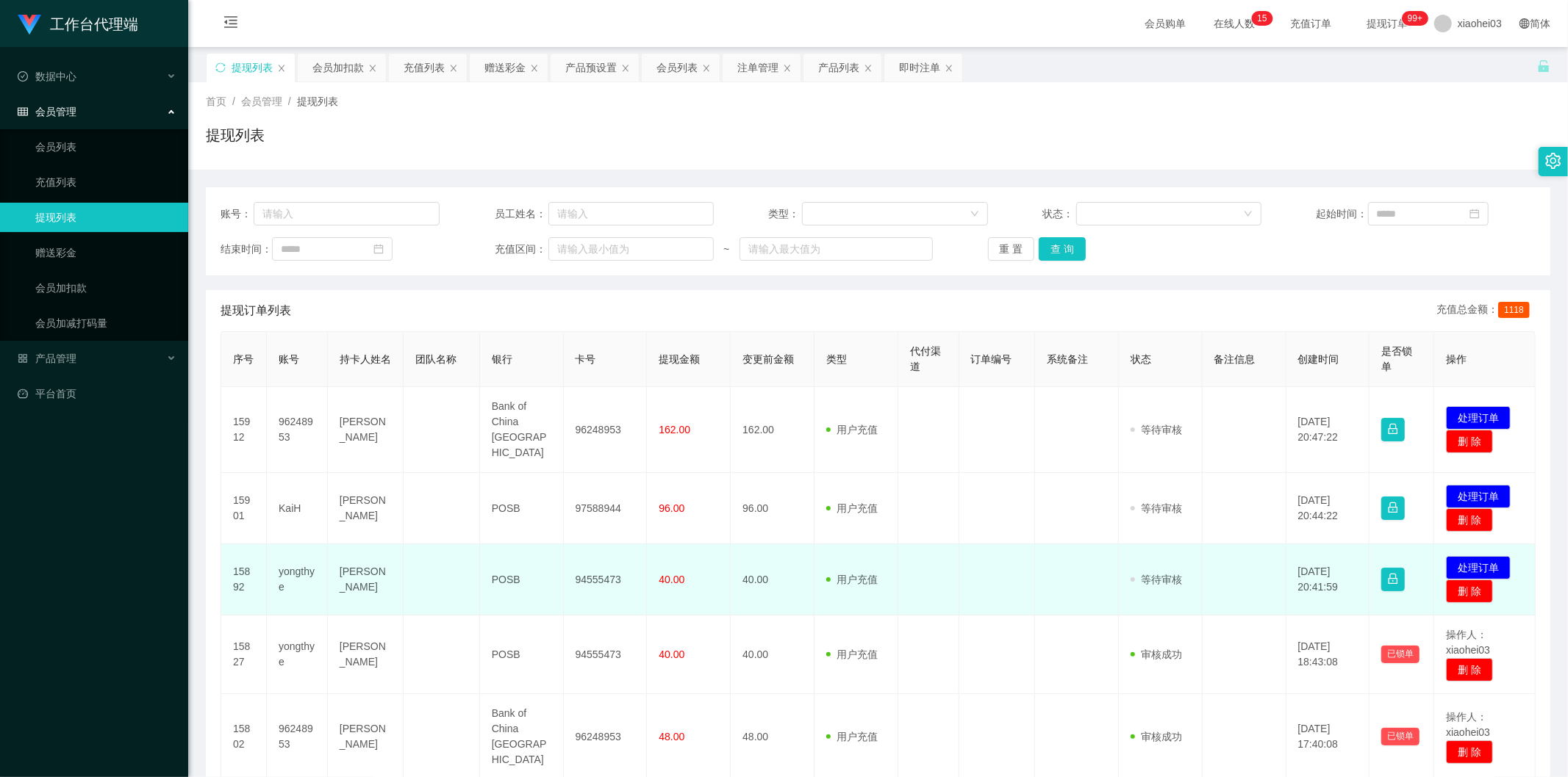
click at [869, 545] on td "用户充值 人工扣款" at bounding box center [855, 580] width 84 height 71
click at [1482, 556] on button "处理订单" at bounding box center [1477, 568] width 65 height 23
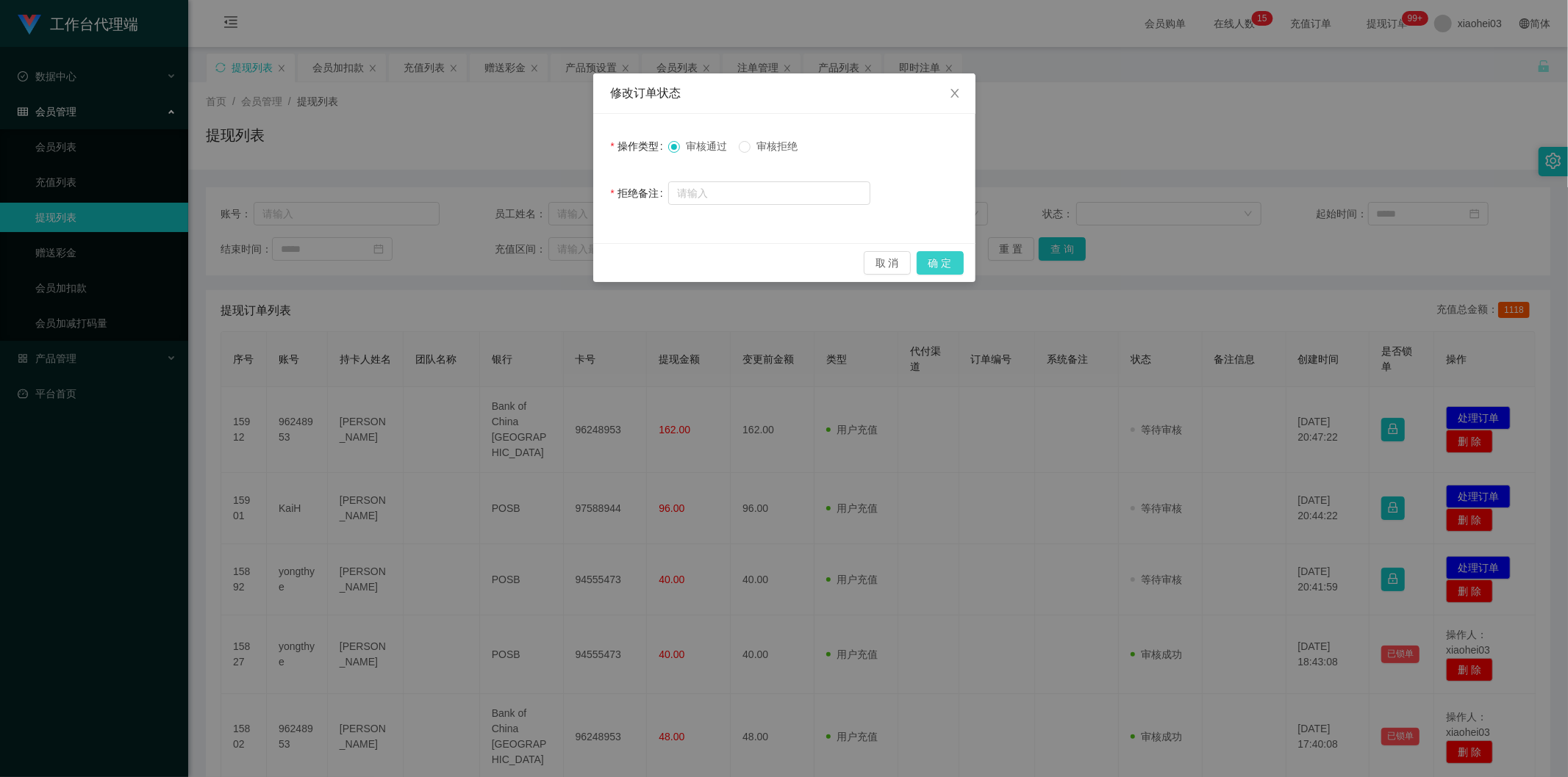
click at [949, 267] on button "确 定" at bounding box center [939, 263] width 47 height 23
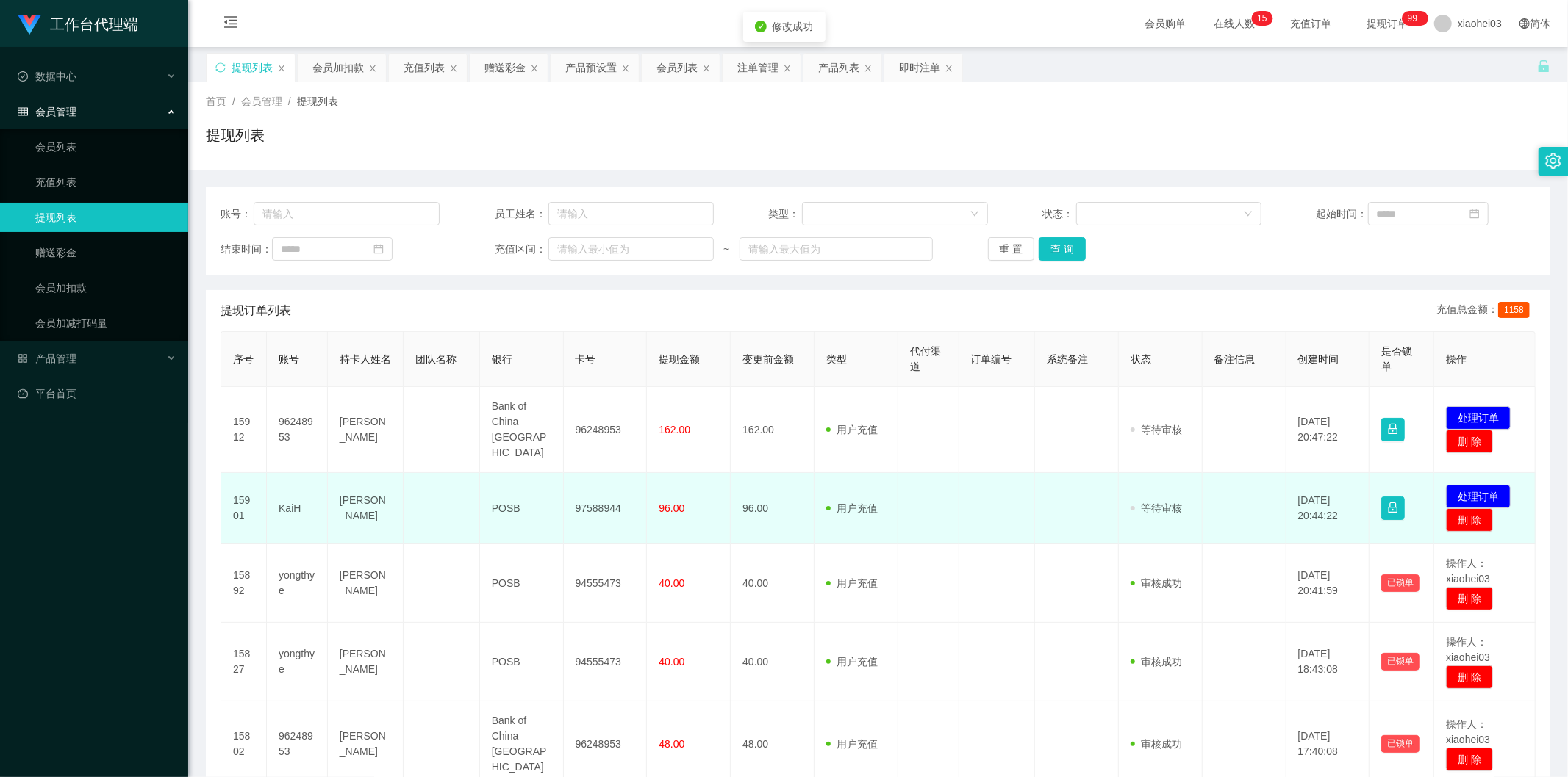
click at [757, 493] on td "96.00" at bounding box center [772, 509] width 84 height 71
click at [1483, 485] on button "处理订单" at bounding box center [1477, 496] width 65 height 23
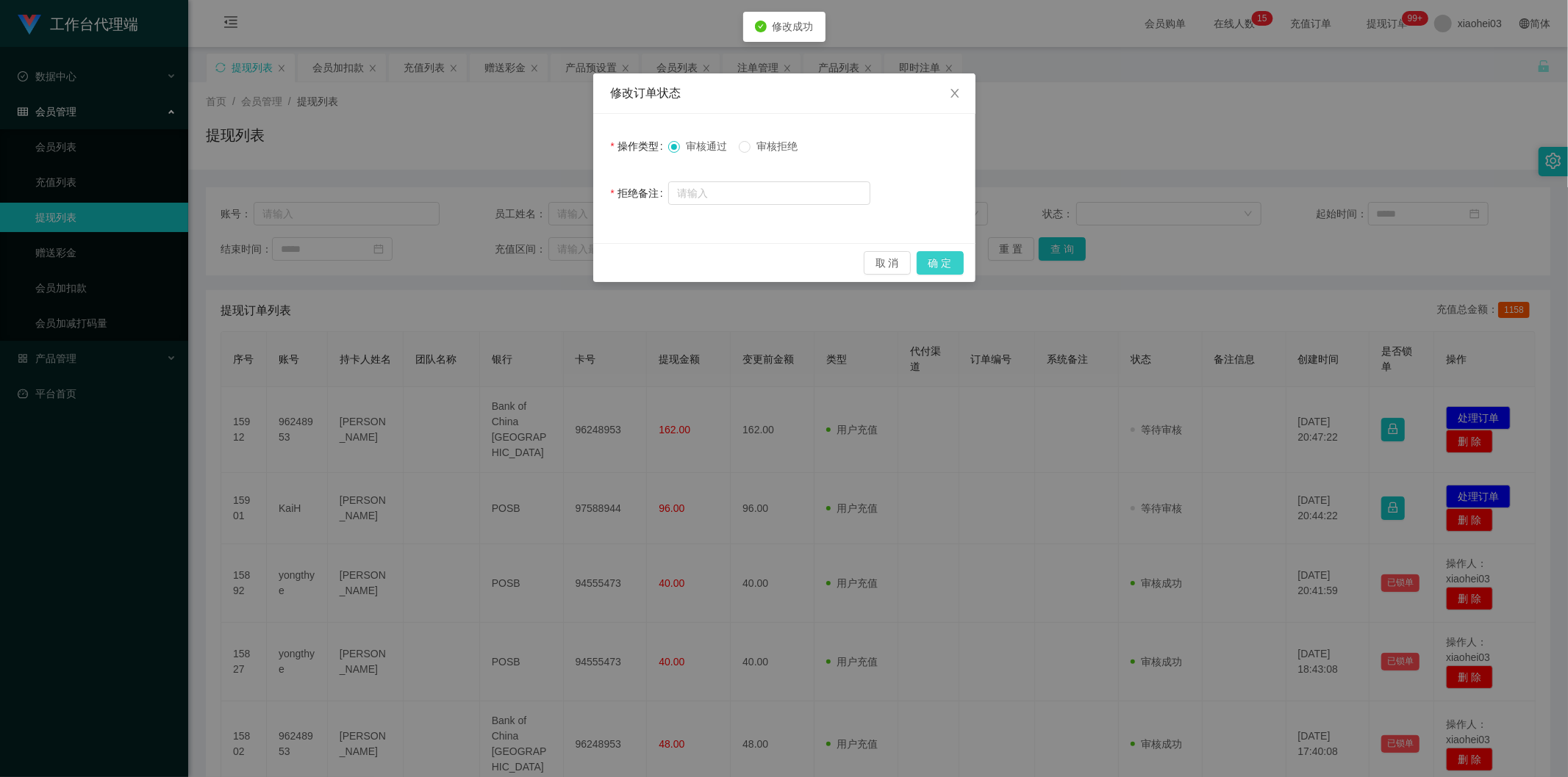
click at [936, 261] on button "确 定" at bounding box center [939, 263] width 47 height 23
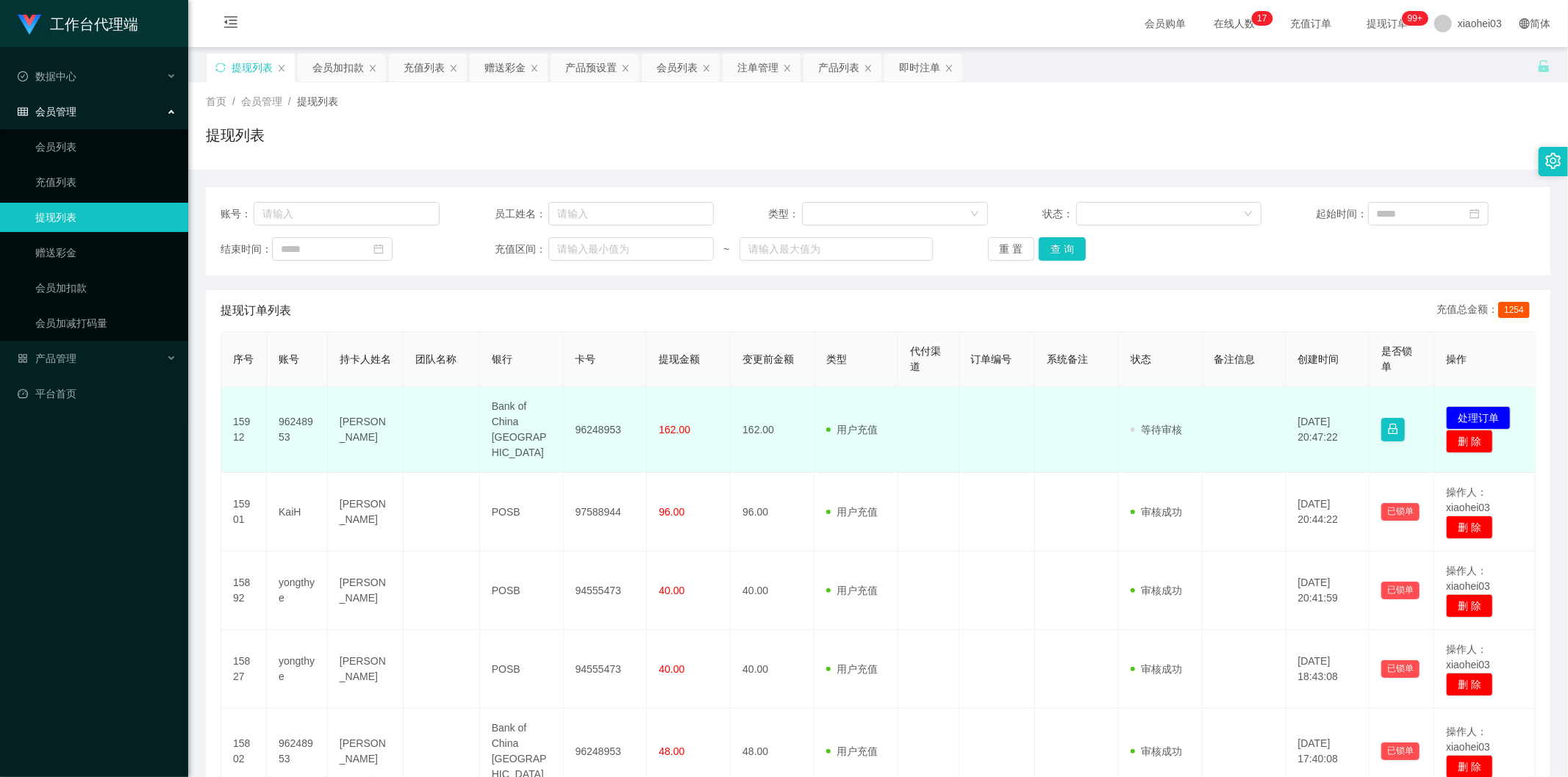
click at [285, 408] on td "96248953" at bounding box center [297, 430] width 61 height 86
copy td "96248953"
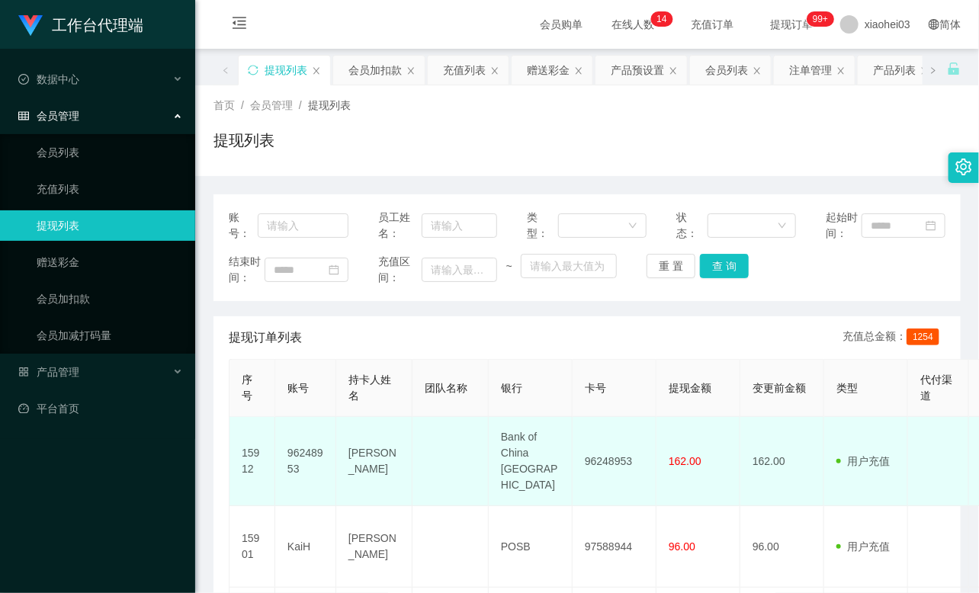
click at [591, 448] on td "96248953" at bounding box center [614, 461] width 84 height 89
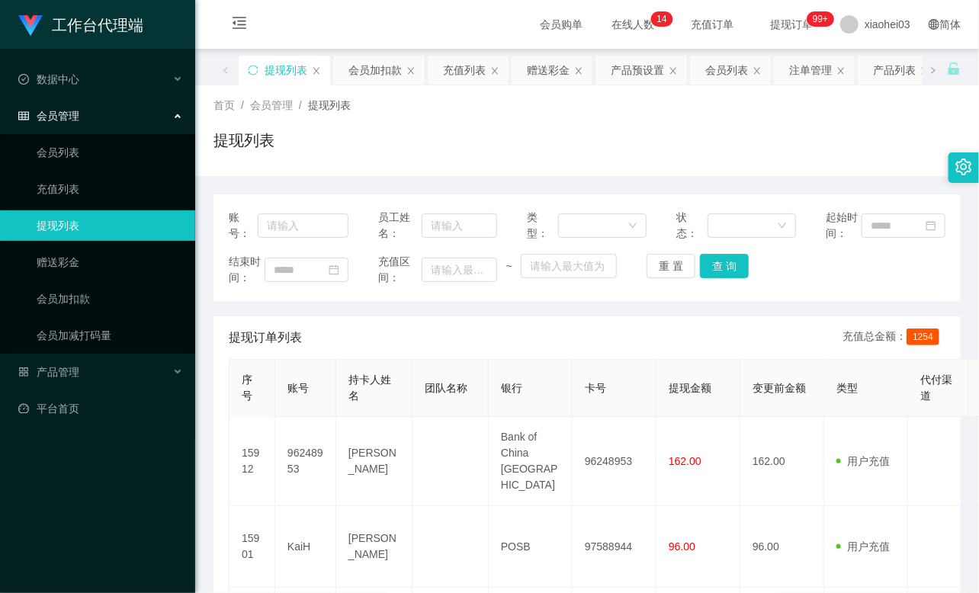
drag, startPoint x: 785, startPoint y: 323, endPoint x: 795, endPoint y: 321, distance: 10.2
click at [782, 322] on div "提现订单列表 充值总金额： 1254" at bounding box center [587, 337] width 716 height 43
drag, startPoint x: 849, startPoint y: 95, endPoint x: 854, endPoint y: 79, distance: 16.9
click at [849, 95] on div "首页 / 会员管理 / 提现列表 / 提现列表" at bounding box center [586, 130] width 783 height 91
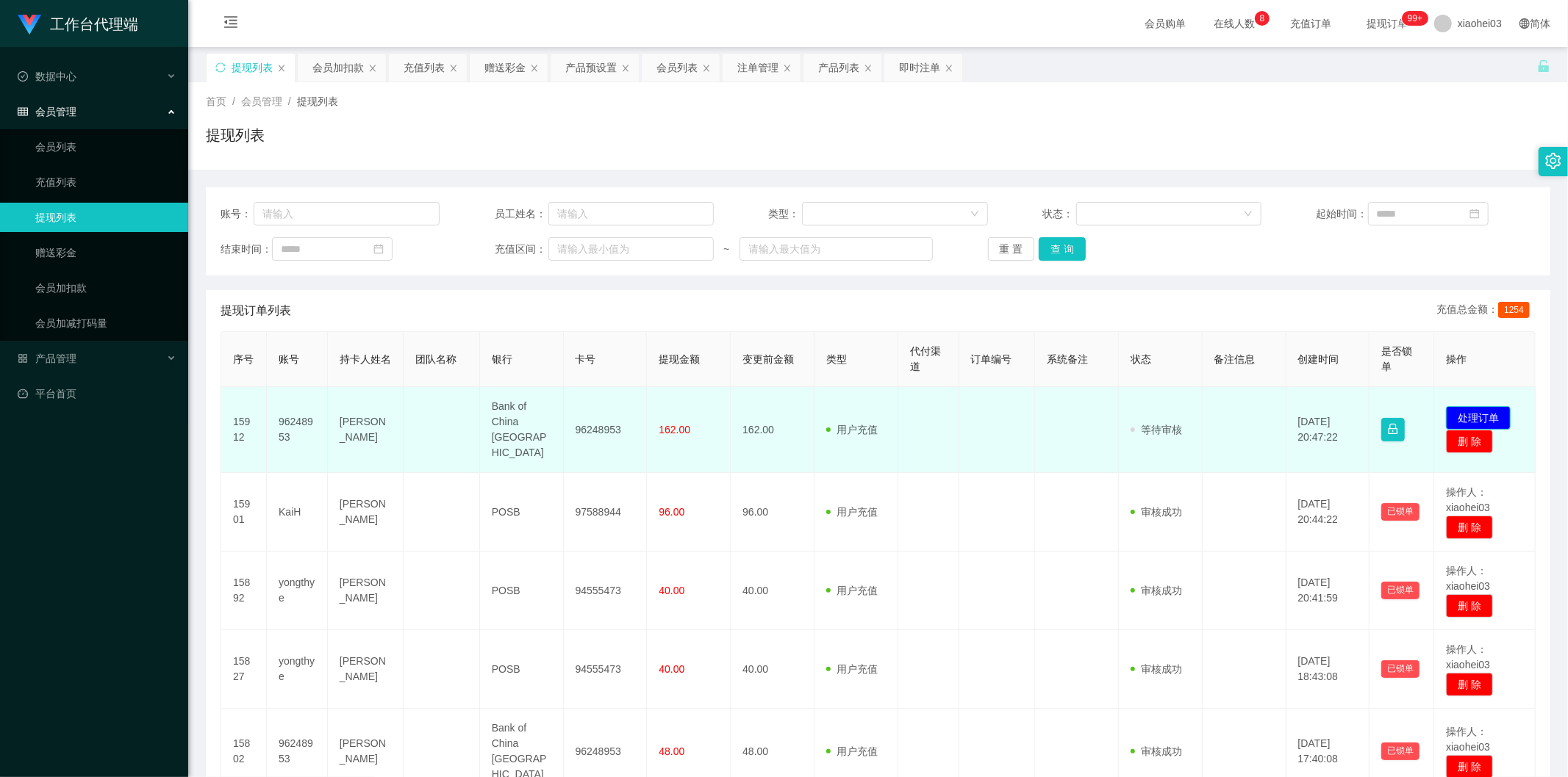
click at [1470, 406] on button "处理订单" at bounding box center [1477, 417] width 65 height 23
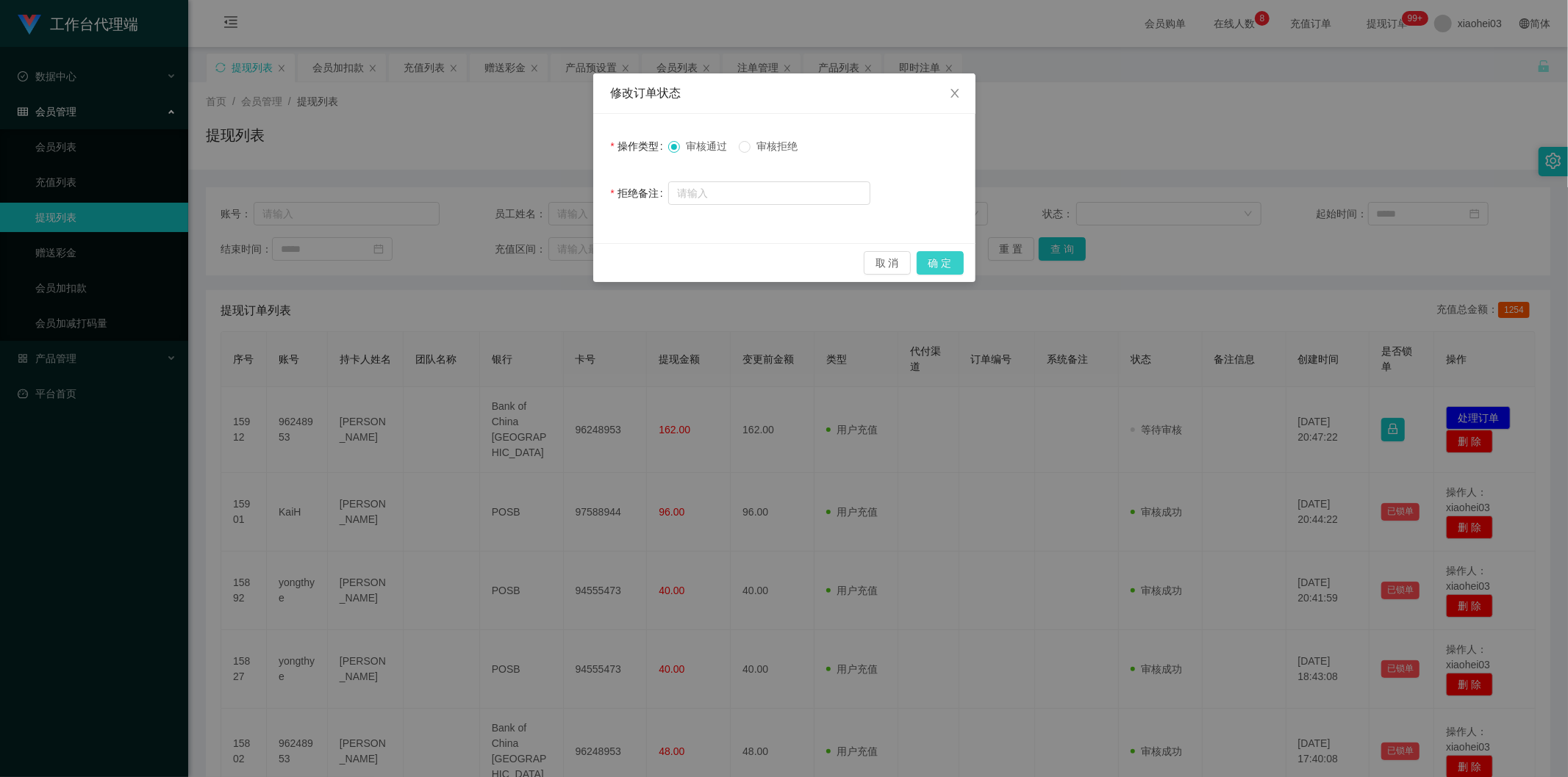
click at [938, 260] on button "确 定" at bounding box center [939, 263] width 47 height 23
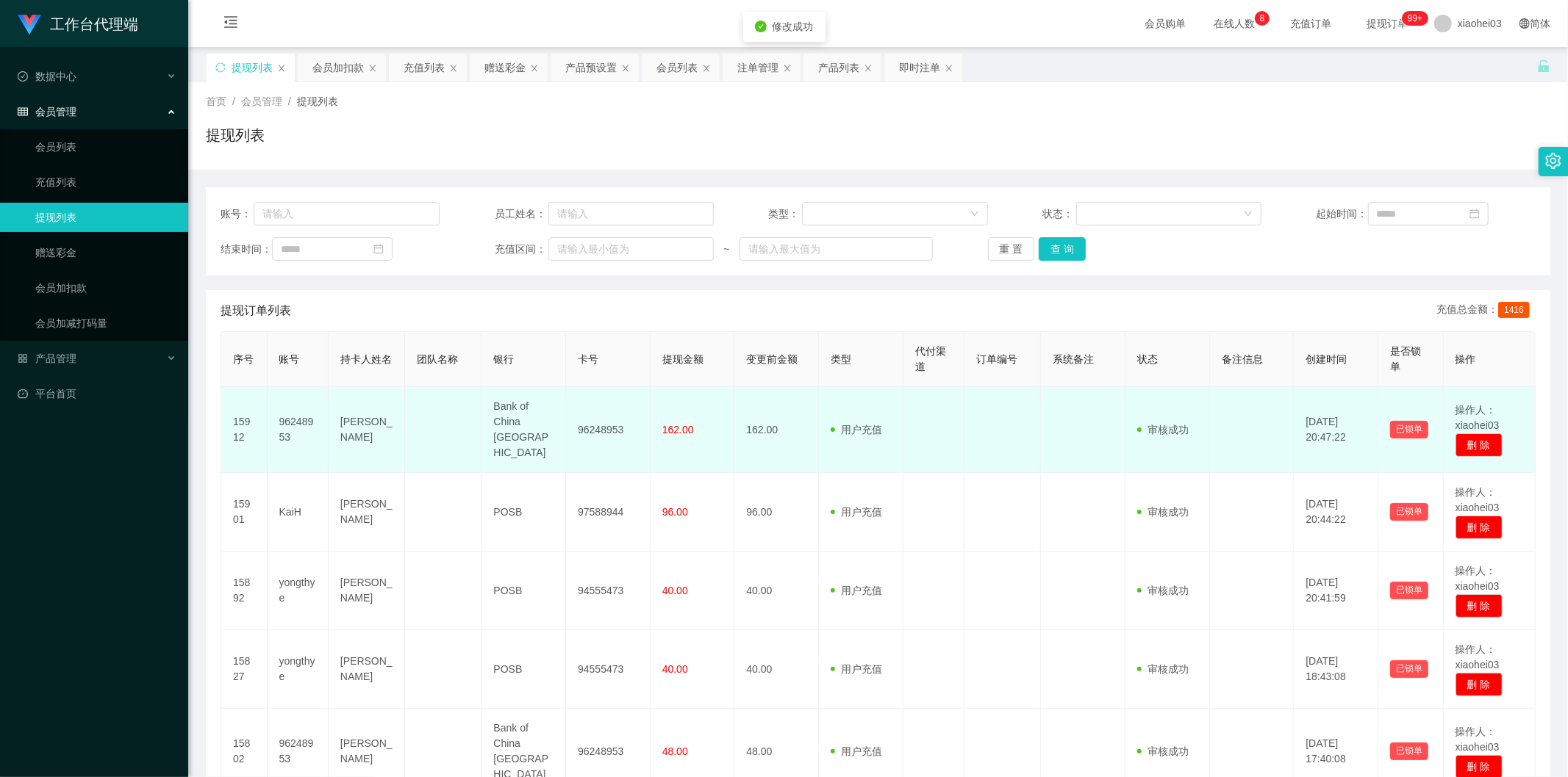
click at [895, 429] on td "用户充值 人工扣款" at bounding box center [861, 430] width 85 height 86
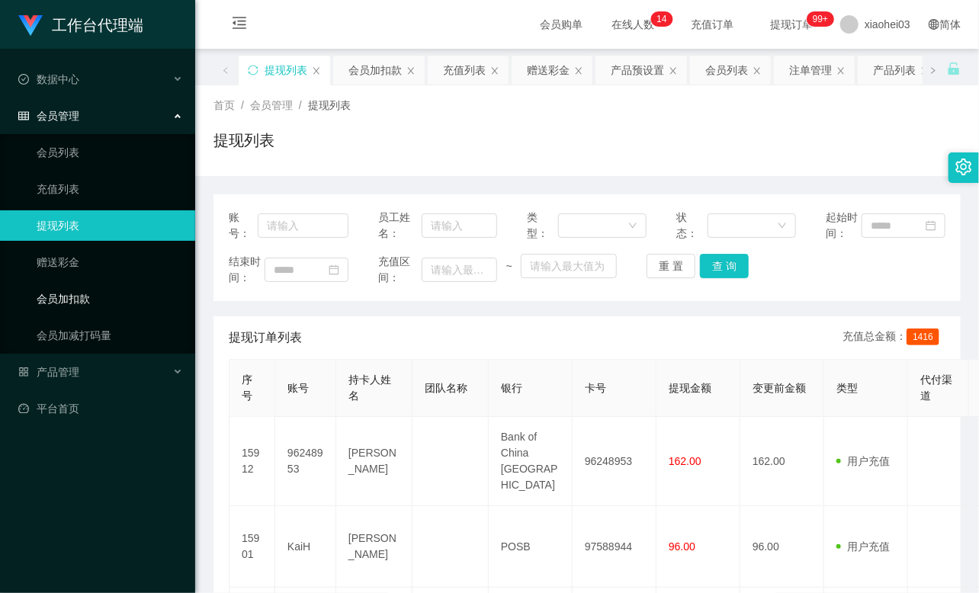
drag, startPoint x: 100, startPoint y: 290, endPoint x: 111, endPoint y: 284, distance: 13.0
click at [98, 290] on link "会员加扣款" at bounding box center [110, 299] width 146 height 30
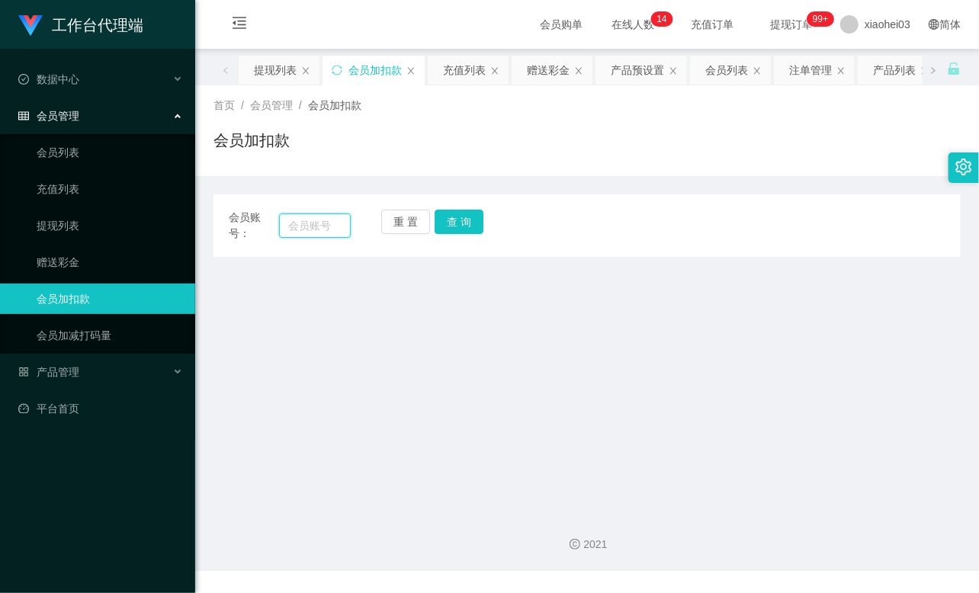
click at [309, 229] on input "text" at bounding box center [315, 225] width 72 height 24
paste input "89110049"
type input "89110049"
click at [463, 226] on button "查 询" at bounding box center [458, 222] width 49 height 24
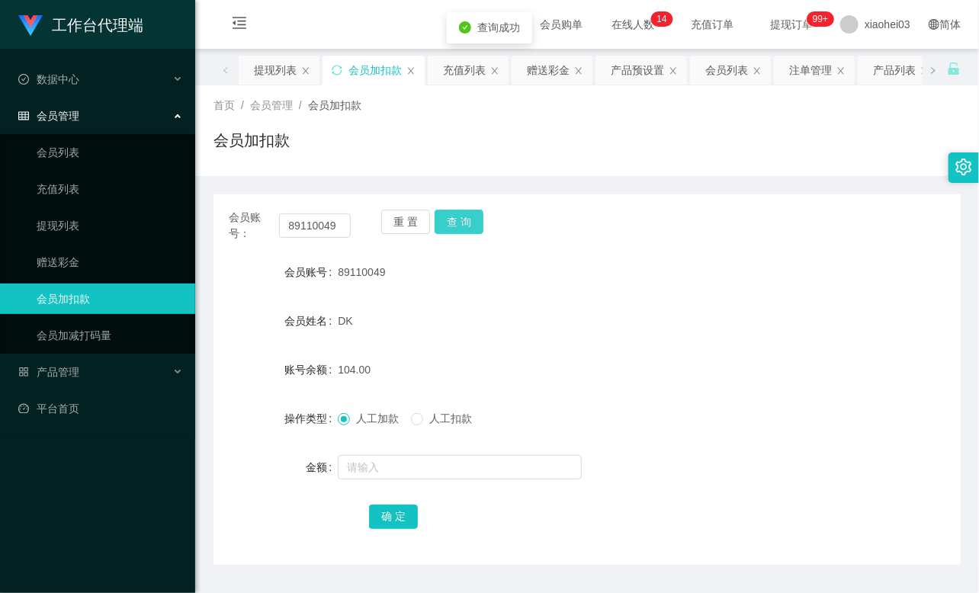
click at [463, 226] on button "查 询" at bounding box center [458, 222] width 49 height 24
drag, startPoint x: 790, startPoint y: 263, endPoint x: 479, endPoint y: 278, distance: 311.3
click at [782, 264] on div "会员账号 89110049" at bounding box center [586, 272] width 747 height 30
click at [323, 224] on input "89110049" at bounding box center [315, 225] width 72 height 24
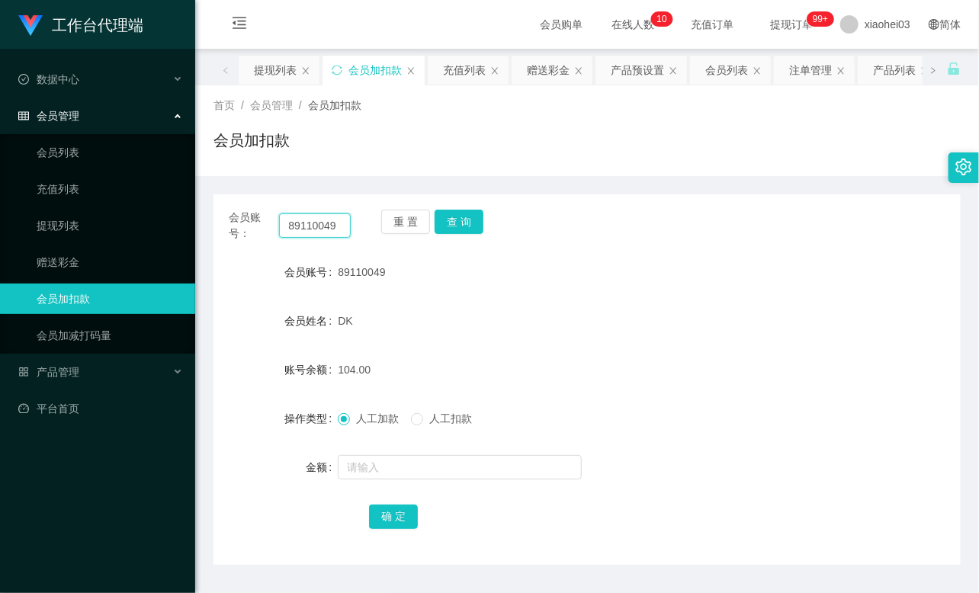
click at [323, 224] on input "89110049" at bounding box center [315, 225] width 72 height 24
click at [450, 224] on button "查 询" at bounding box center [458, 222] width 49 height 24
click at [450, 224] on div "重 置 查 询" at bounding box center [442, 226] width 122 height 32
click at [328, 231] on input "89110049" at bounding box center [315, 225] width 72 height 24
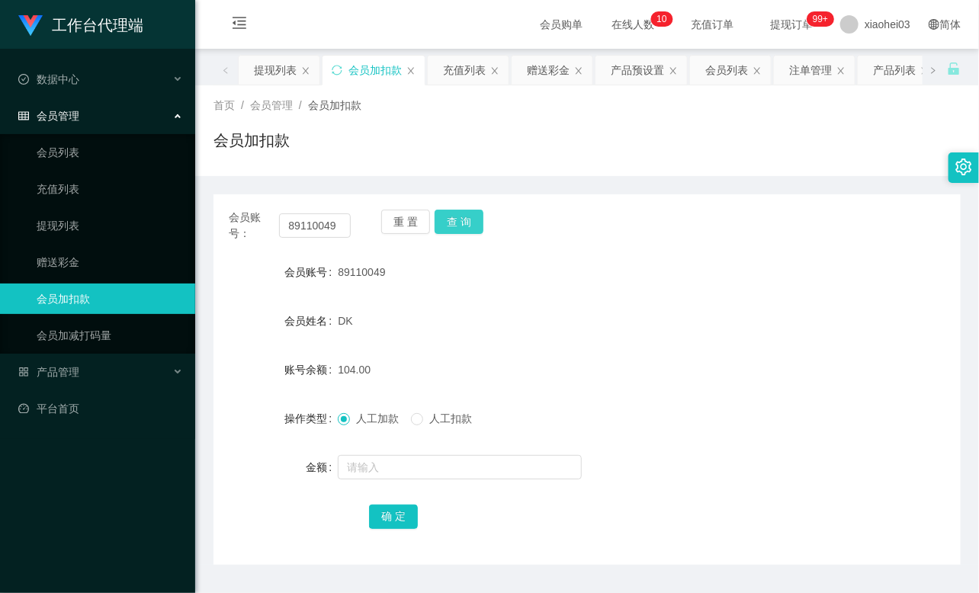
click at [453, 223] on button "查 询" at bounding box center [458, 222] width 49 height 24
click at [453, 223] on div "重 置 查 询" at bounding box center [442, 226] width 122 height 32
click at [437, 453] on div at bounding box center [556, 467] width 436 height 30
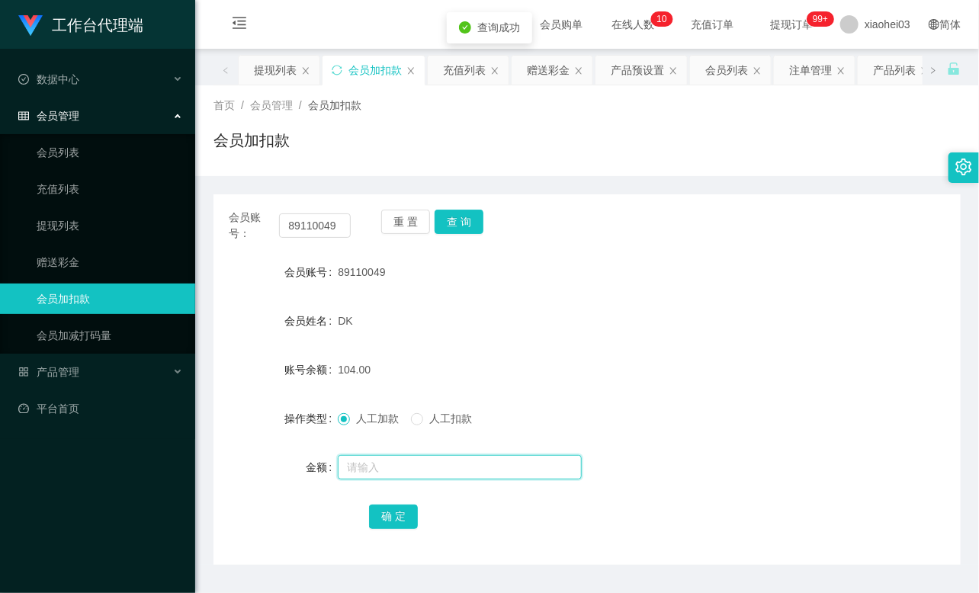
click at [439, 469] on input "text" at bounding box center [460, 467] width 244 height 24
type input "8"
click at [397, 513] on button "确 定" at bounding box center [393, 517] width 49 height 24
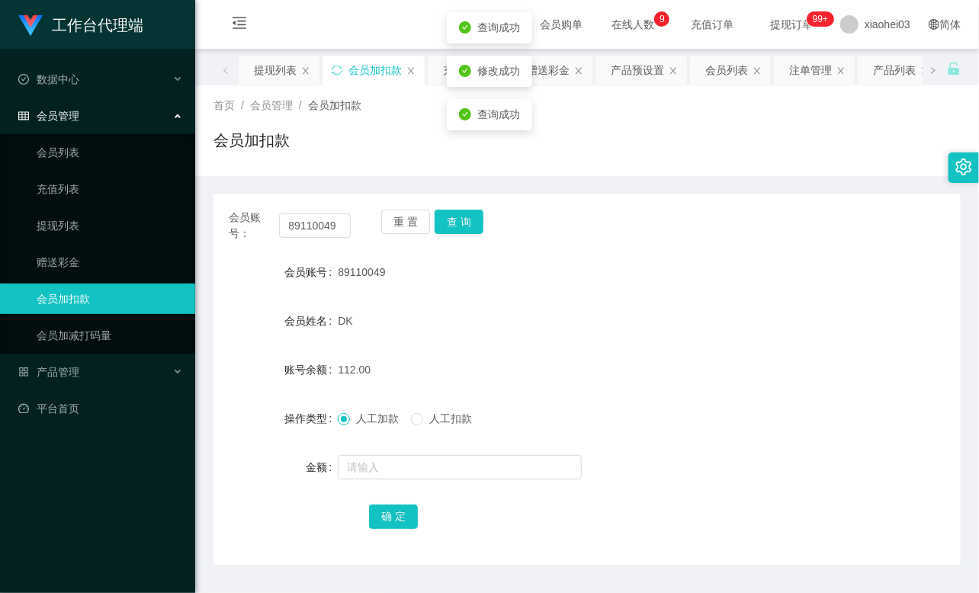
click at [598, 377] on div "112.00" at bounding box center [556, 369] width 436 height 30
click at [80, 208] on ul "会员列表 充值列表 提现列表 赠送彩金 会员加扣款 会员加减打码量" at bounding box center [97, 244] width 195 height 220
click at [80, 219] on link "提现列表" at bounding box center [110, 225] width 146 height 30
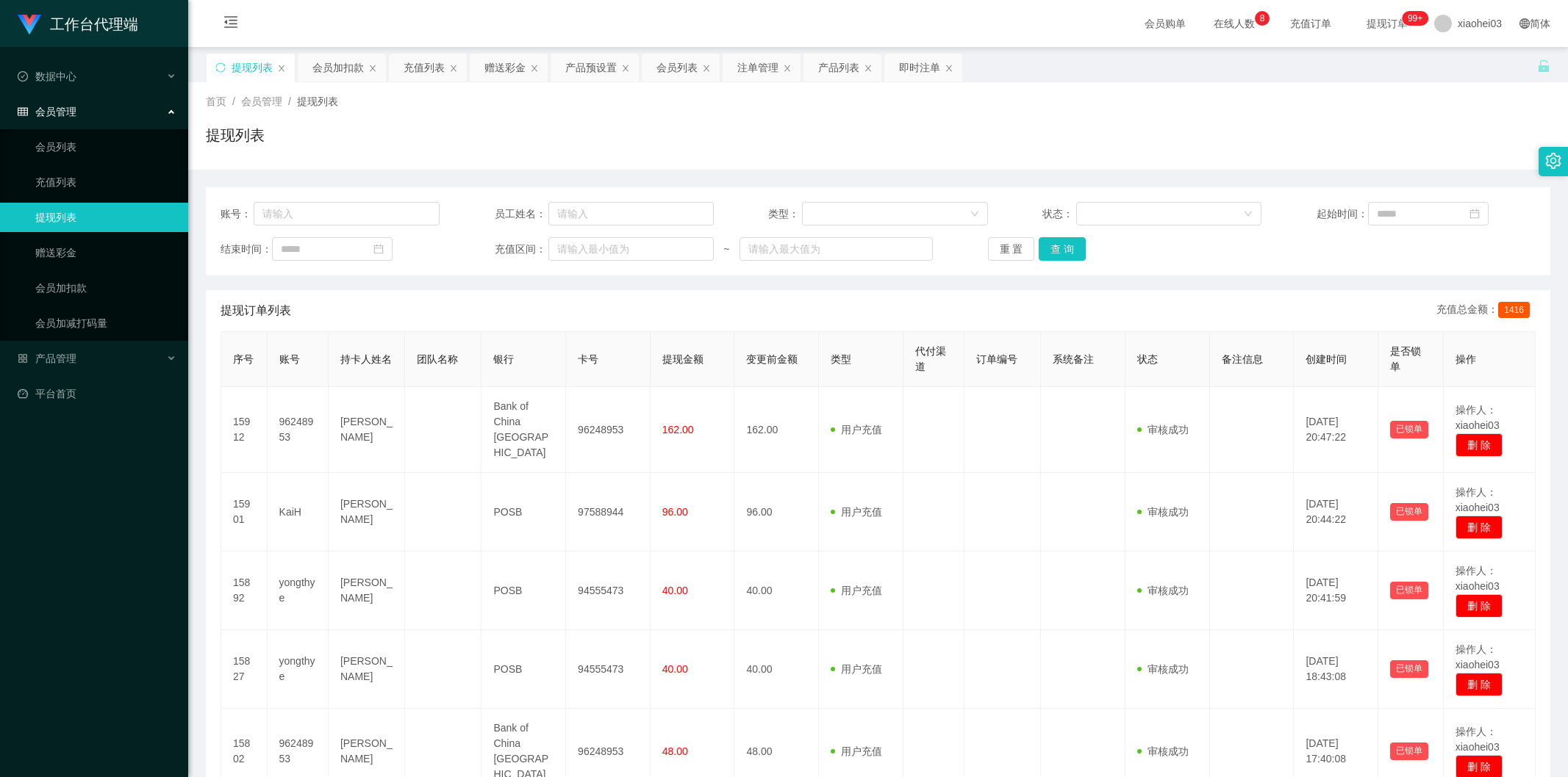
click at [641, 418] on td "96248953" at bounding box center [608, 430] width 85 height 86
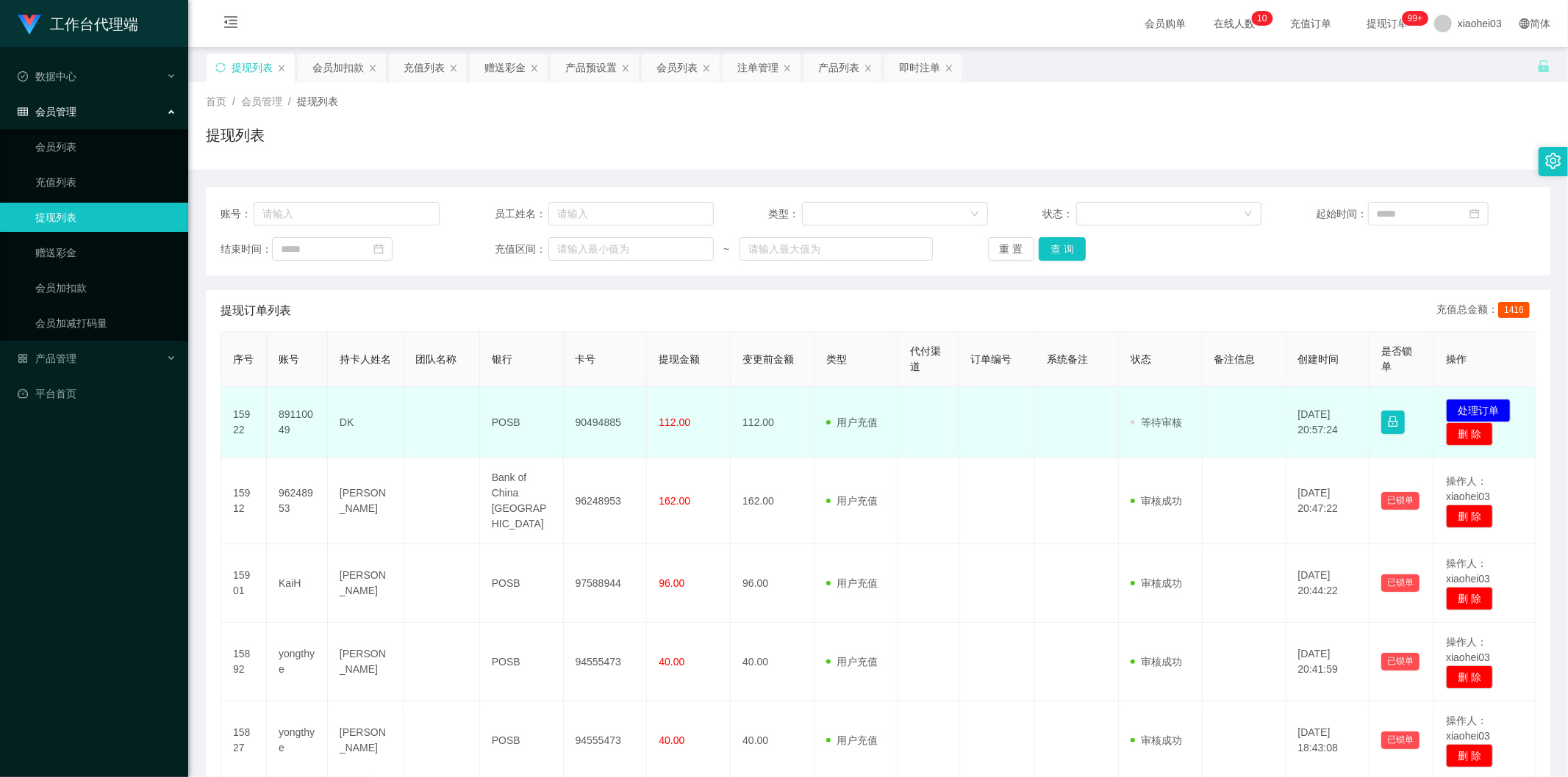
click at [283, 407] on td "89110049" at bounding box center [297, 423] width 61 height 71
click at [283, 408] on td "89110049" at bounding box center [297, 423] width 61 height 71
copy td "89110049"
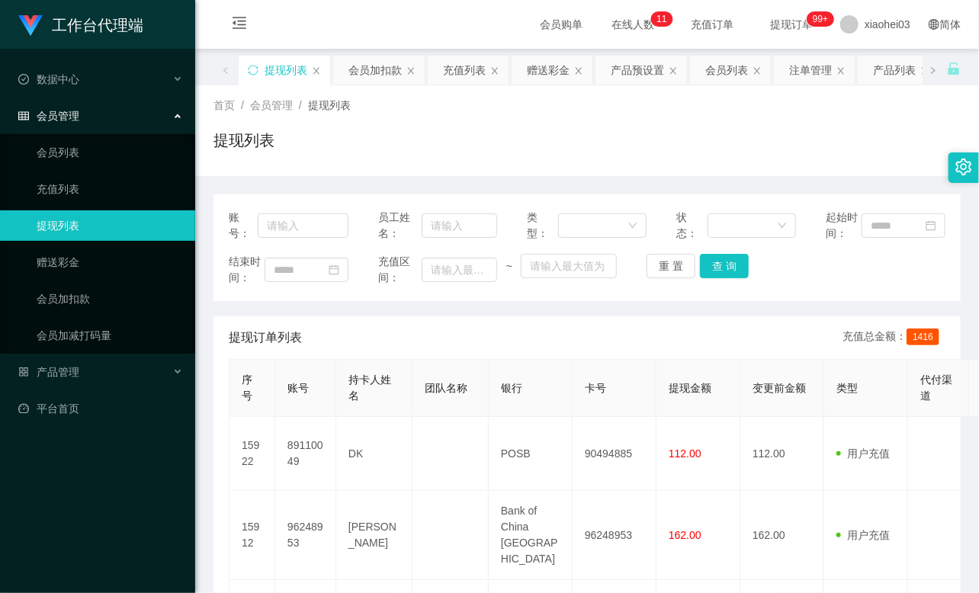
click at [832, 127] on div "首页 / 会员管理 / 提现列表 / 提现列表" at bounding box center [586, 131] width 747 height 66
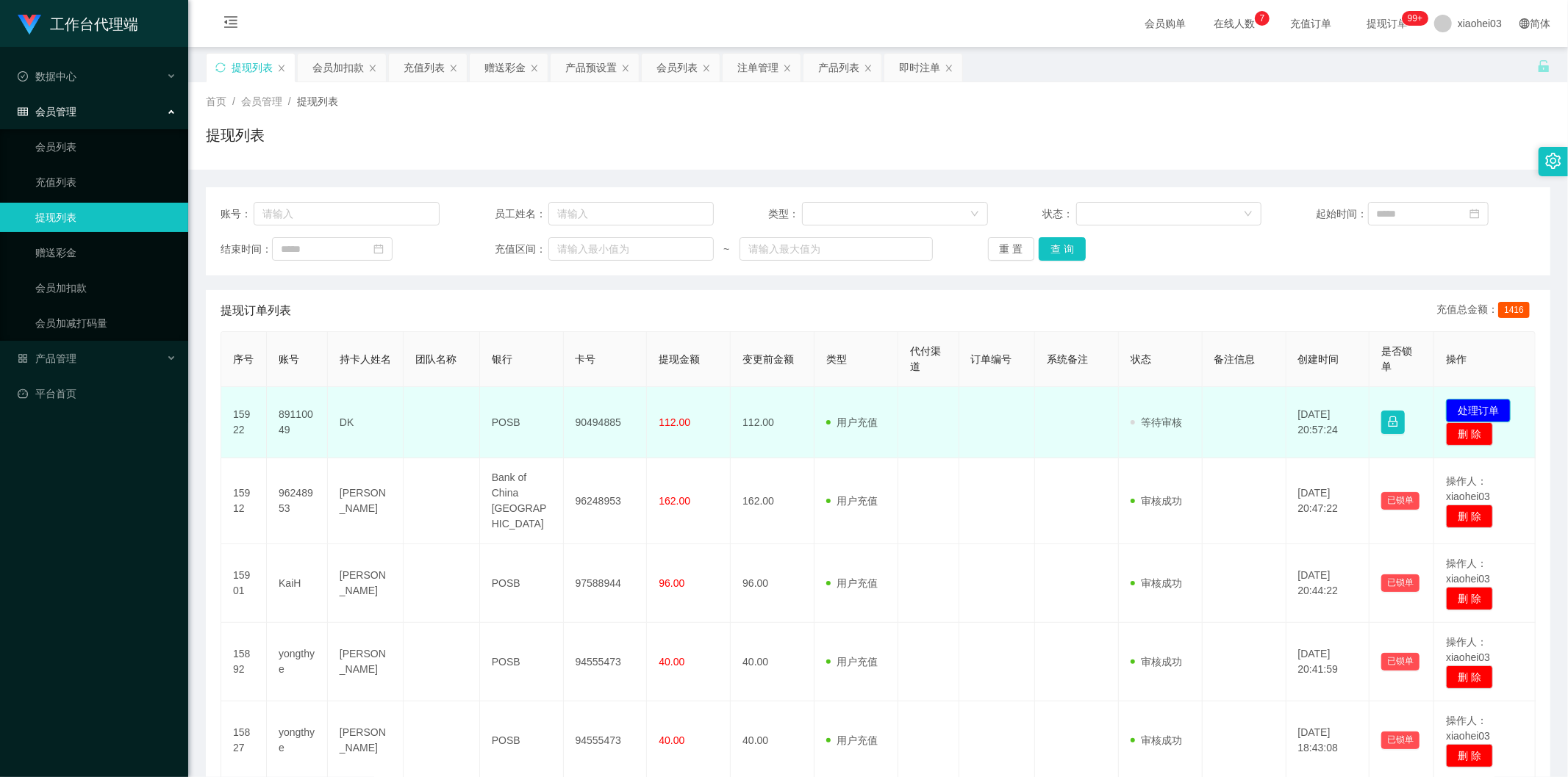
click at [943, 402] on button "处理订单" at bounding box center [1477, 411] width 65 height 23
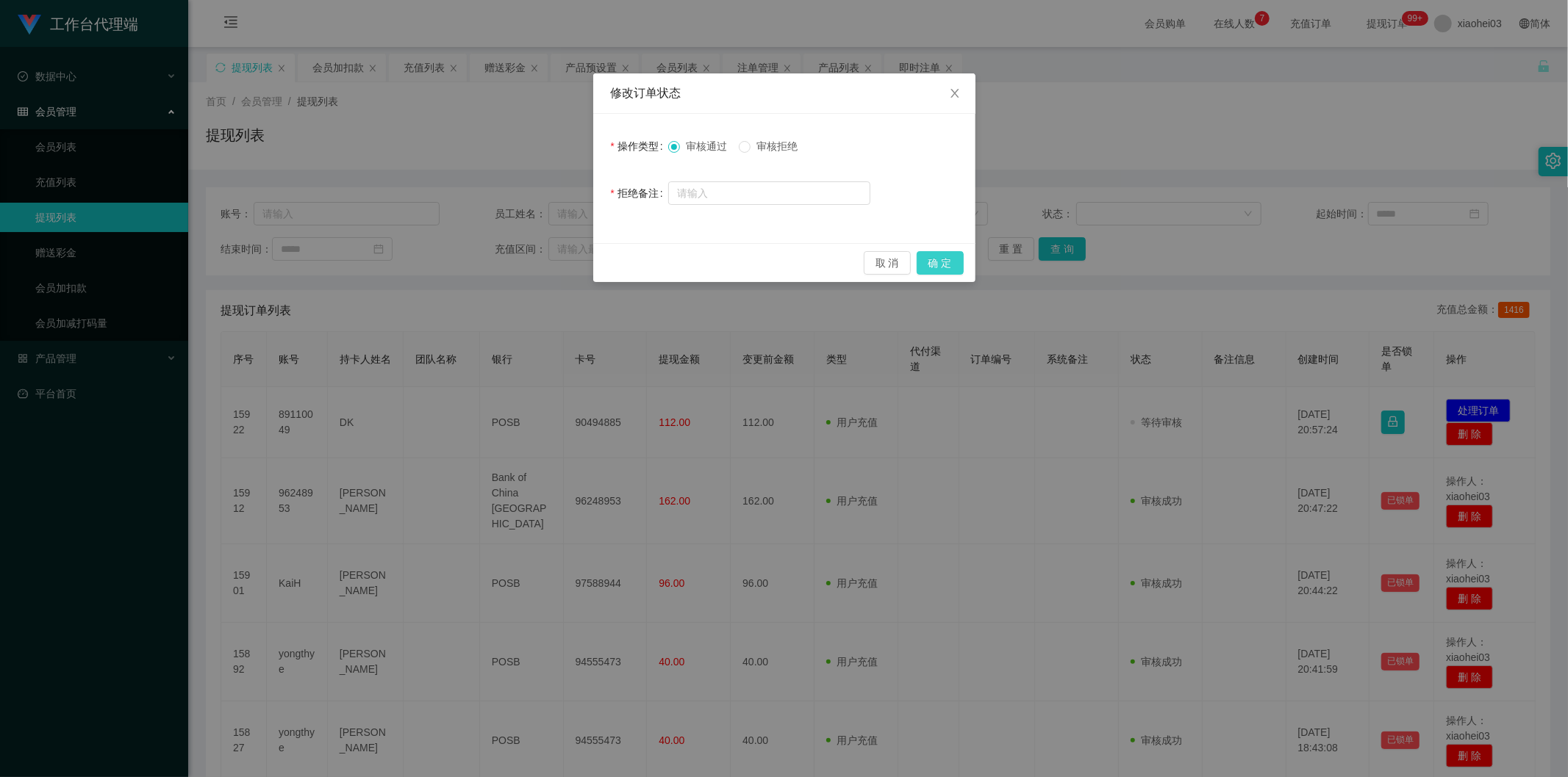
click at [943, 254] on button "确 定" at bounding box center [939, 263] width 47 height 23
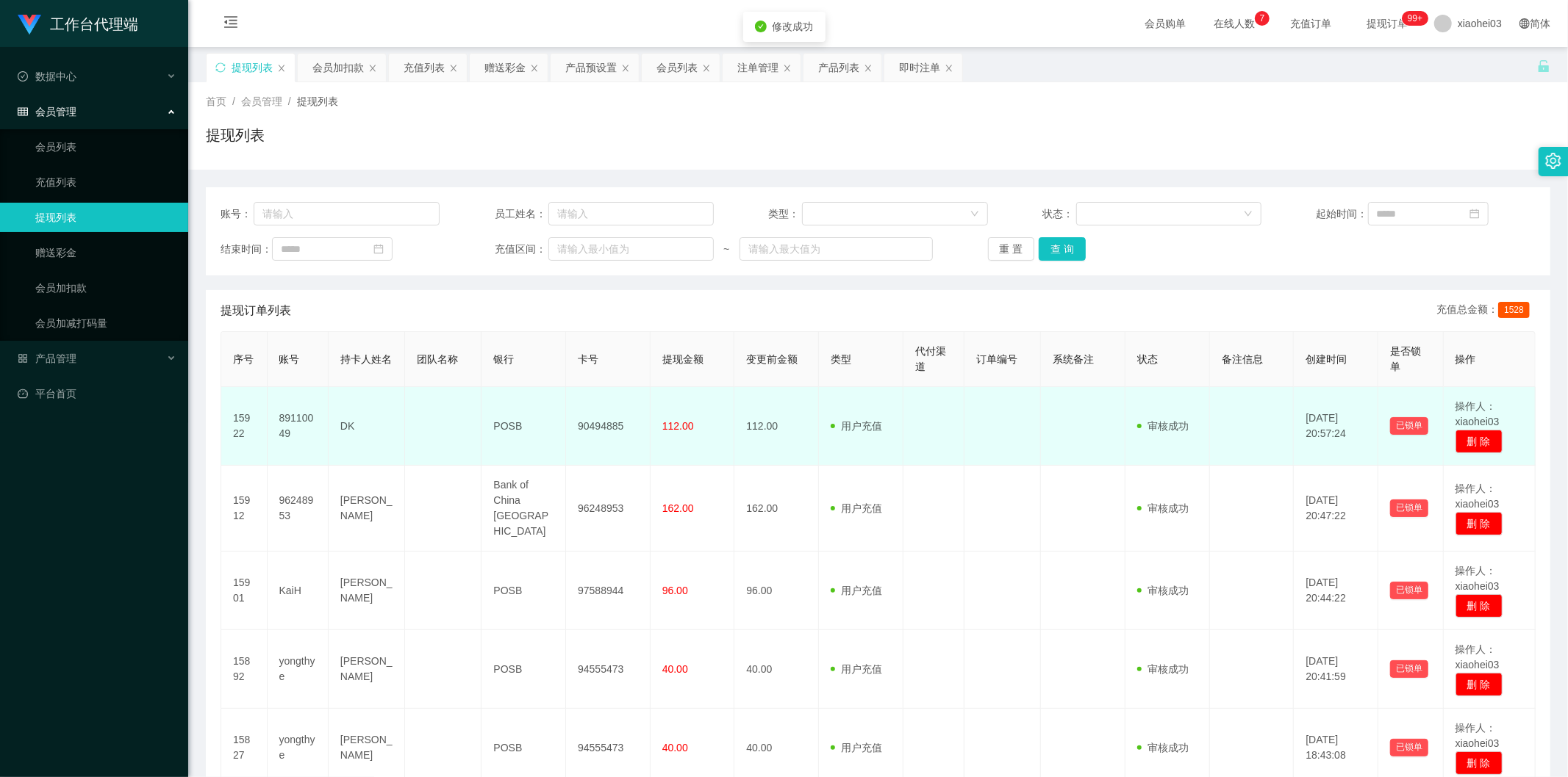
click at [883, 415] on td "用户充值 人工扣款" at bounding box center [861, 427] width 85 height 79
